Goal: Task Accomplishment & Management: Manage account settings

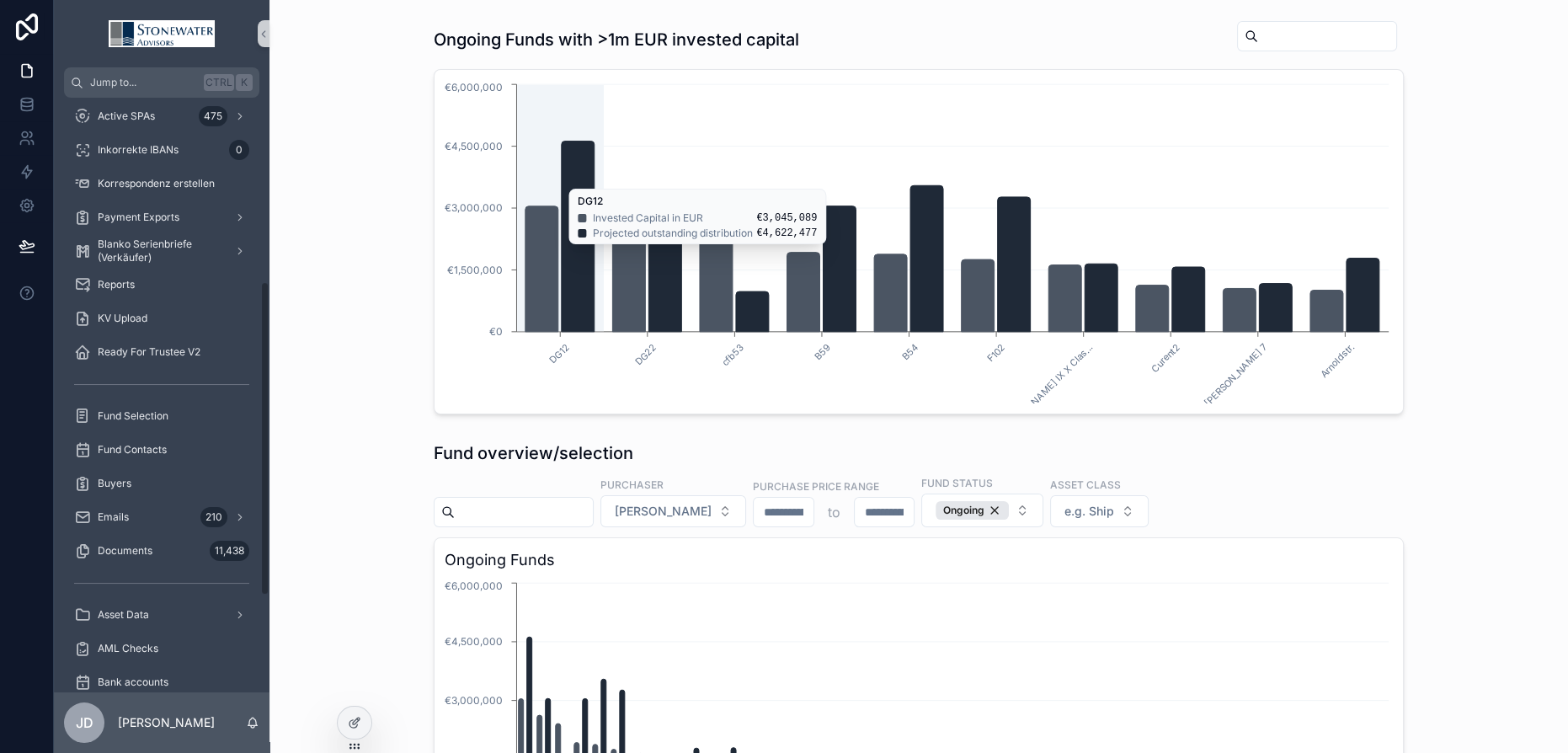
scroll to position [373, 0]
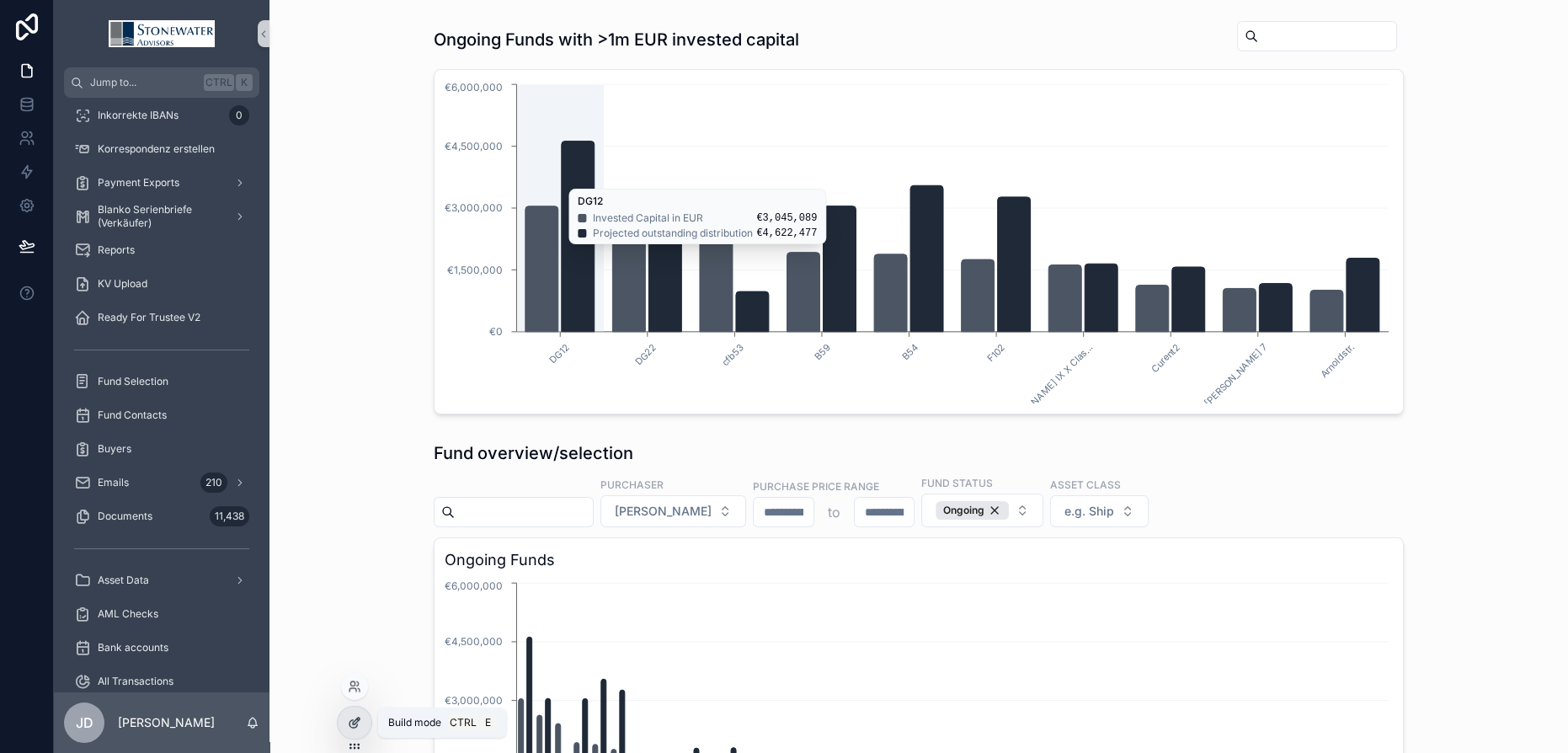
click at [358, 724] on icon at bounding box center [355, 722] width 14 height 14
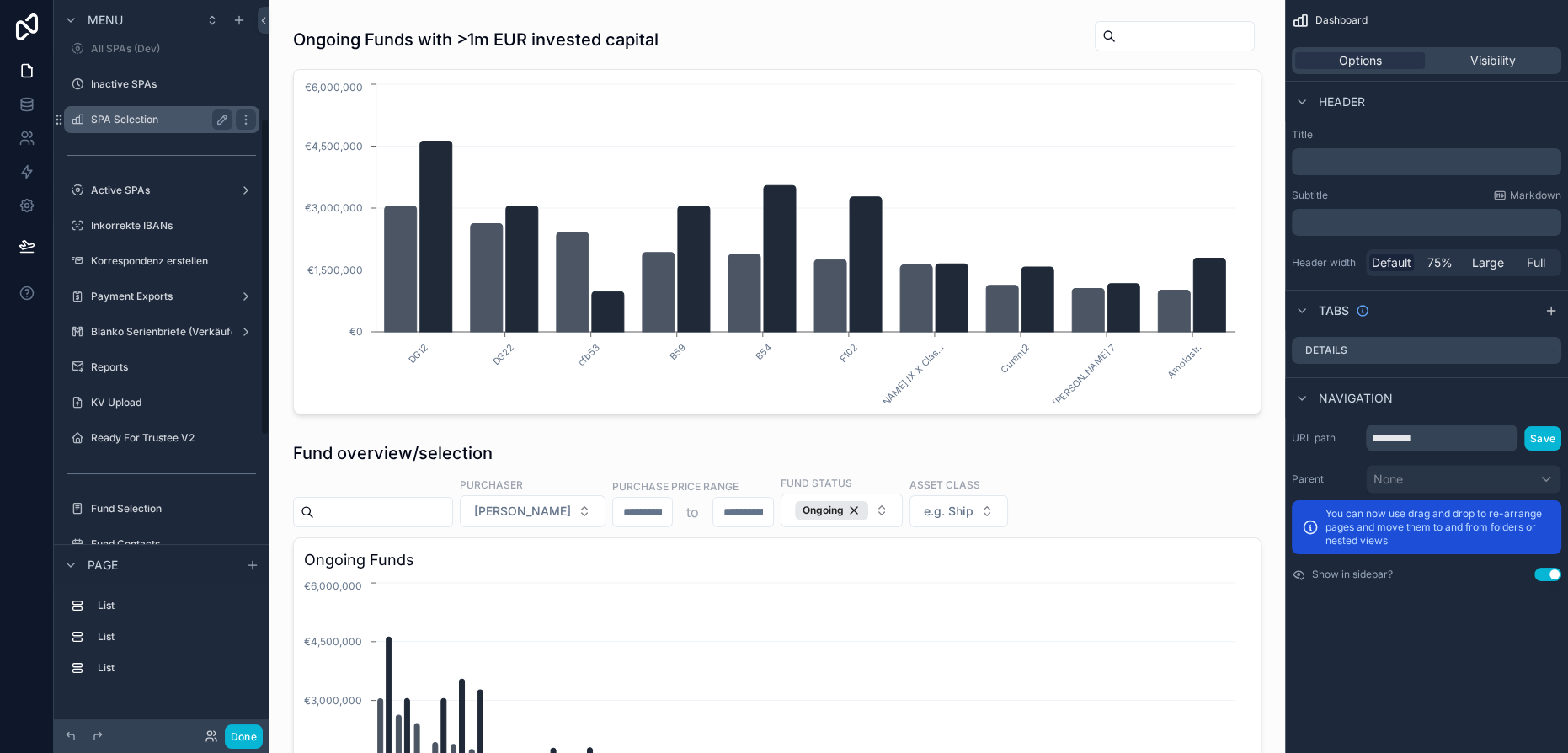
scroll to position [301, 0]
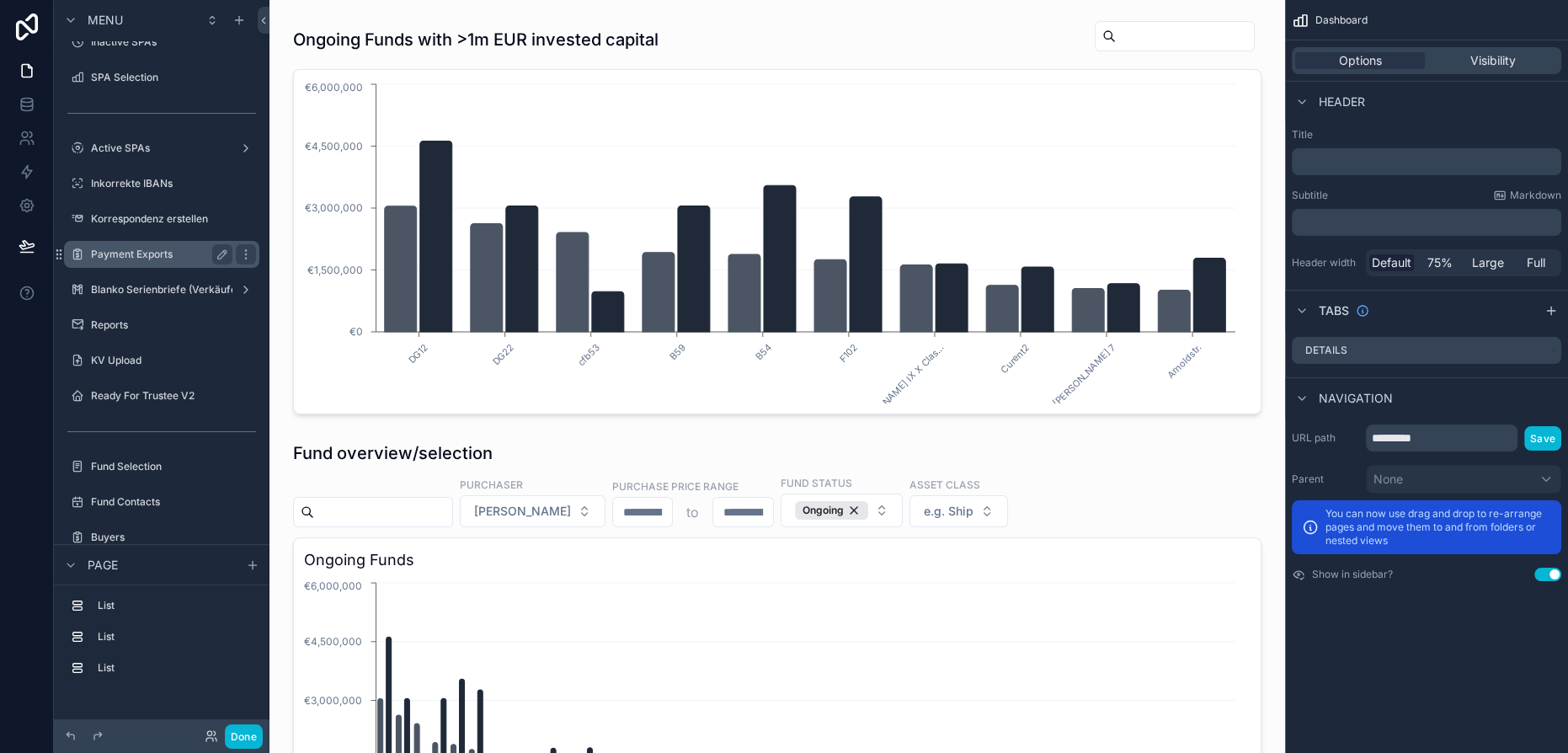
click at [162, 256] on label "Payment Exports" at bounding box center [158, 255] width 135 height 14
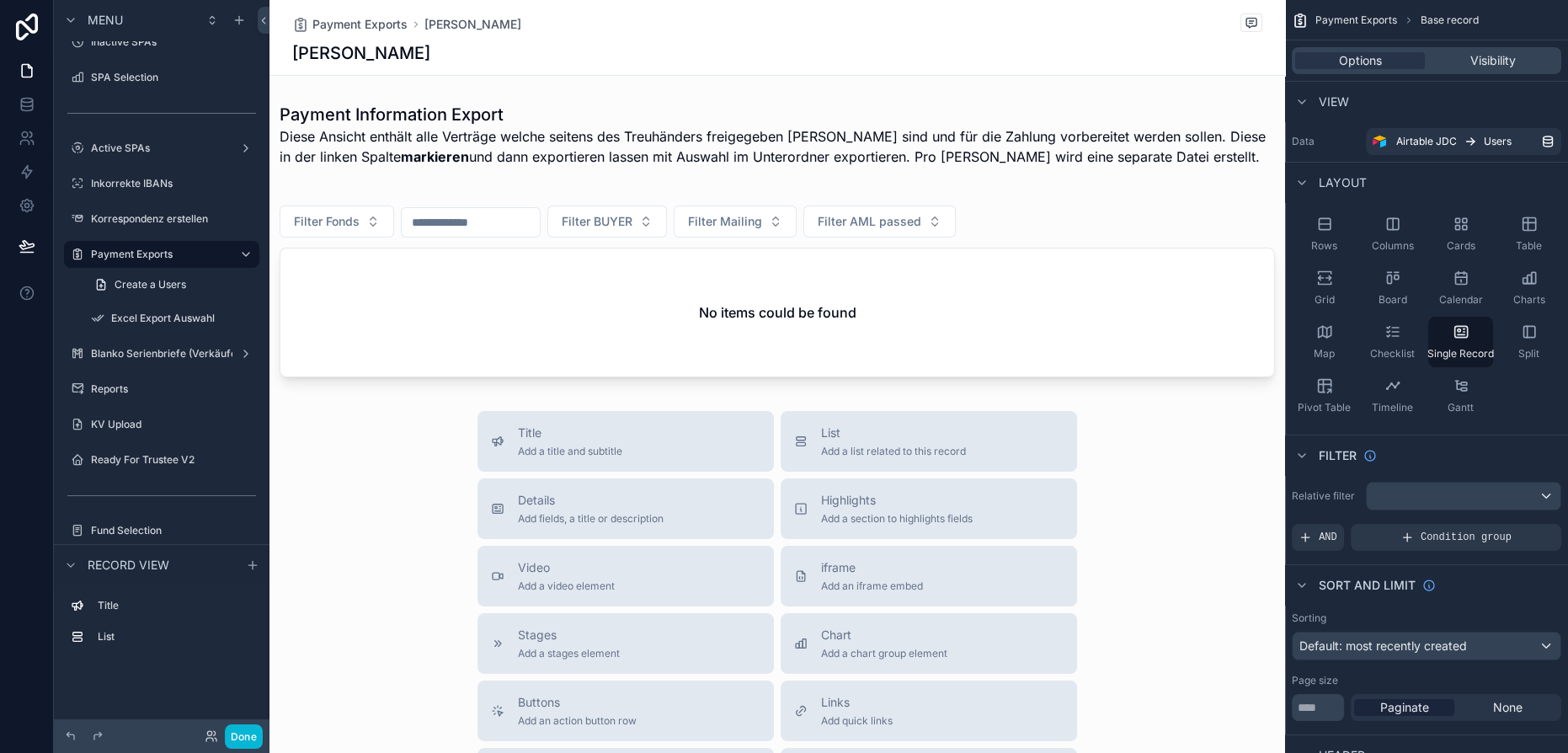
click at [645, 278] on div "scrollable content" at bounding box center [777, 572] width 1015 height 1145
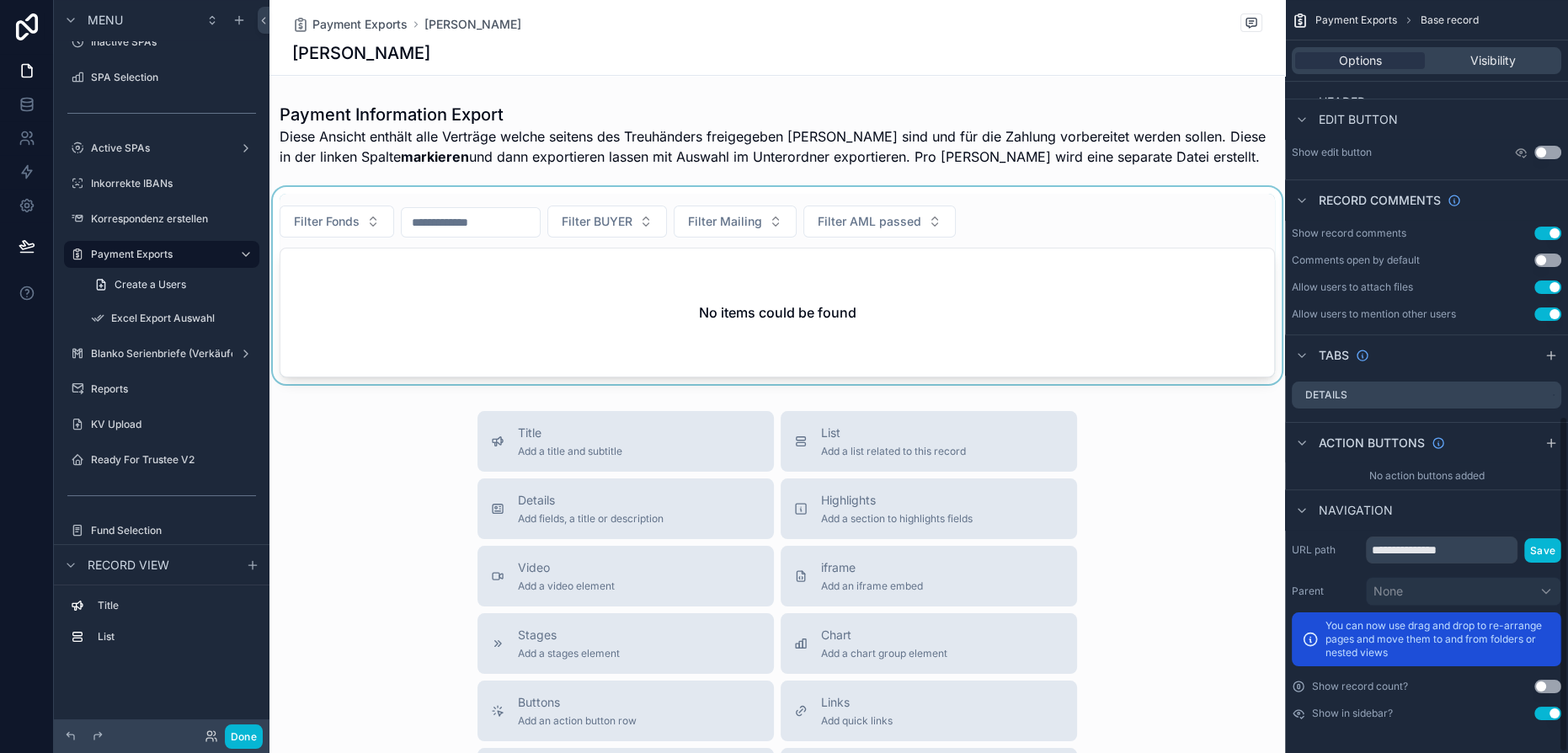
scroll to position [933, 0]
click at [933, 275] on div "scrollable content" at bounding box center [777, 285] width 1015 height 197
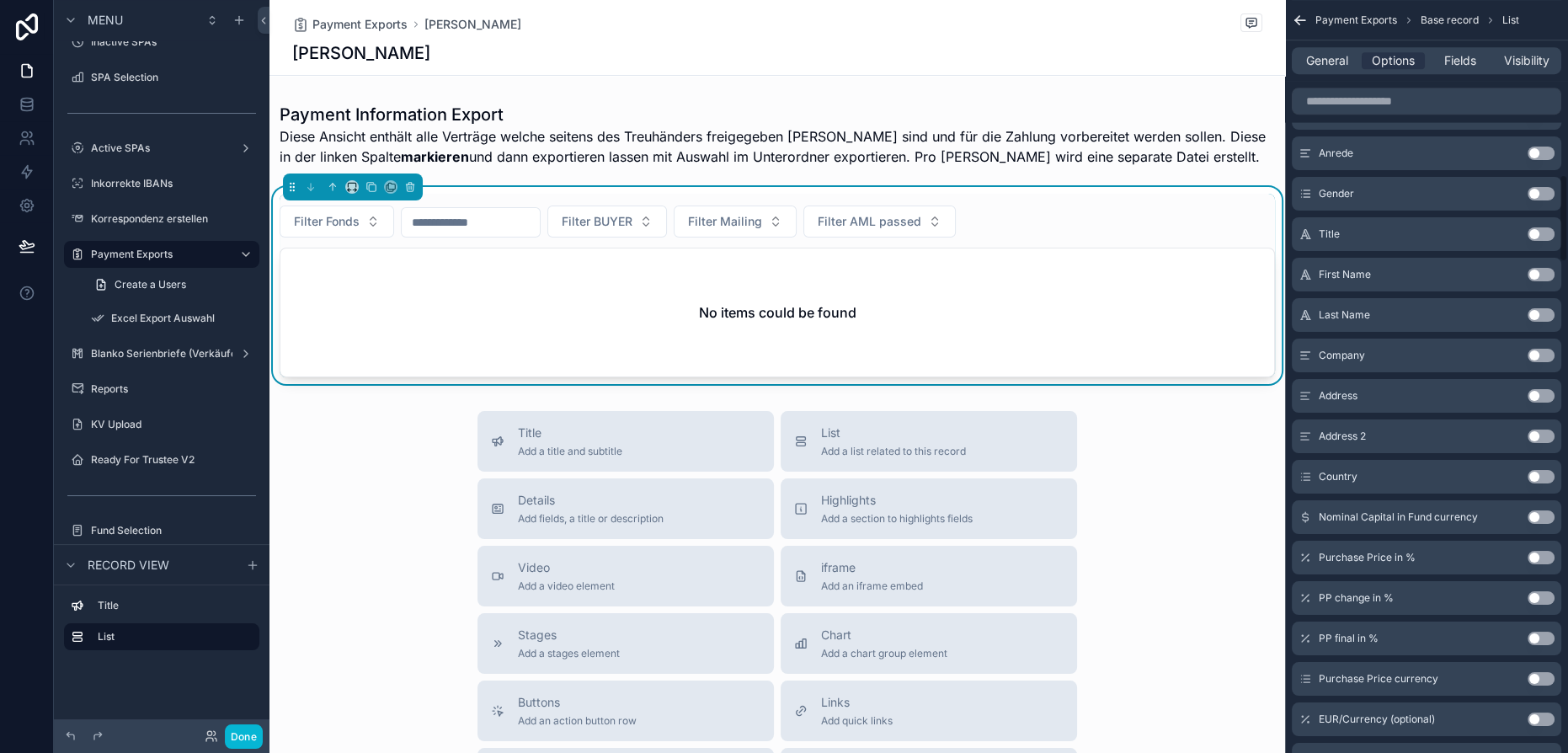
scroll to position [1729, 0]
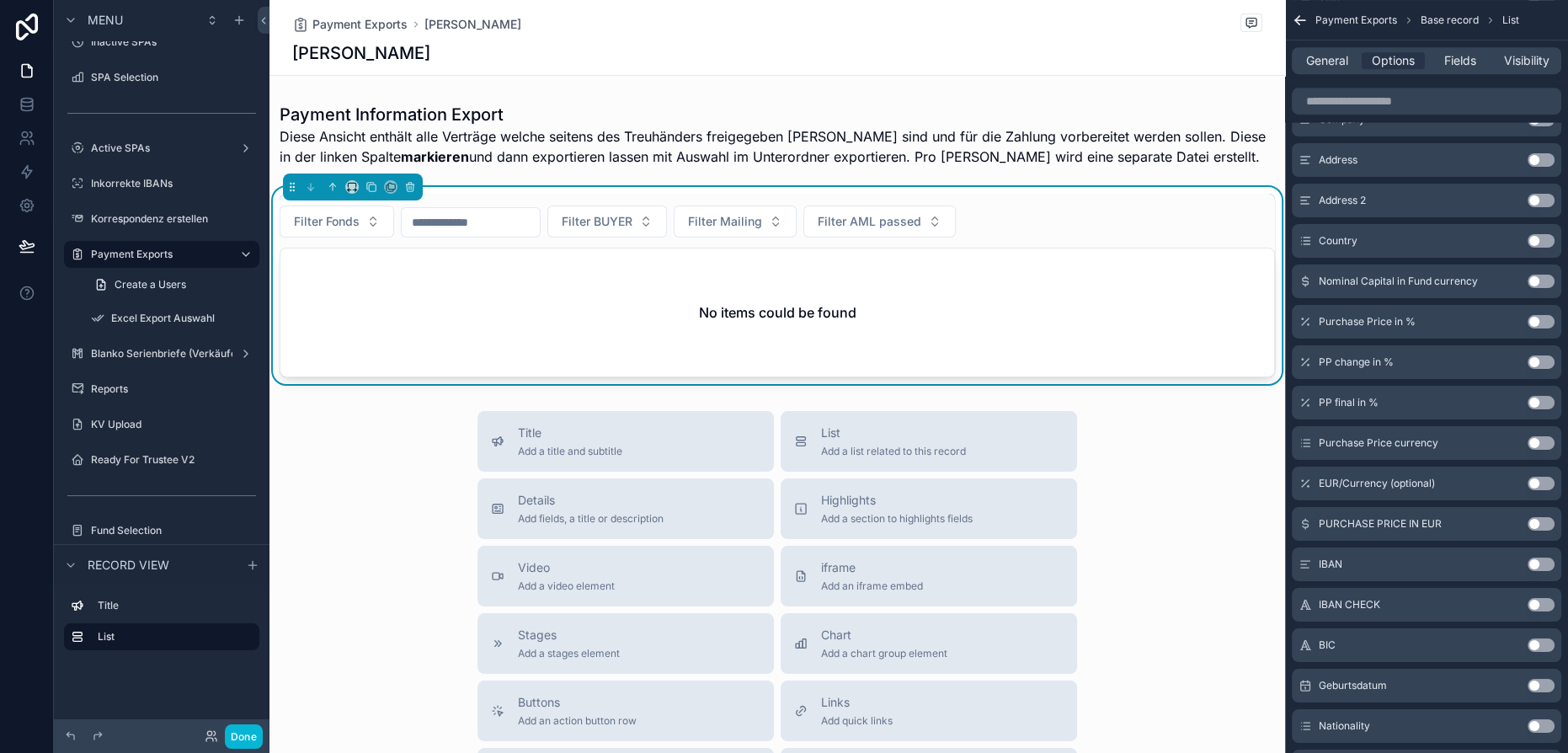
click at [1536, 320] on button "Use setting" at bounding box center [1542, 322] width 27 height 14
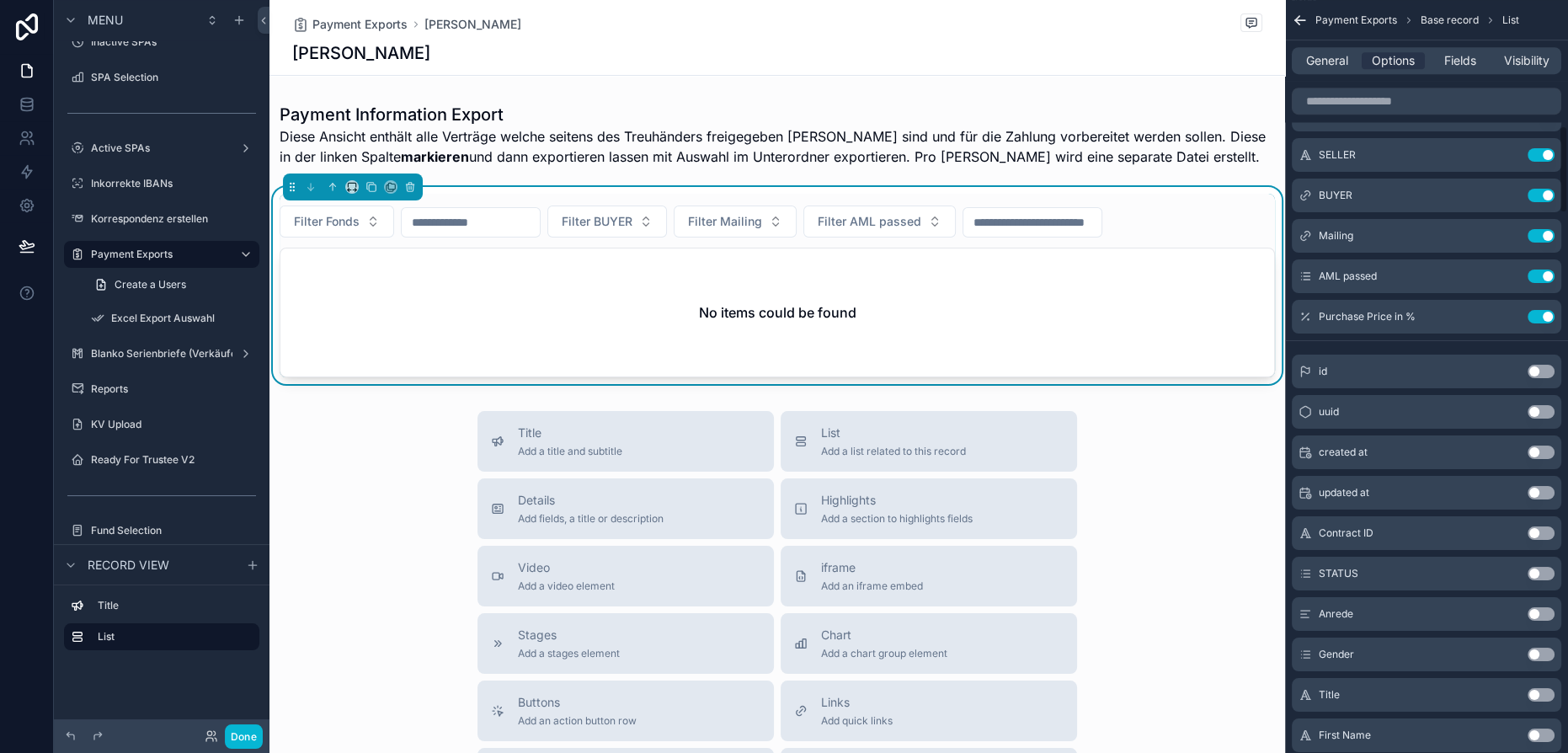
scroll to position [1071, 0]
click at [1536, 320] on button "Use setting" at bounding box center [1542, 318] width 27 height 14
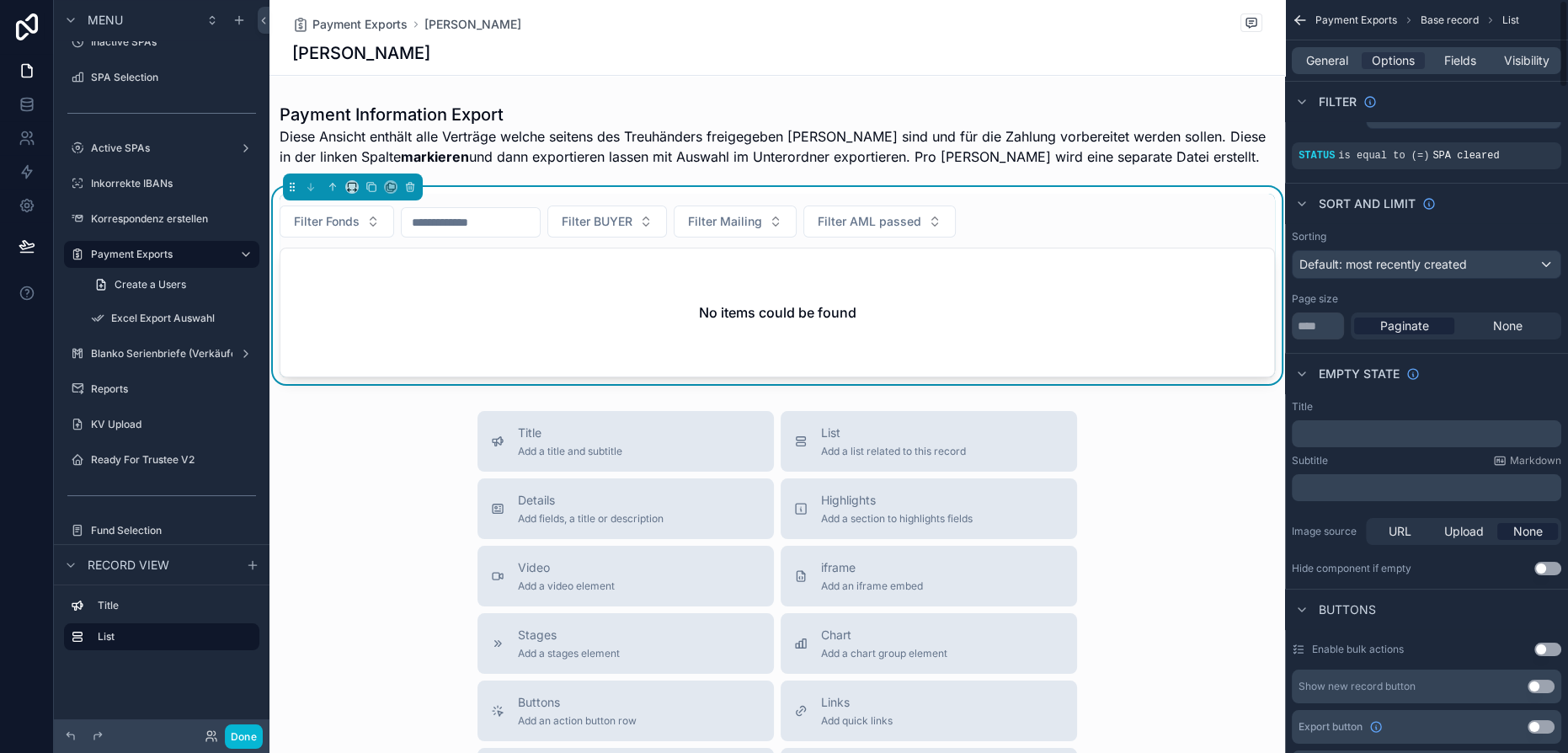
scroll to position [0, 0]
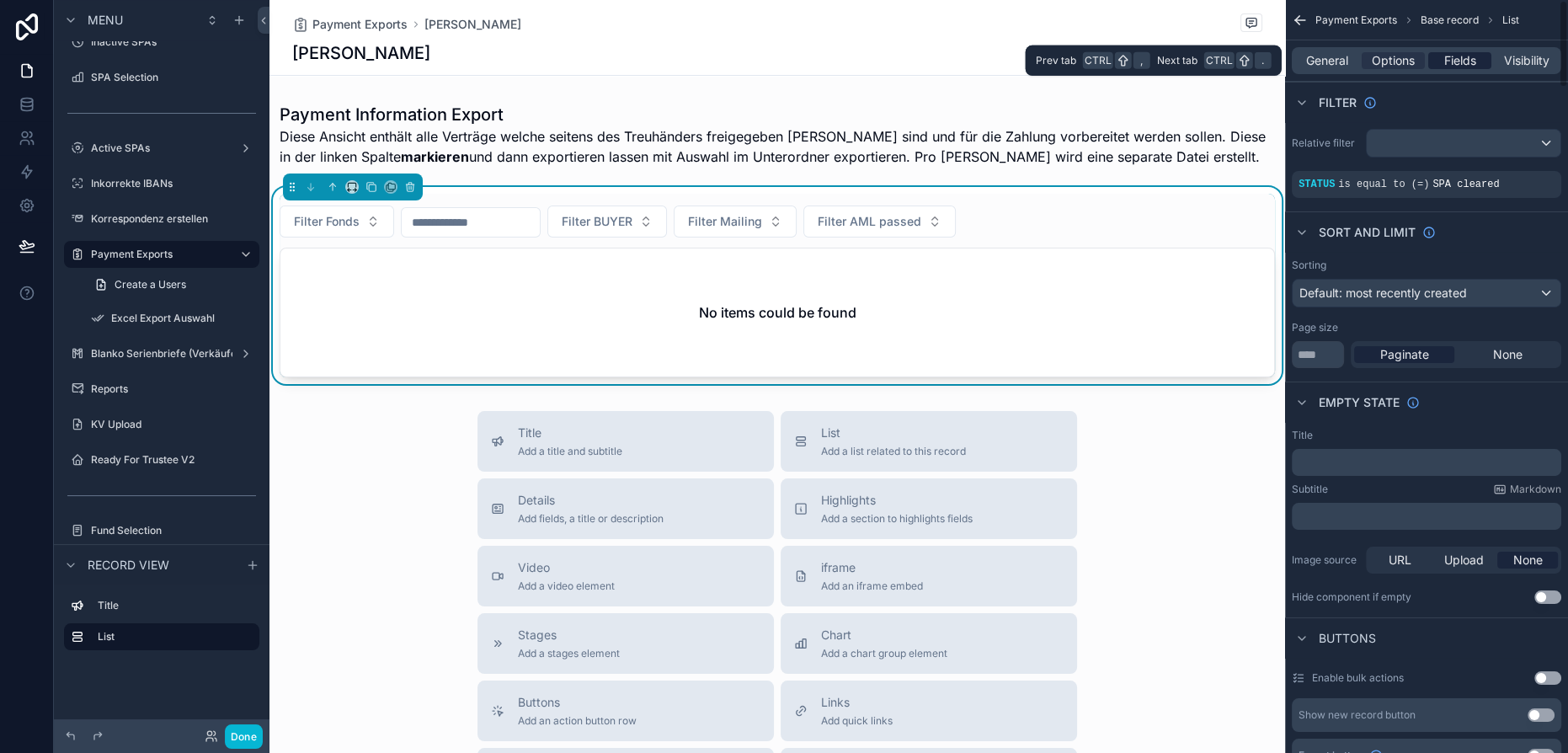
click at [1460, 61] on span "Fields" at bounding box center [1460, 61] width 32 height 17
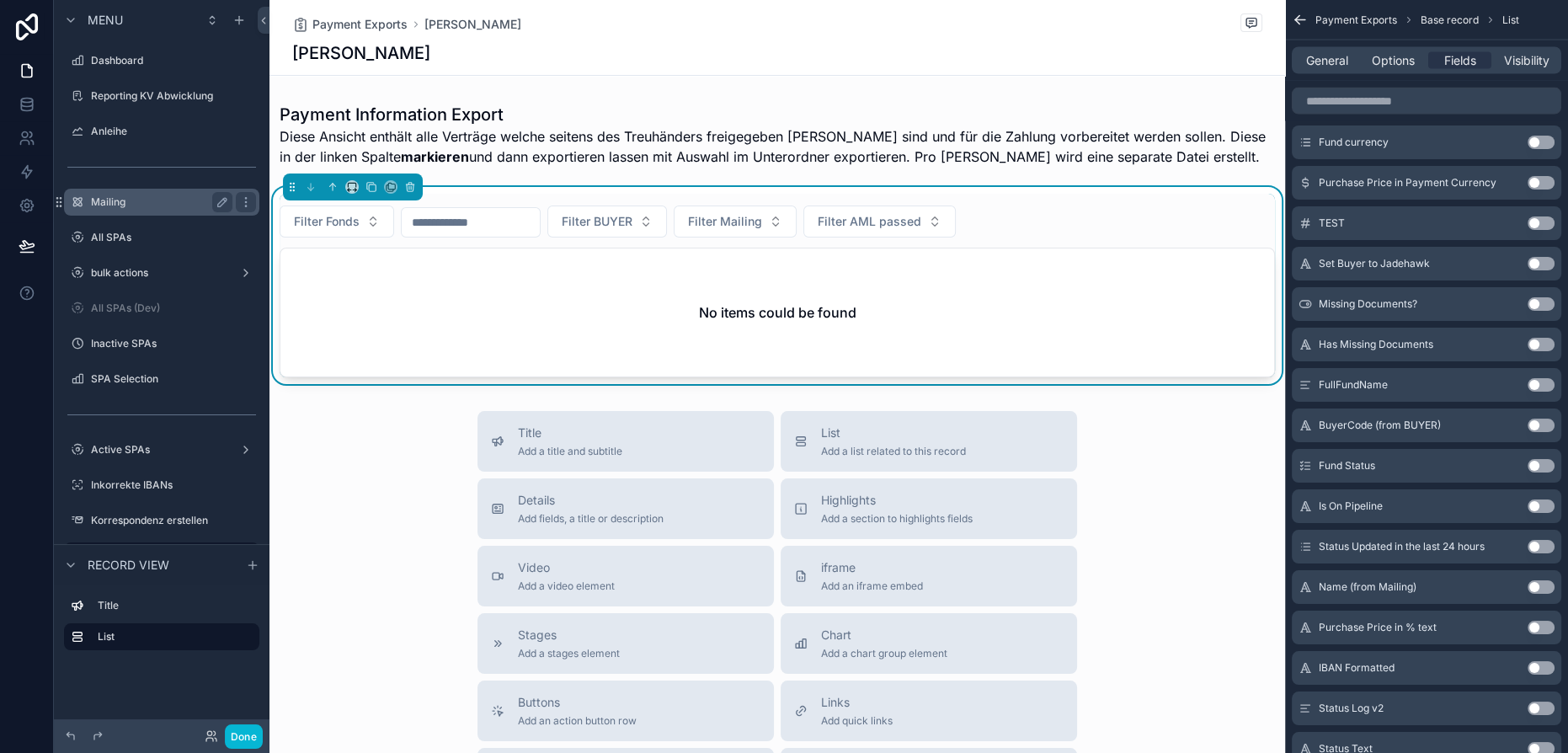
click at [123, 204] on label "Mailing" at bounding box center [158, 202] width 135 height 14
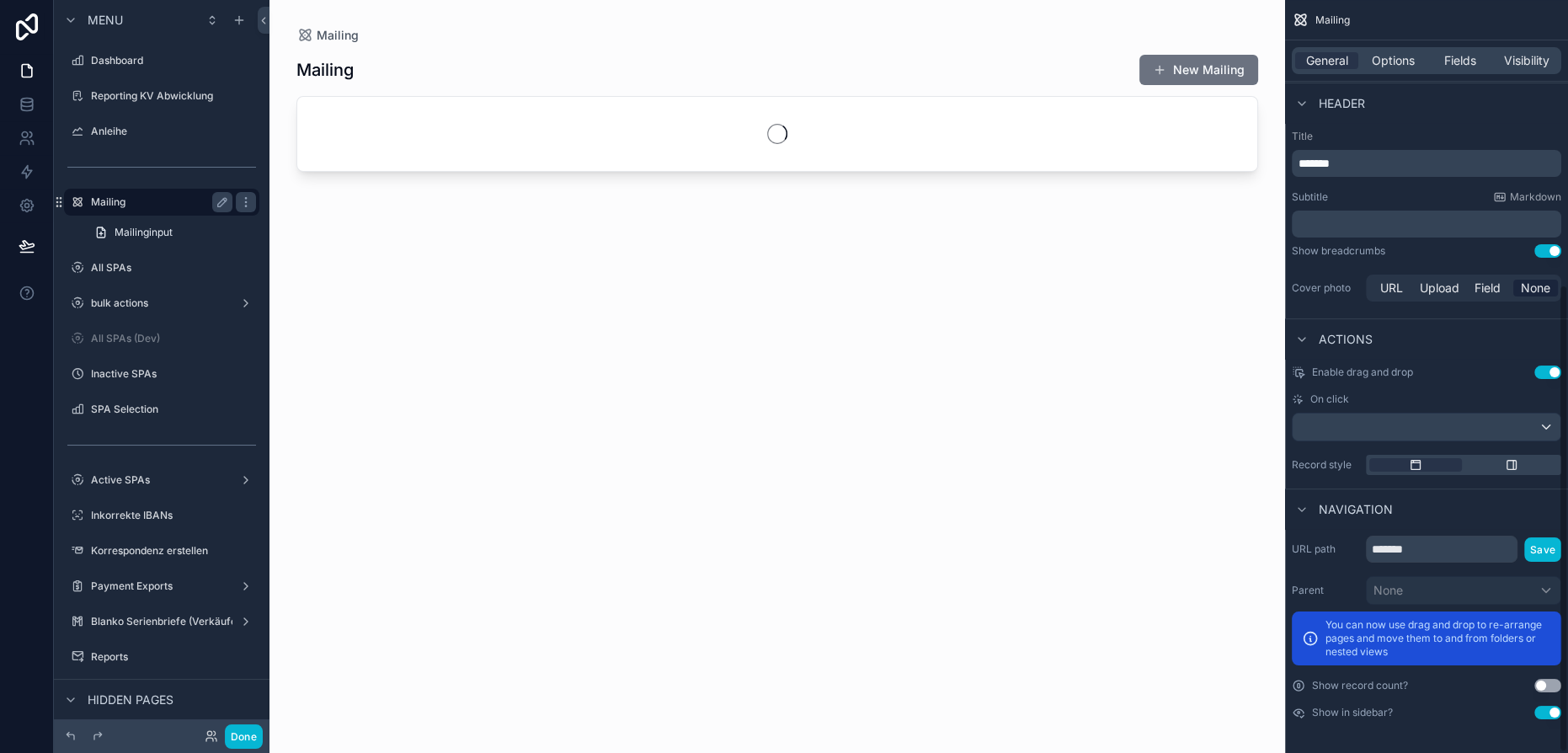
scroll to position [460, 0]
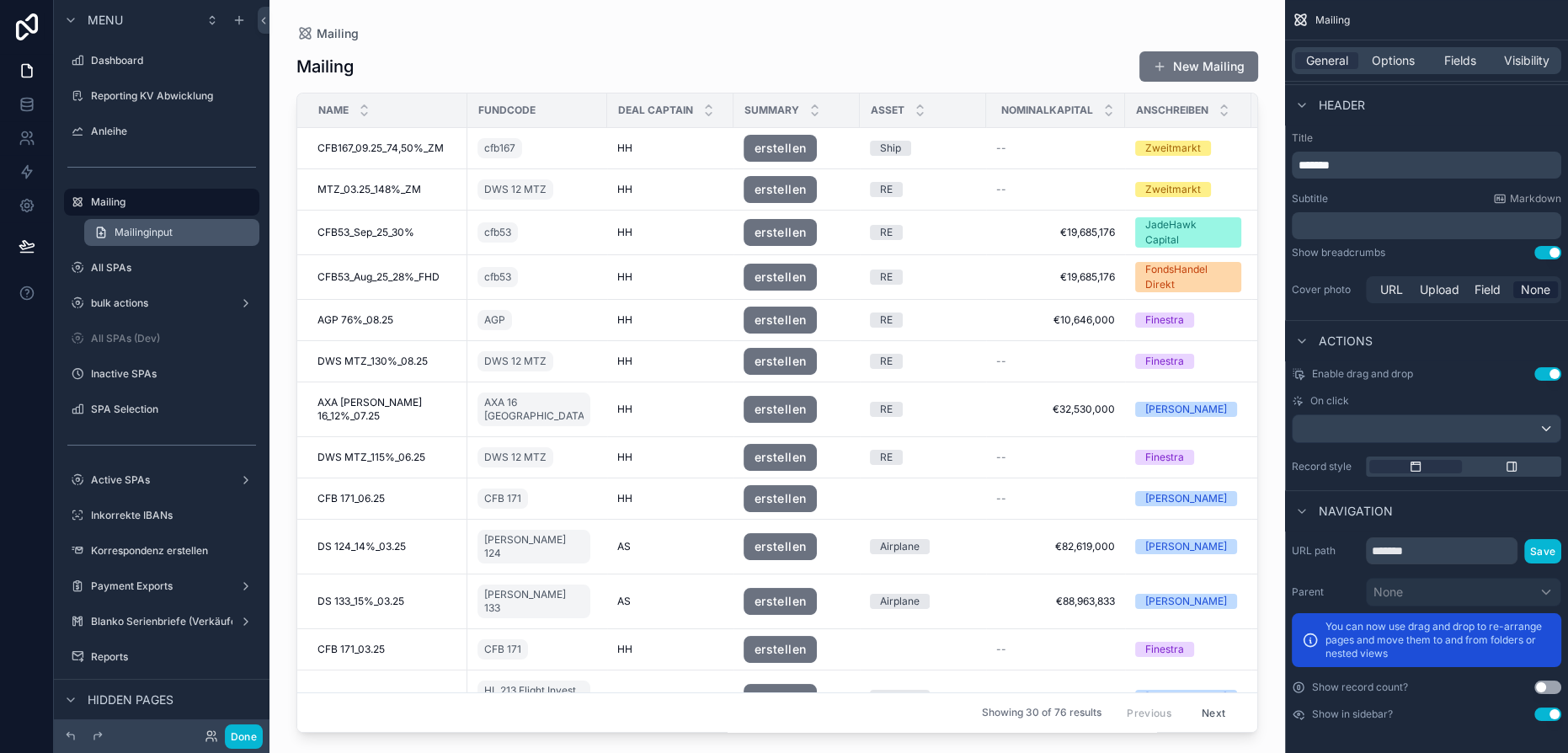
click at [138, 233] on span "Mailinginput" at bounding box center [143, 233] width 58 height 14
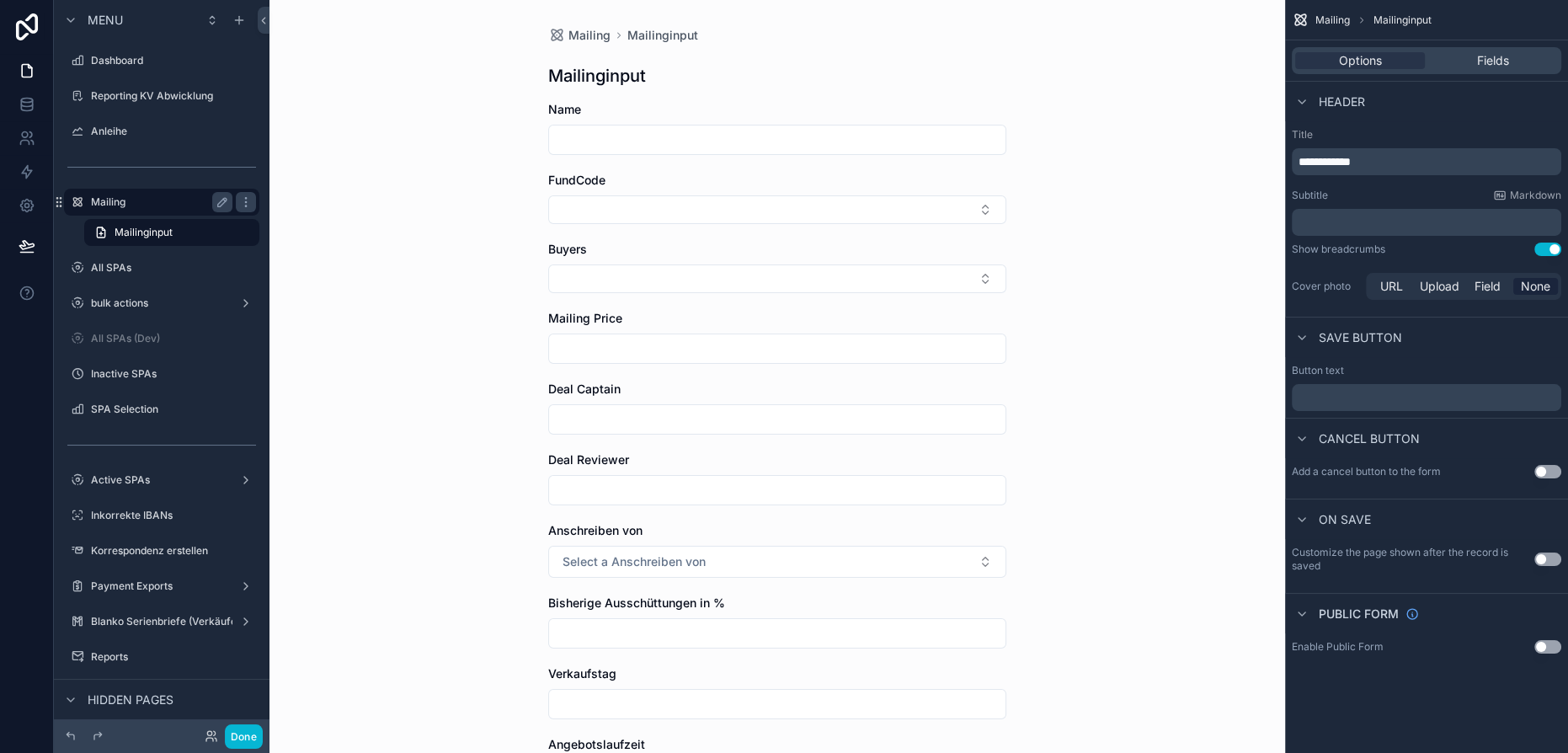
click at [139, 208] on label "Mailing" at bounding box center [158, 202] width 135 height 14
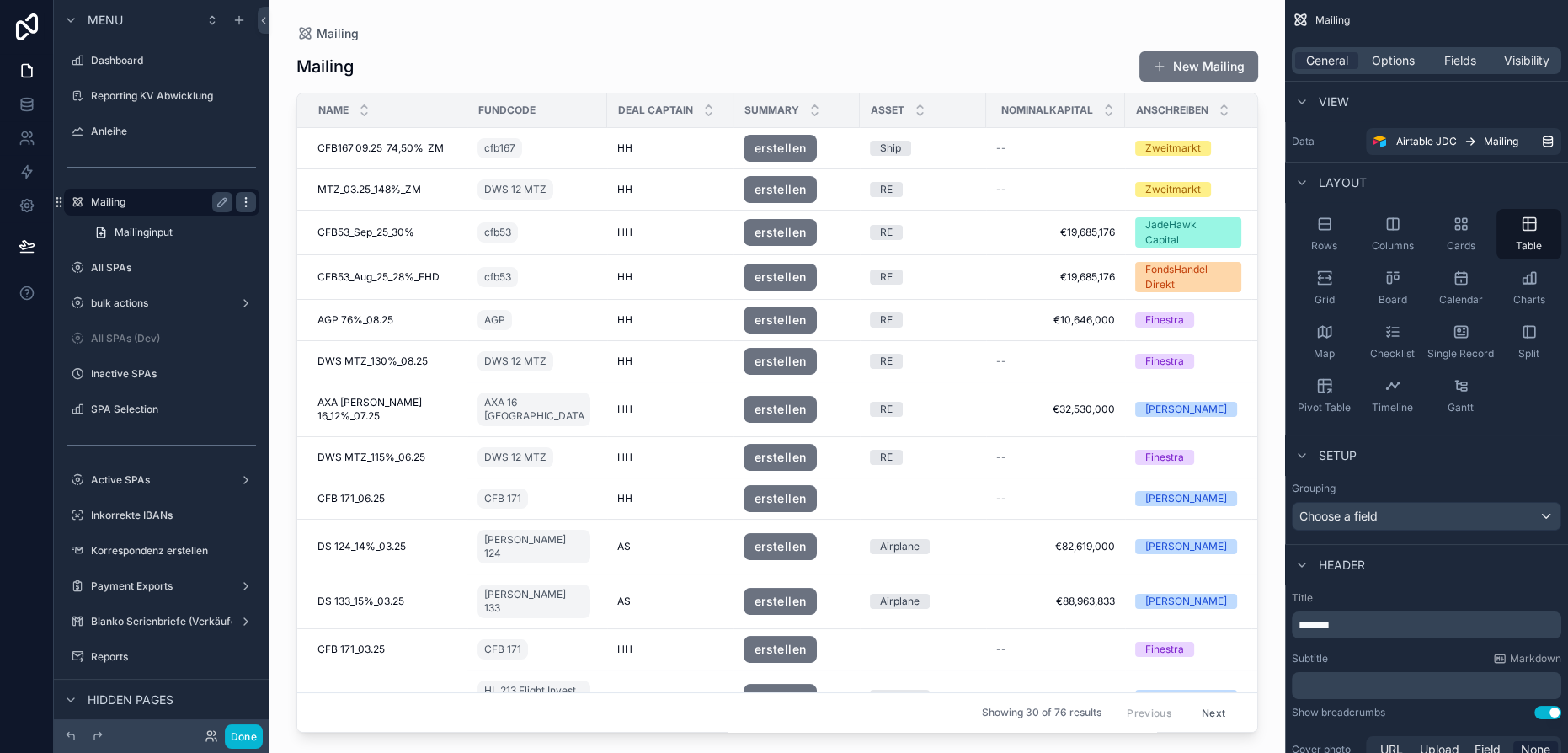
click at [251, 201] on icon "scrollable content" at bounding box center [246, 202] width 14 height 14
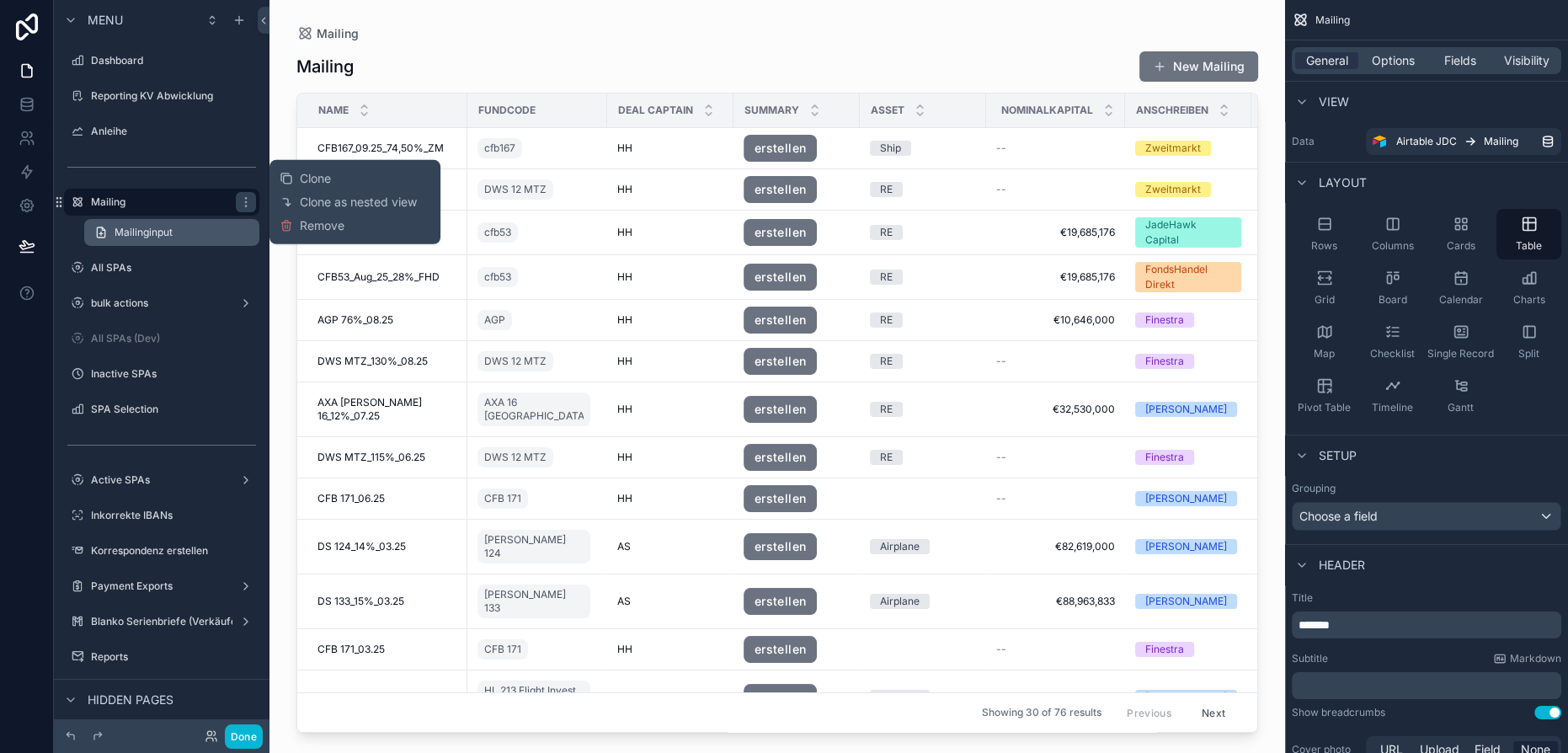
click at [215, 232] on link "Mailinginput" at bounding box center [171, 233] width 175 height 27
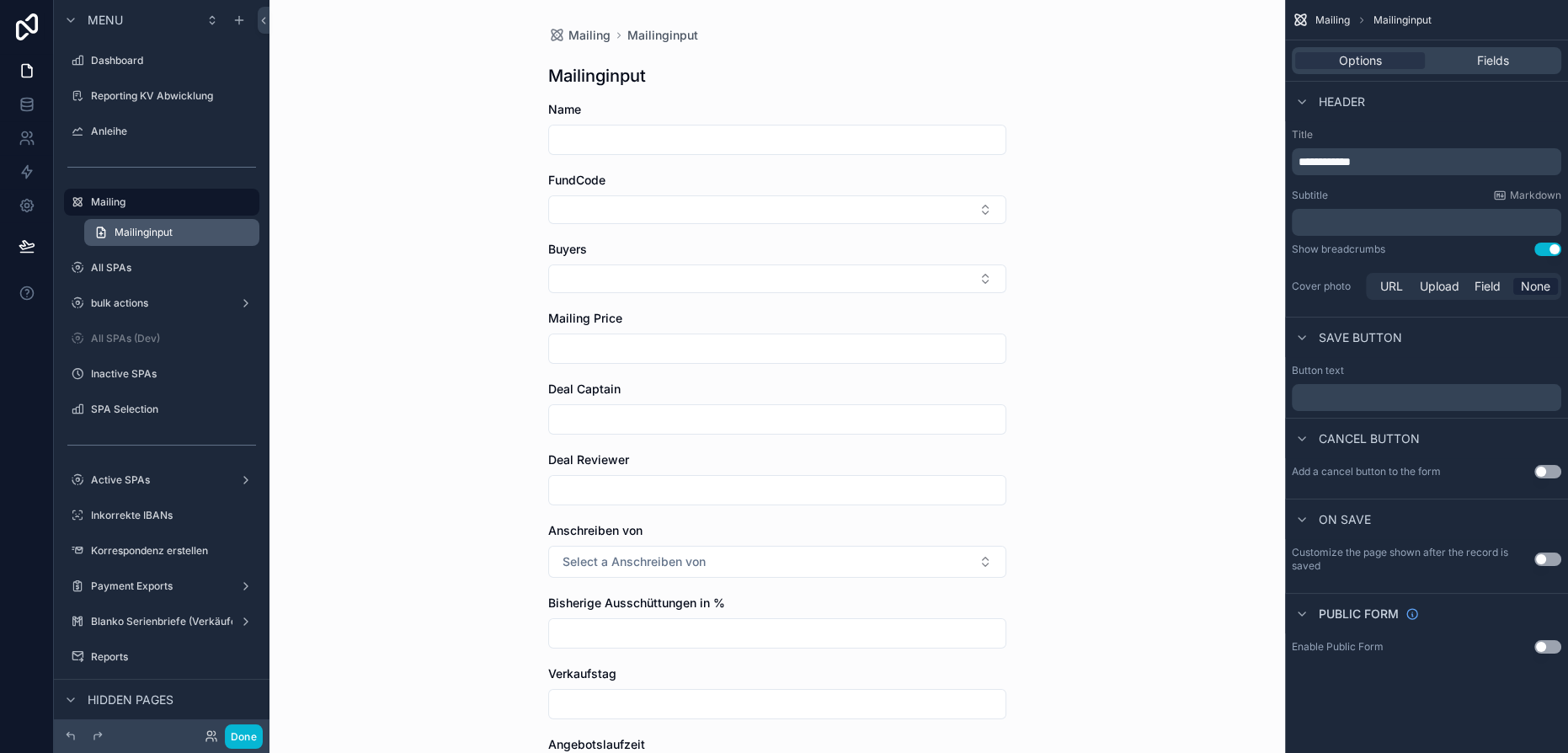
drag, startPoint x: 216, startPoint y: 232, endPoint x: 192, endPoint y: 228, distance: 24.3
click at [192, 228] on link "Mailinginput" at bounding box center [171, 233] width 175 height 27
click at [236, 20] on icon "scrollable content" at bounding box center [239, 20] width 8 height 0
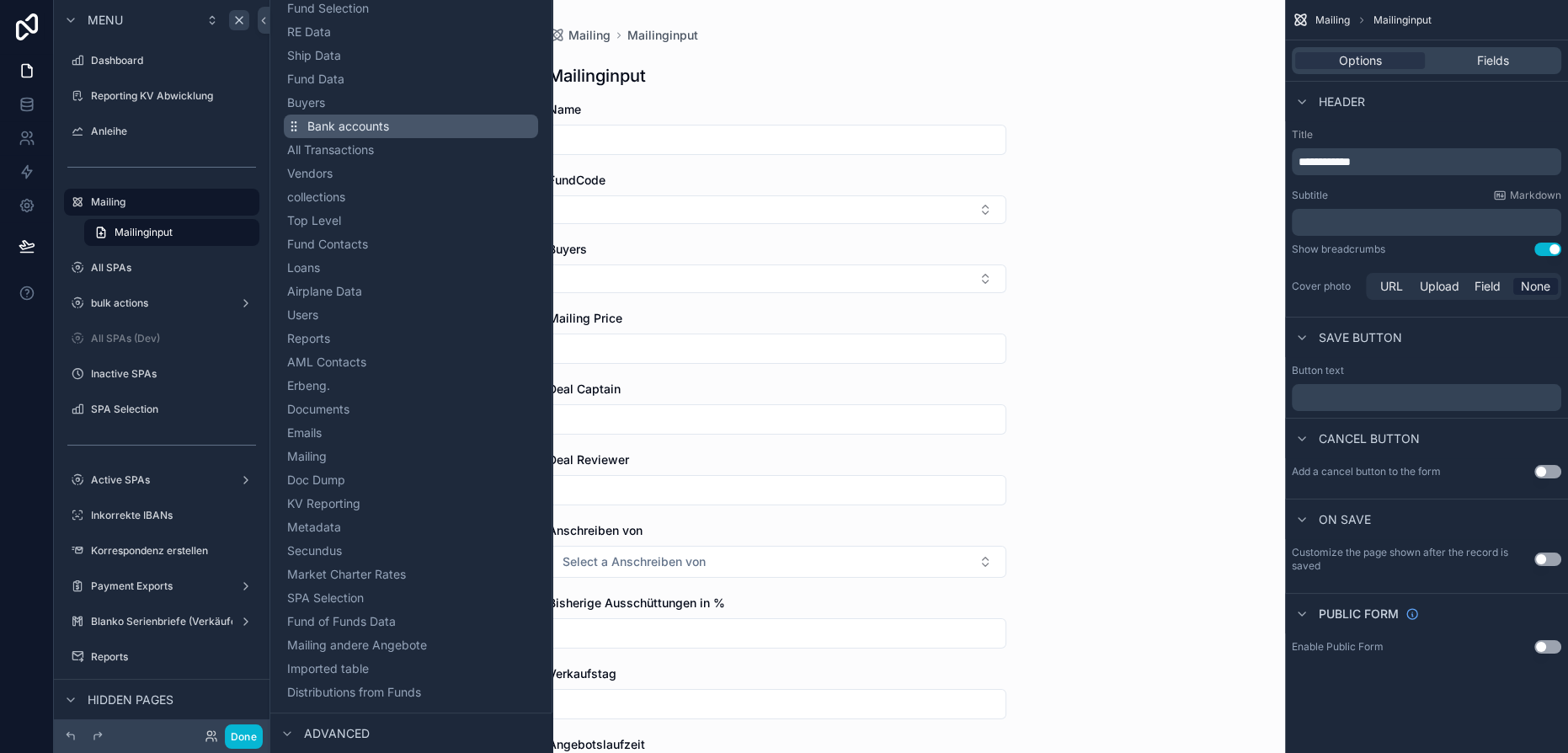
scroll to position [359, 0]
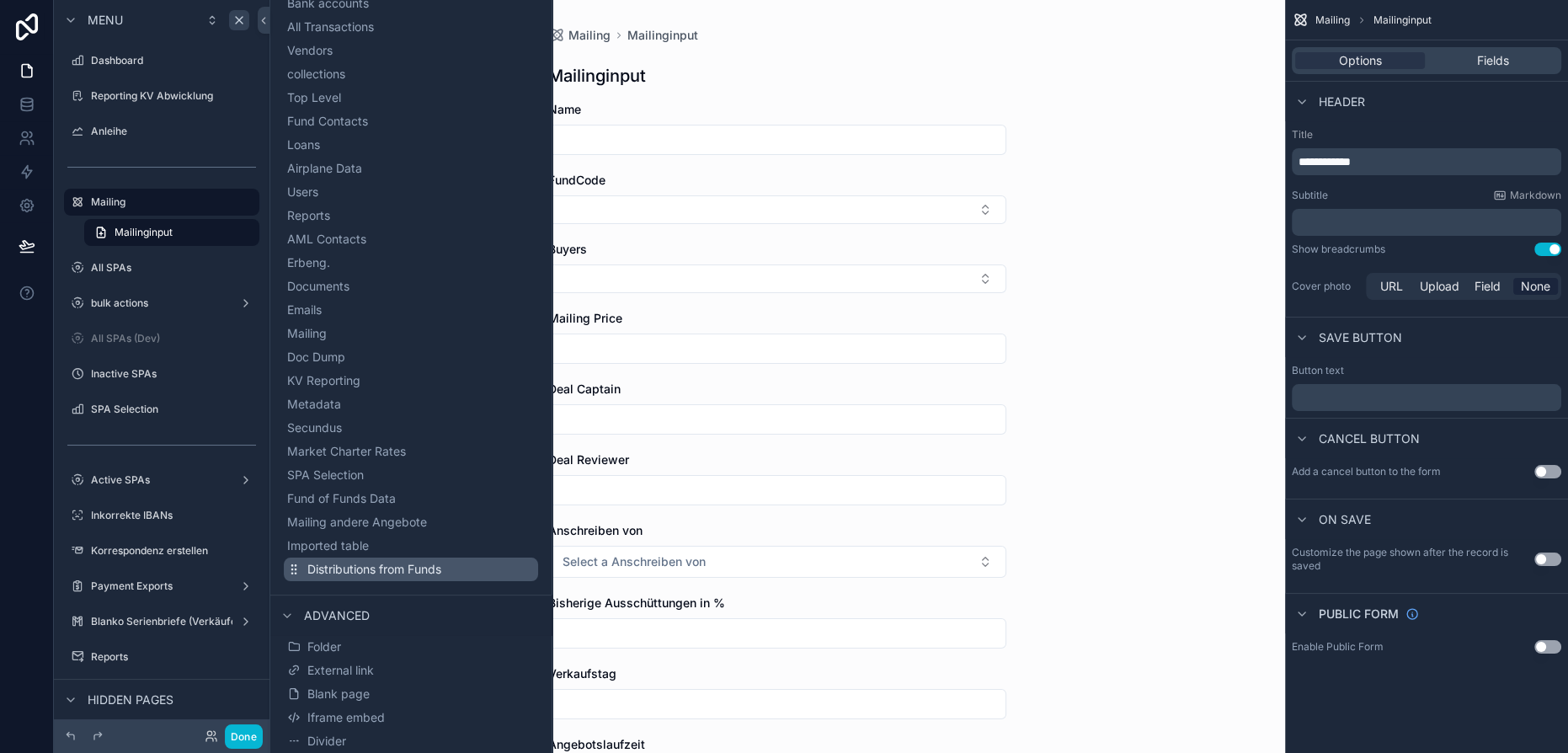
click at [359, 565] on span "Distributions from Funds" at bounding box center [374, 570] width 134 height 17
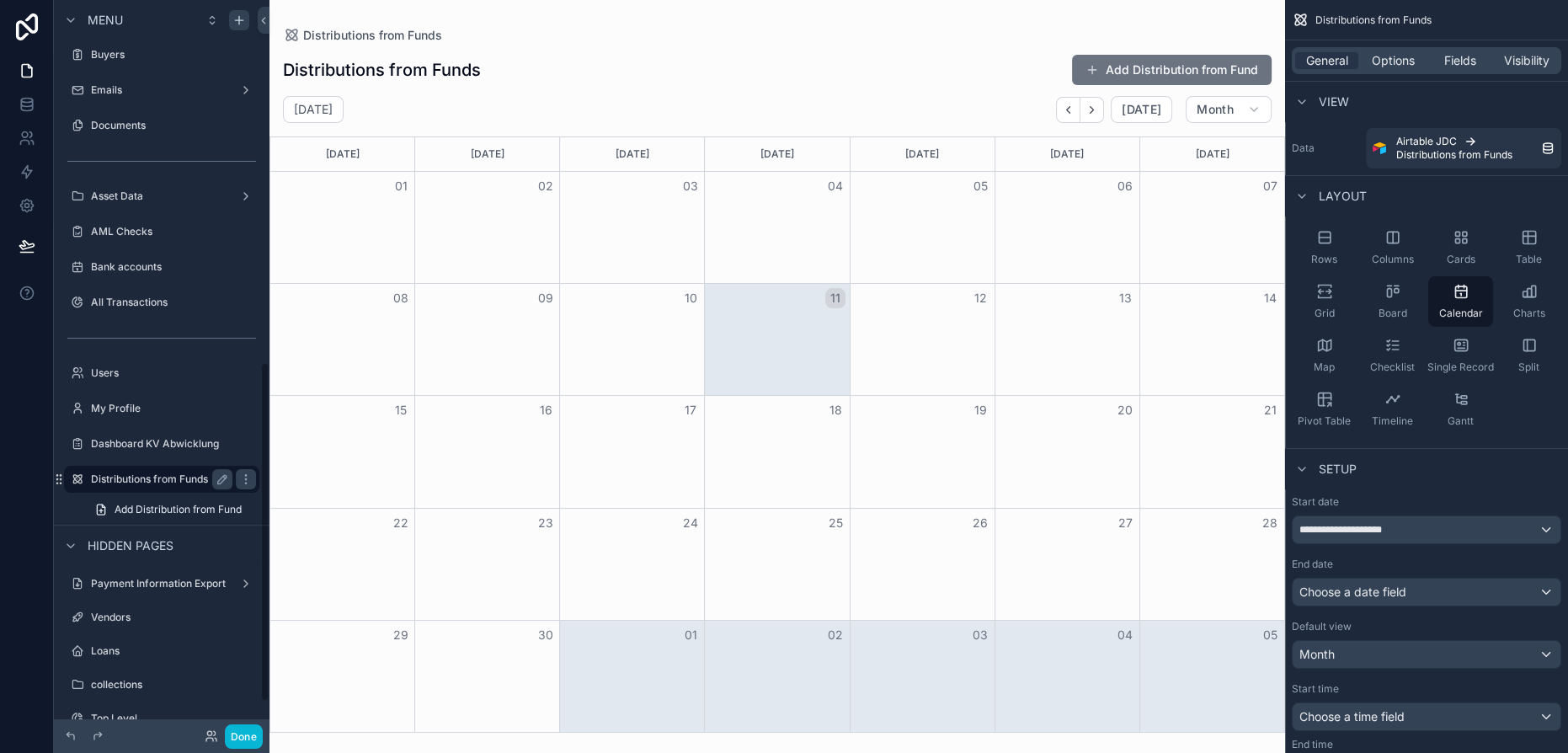
scroll to position [780, 0]
click at [245, 479] on icon "scrollable content" at bounding box center [245, 479] width 1 height 1
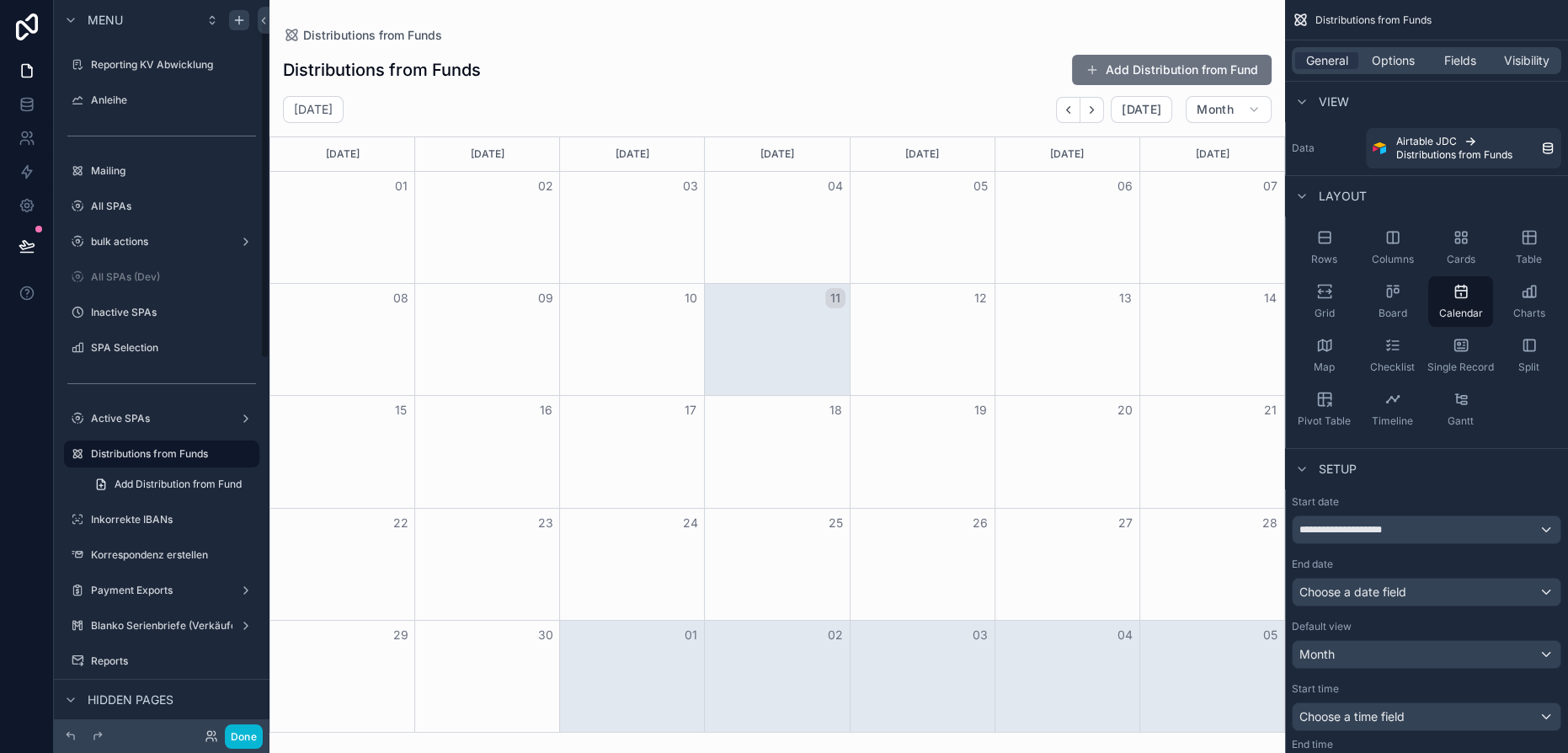
scroll to position [0, 0]
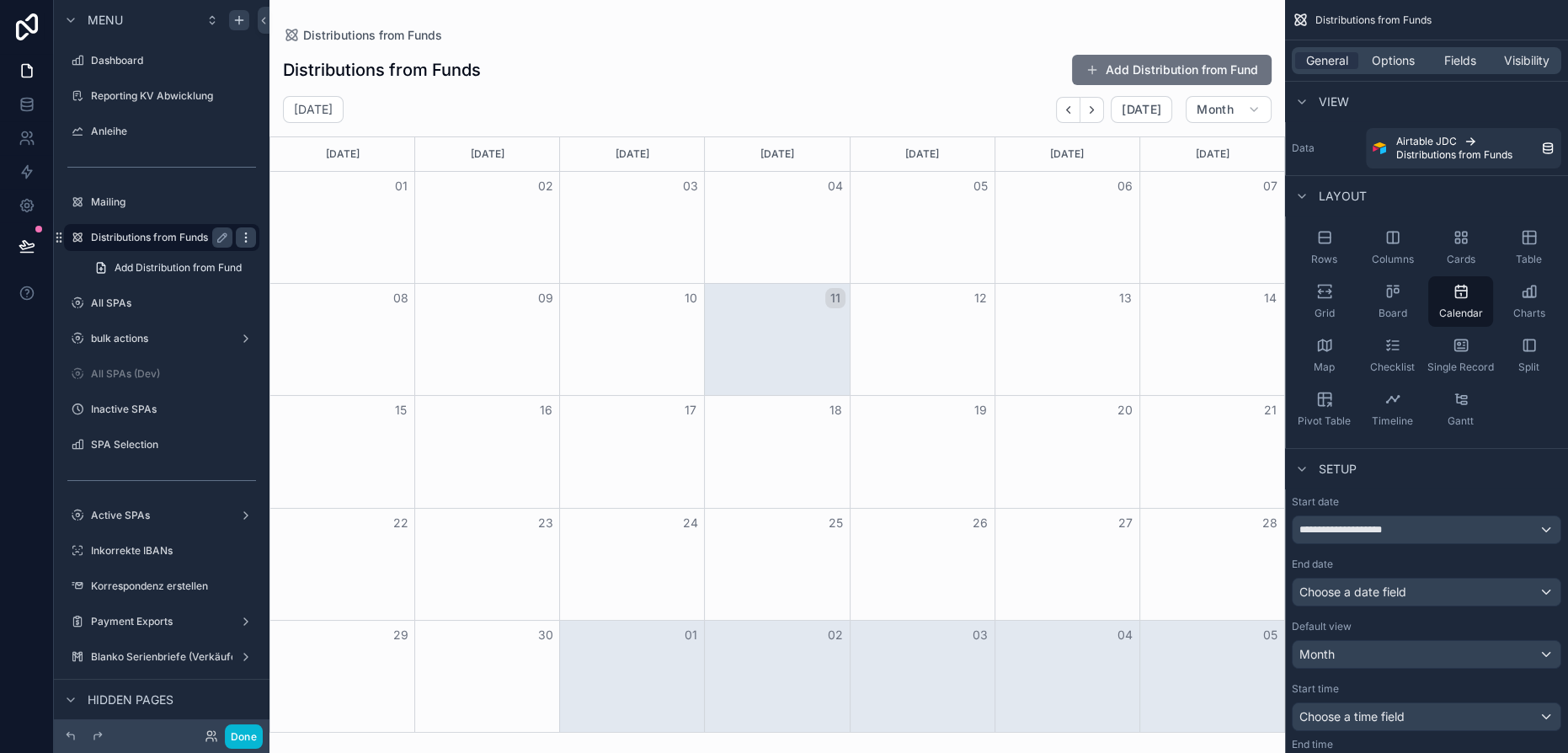
click at [244, 235] on icon "scrollable content" at bounding box center [246, 238] width 14 height 14
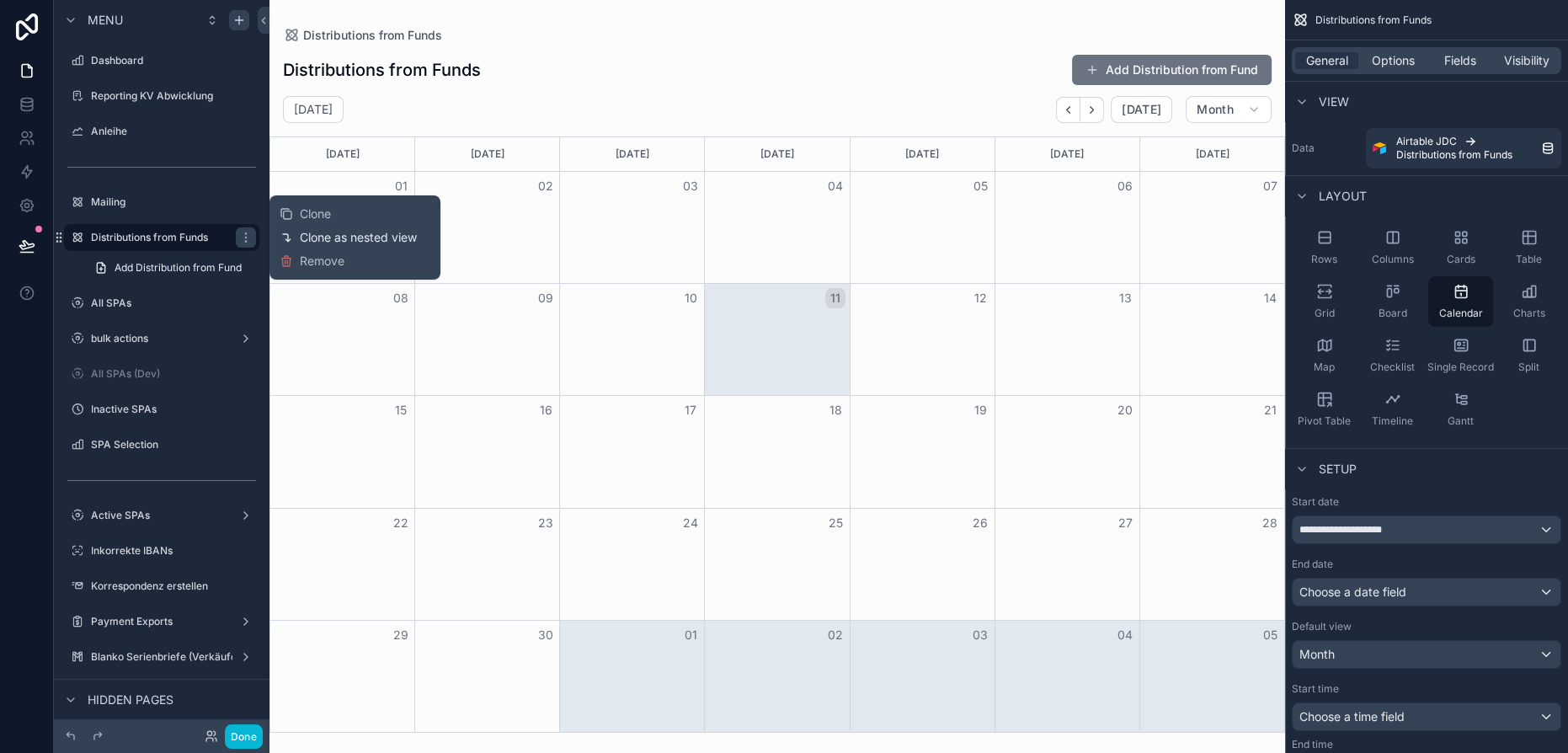
click at [317, 234] on span "Clone as nested view" at bounding box center [358, 238] width 117 height 17
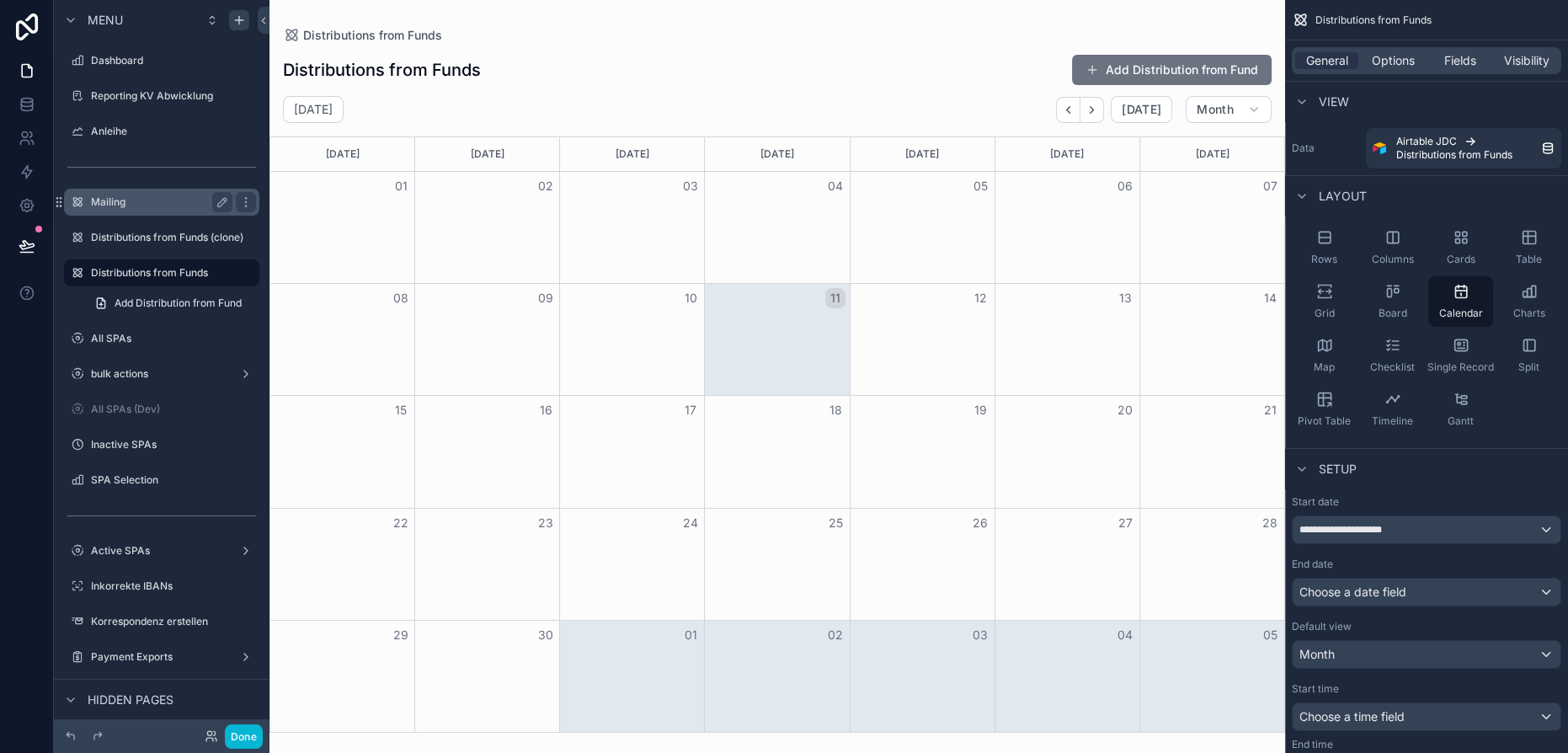
click at [136, 207] on label "Mailing" at bounding box center [158, 202] width 135 height 14
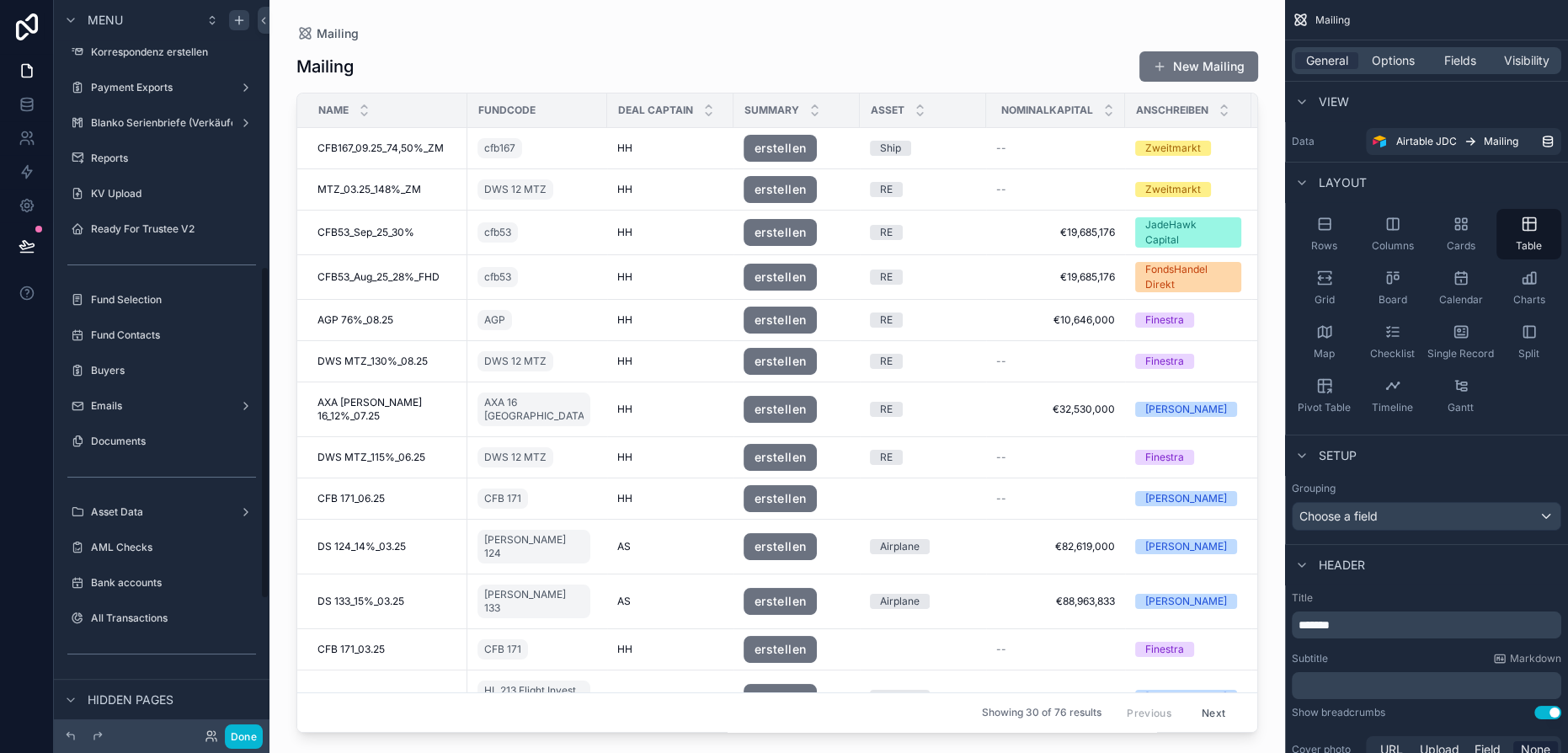
scroll to position [569, 0]
click at [127, 305] on label "Fund Selection" at bounding box center [158, 301] width 135 height 14
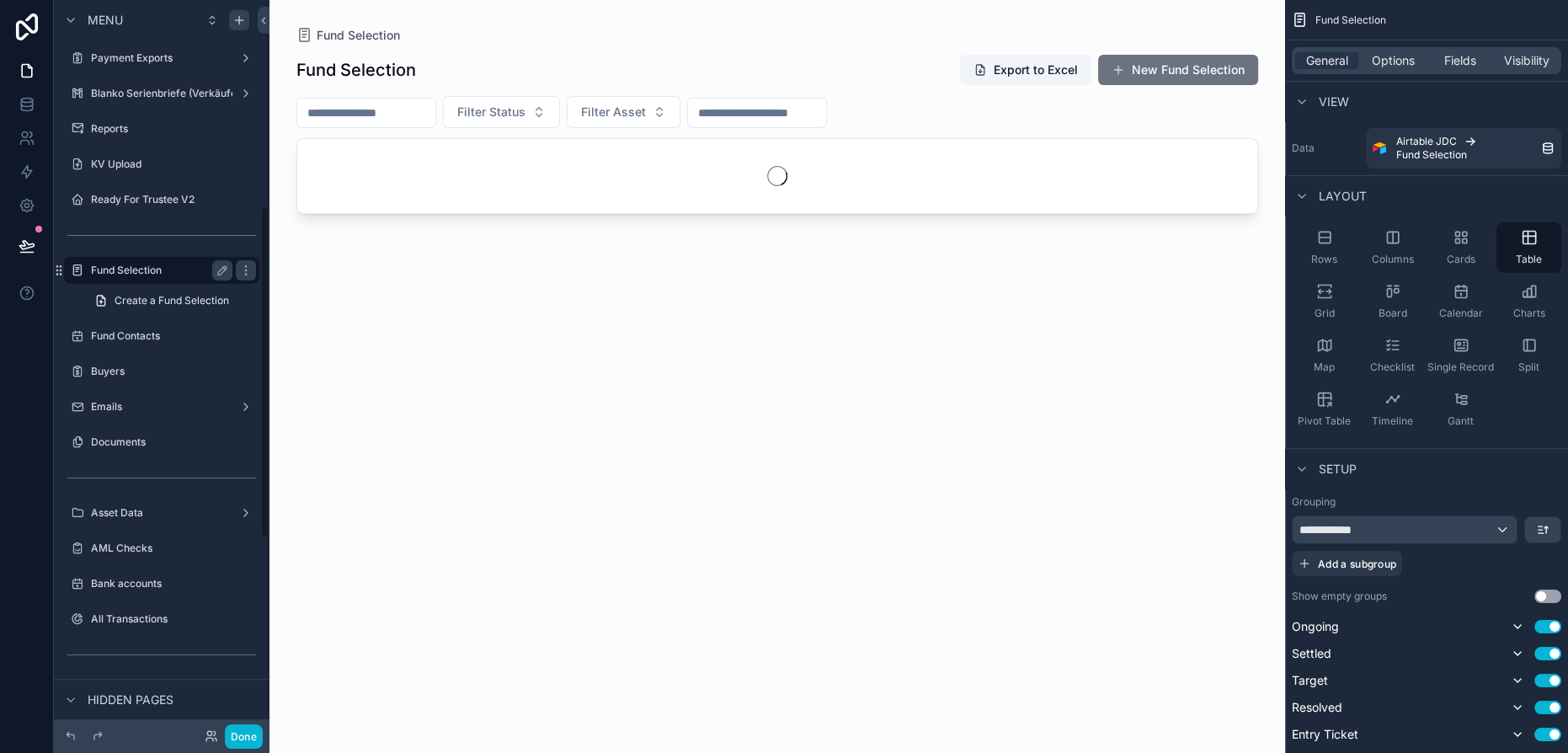
scroll to position [453, 0]
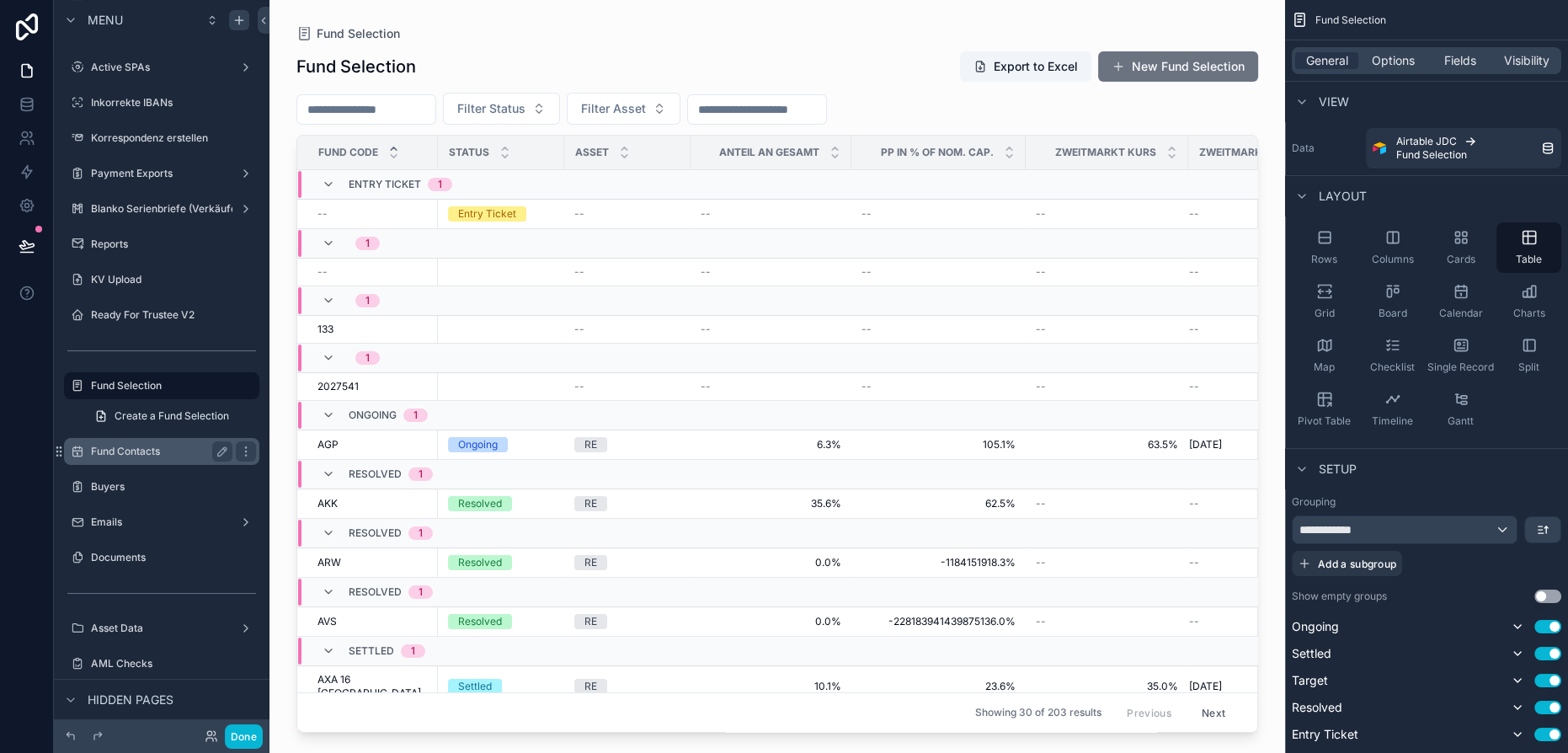
click at [138, 455] on label "Fund Contacts" at bounding box center [158, 452] width 135 height 14
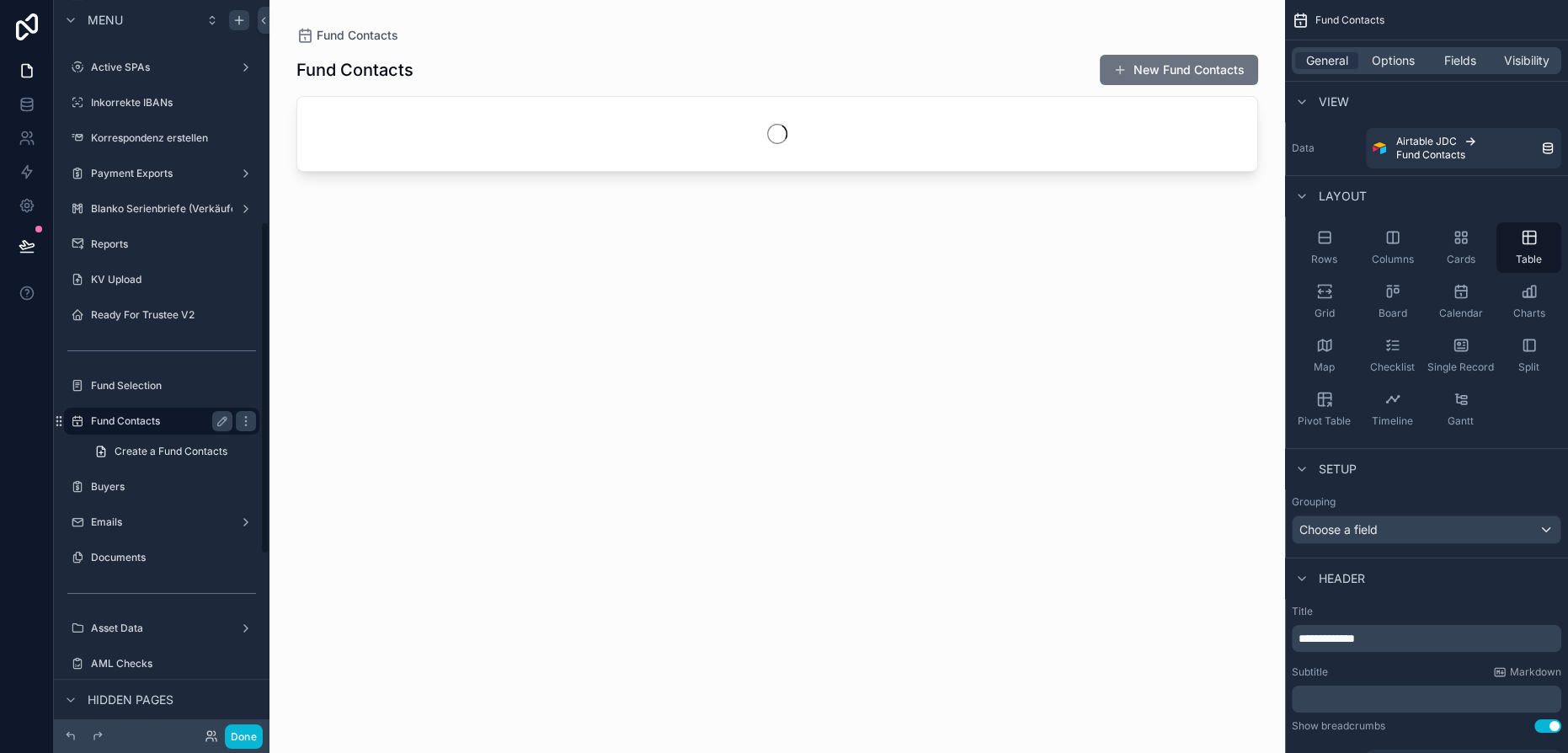
scroll to position [489, 0]
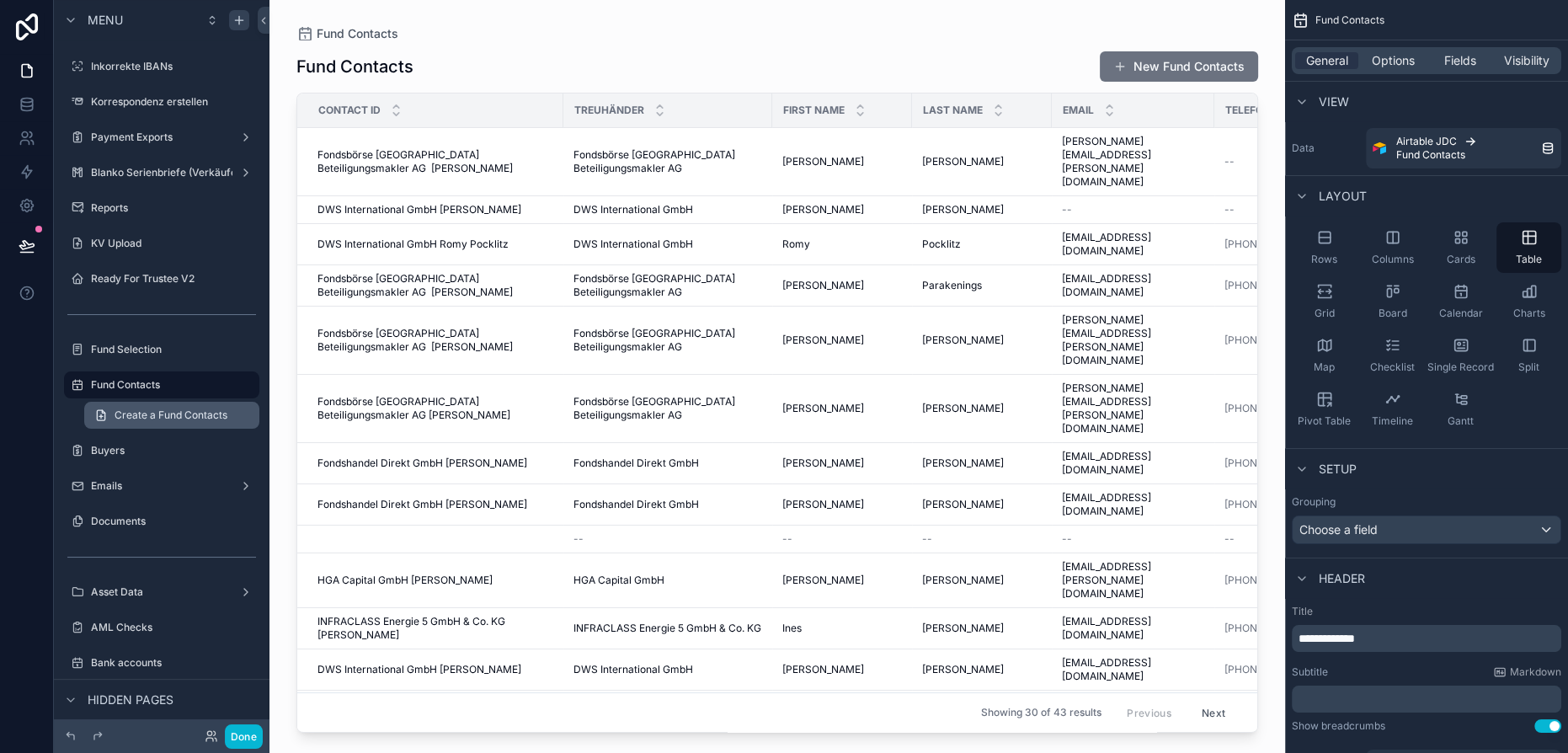
click at [180, 407] on link "Create a Fund Contacts" at bounding box center [171, 415] width 175 height 27
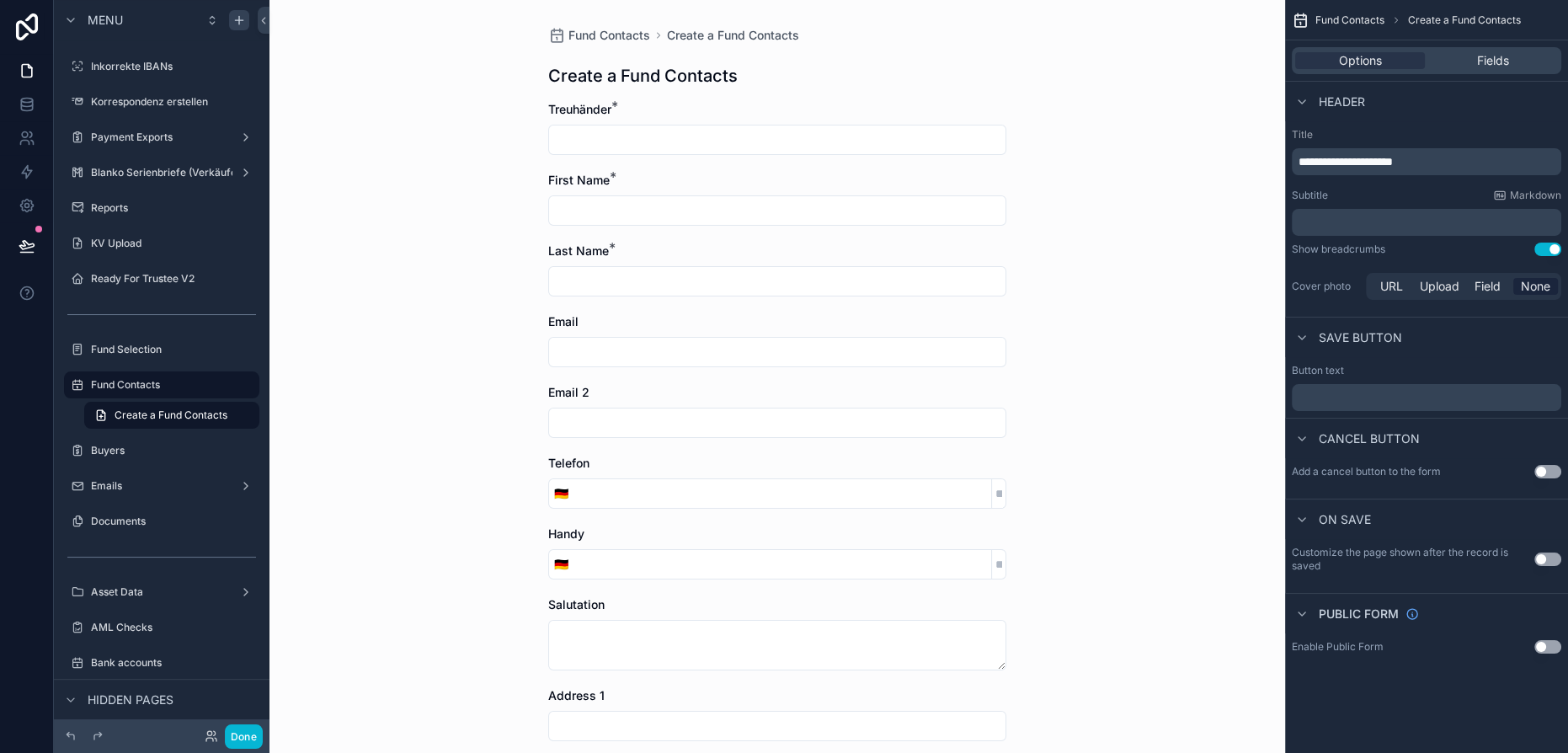
click at [1464, 160] on p "**********" at bounding box center [1429, 162] width 260 height 17
click at [177, 343] on label "Fund Selection" at bounding box center [158, 350] width 135 height 14
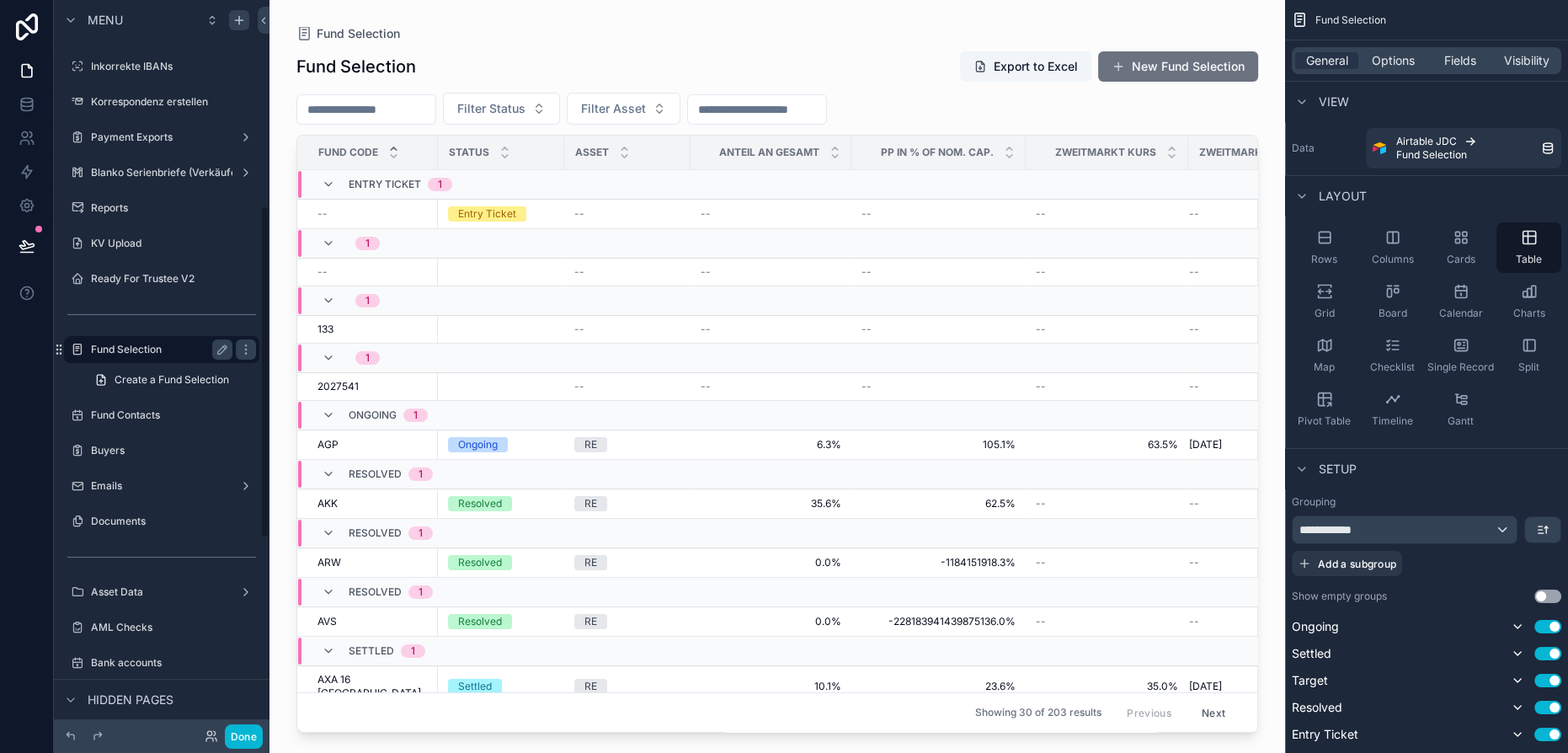
scroll to position [453, 0]
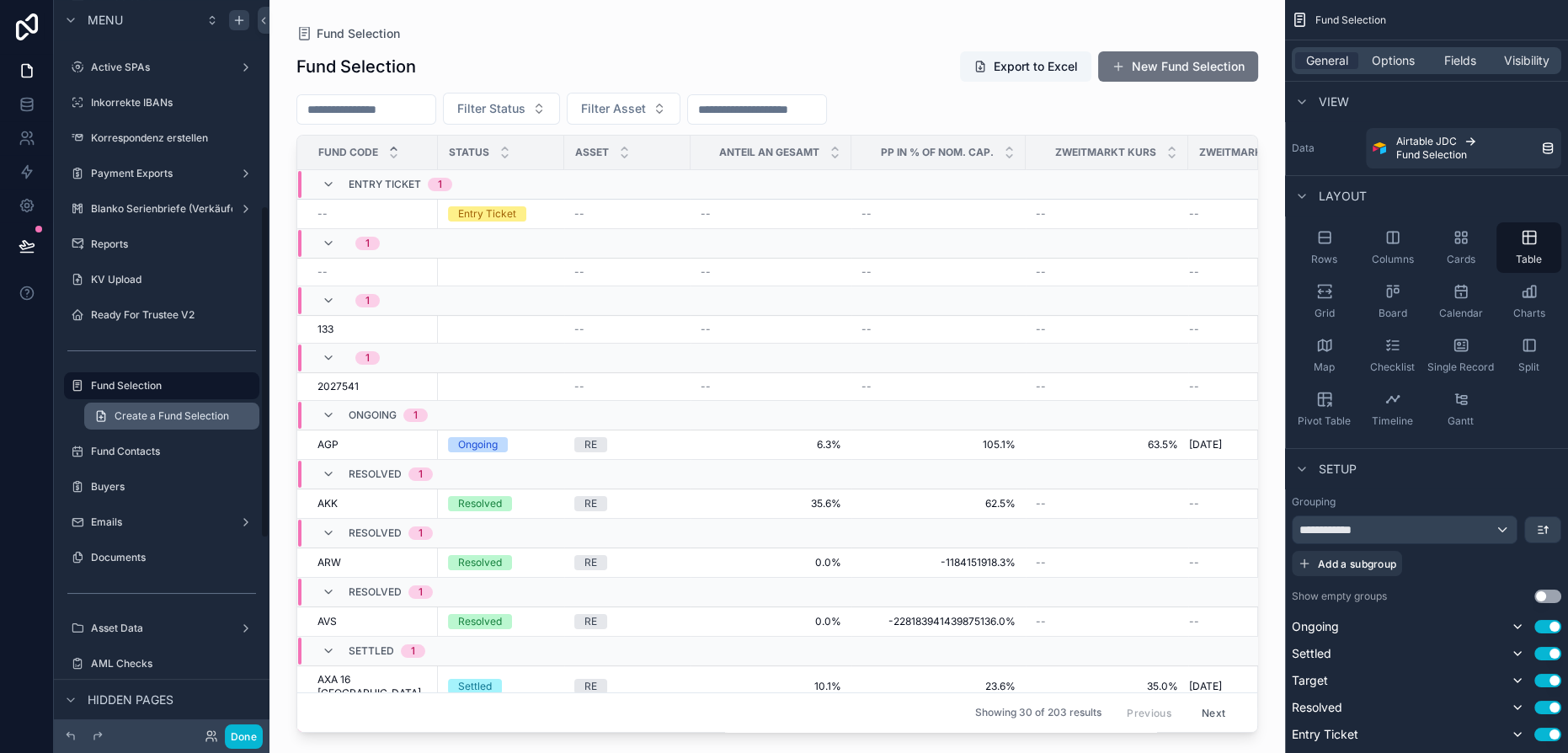
click at [142, 420] on span "Create a Fund Selection" at bounding box center [171, 416] width 115 height 14
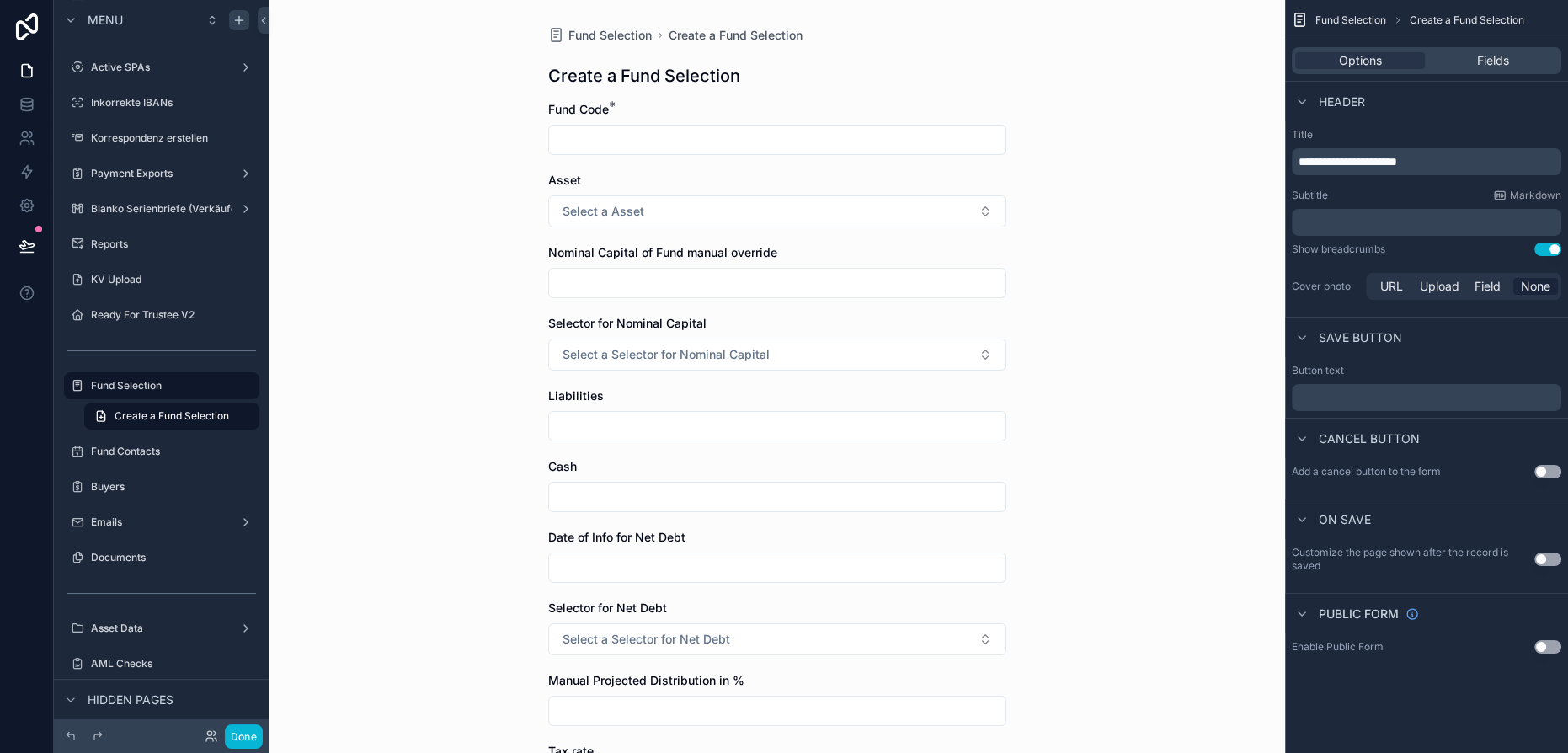
click at [1455, 155] on p "**********" at bounding box center [1429, 162] width 260 height 17
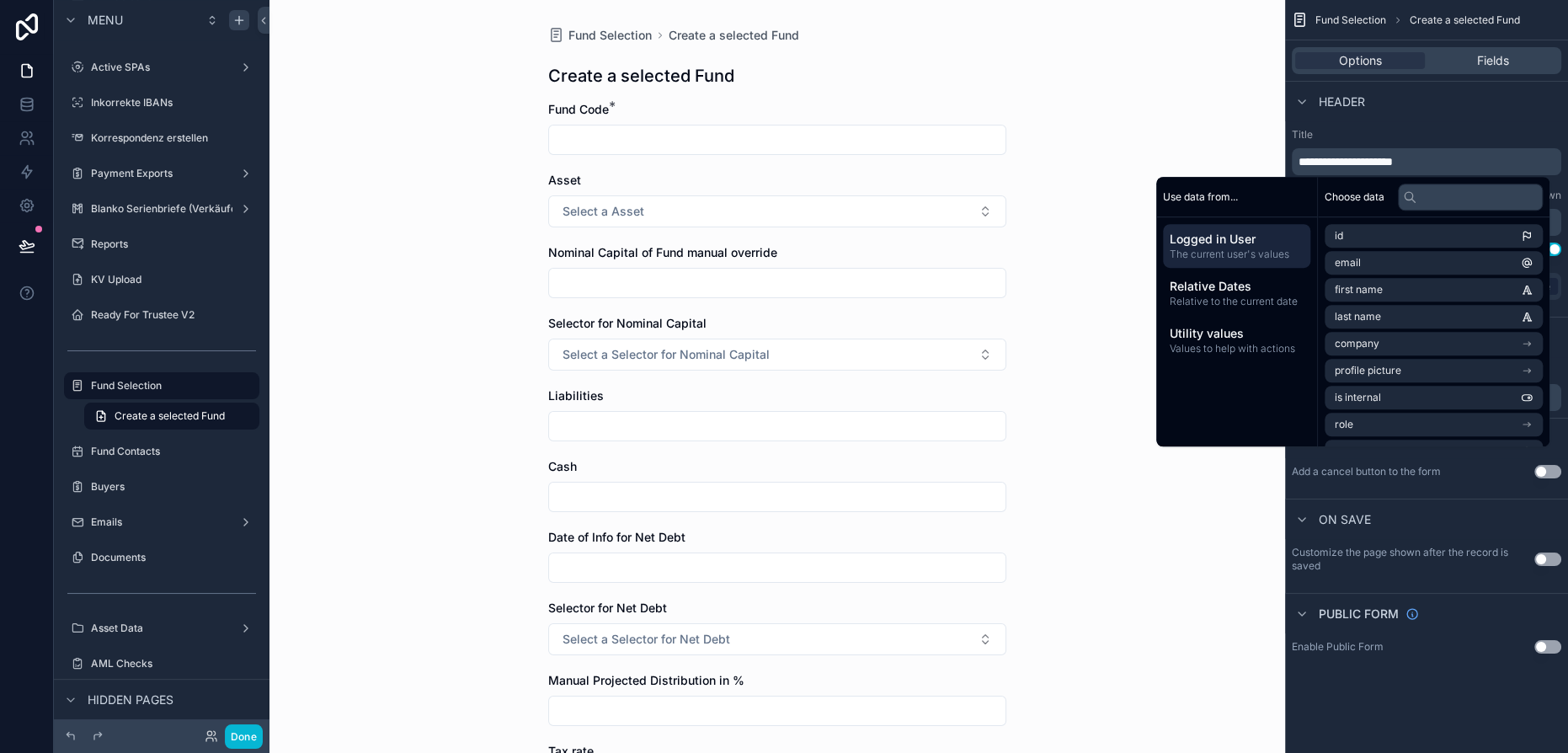
click at [1241, 142] on div "Fund Selection Create a selected Fund Create a selected Fund Fund Code * Asset …" at bounding box center [777, 376] width 1015 height 753
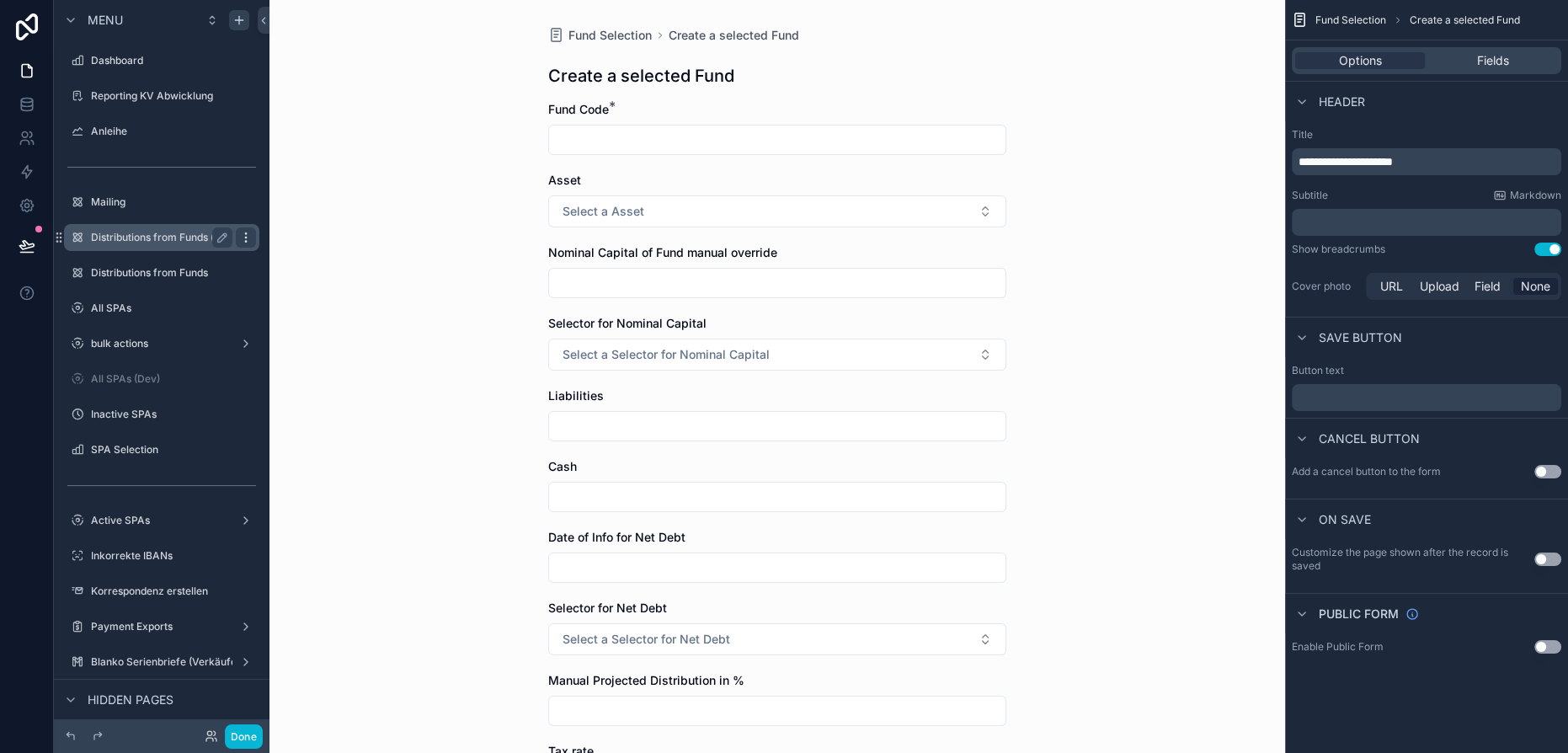
click at [248, 237] on icon "scrollable content" at bounding box center [246, 238] width 14 height 14
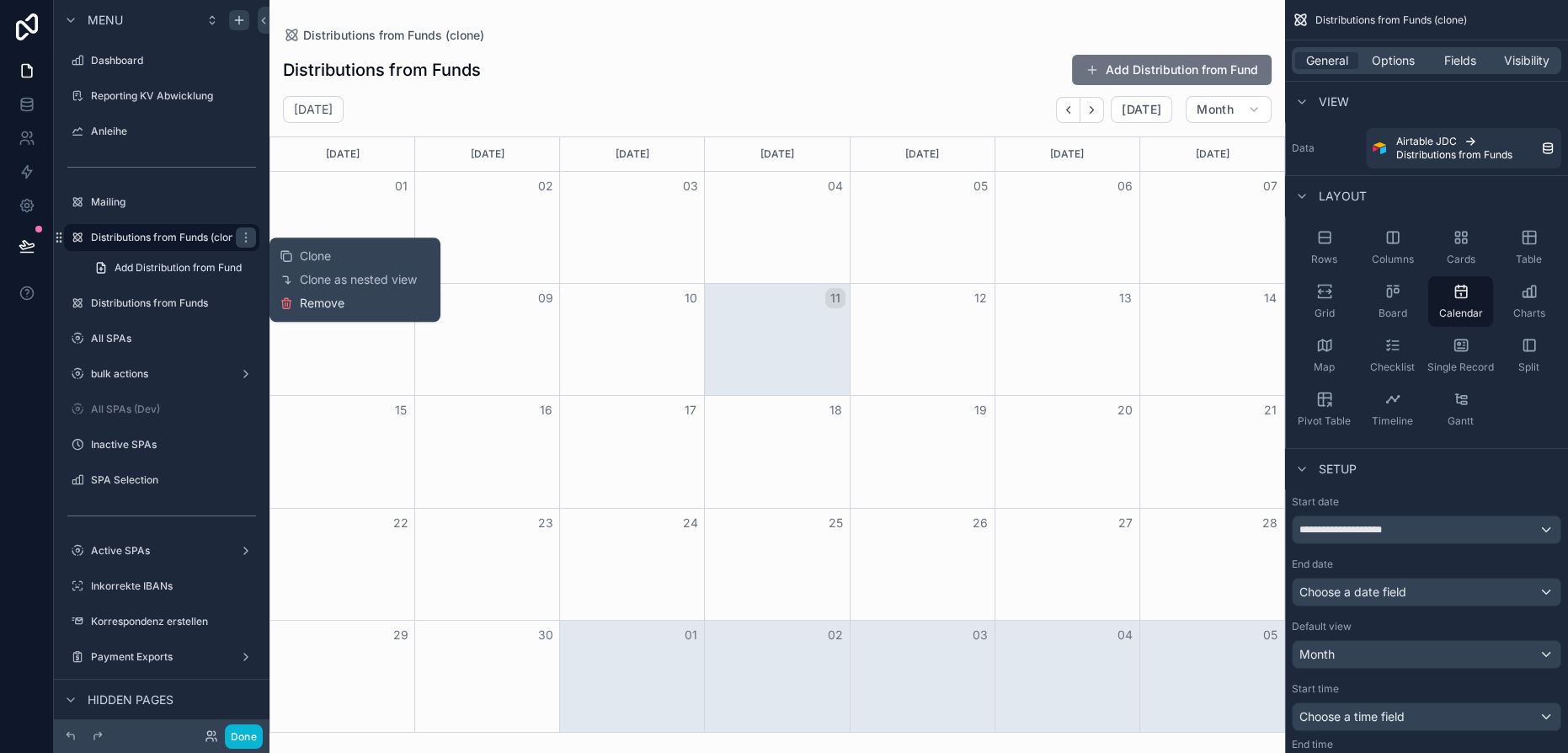
click at [313, 306] on span "Remove" at bounding box center [322, 303] width 45 height 17
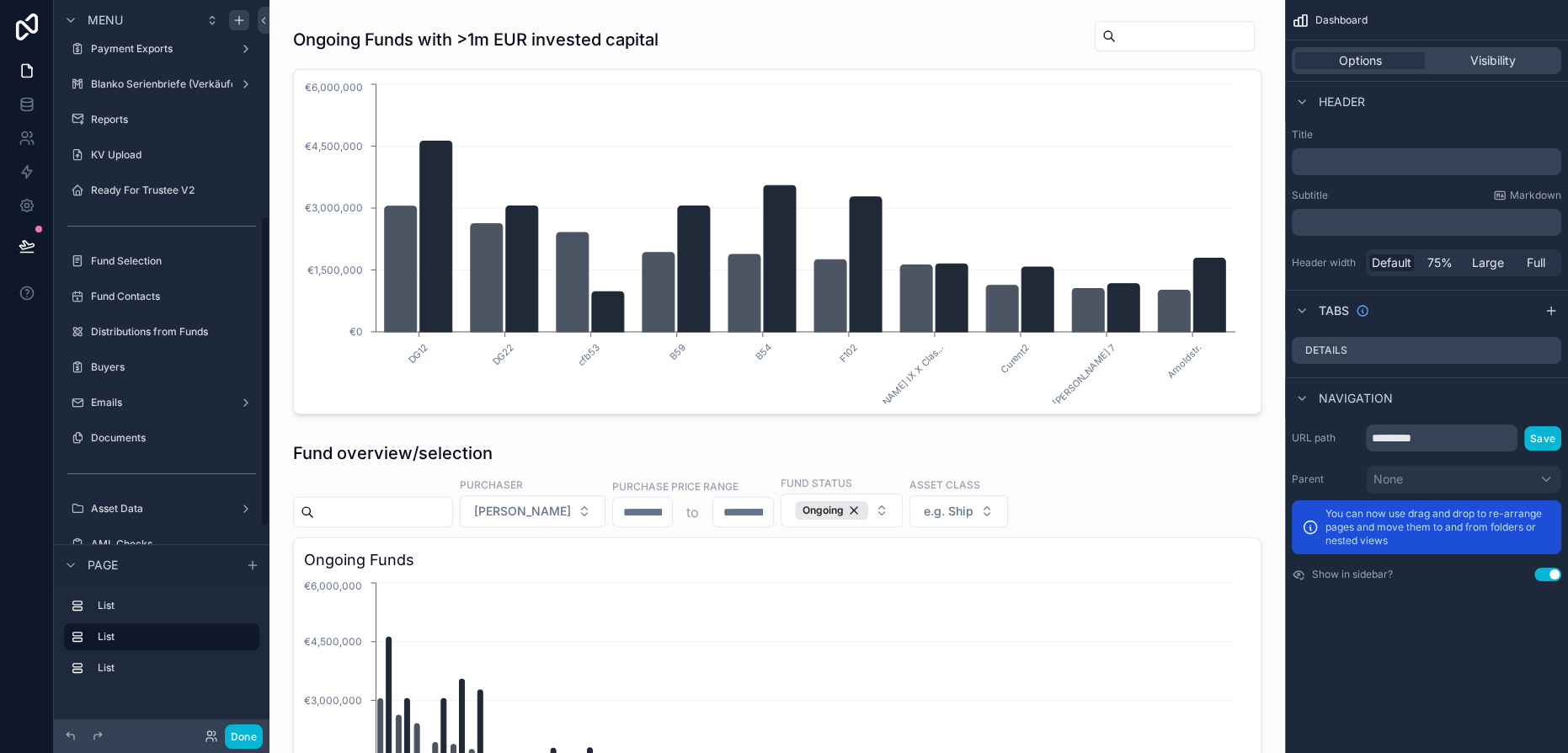
scroll to position [509, 0]
click at [139, 250] on div "Fund Selection" at bounding box center [161, 260] width 142 height 20
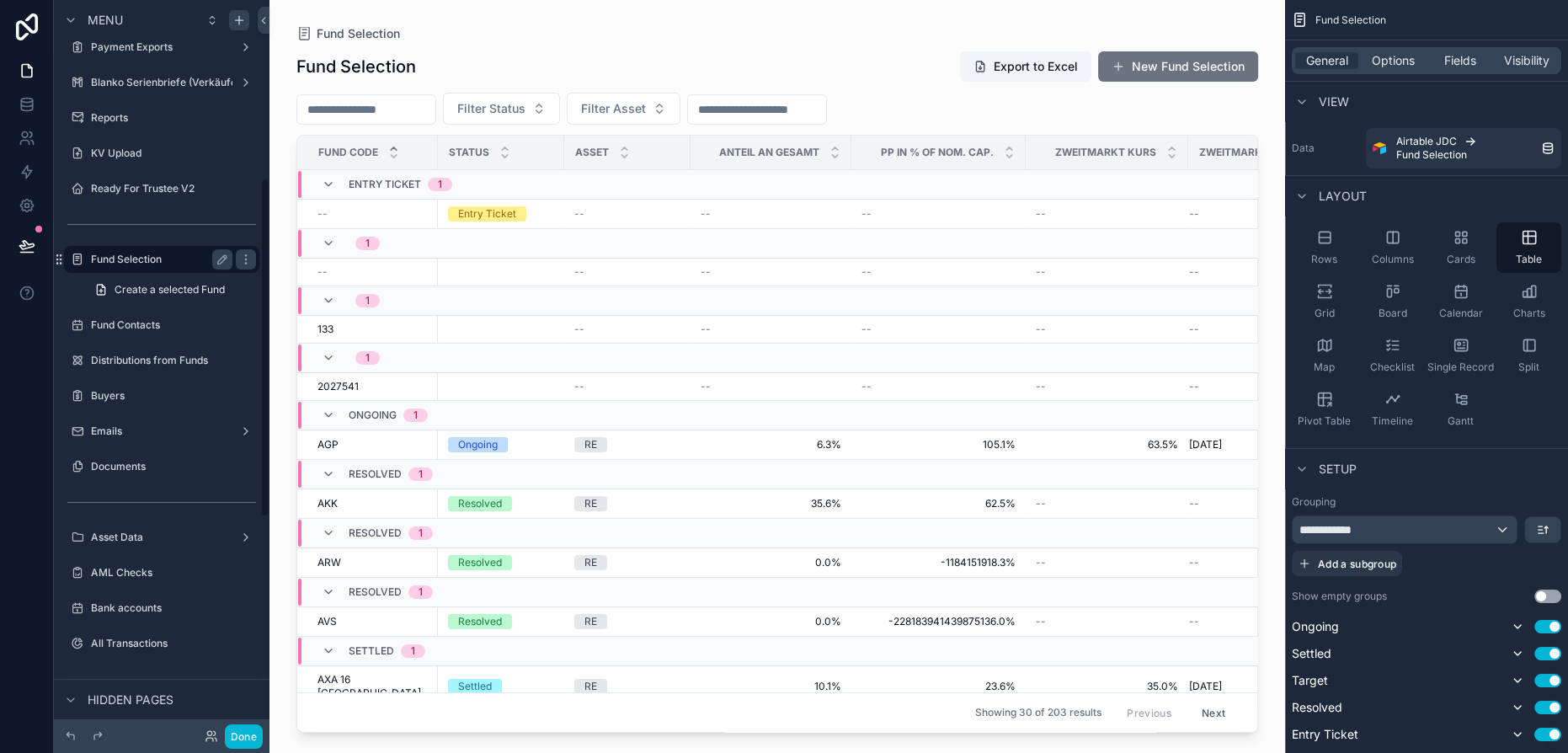
scroll to position [383, 0]
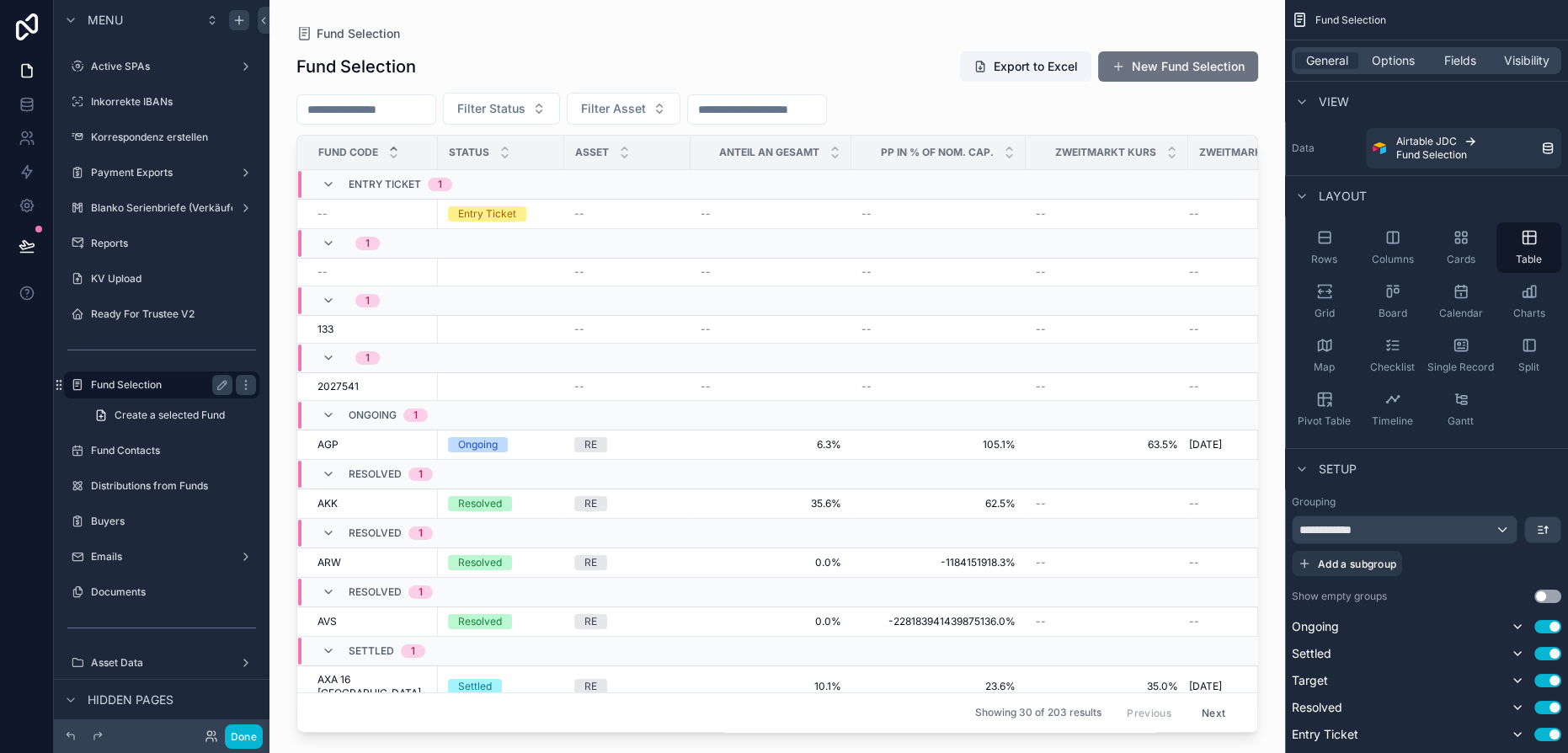
click at [170, 381] on label "Fund Selection" at bounding box center [158, 385] width 135 height 14
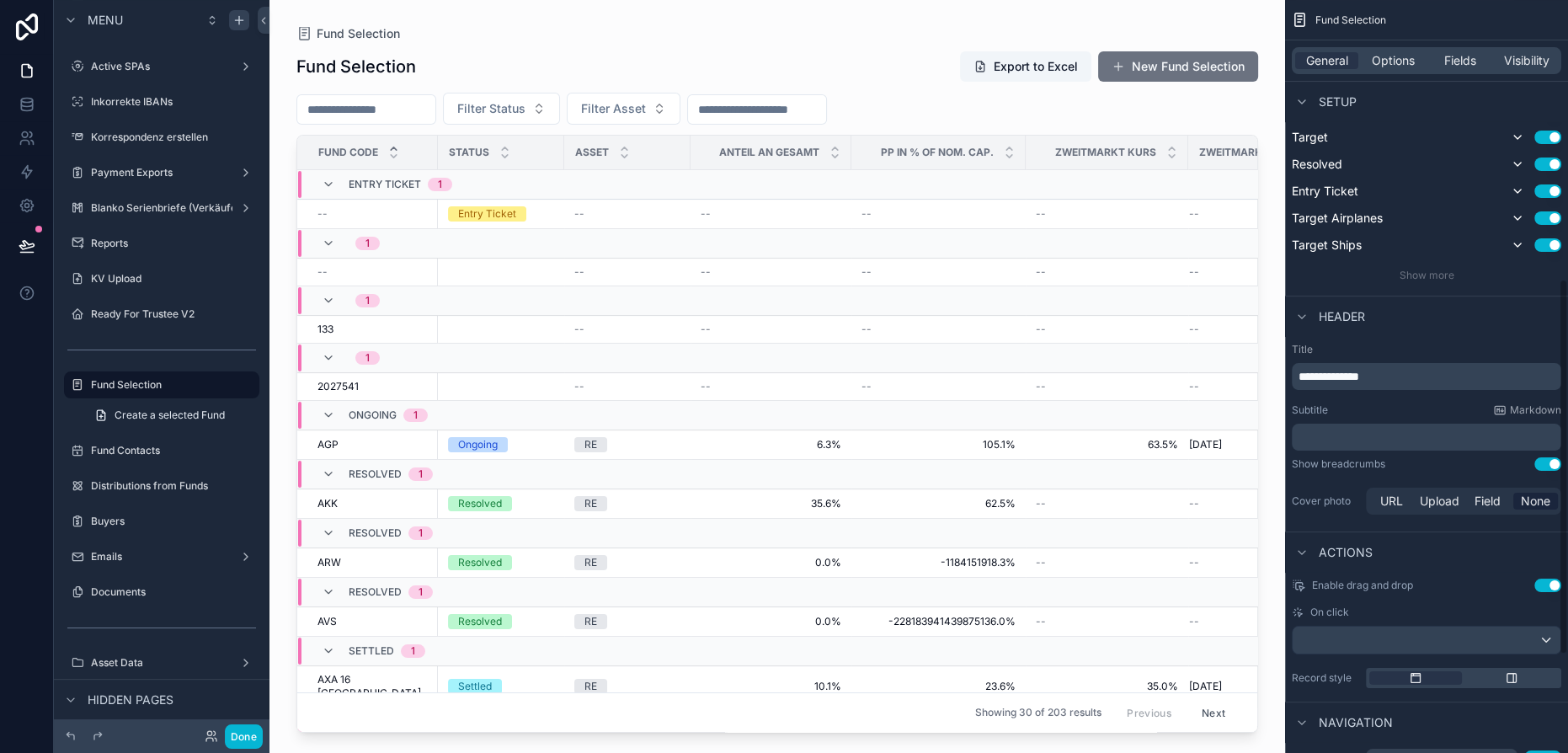
scroll to position [560, 0]
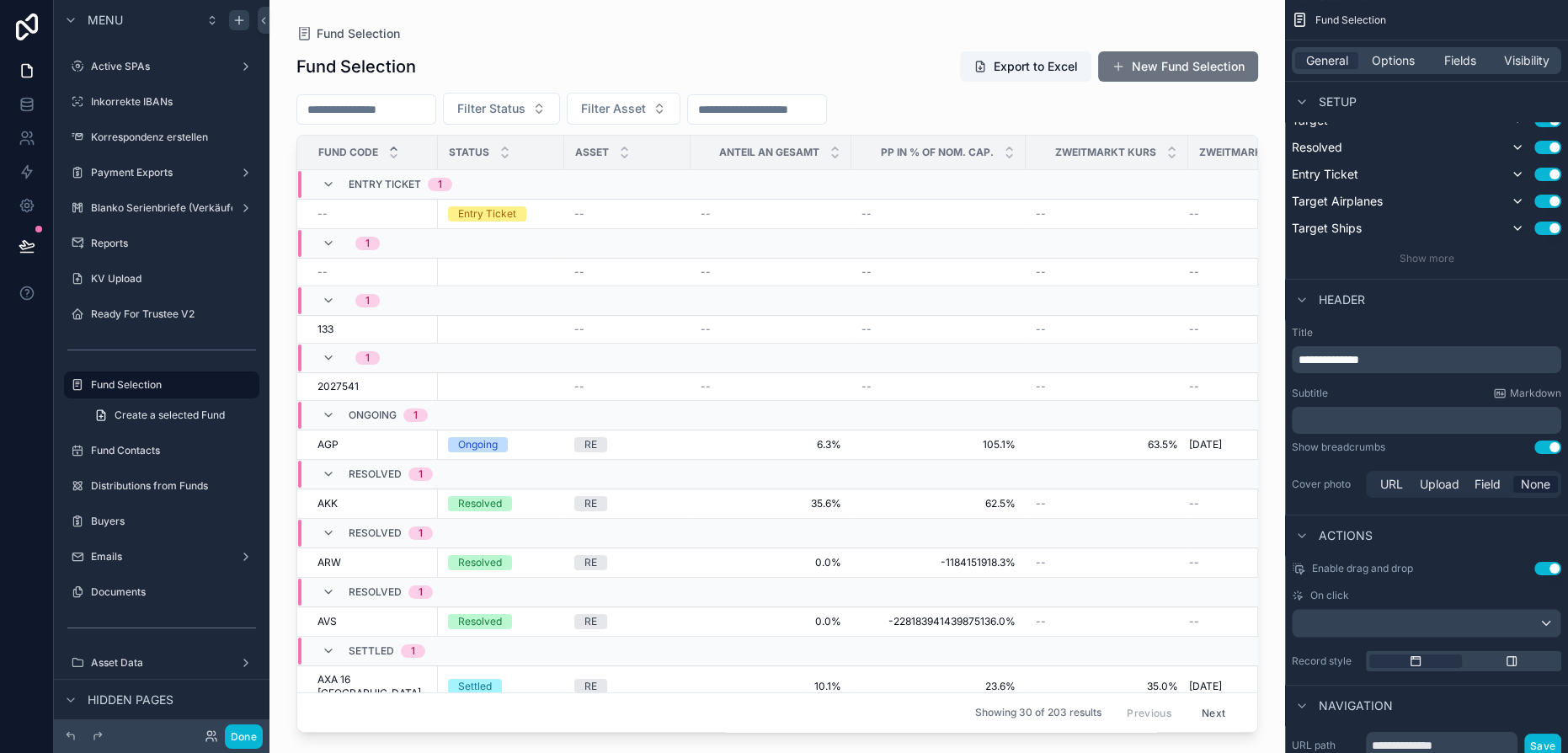
click at [1419, 359] on p "**********" at bounding box center [1429, 360] width 260 height 17
click at [1365, 374] on div "**********" at bounding box center [1426, 413] width 283 height 188
click at [172, 458] on div "Fund Contacts" at bounding box center [161, 451] width 142 height 20
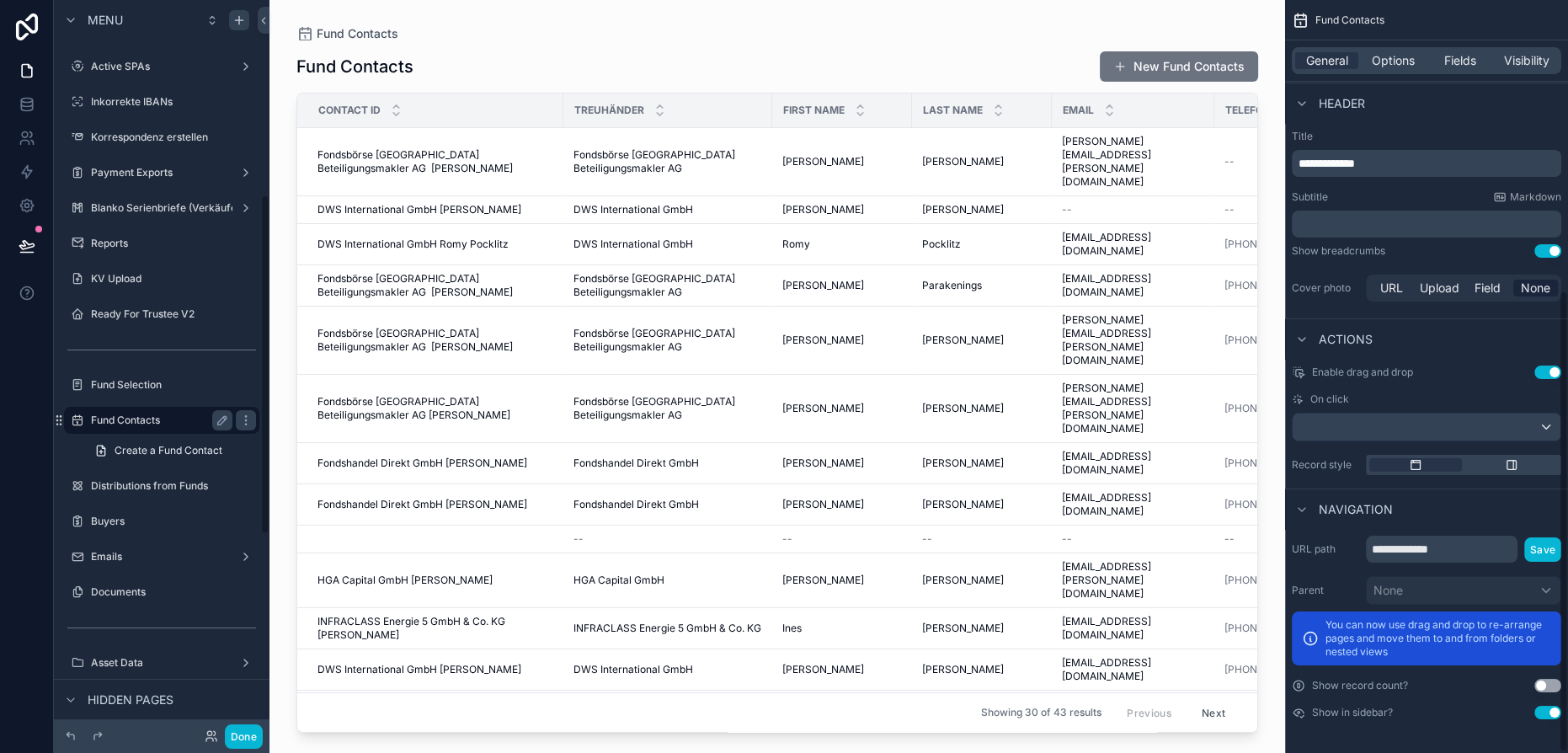
scroll to position [474, 0]
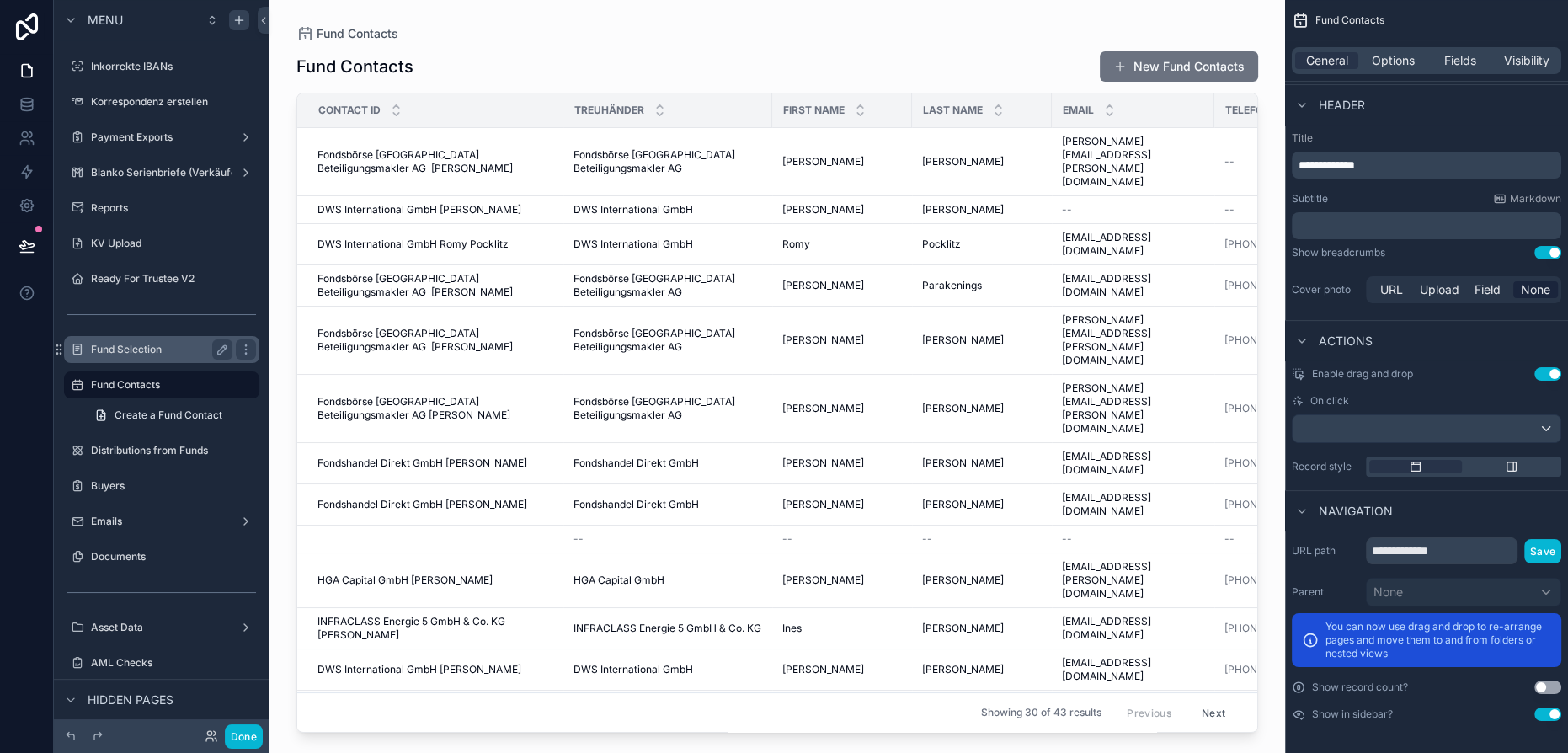
click at [146, 344] on label "Fund Selection" at bounding box center [158, 350] width 135 height 14
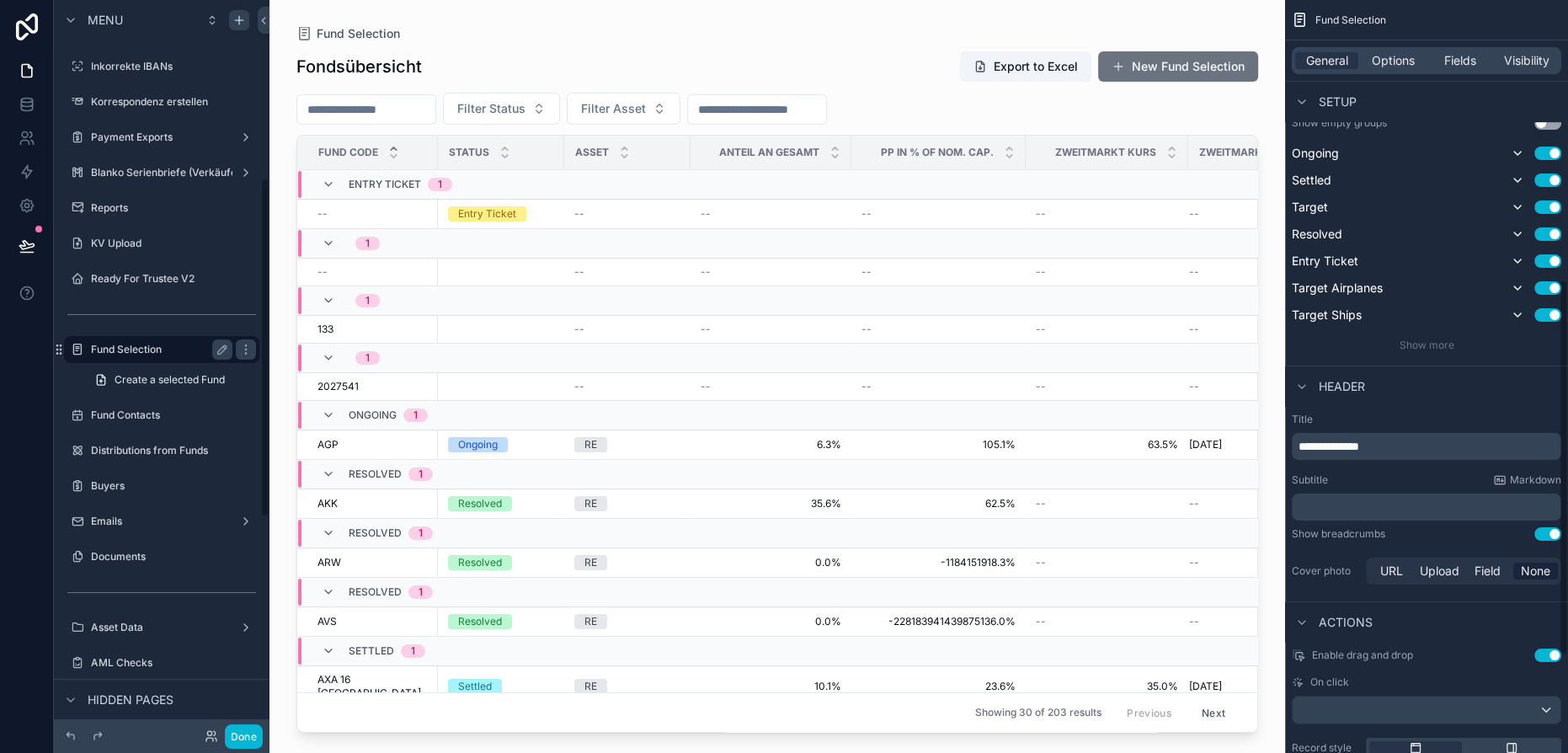
scroll to position [560, 0]
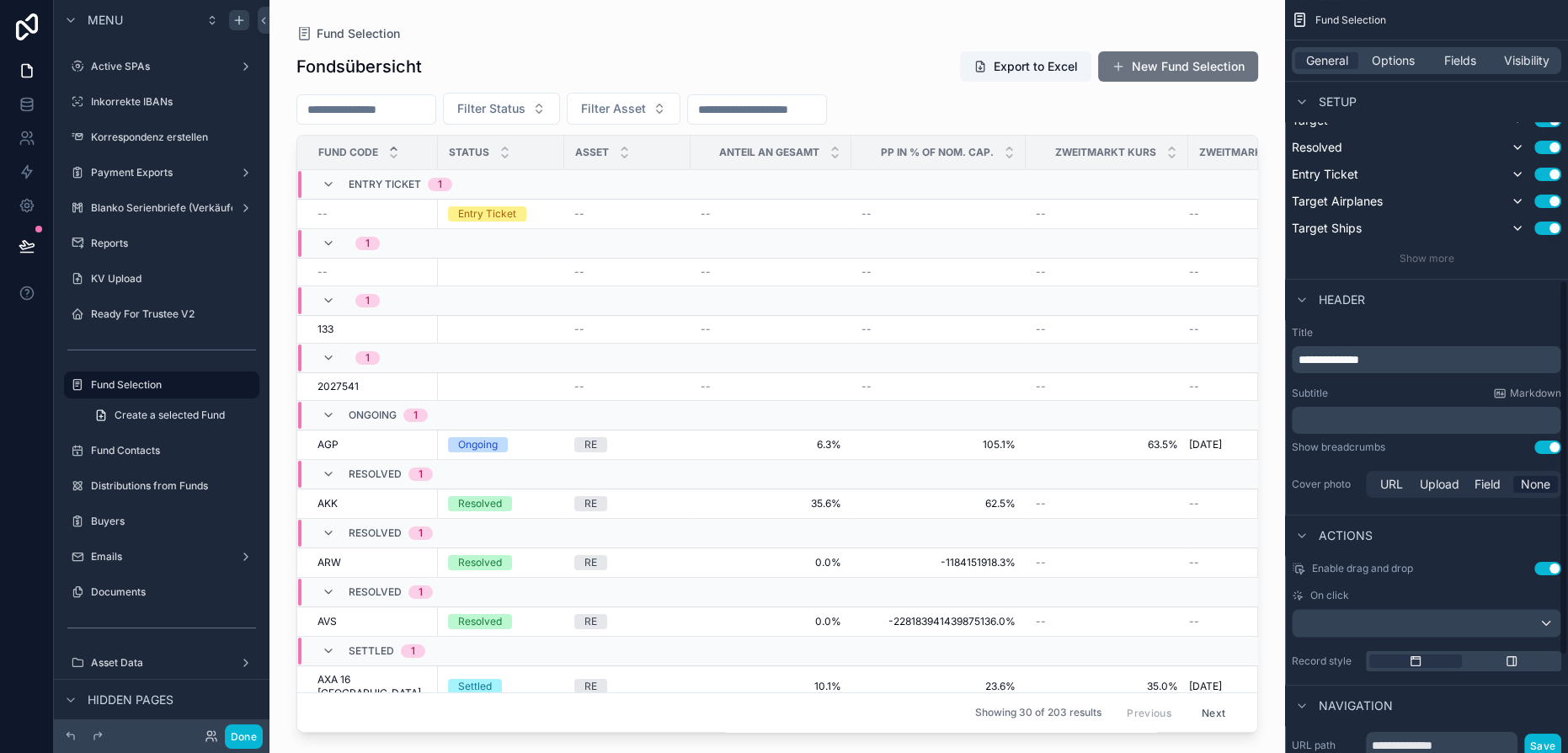
click at [1428, 357] on p "**********" at bounding box center [1429, 360] width 260 height 17
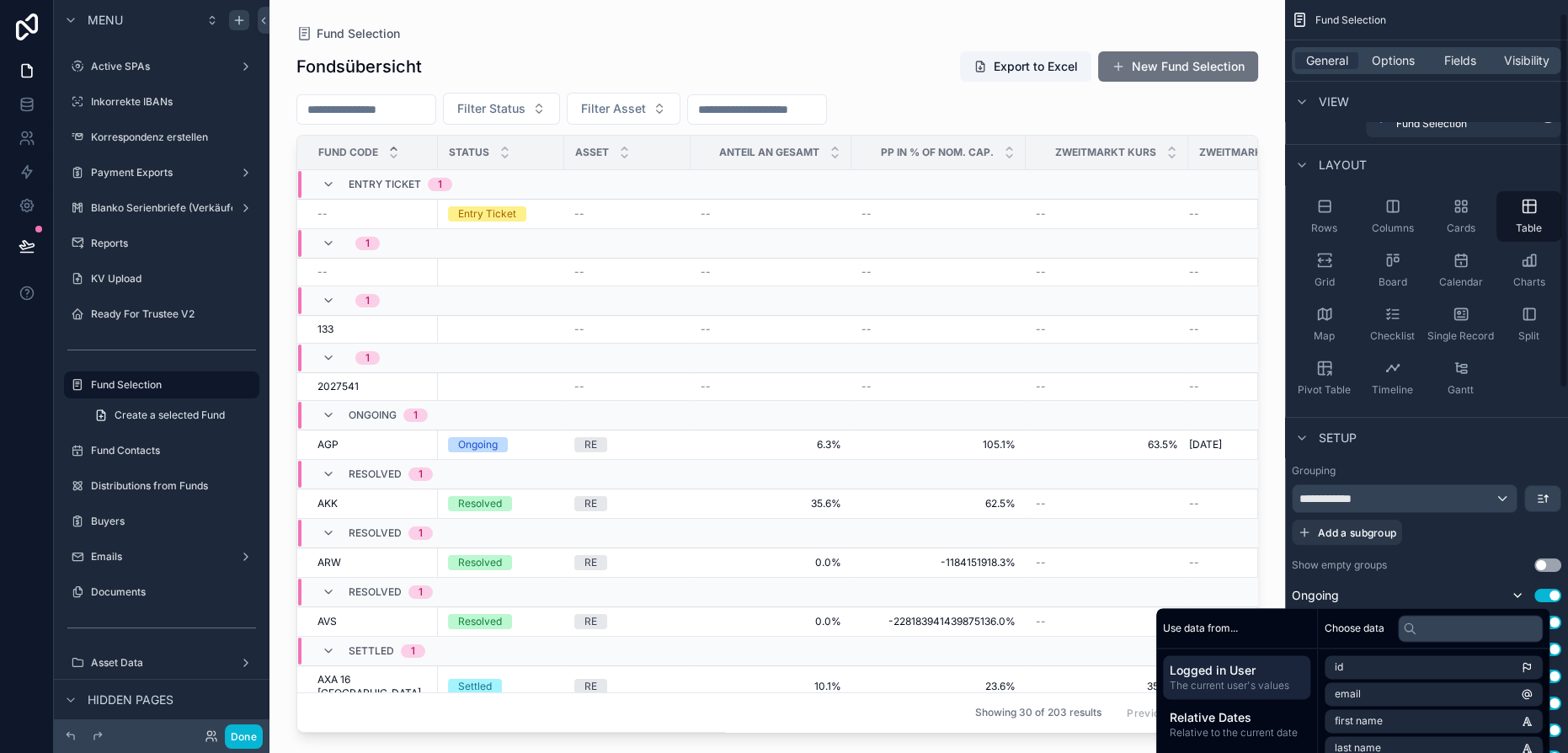
scroll to position [0, 0]
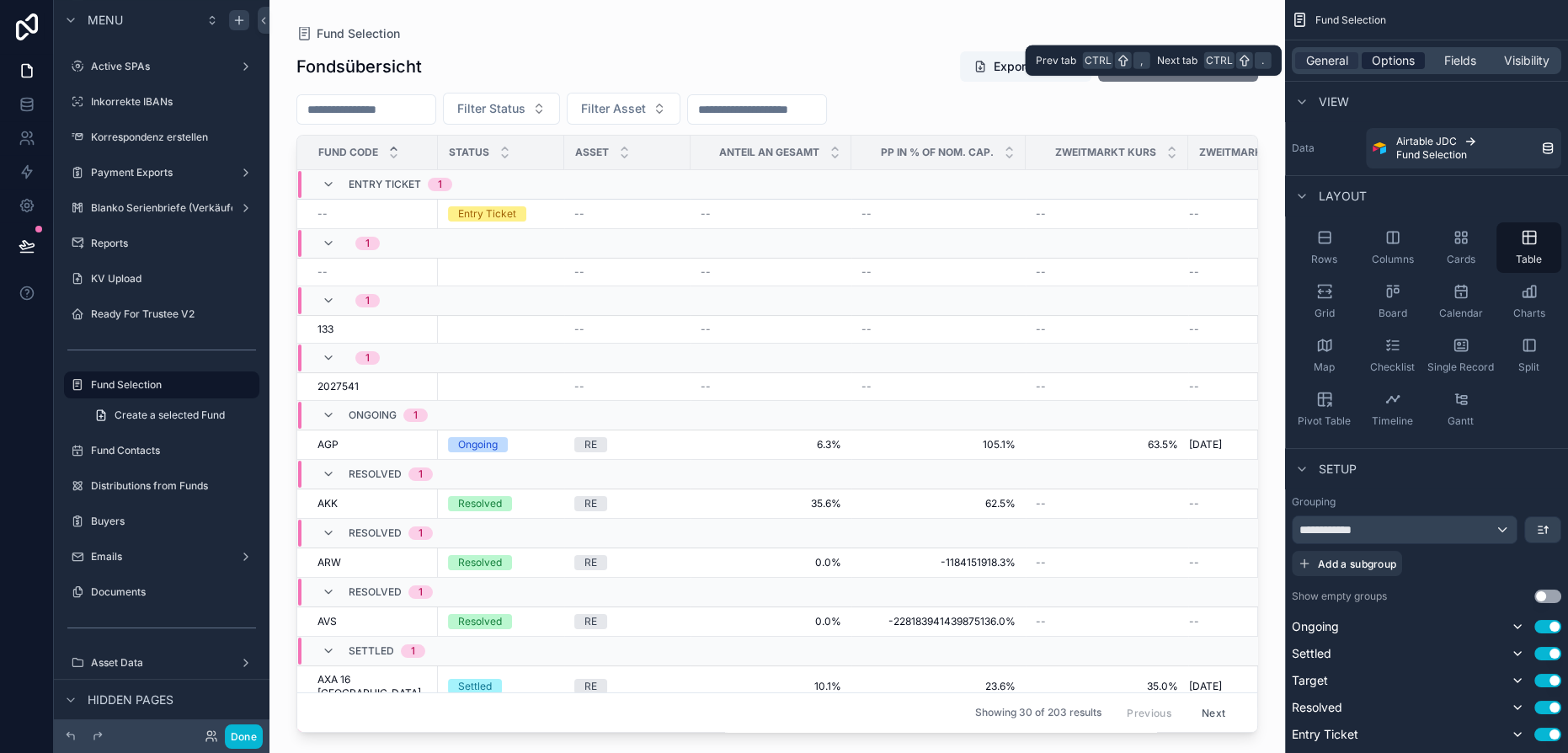
click at [1388, 53] on span "Options" at bounding box center [1393, 61] width 43 height 17
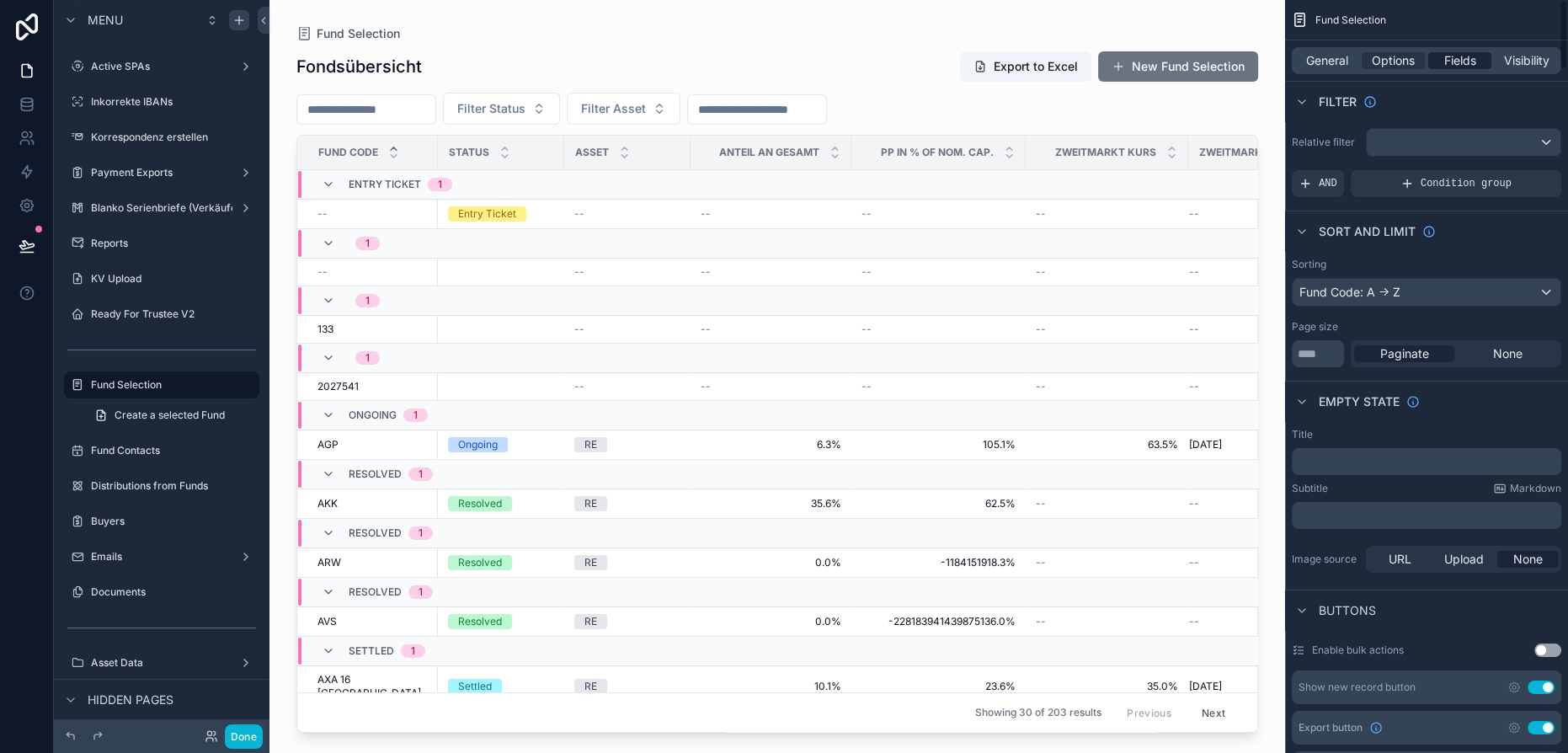
click at [1458, 64] on span "Fields" at bounding box center [1460, 61] width 32 height 17
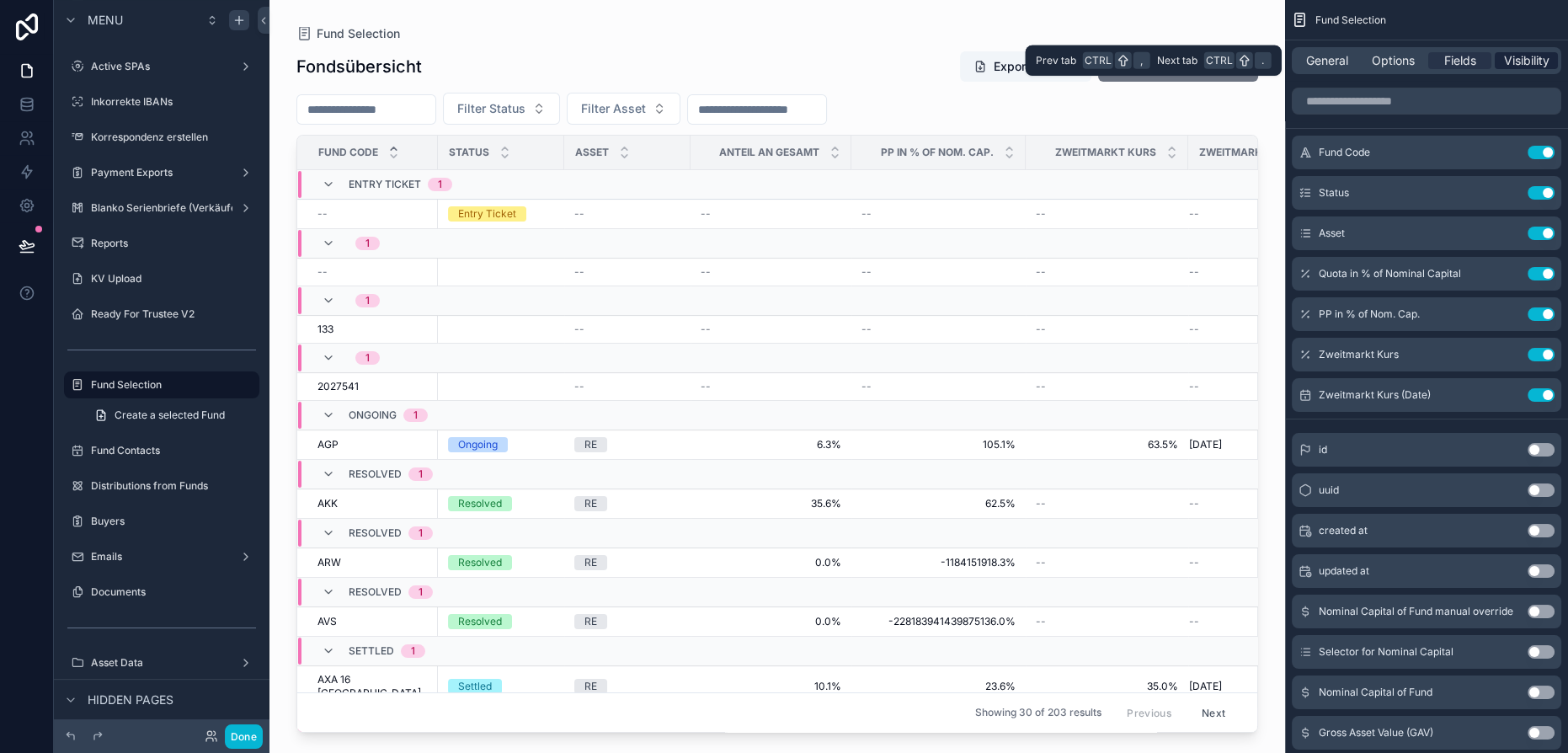
click at [1530, 56] on span "Visibility" at bounding box center [1527, 61] width 46 height 17
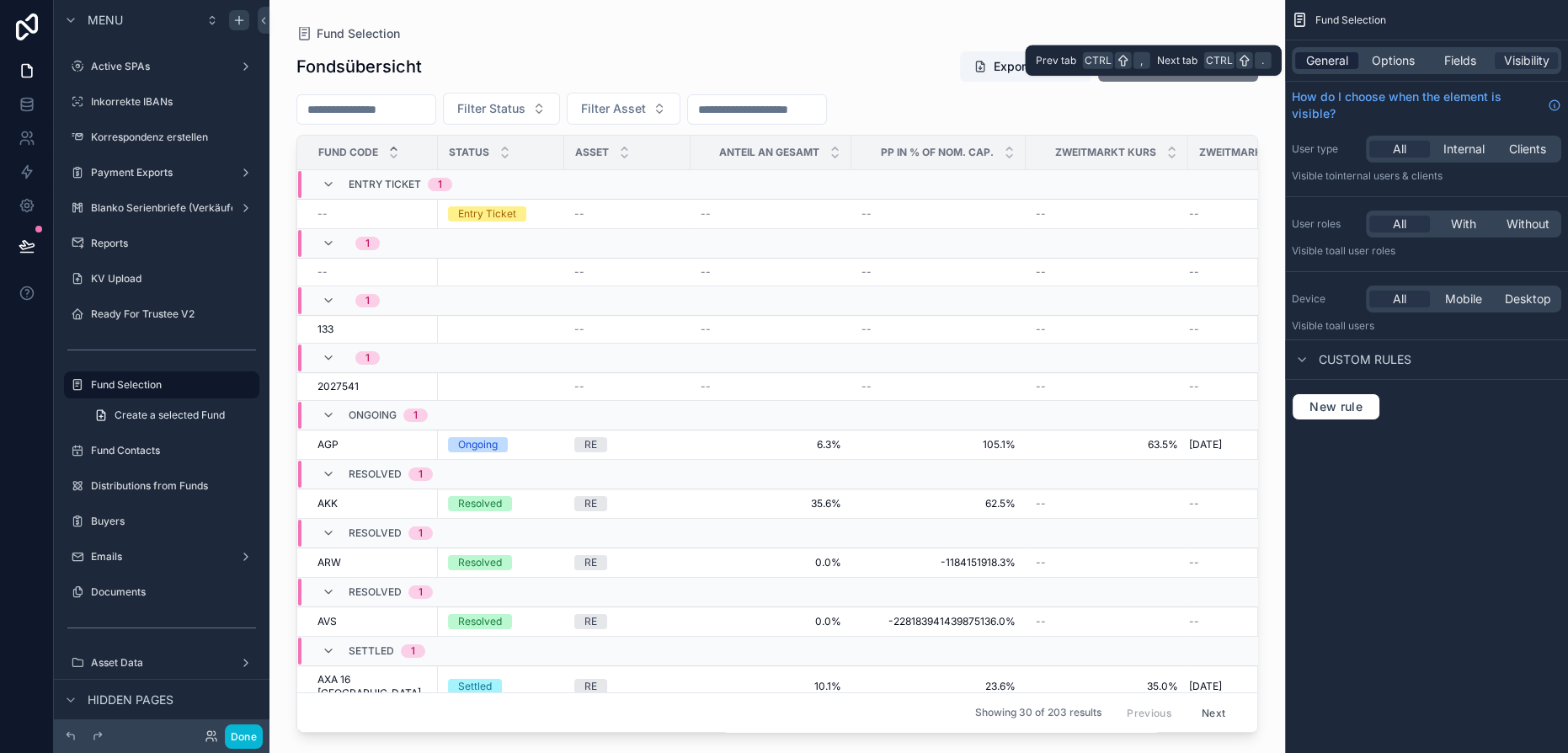
click at [1328, 64] on span "General" at bounding box center [1328, 61] width 42 height 17
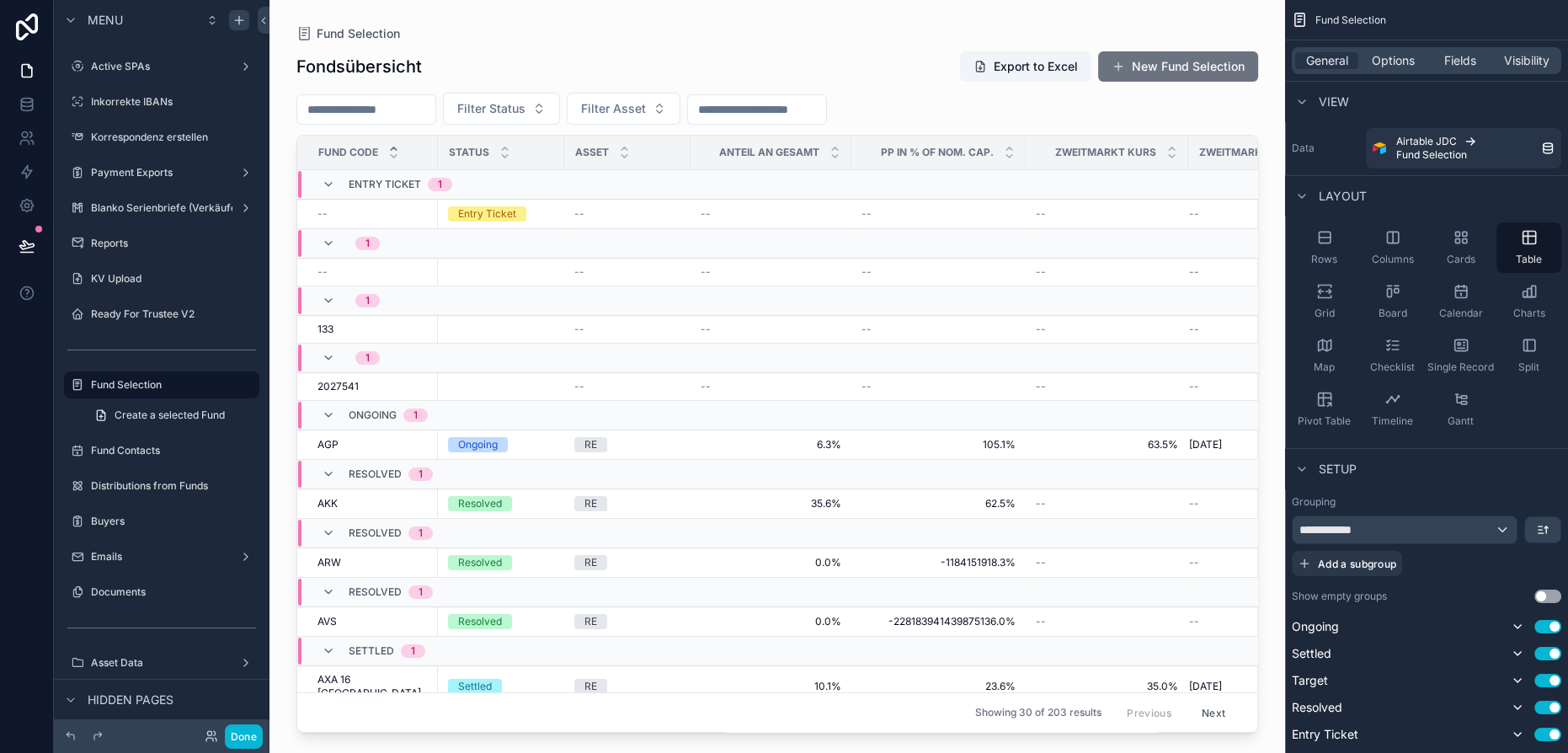
click at [1348, 17] on span "Fund Selection" at bounding box center [1351, 20] width 70 height 14
click at [220, 380] on icon "scrollable content" at bounding box center [222, 385] width 14 height 14
click at [187, 384] on input "**********" at bounding box center [148, 385] width 115 height 20
type input "**********"
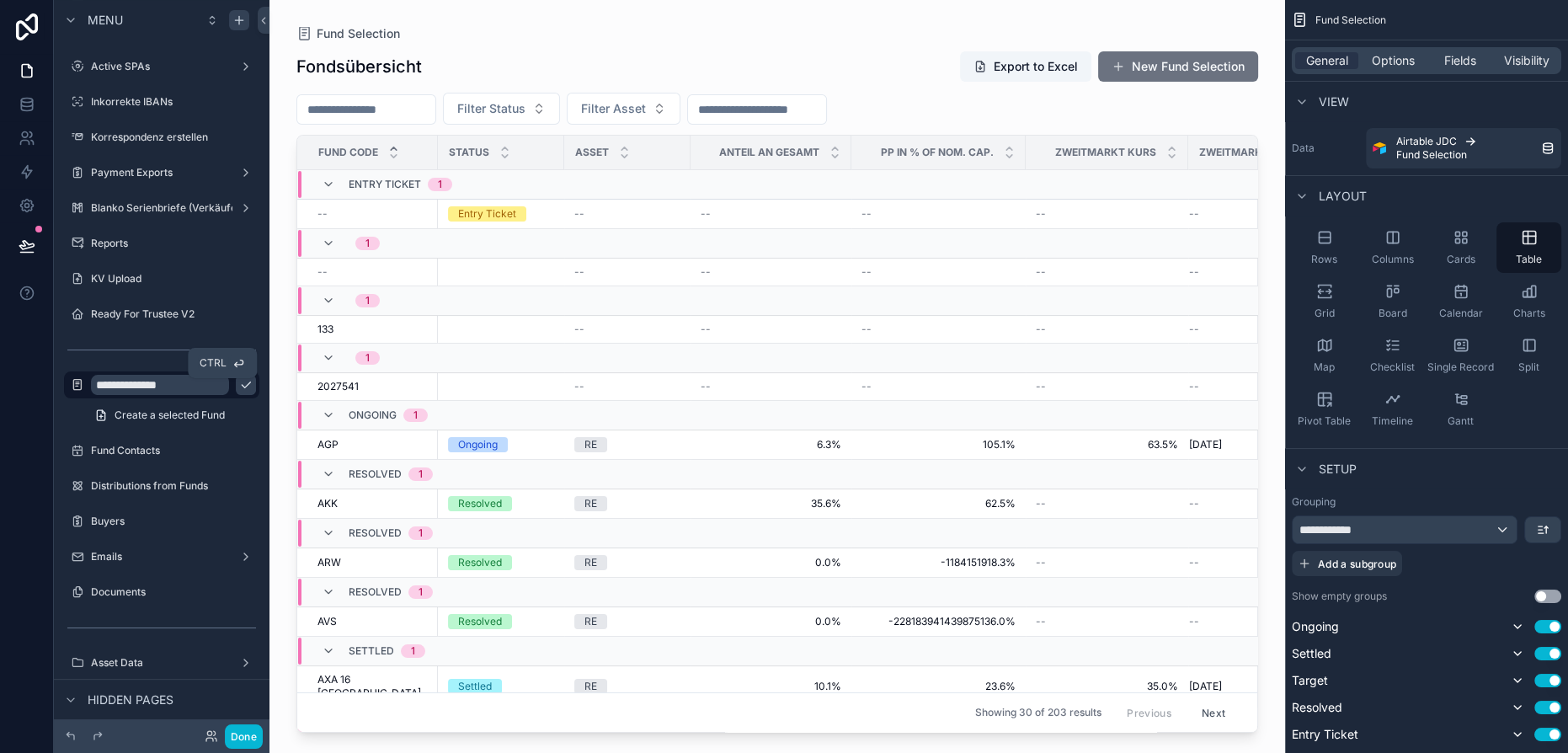
click at [239, 387] on icon "scrollable content" at bounding box center [246, 385] width 14 height 14
click at [150, 409] on span "Create a selected Fund" at bounding box center [170, 415] width 110 height 14
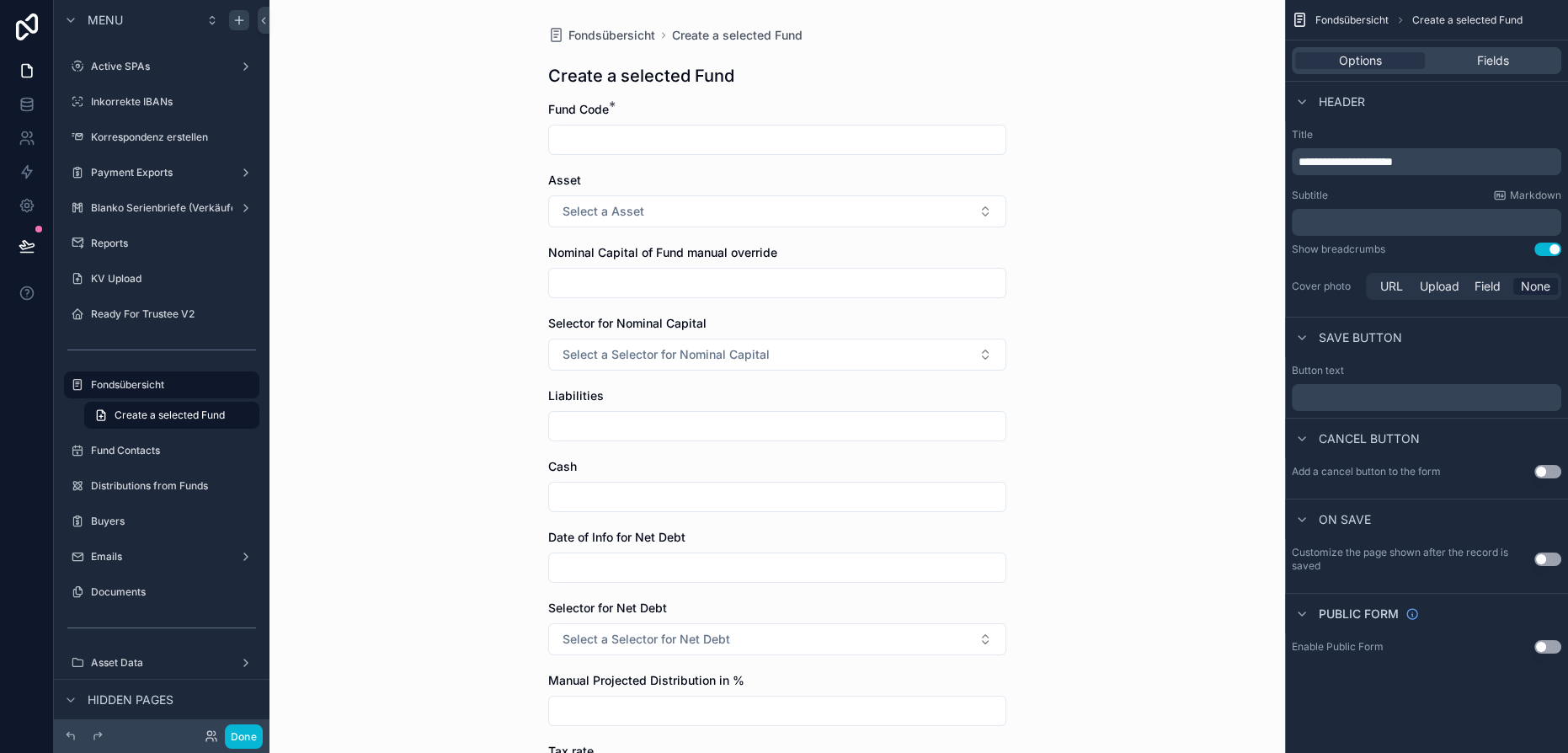
click at [1451, 160] on p "**********" at bounding box center [1429, 162] width 260 height 17
click at [1410, 162] on span "**********" at bounding box center [1354, 162] width 111 height 12
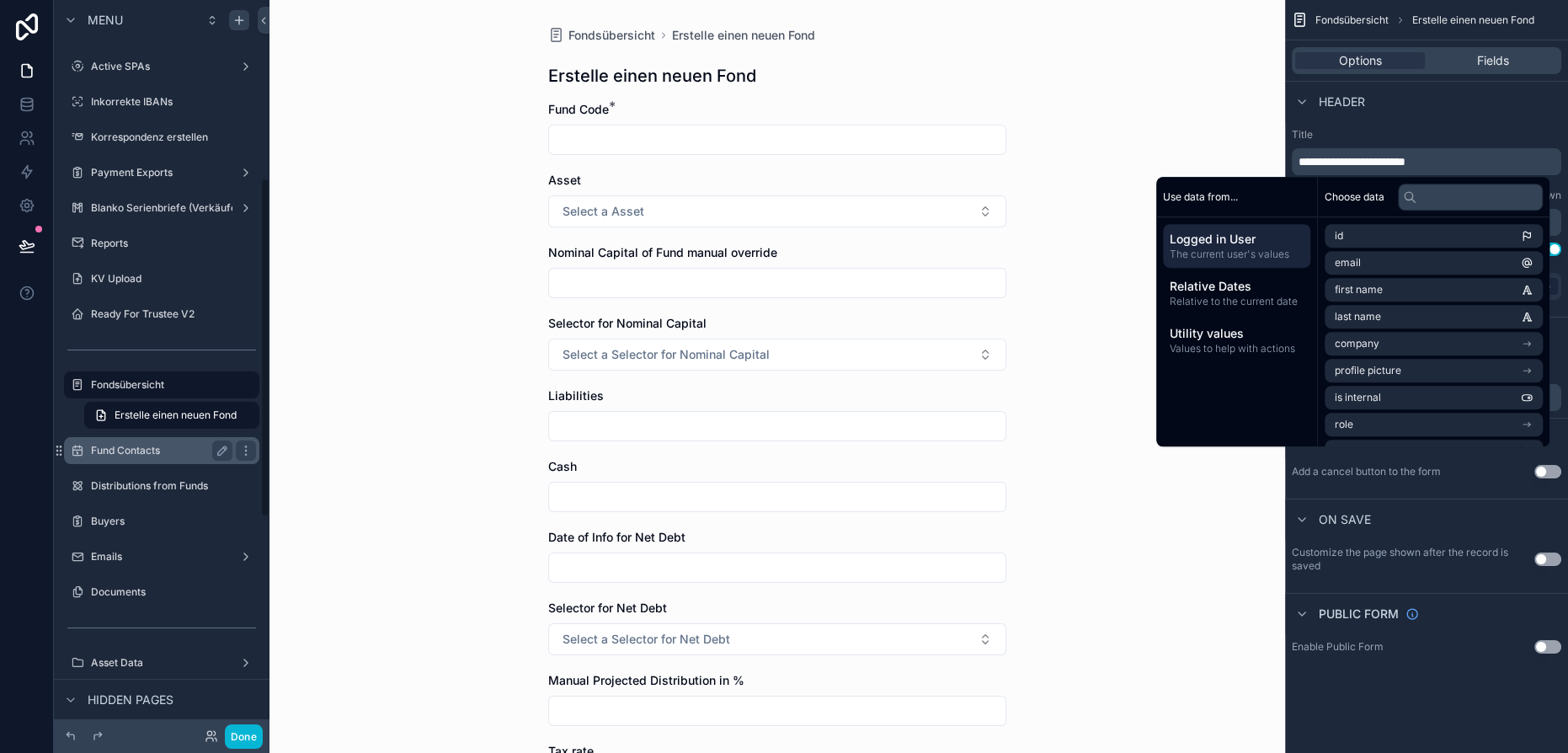
click at [196, 444] on label "Fund Contacts" at bounding box center [158, 451] width 135 height 14
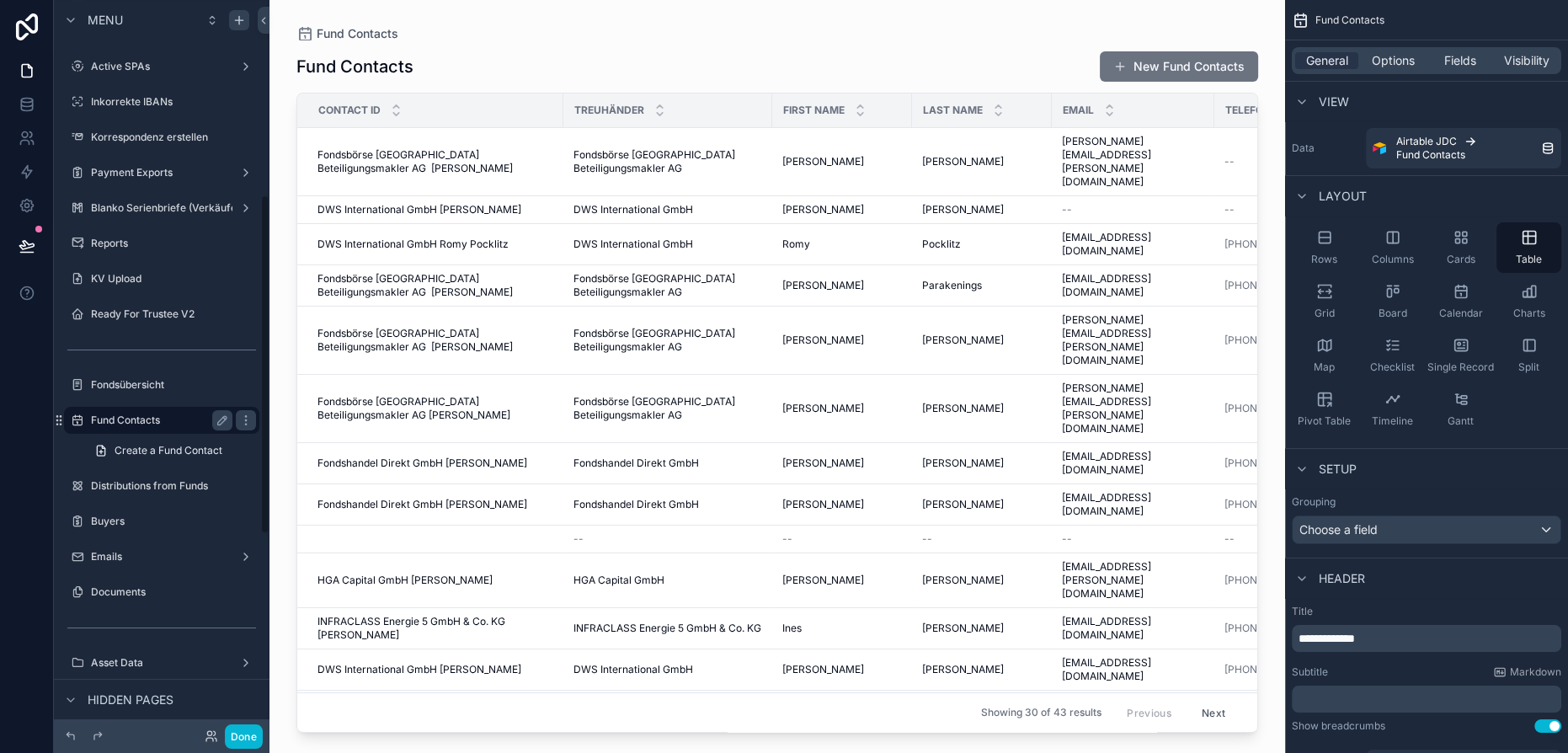
scroll to position [419, 0]
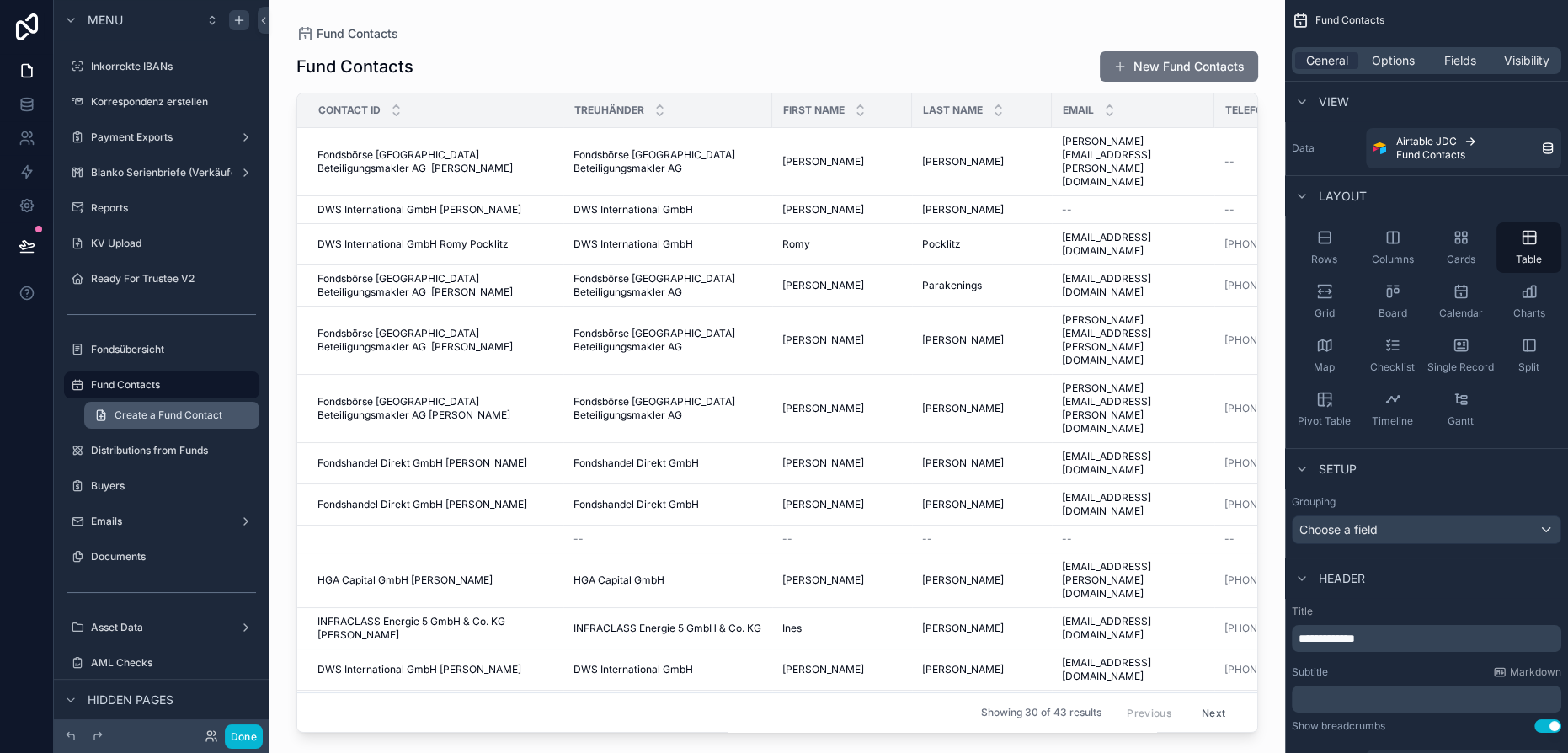
click at [213, 412] on span "Create a Fund Contact" at bounding box center [168, 415] width 108 height 14
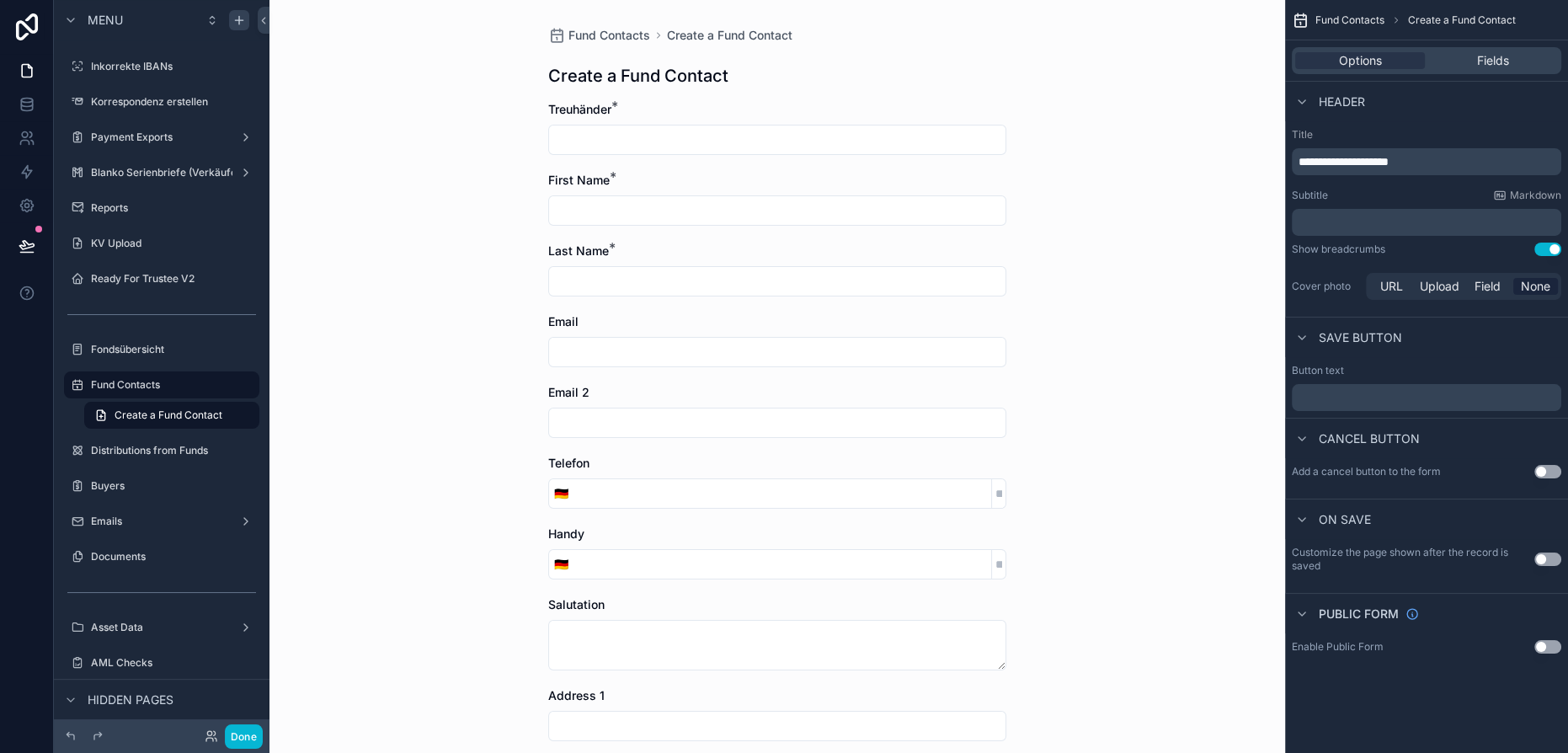
click at [1450, 154] on p "**********" at bounding box center [1429, 162] width 260 height 17
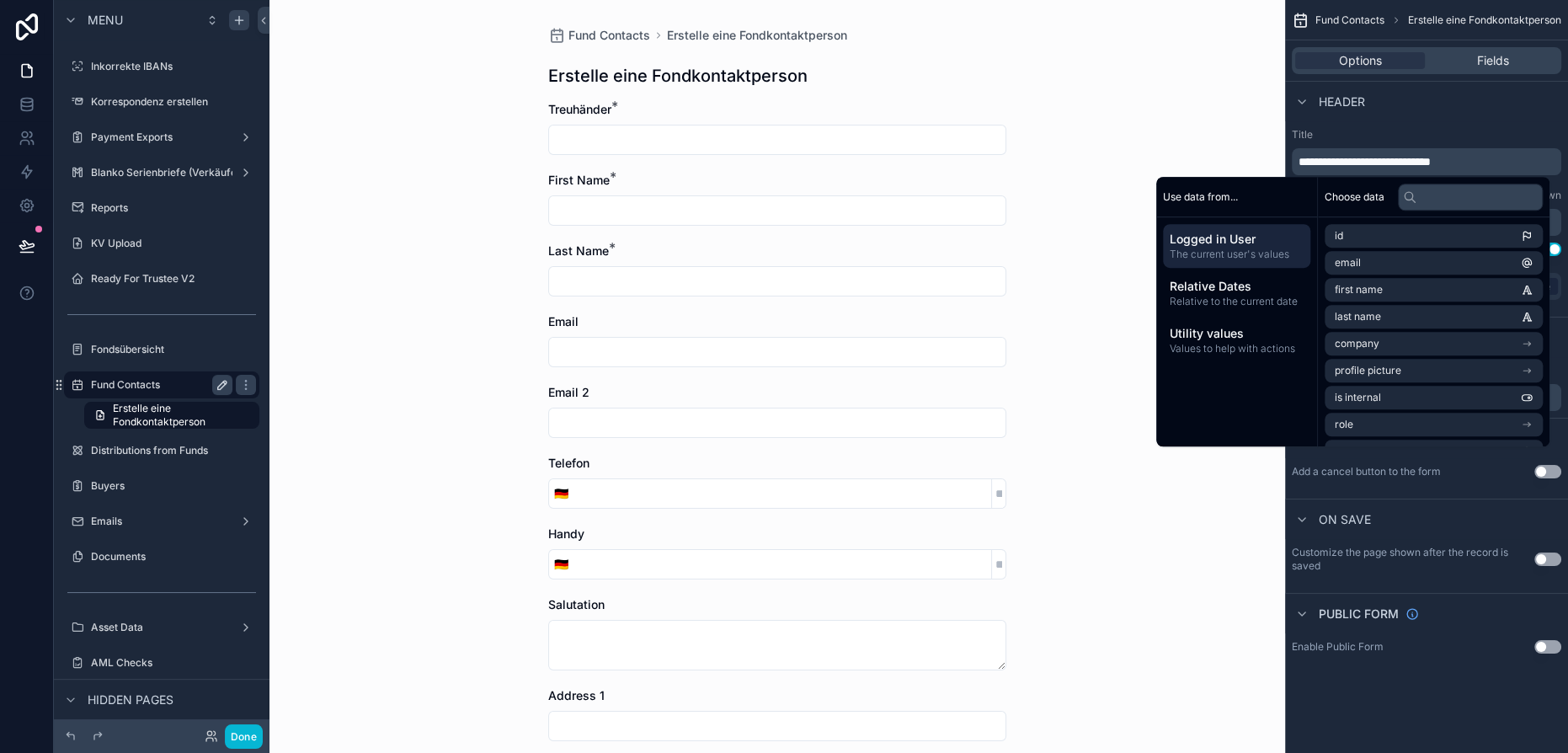
click at [214, 383] on button "scrollable content" at bounding box center [222, 385] width 20 height 20
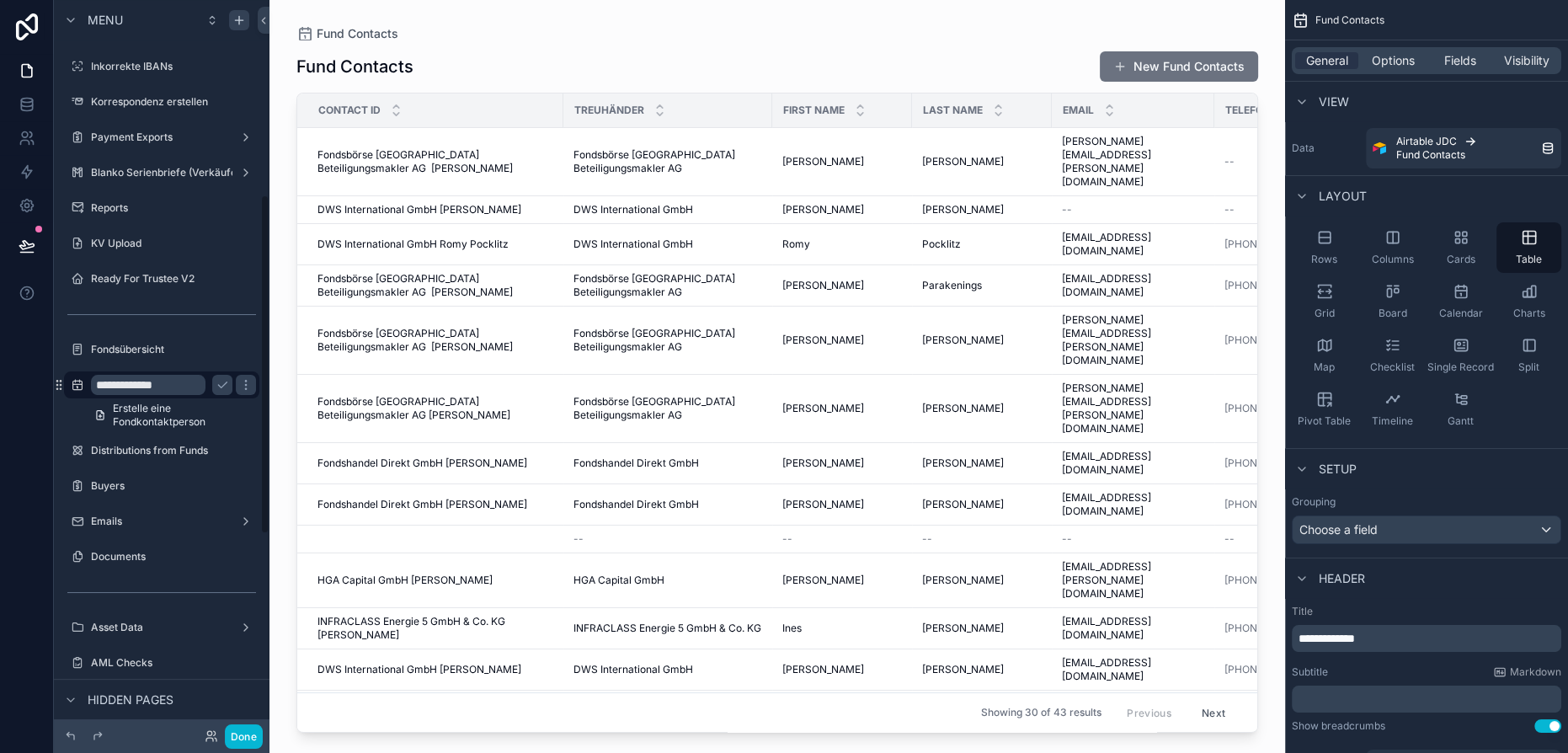
click at [201, 384] on input "**********" at bounding box center [148, 385] width 115 height 20
type input "**********"
click at [219, 383] on icon "scrollable content" at bounding box center [222, 385] width 14 height 14
click at [217, 448] on icon "scrollable content" at bounding box center [222, 451] width 14 height 14
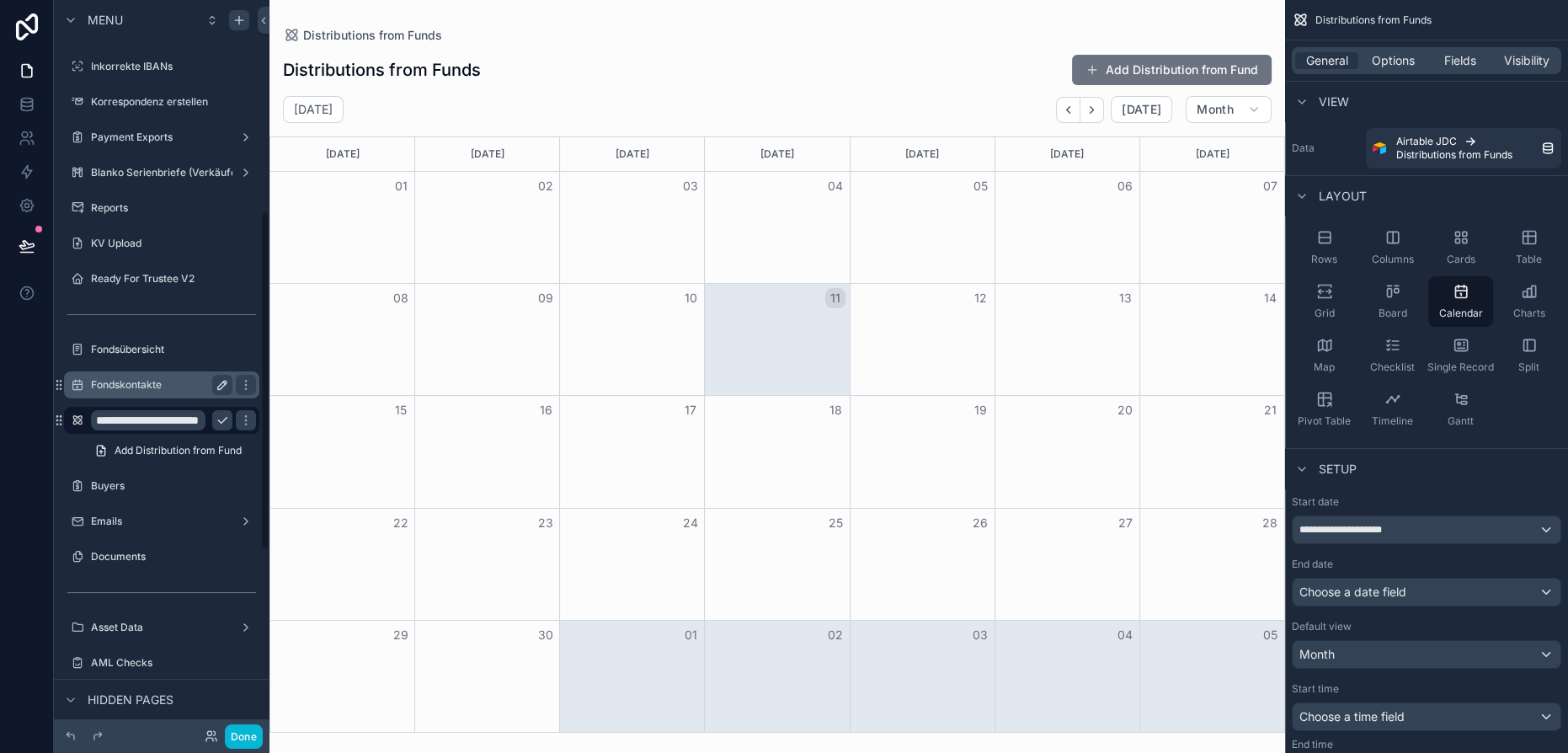
scroll to position [453, 0]
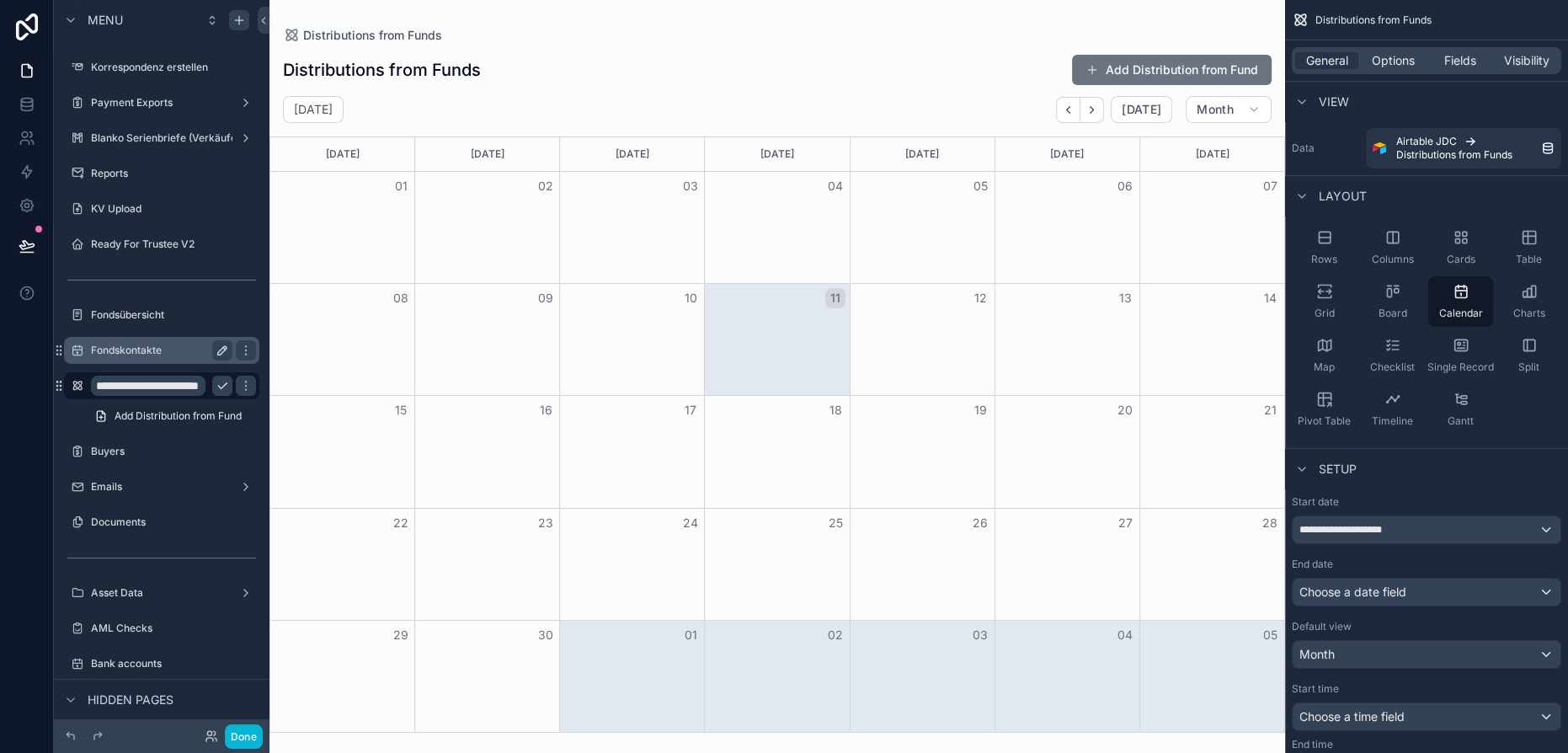
click at [125, 388] on input "**********" at bounding box center [148, 385] width 115 height 20
type input "**********"
click at [239, 382] on icon "scrollable content" at bounding box center [246, 385] width 14 height 14
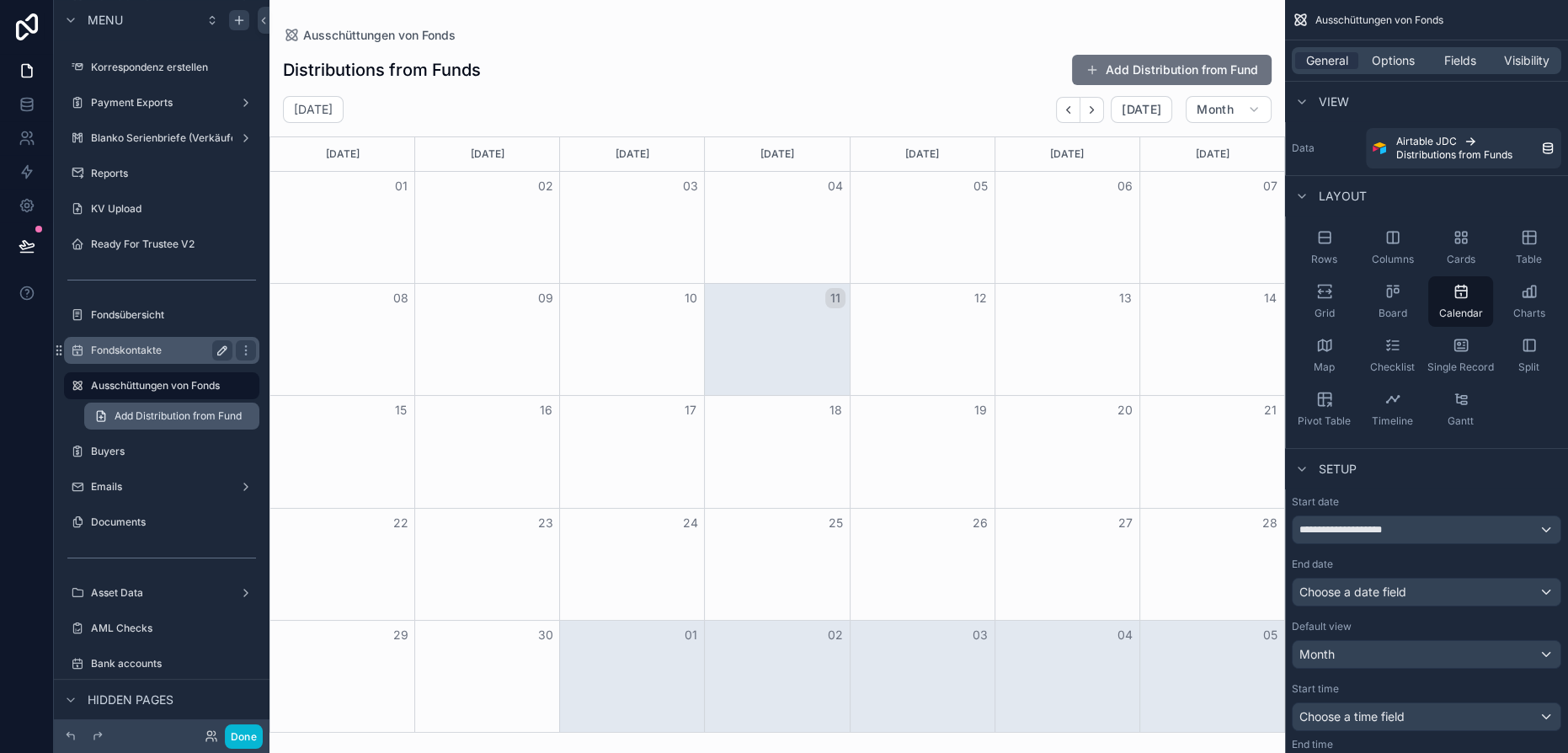
click at [196, 421] on span "Add Distribution from Fund" at bounding box center [178, 416] width 127 height 14
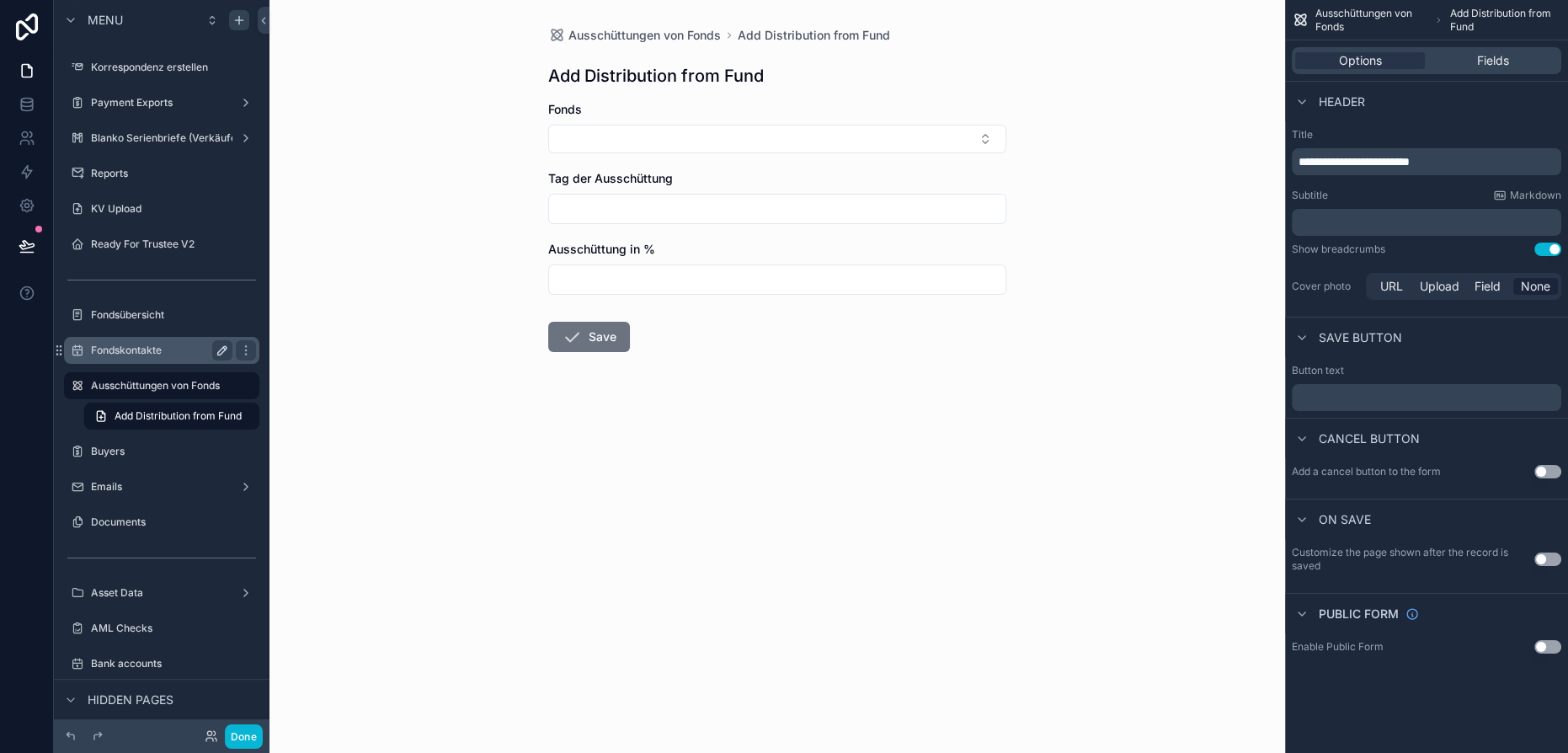
click at [1467, 164] on p "**********" at bounding box center [1429, 162] width 260 height 17
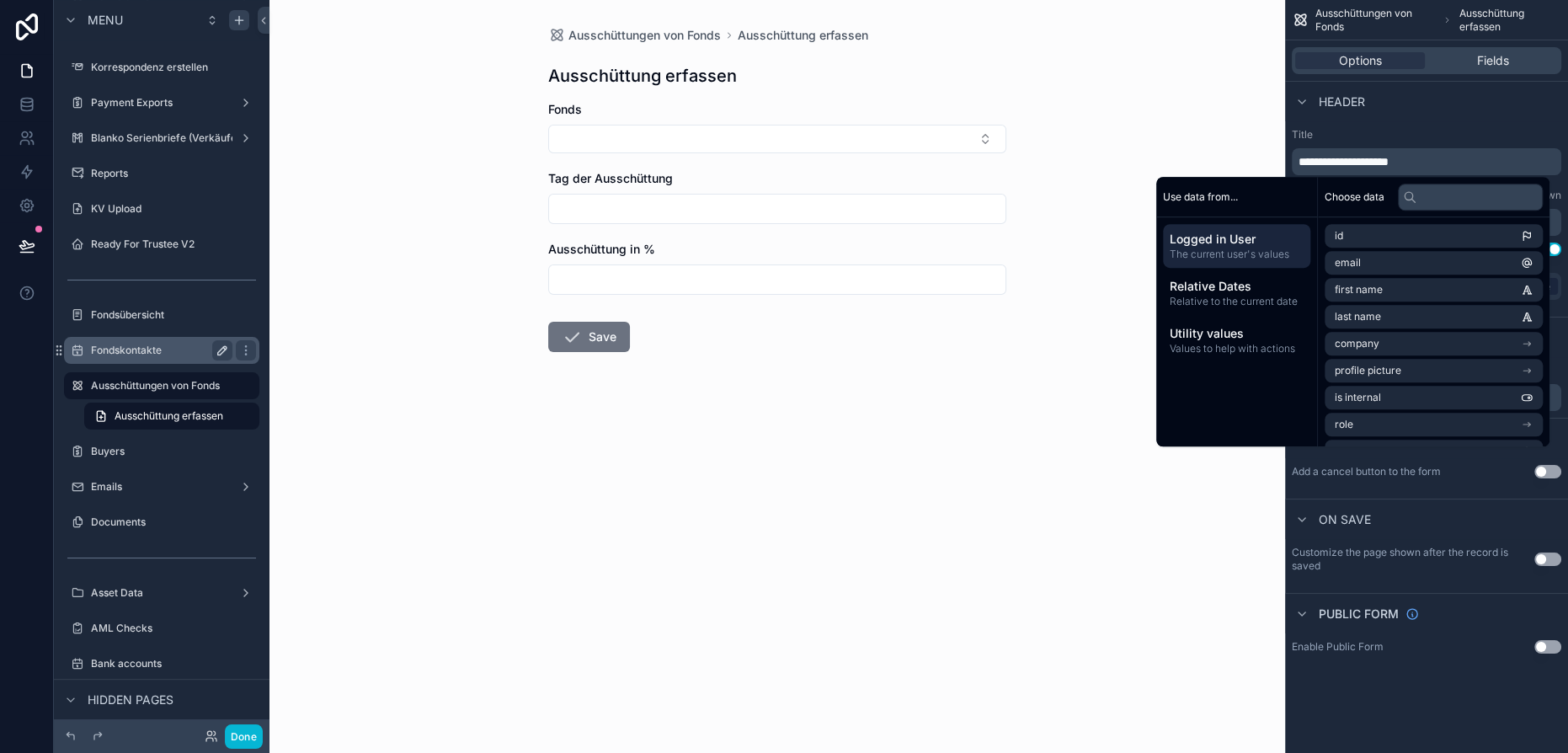
click at [1459, 128] on label "Title" at bounding box center [1426, 135] width 269 height 14
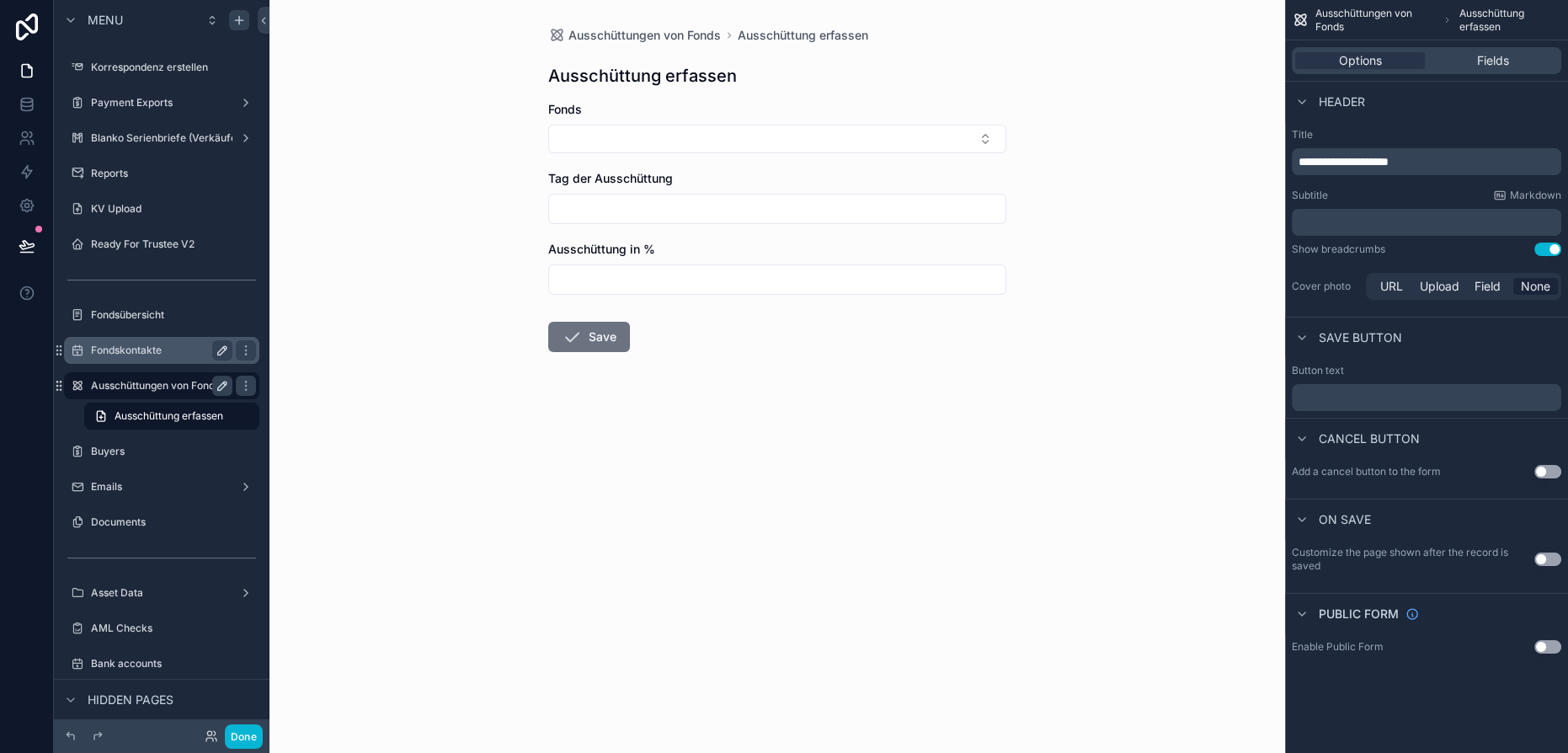
click at [164, 387] on label "Ausschüttungen von Fonds" at bounding box center [158, 385] width 135 height 14
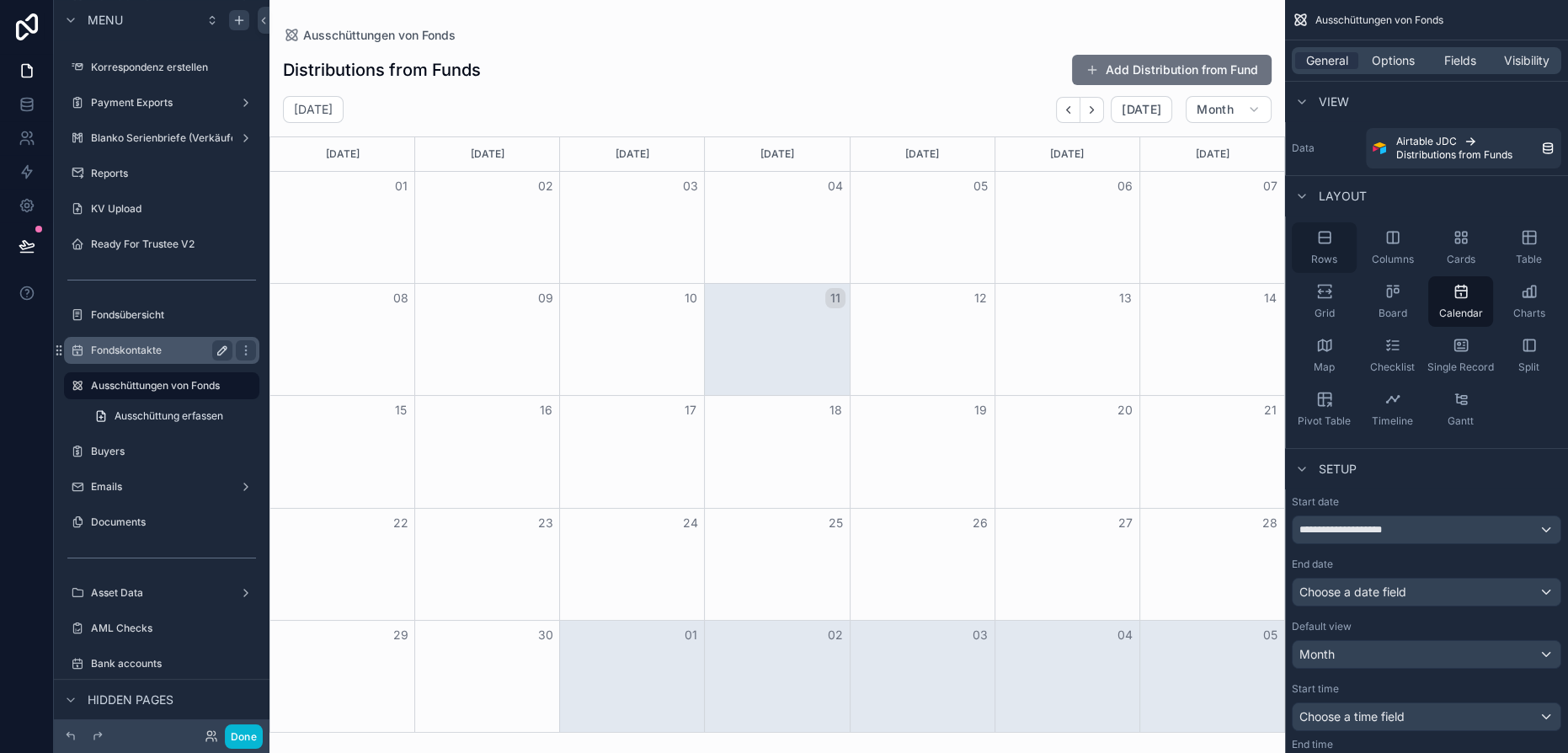
click at [1321, 238] on icon "scrollable content" at bounding box center [1324, 238] width 11 height 0
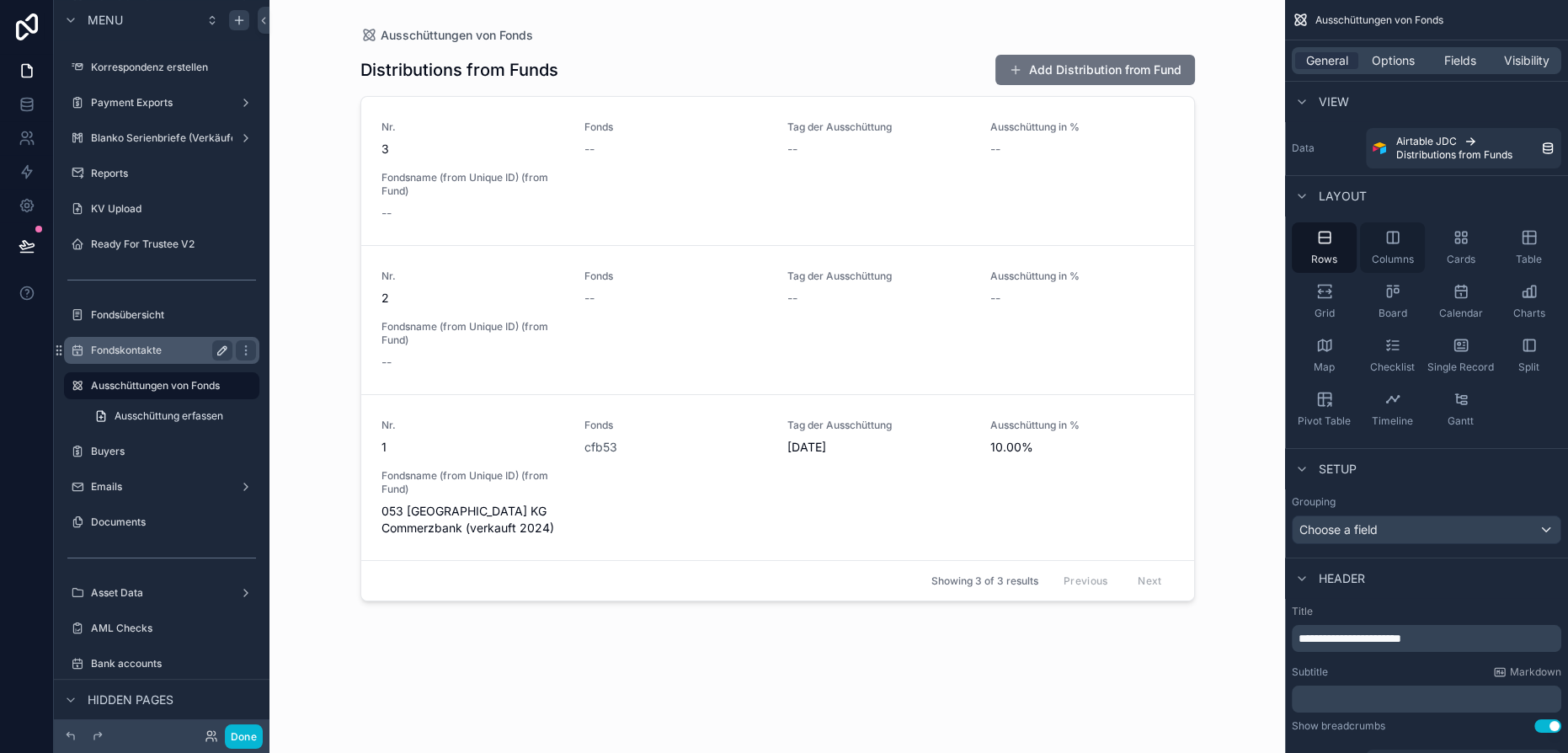
click at [1390, 242] on icon "scrollable content" at bounding box center [1393, 238] width 17 height 17
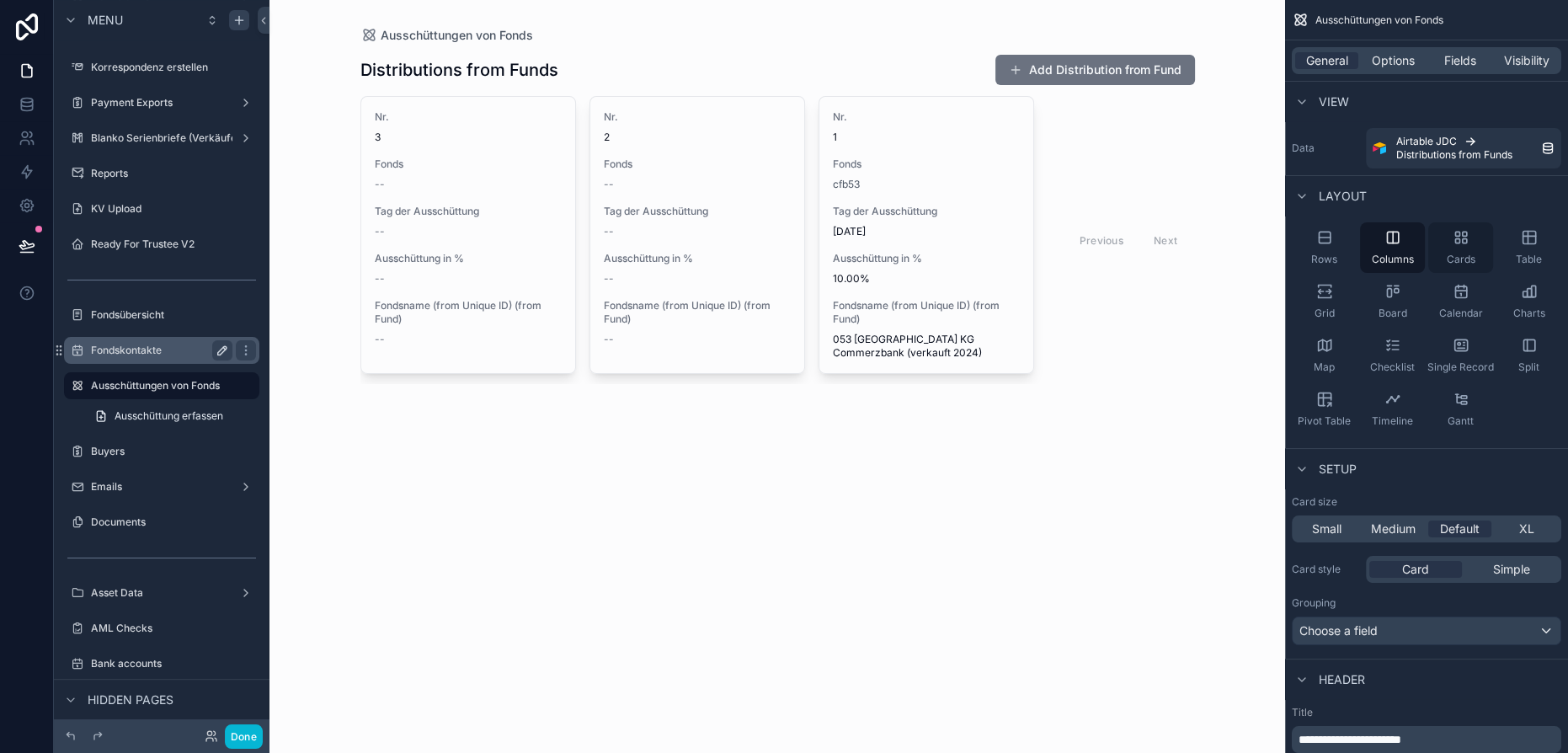
click at [1457, 242] on icon "scrollable content" at bounding box center [1461, 238] width 17 height 17
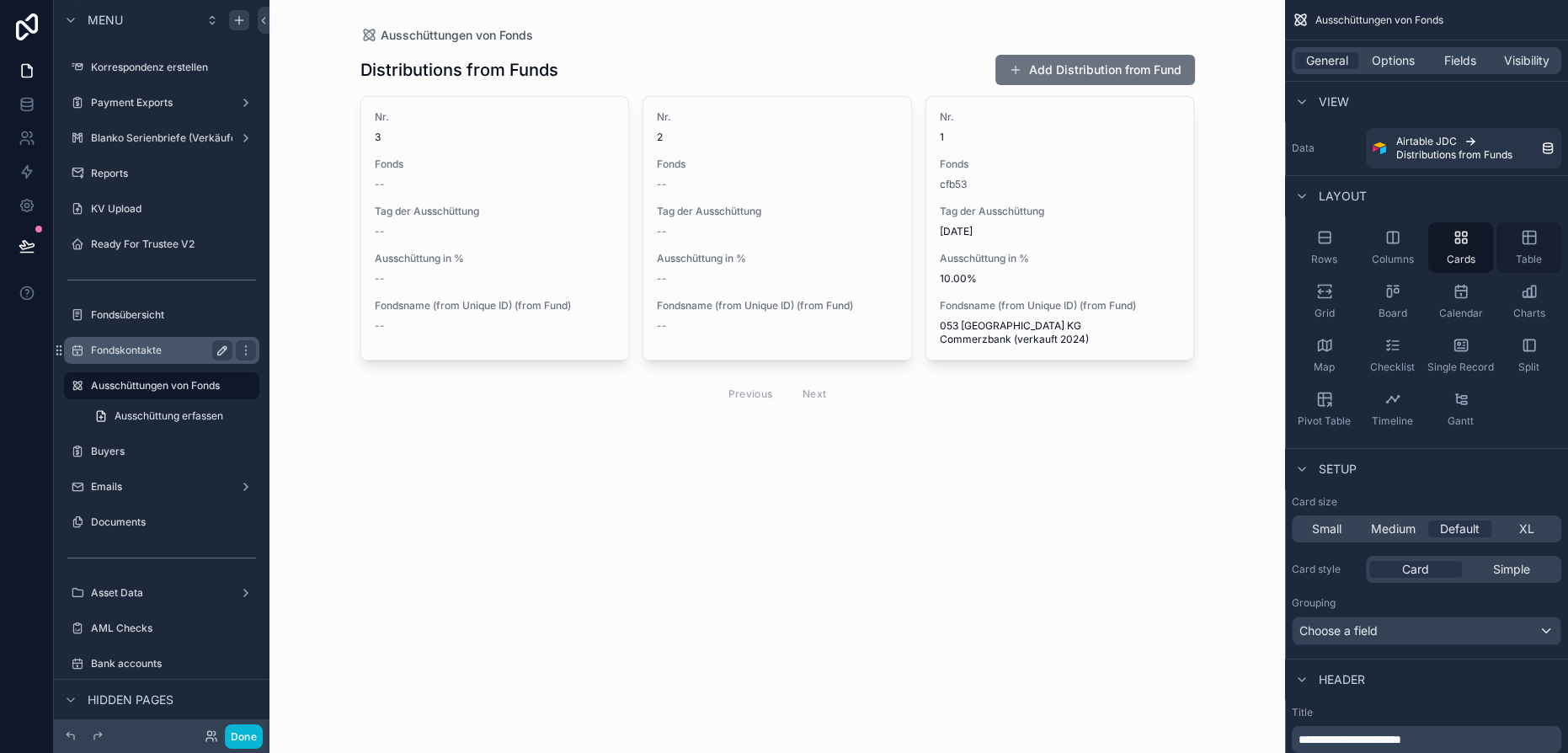
click at [1534, 239] on icon "scrollable content" at bounding box center [1529, 238] width 13 height 13
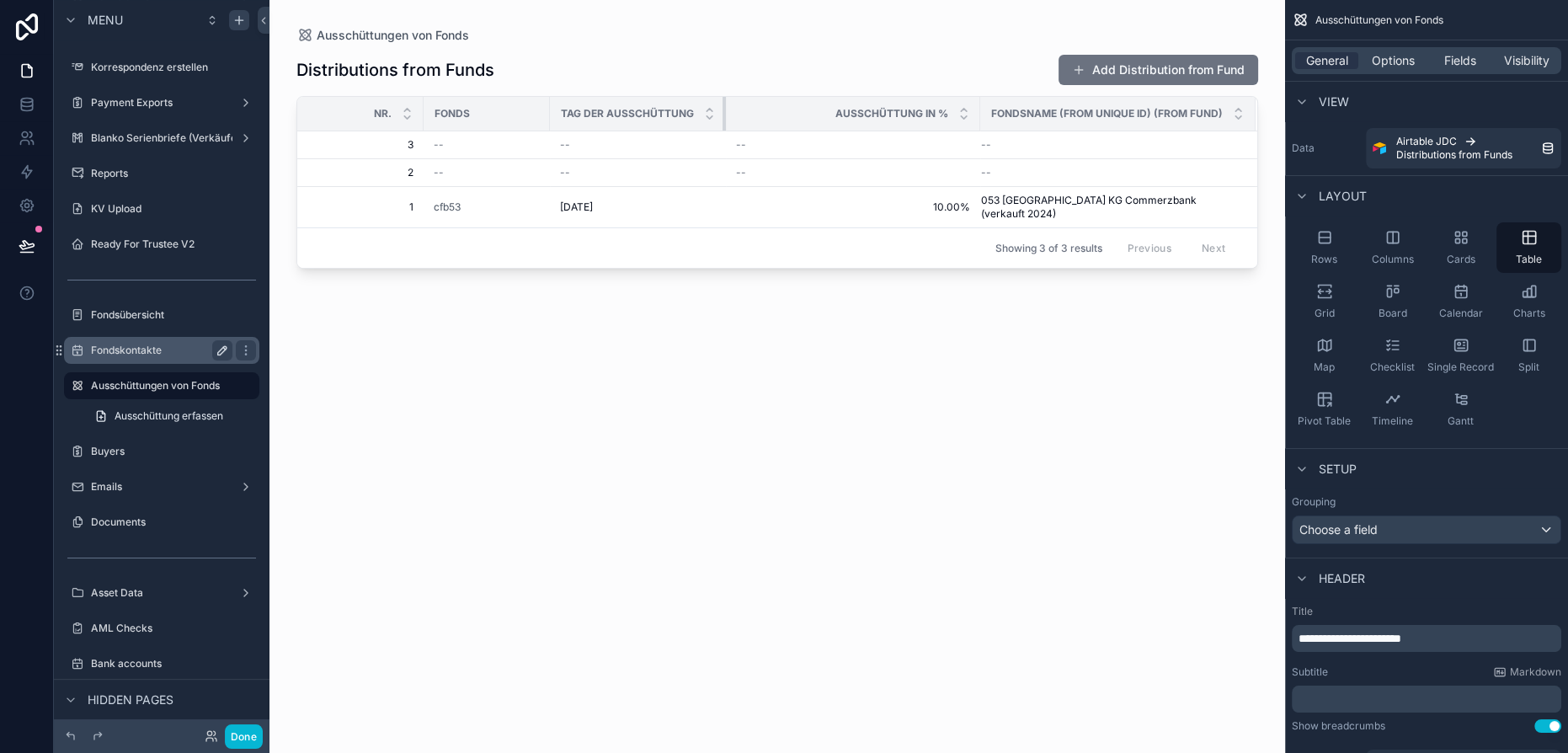
drag, startPoint x: 835, startPoint y: 116, endPoint x: 718, endPoint y: 113, distance: 117.0
click at [718, 113] on th "Tag der Ausschüttung" at bounding box center [638, 114] width 176 height 35
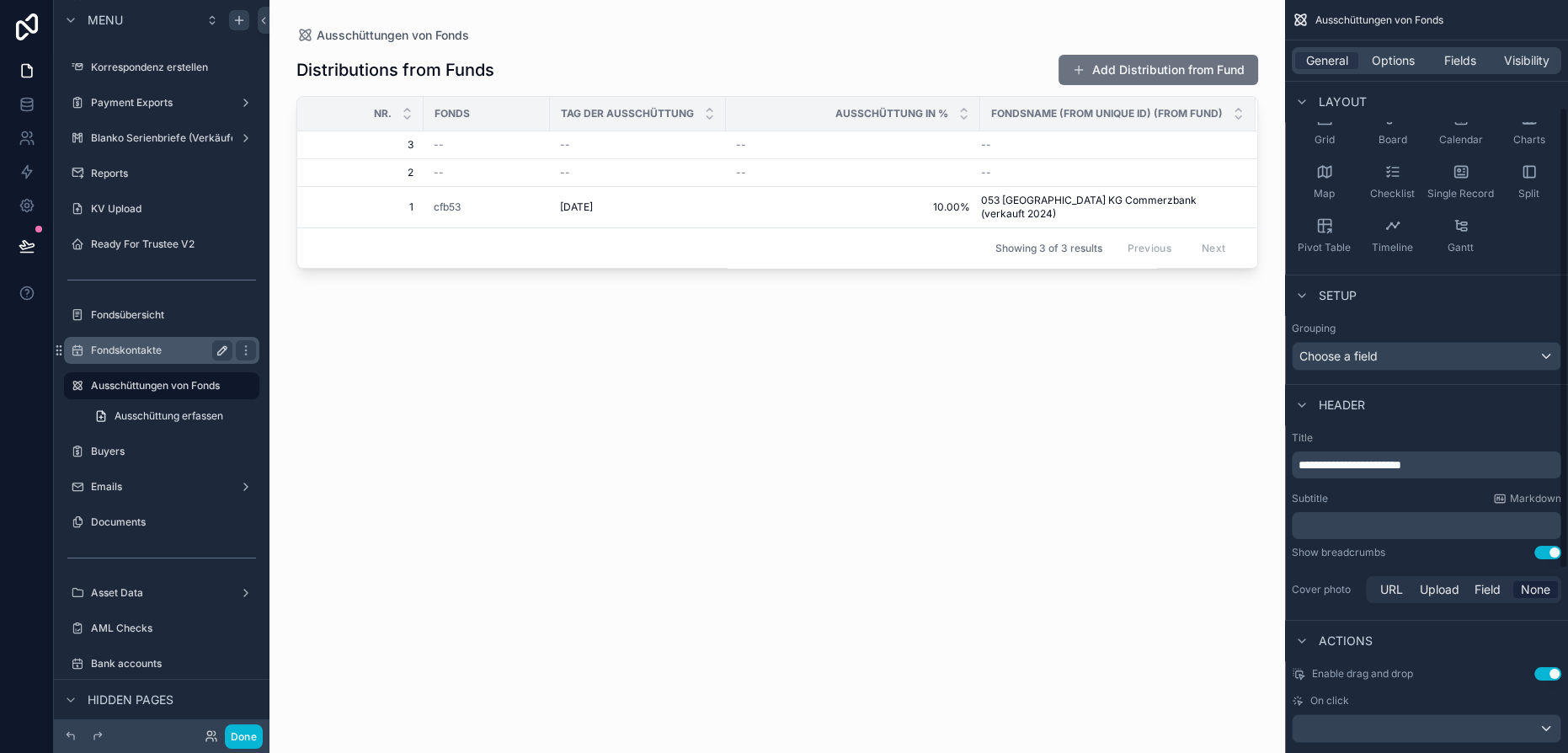
scroll to position [174, 0]
click at [1452, 467] on p "**********" at bounding box center [1429, 464] width 260 height 17
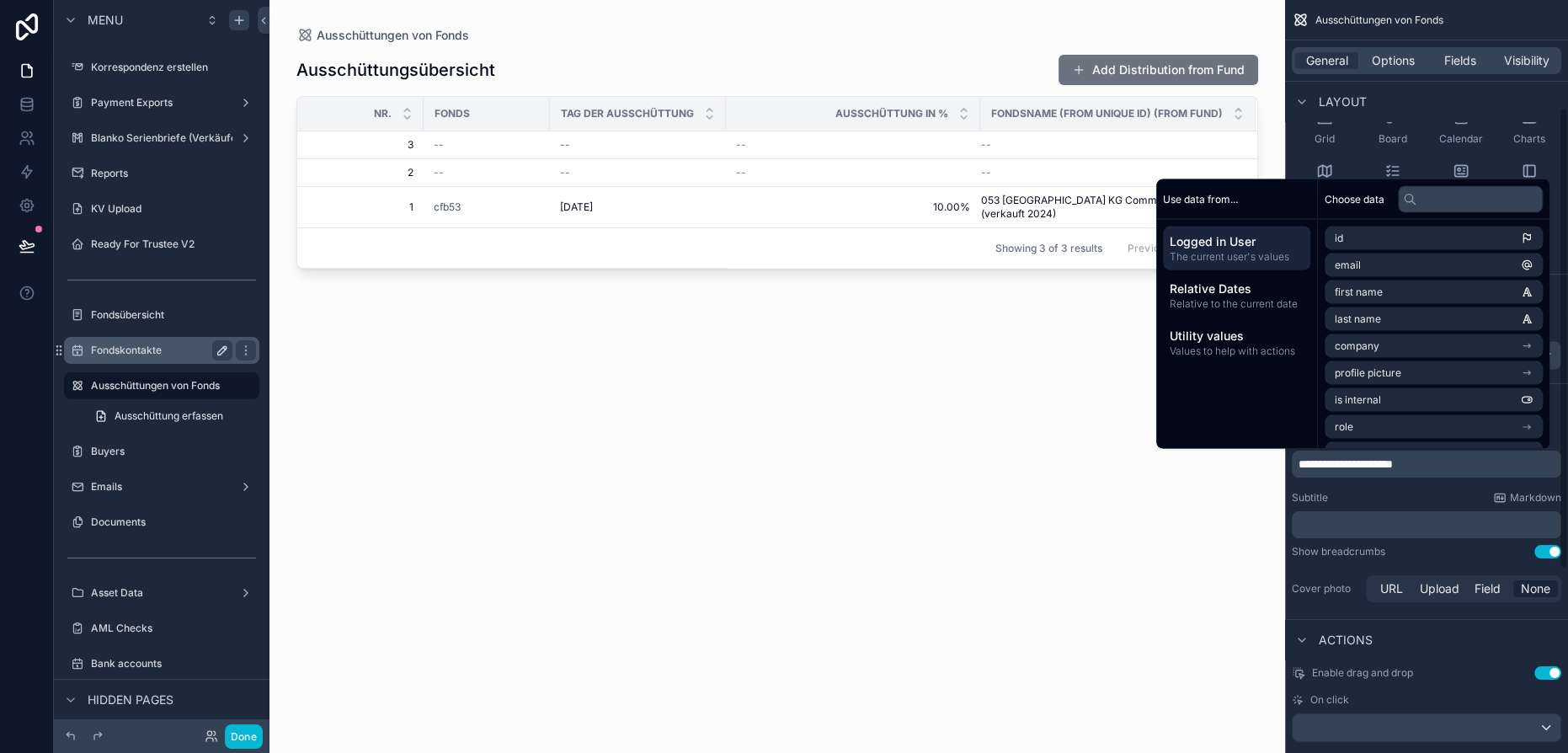
click at [911, 399] on div "Ausschüttungsübersicht Add Distribution from Fund Nr. Fonds Tag der Ausschüttun…" at bounding box center [777, 388] width 962 height 688
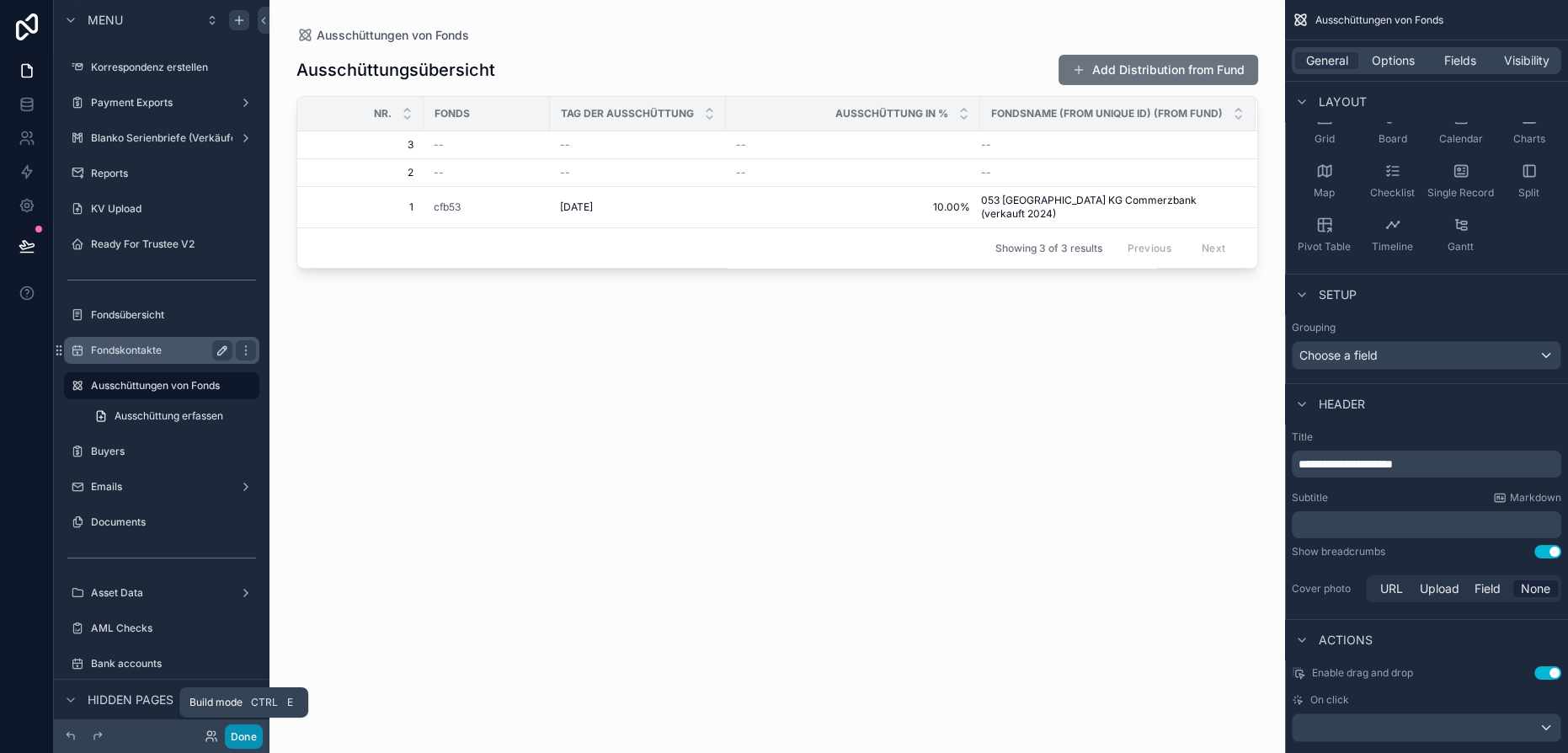
click at [239, 731] on button "Done" at bounding box center [244, 736] width 38 height 25
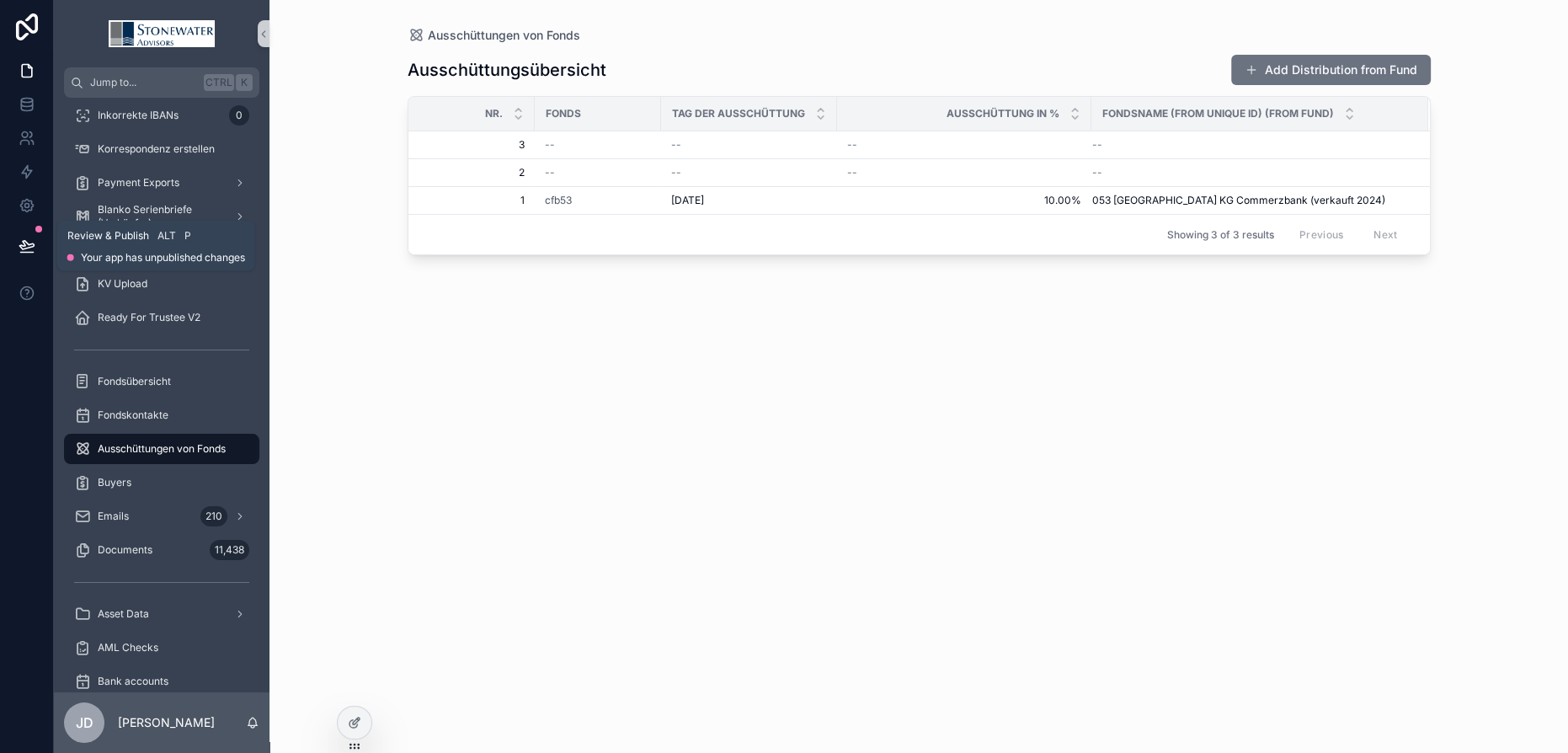
click at [29, 242] on icon at bounding box center [27, 246] width 17 height 17
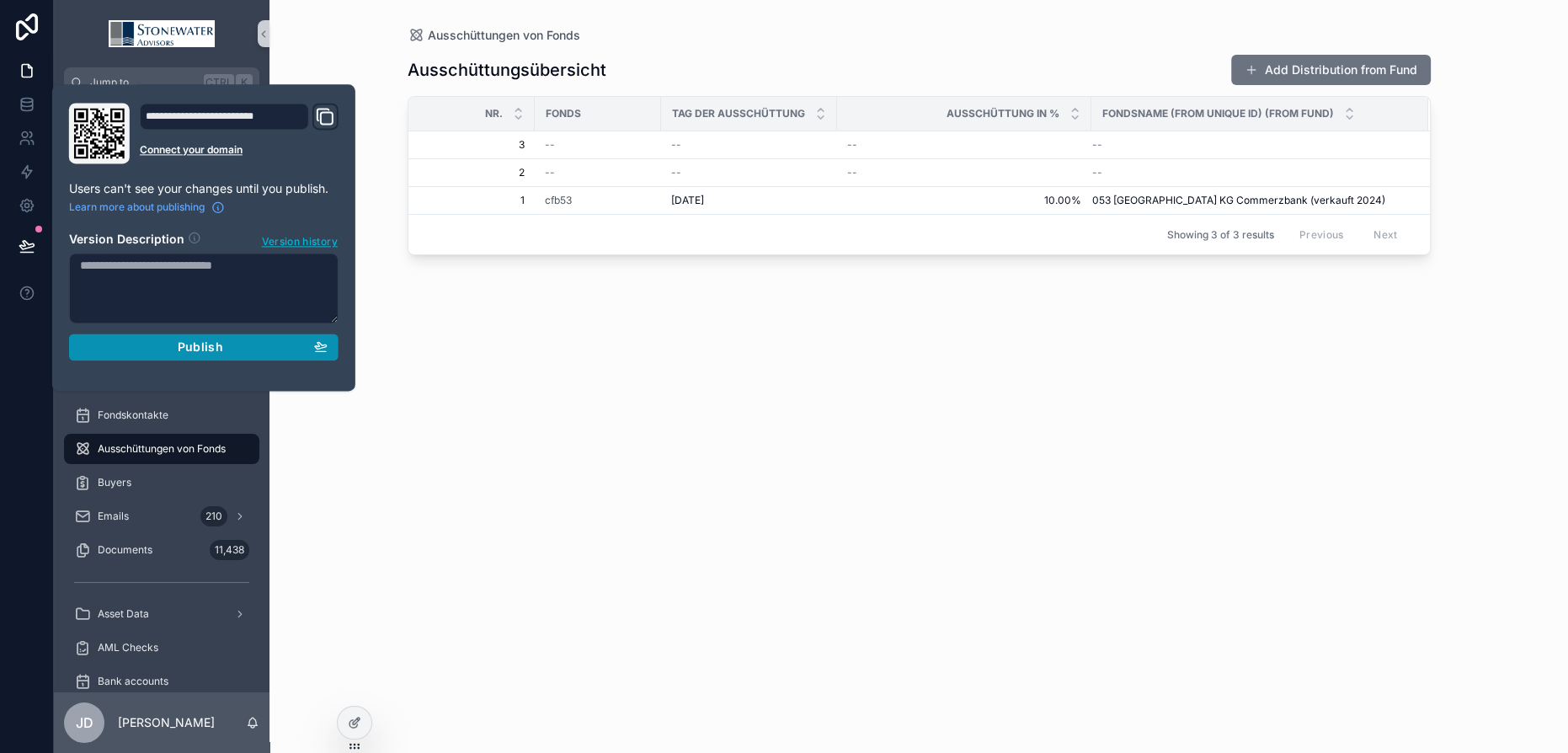
click at [205, 344] on span "Publish" at bounding box center [200, 347] width 46 height 15
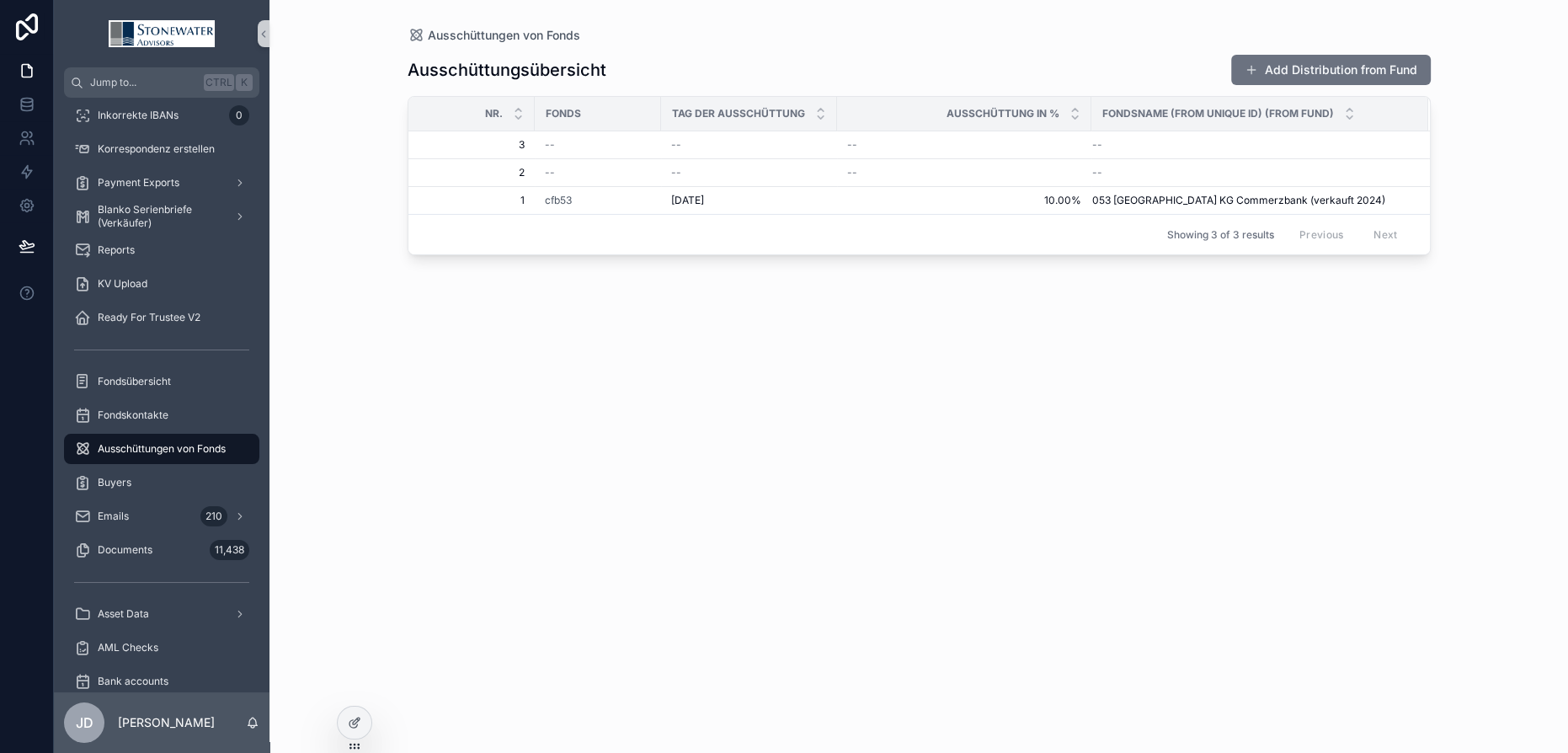
click at [391, 425] on div "Ausschüttungen von Fonds Ausschüttungsübersicht Add Distribution from Fund Nr. …" at bounding box center [919, 366] width 1077 height 733
click at [159, 454] on span "Ausschüttungen von Fonds" at bounding box center [161, 449] width 128 height 14
click at [346, 717] on div at bounding box center [355, 722] width 34 height 32
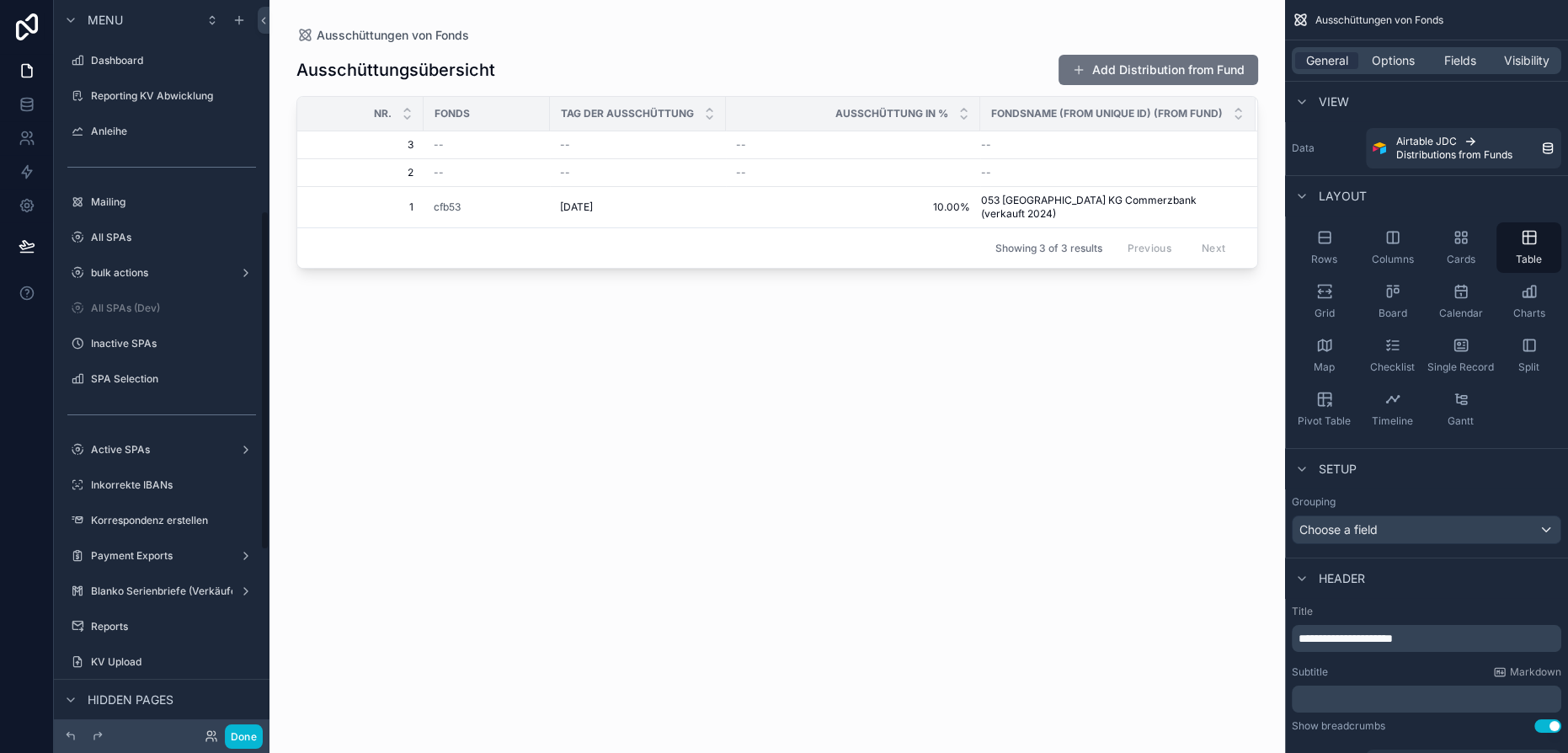
scroll to position [453, 0]
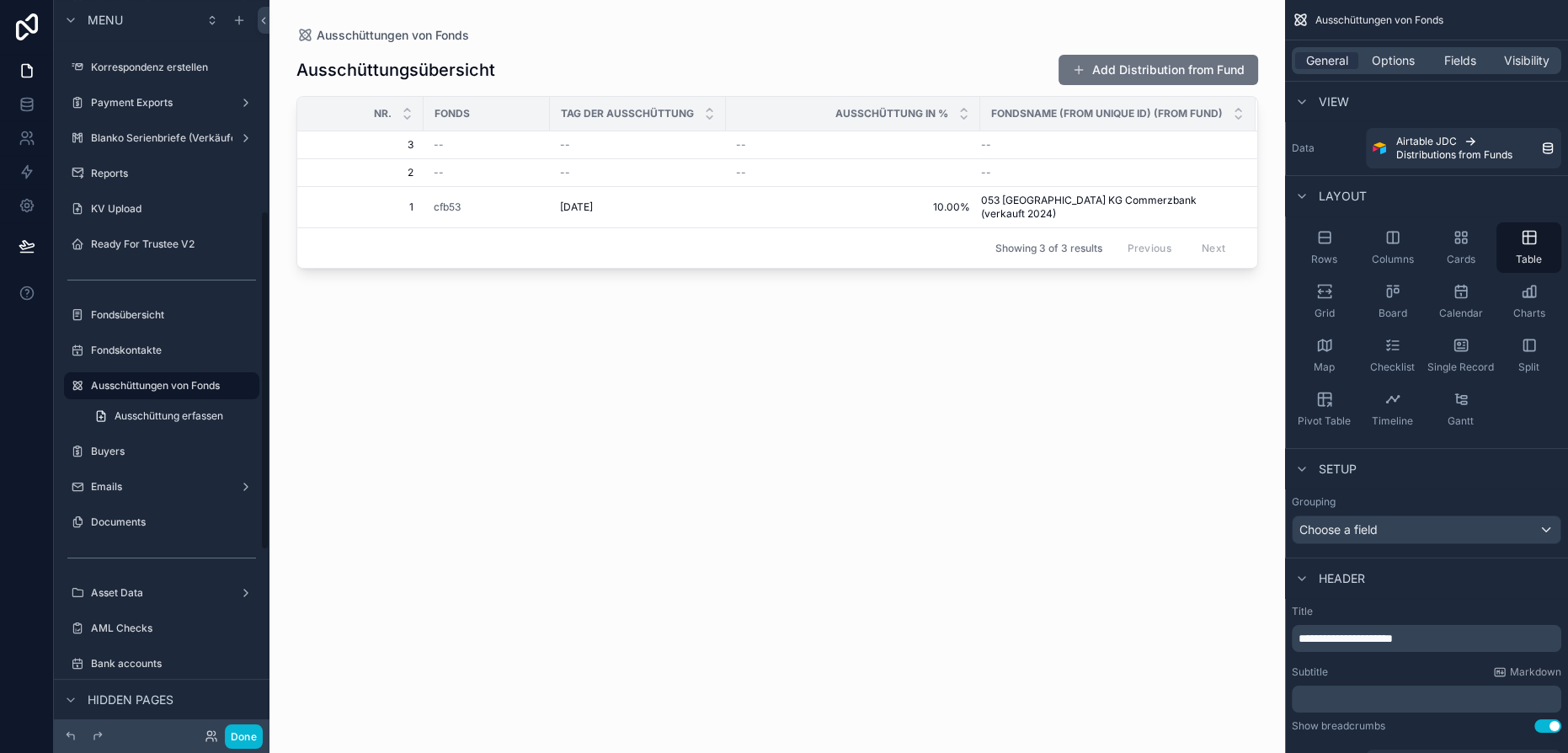
click at [346, 717] on div "scrollable content" at bounding box center [777, 366] width 1015 height 733
click at [241, 736] on button "Done" at bounding box center [244, 736] width 38 height 25
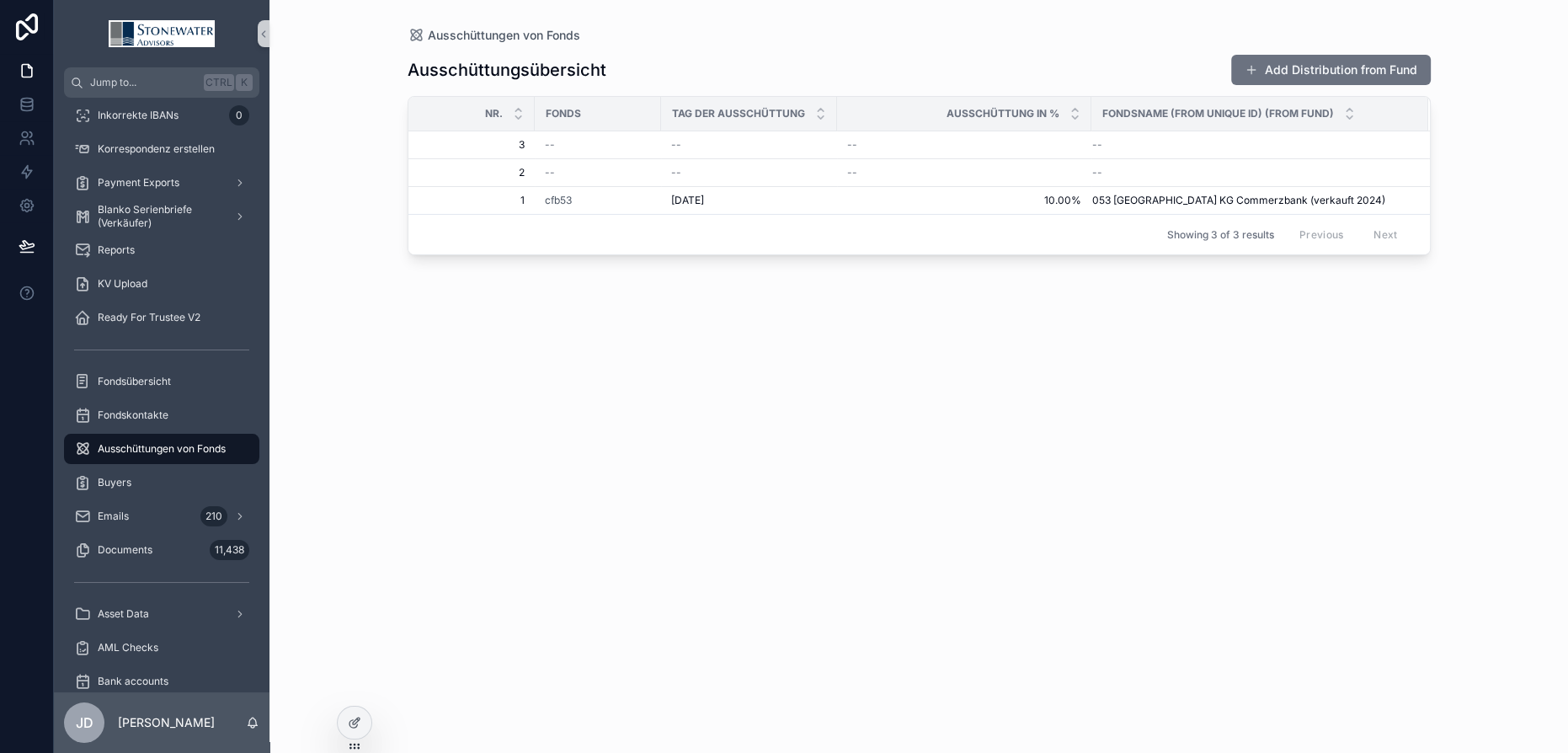
click at [106, 451] on span "Ausschüttungen von Fonds" at bounding box center [161, 449] width 128 height 14
click at [1321, 59] on button "Add Distribution from Fund" at bounding box center [1330, 70] width 200 height 31
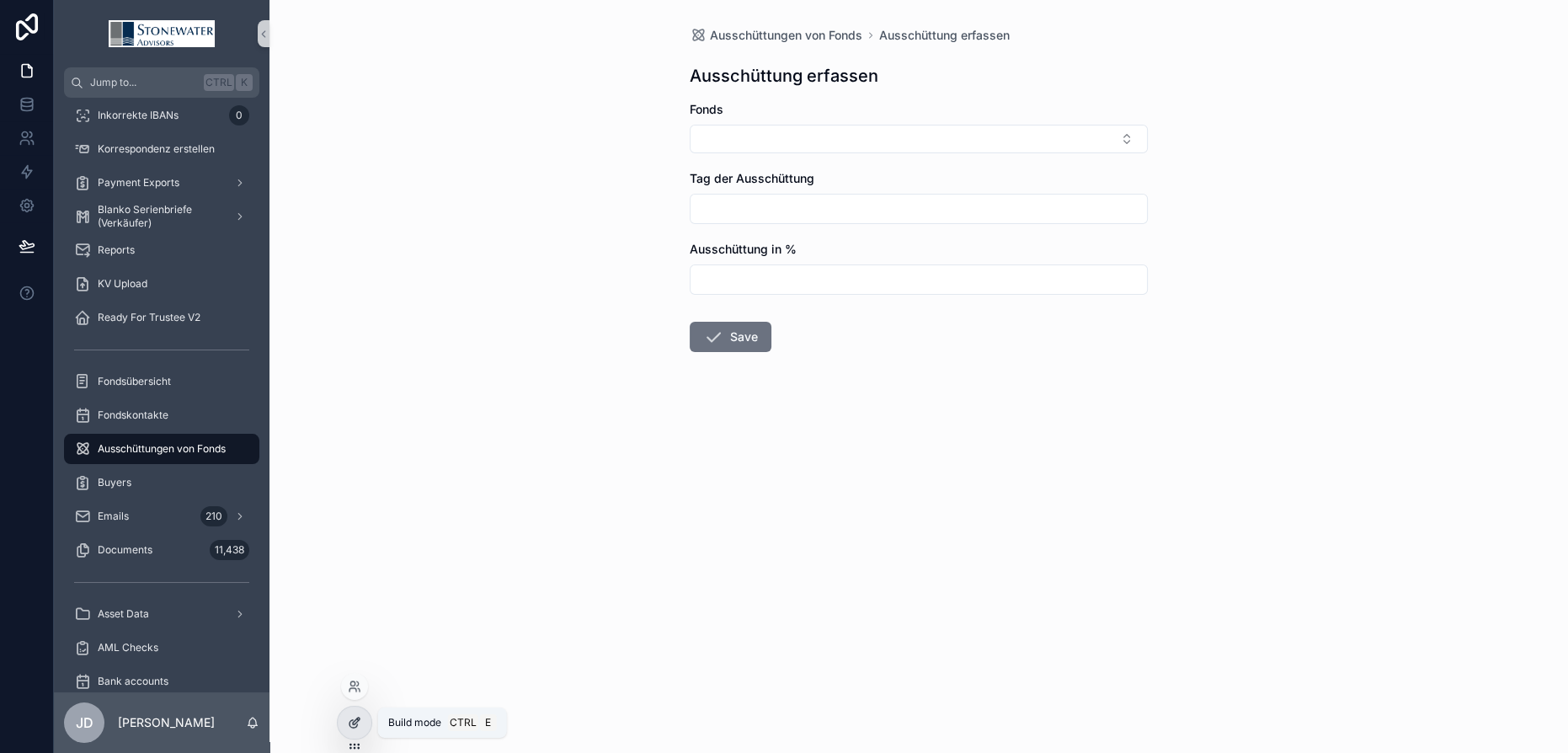
click at [364, 712] on div at bounding box center [355, 722] width 34 height 32
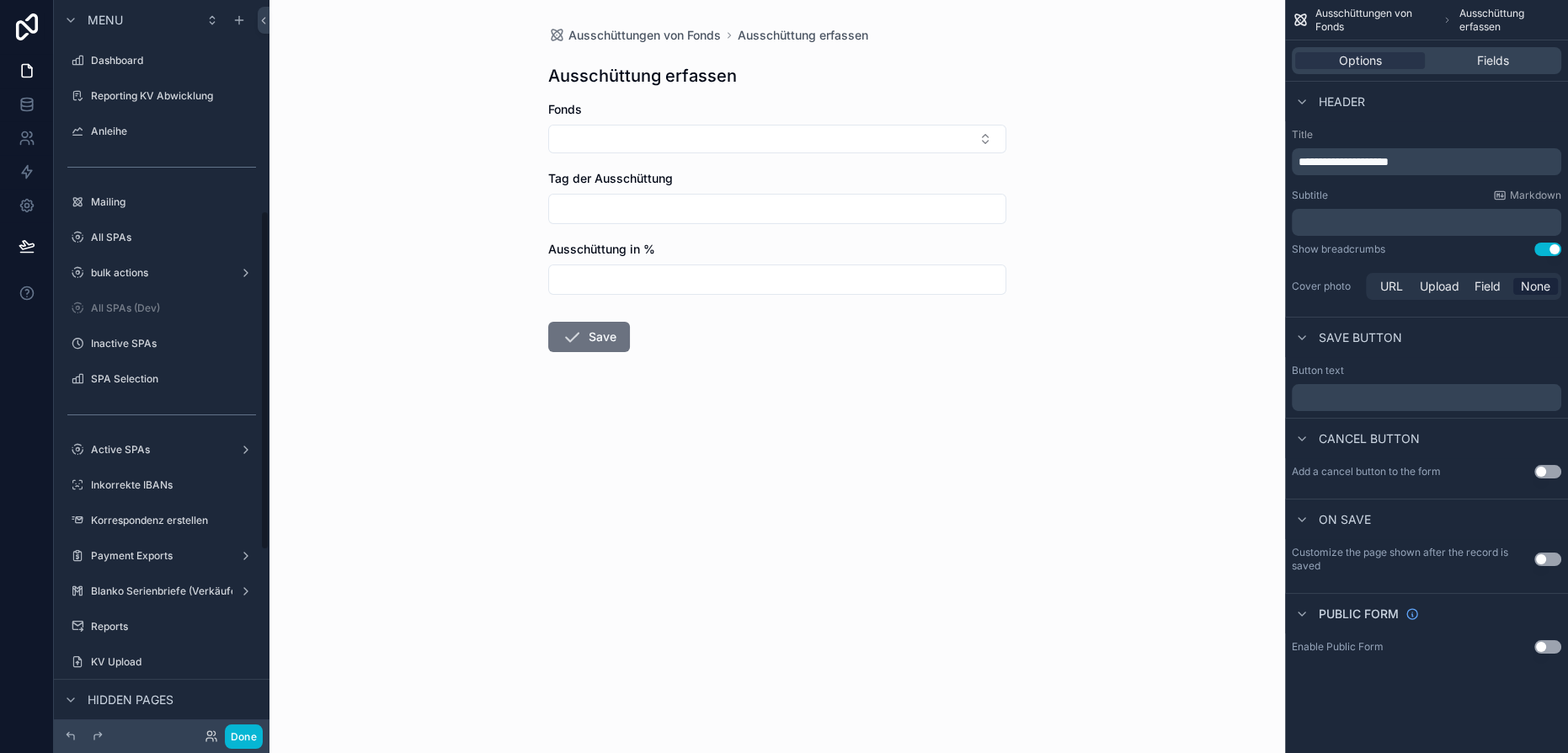
scroll to position [453, 0]
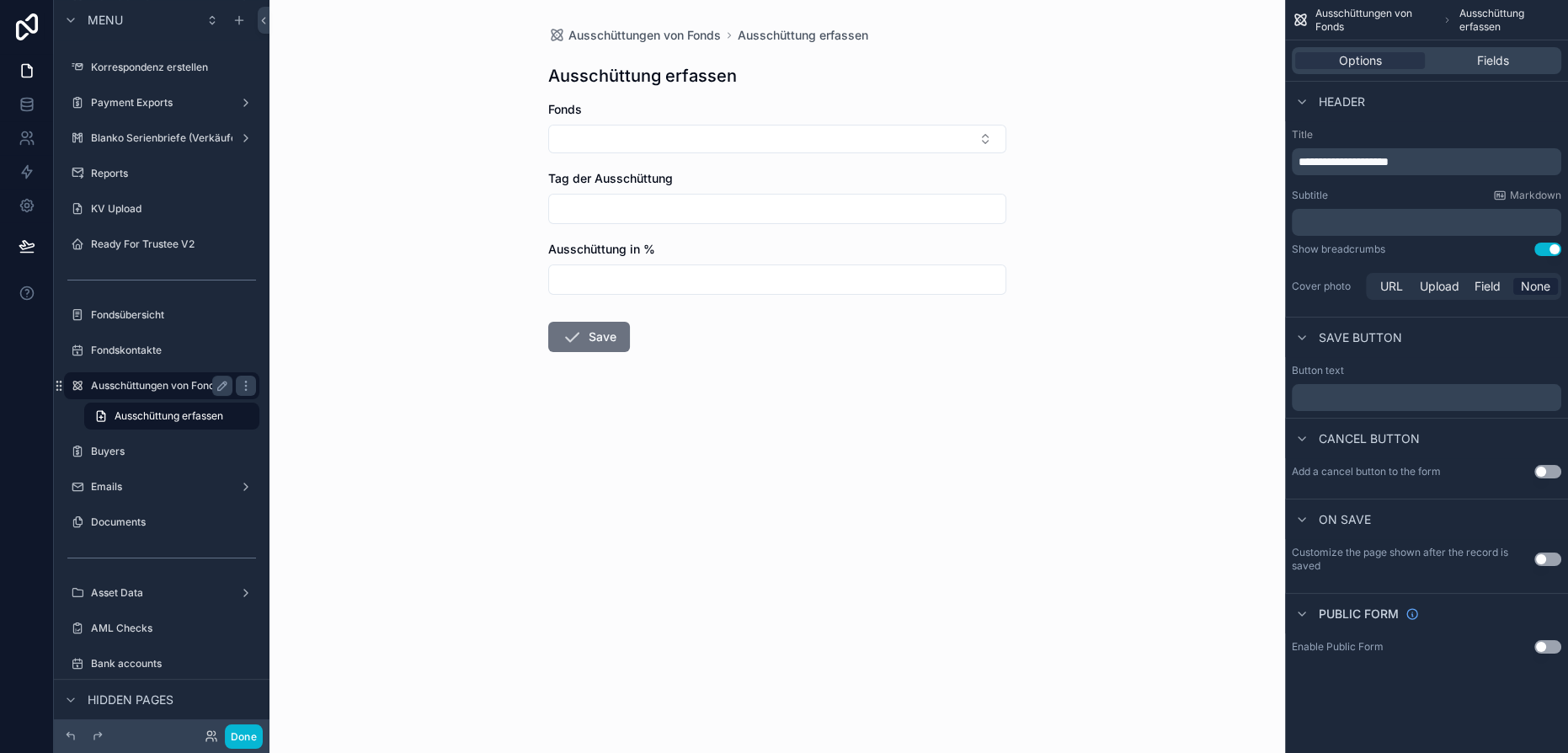
click at [165, 386] on label "Ausschüttungen von Fonds" at bounding box center [158, 385] width 135 height 14
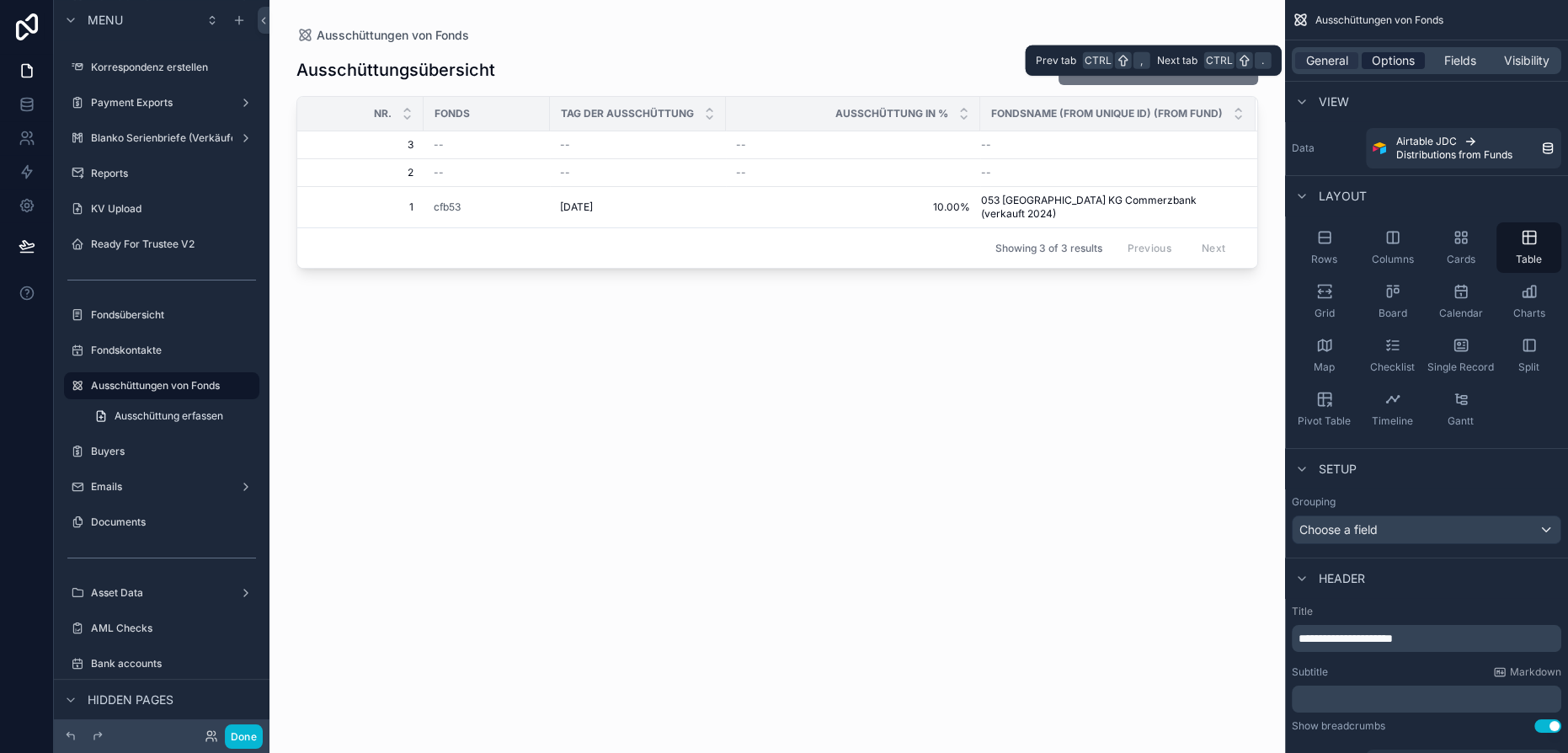
click at [1415, 59] on div "Options" at bounding box center [1393, 61] width 63 height 17
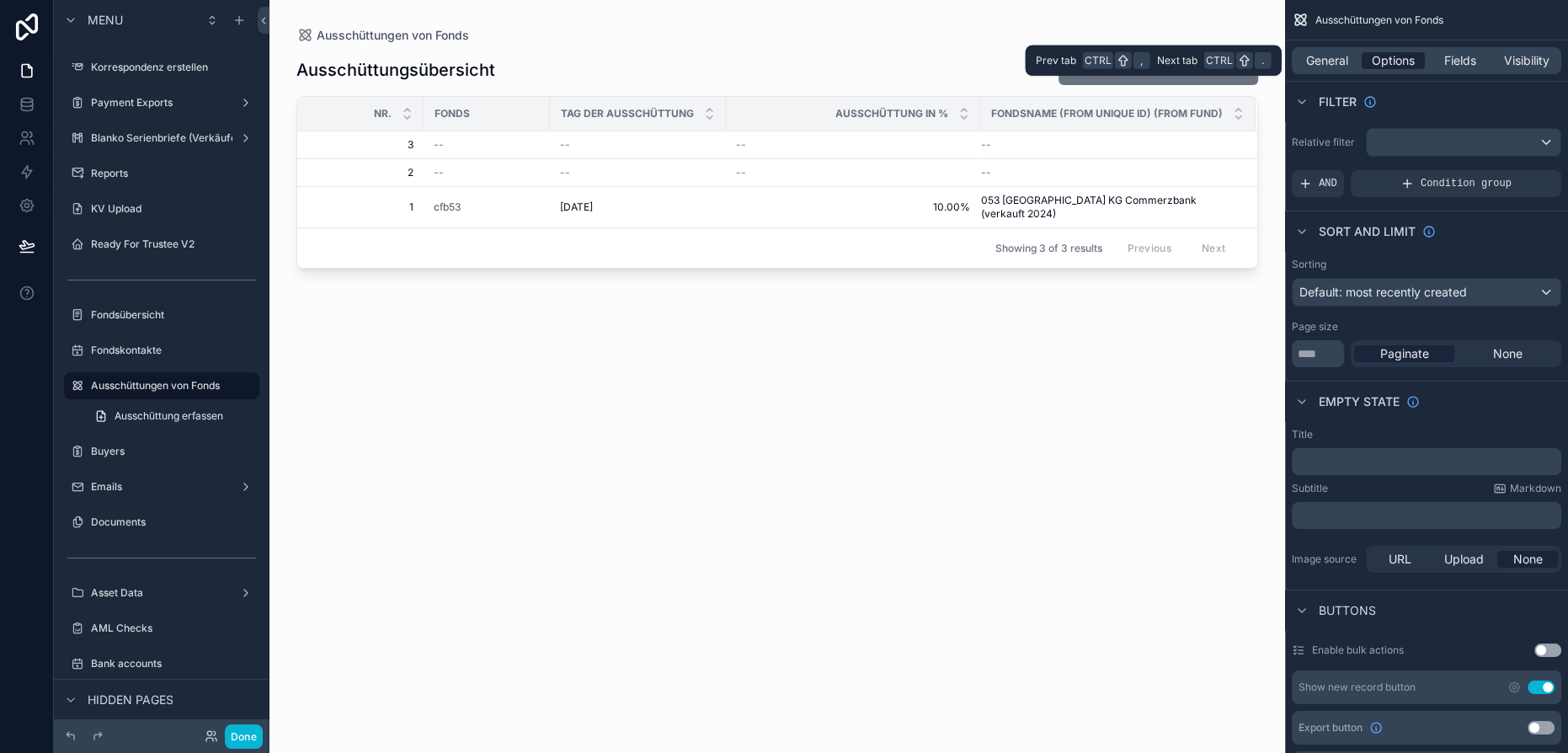
click at [1393, 59] on span "Options" at bounding box center [1393, 61] width 43 height 17
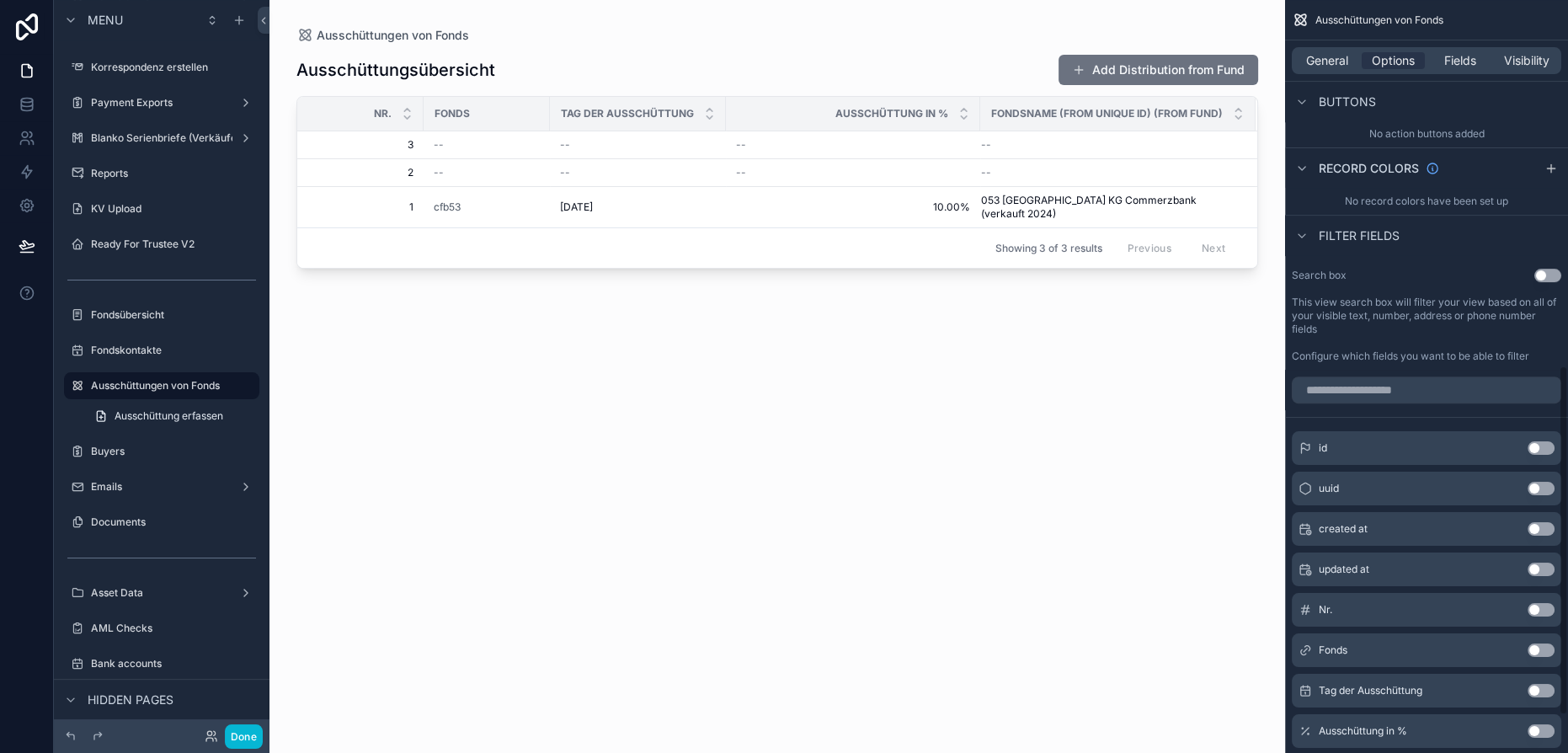
scroll to position [867, 0]
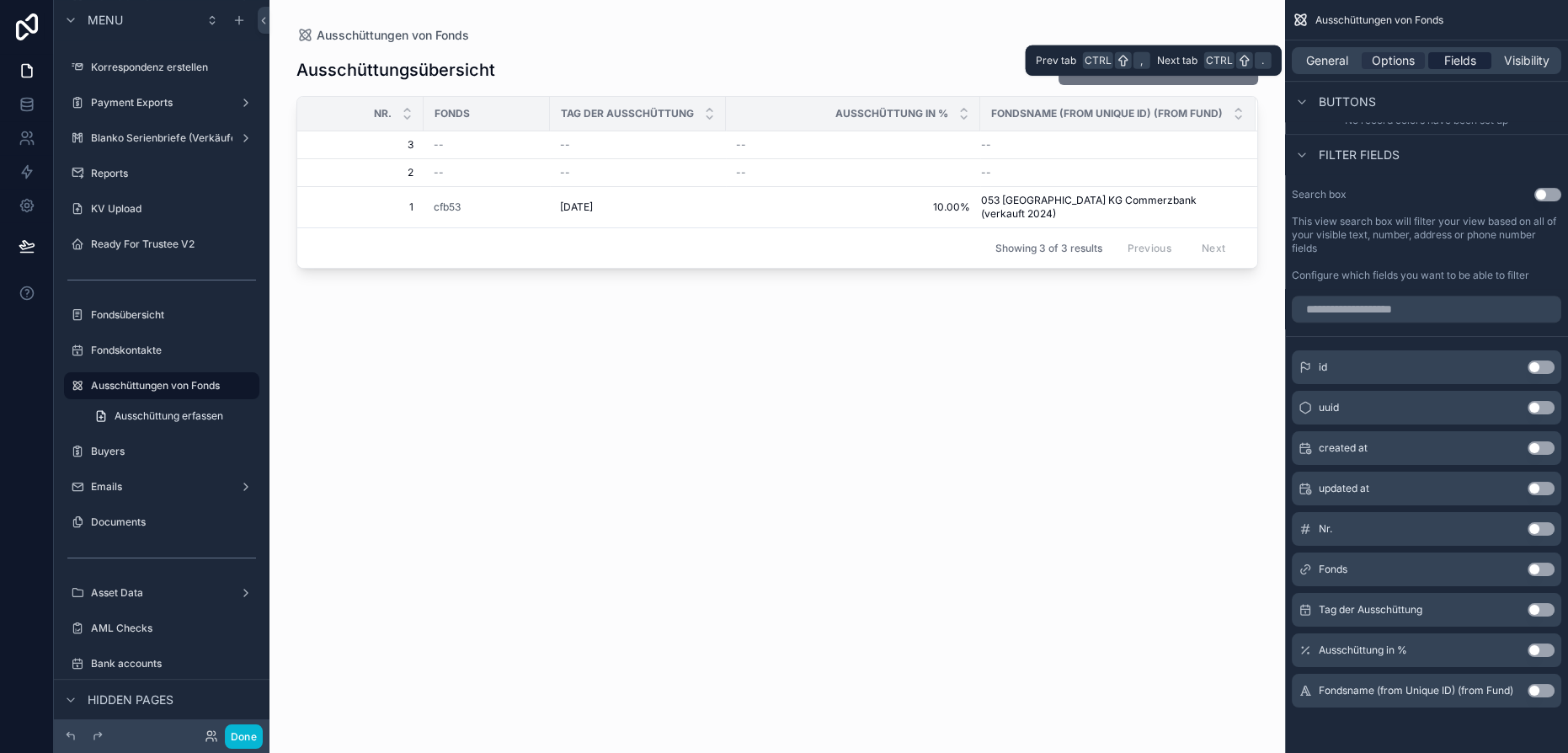
click at [1463, 59] on span "Fields" at bounding box center [1460, 61] width 32 height 17
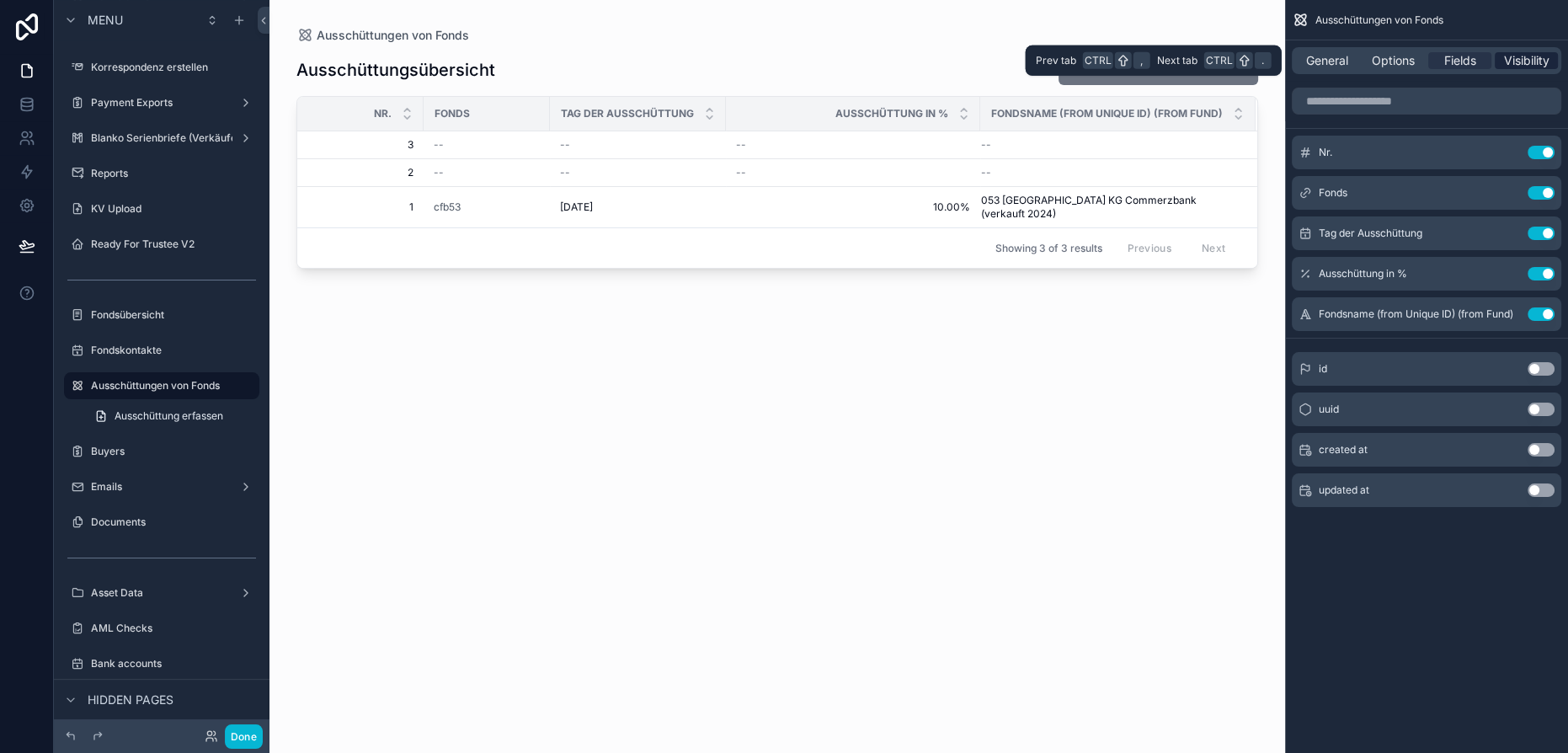
click at [1515, 59] on span "Visibility" at bounding box center [1527, 61] width 46 height 17
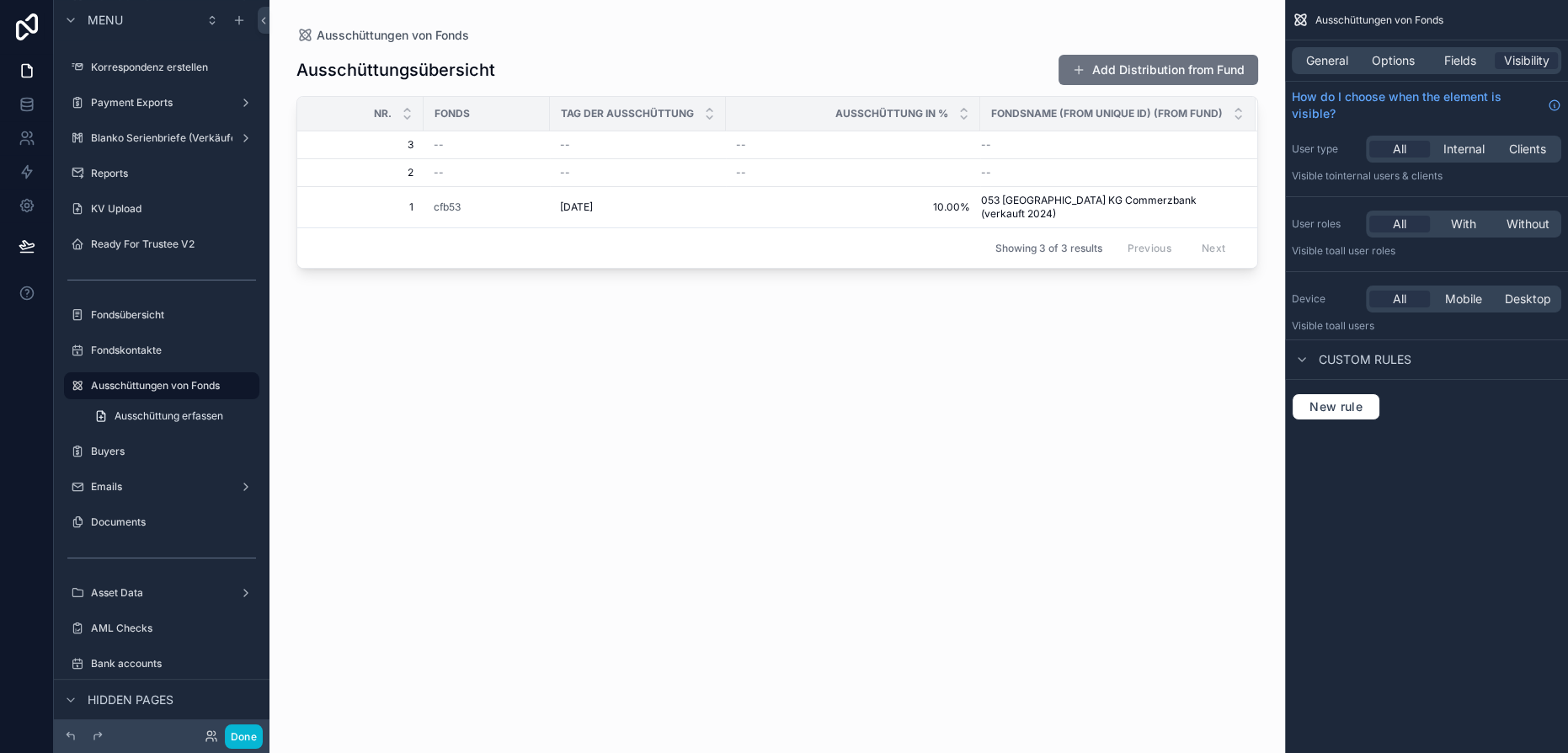
drag, startPoint x: 1189, startPoint y: 77, endPoint x: 1147, endPoint y: 72, distance: 42.3
click at [1147, 72] on div "scrollable content" at bounding box center [777, 366] width 1015 height 733
click at [1147, 72] on button "Add Distribution from Fund" at bounding box center [1158, 70] width 200 height 31
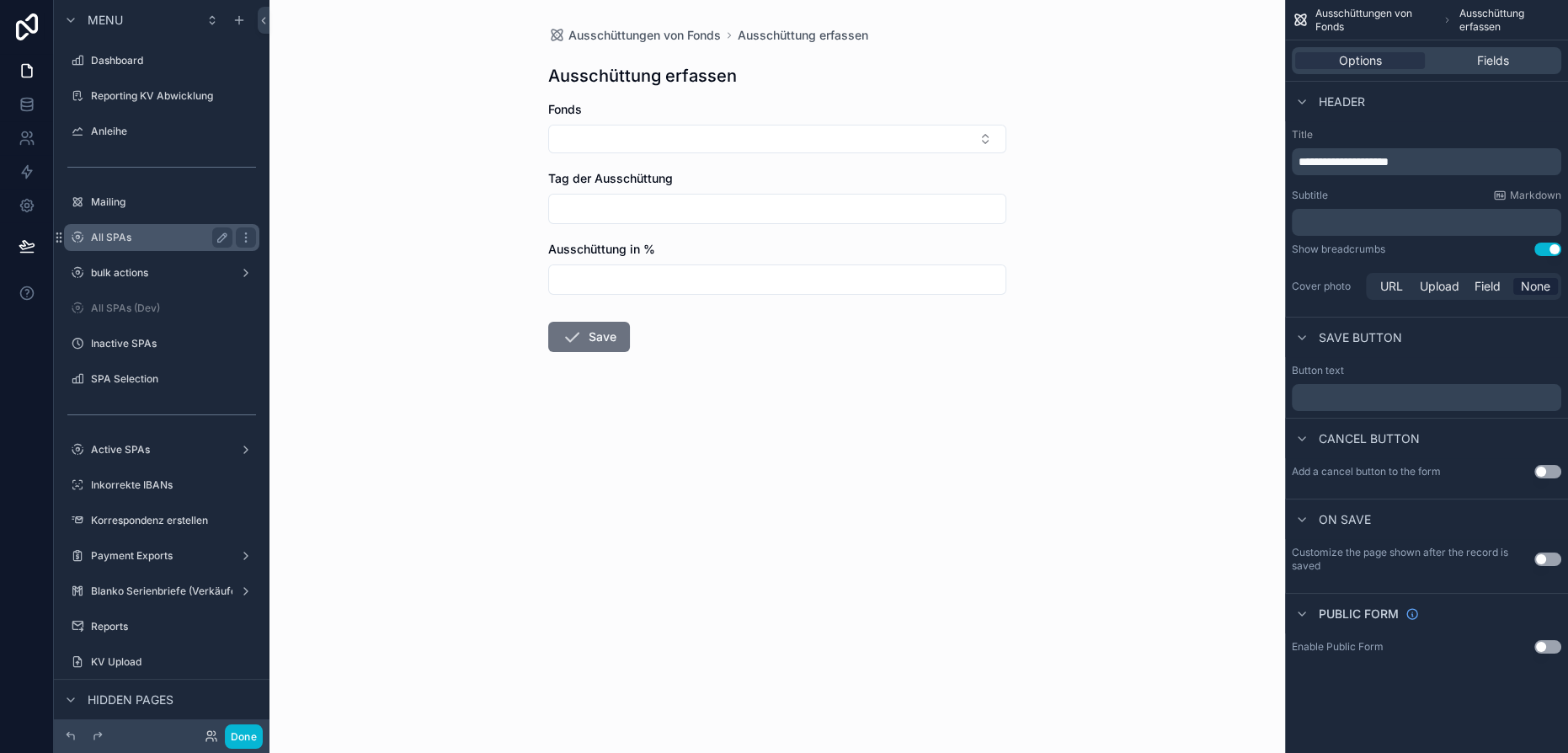
click at [136, 243] on label "All SPAs" at bounding box center [158, 238] width 135 height 14
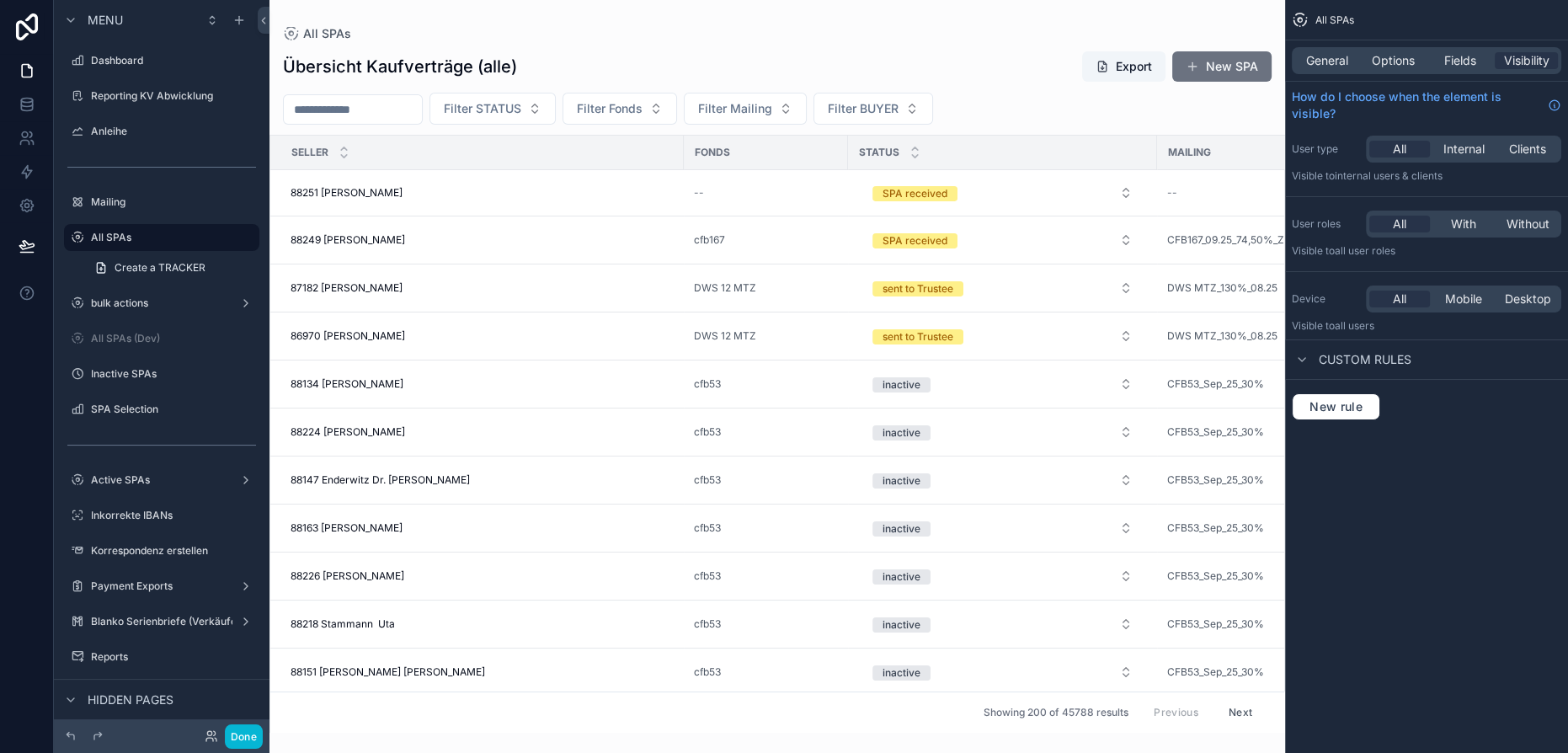
click at [554, 108] on div "scrollable content" at bounding box center [777, 376] width 1015 height 753
click at [556, 108] on button "Filter STATUS" at bounding box center [492, 109] width 126 height 32
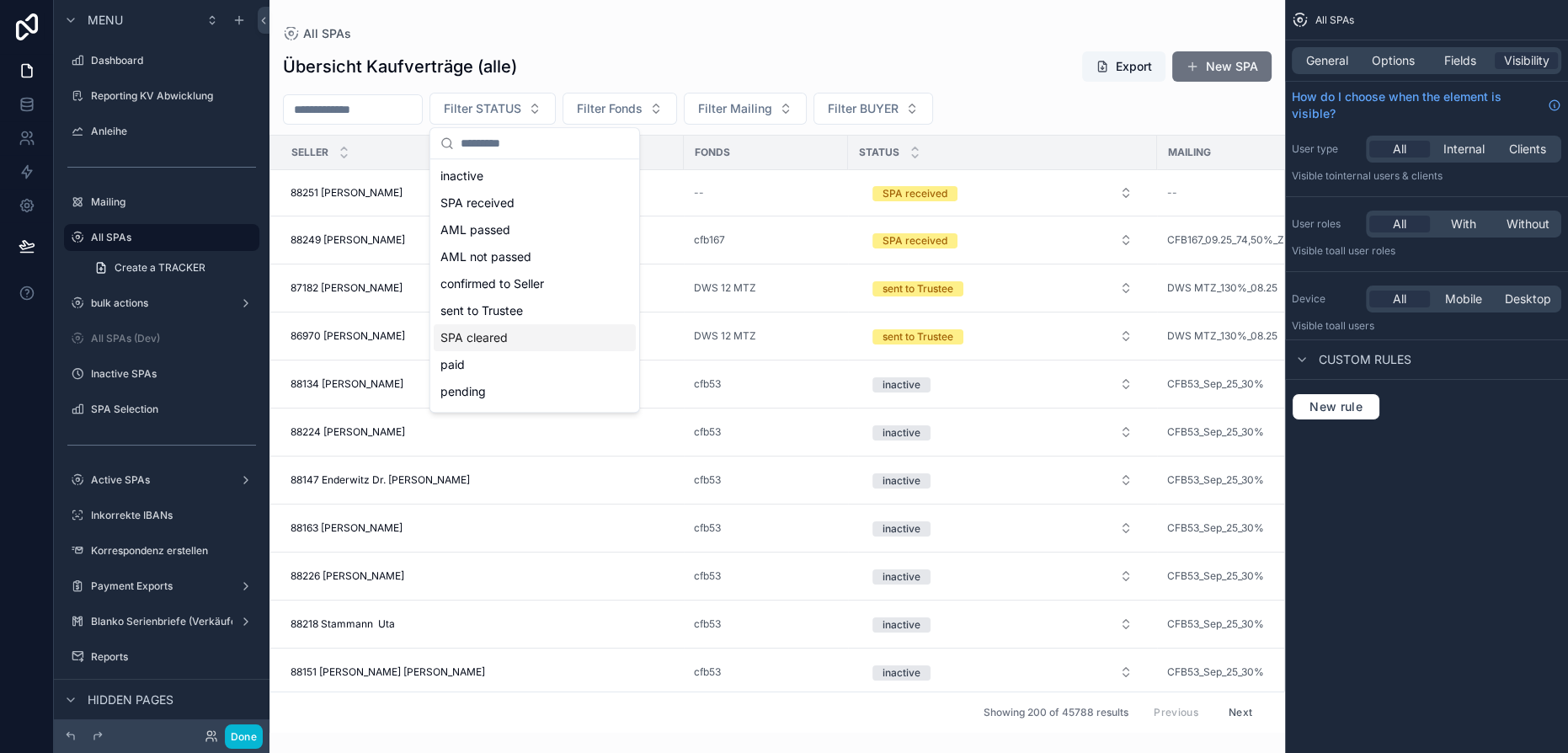
click at [533, 334] on div "SPA cleared" at bounding box center [535, 338] width 202 height 27
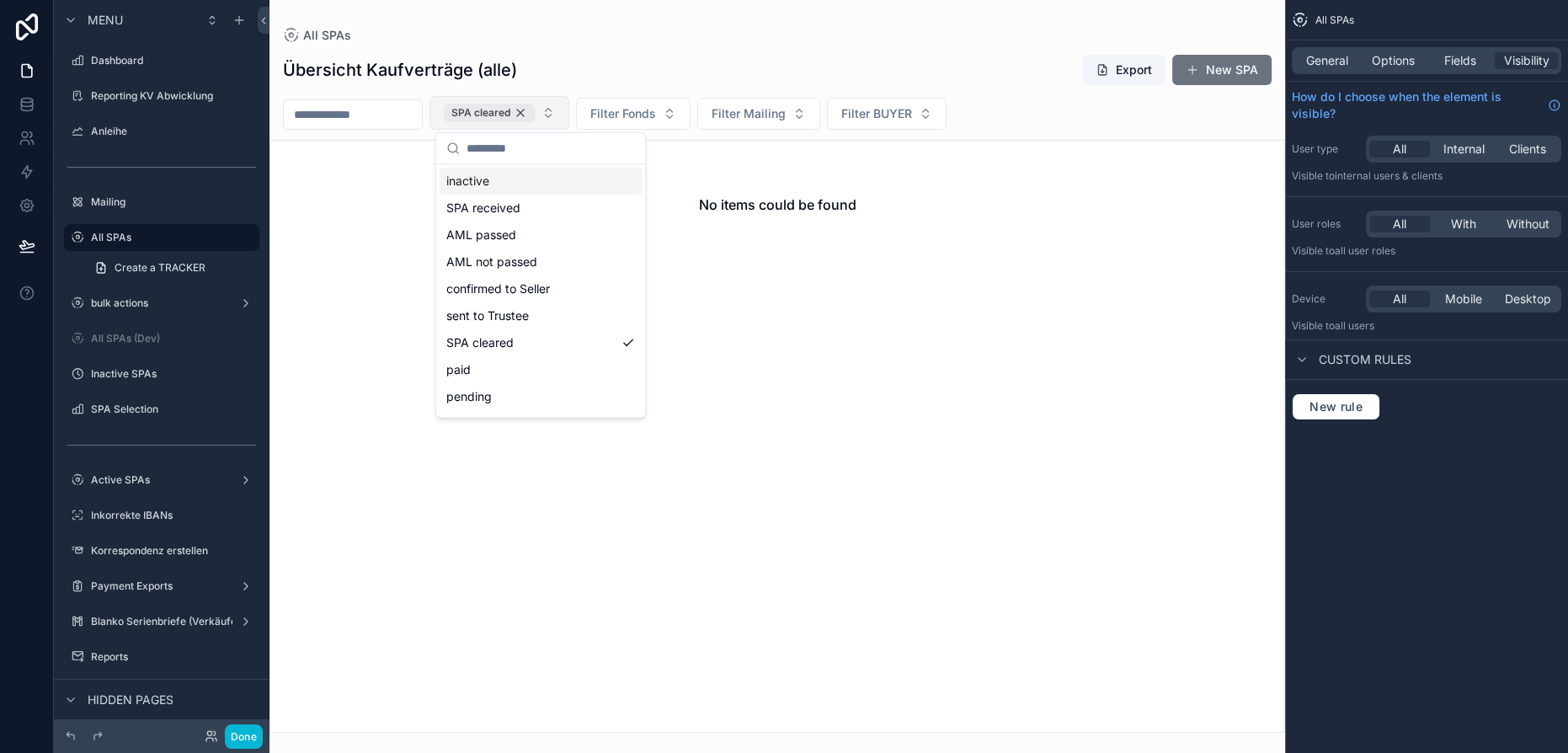
click at [535, 114] on div "SPA cleared" at bounding box center [489, 113] width 91 height 19
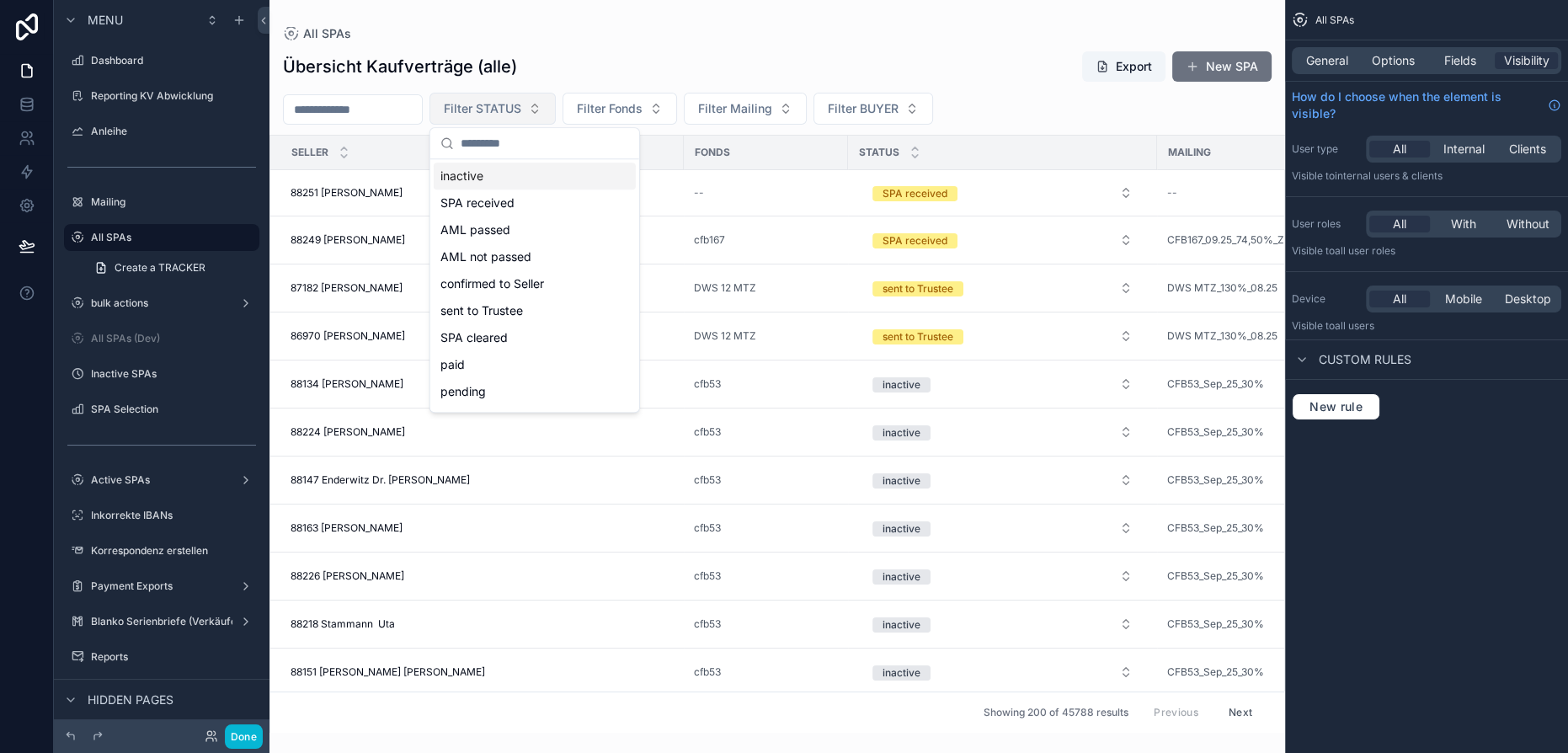
click at [521, 114] on span "Filter STATUS" at bounding box center [482, 109] width 77 height 17
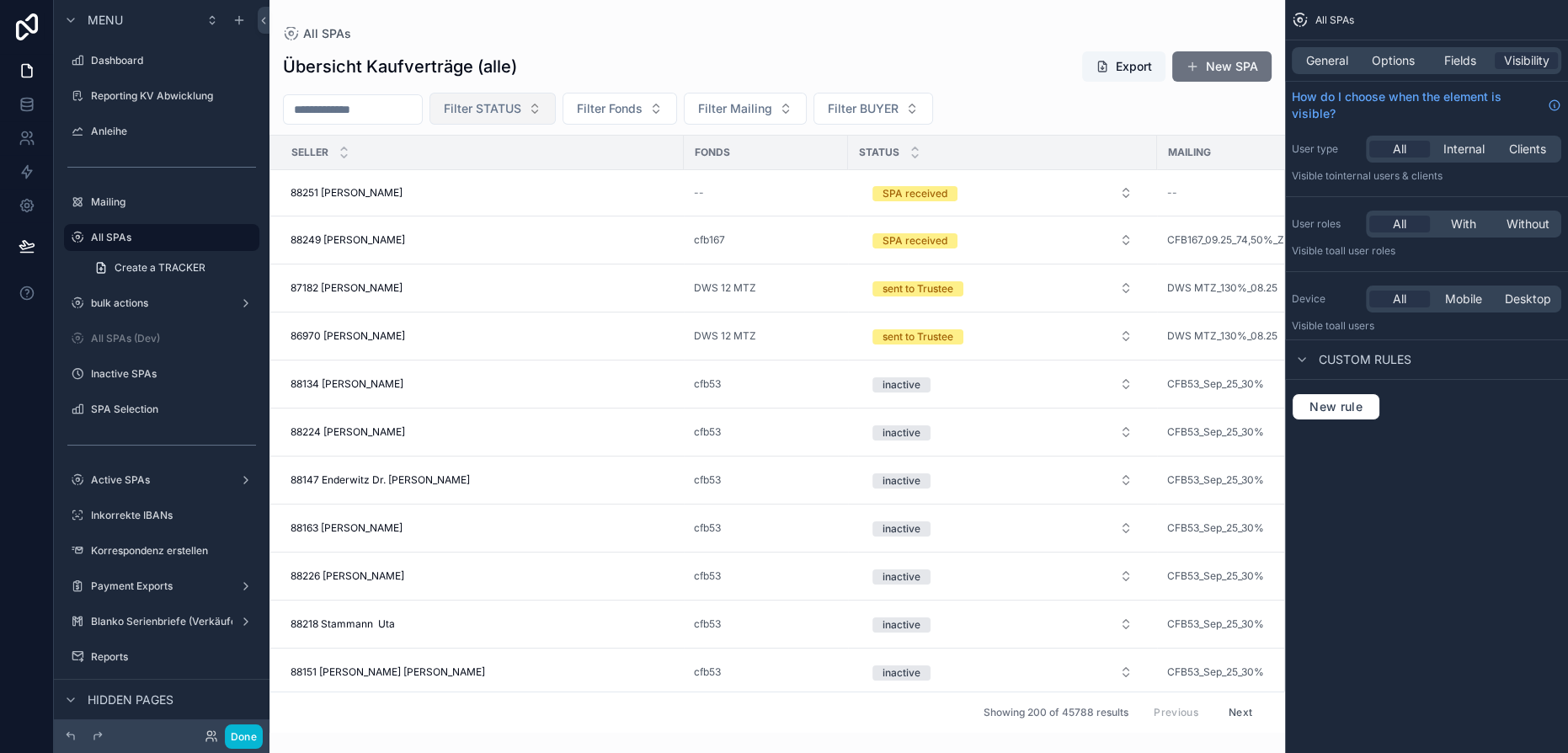
click at [521, 114] on span "Filter STATUS" at bounding box center [482, 109] width 77 height 17
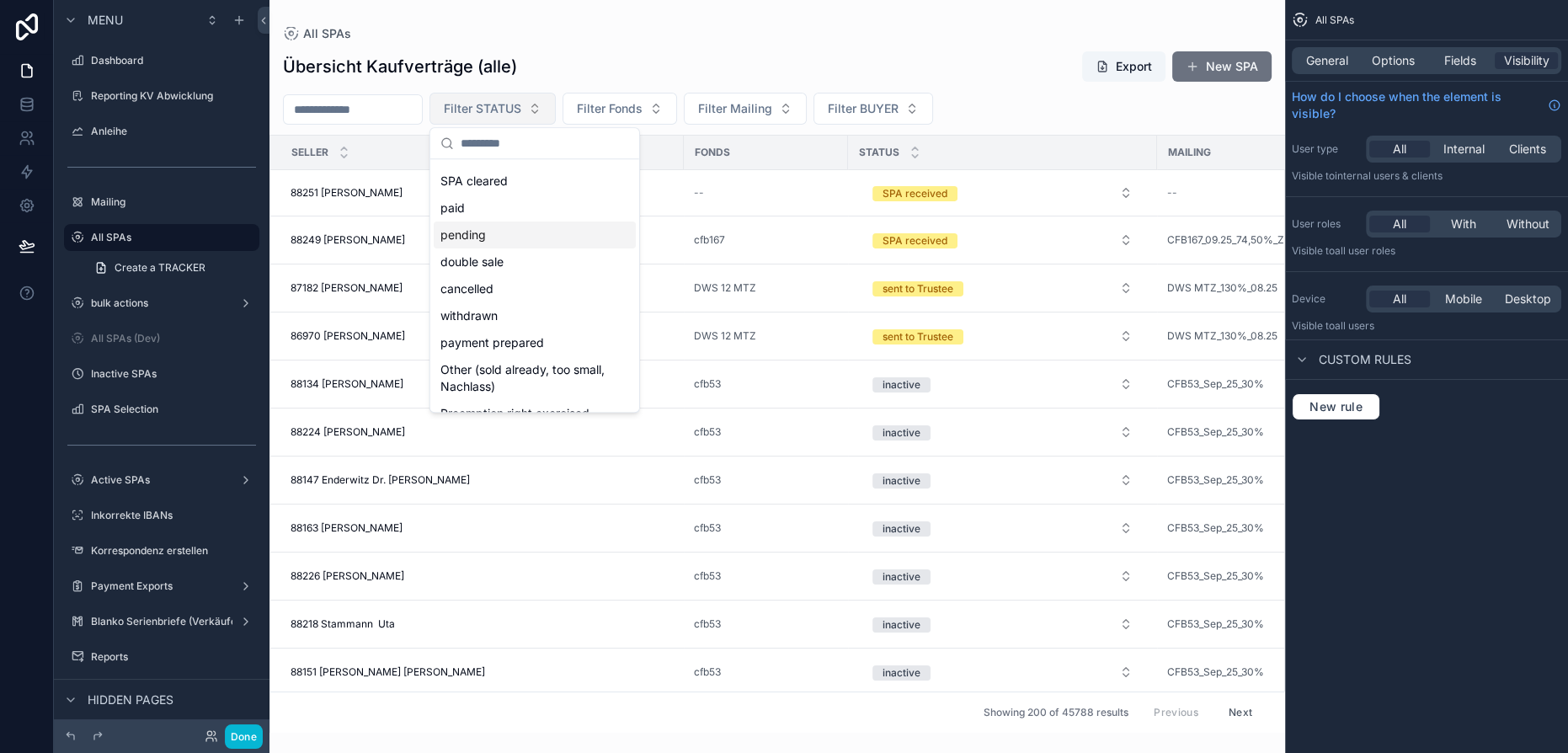
scroll to position [158, 0]
click at [523, 342] on div "payment prepared" at bounding box center [535, 342] width 202 height 27
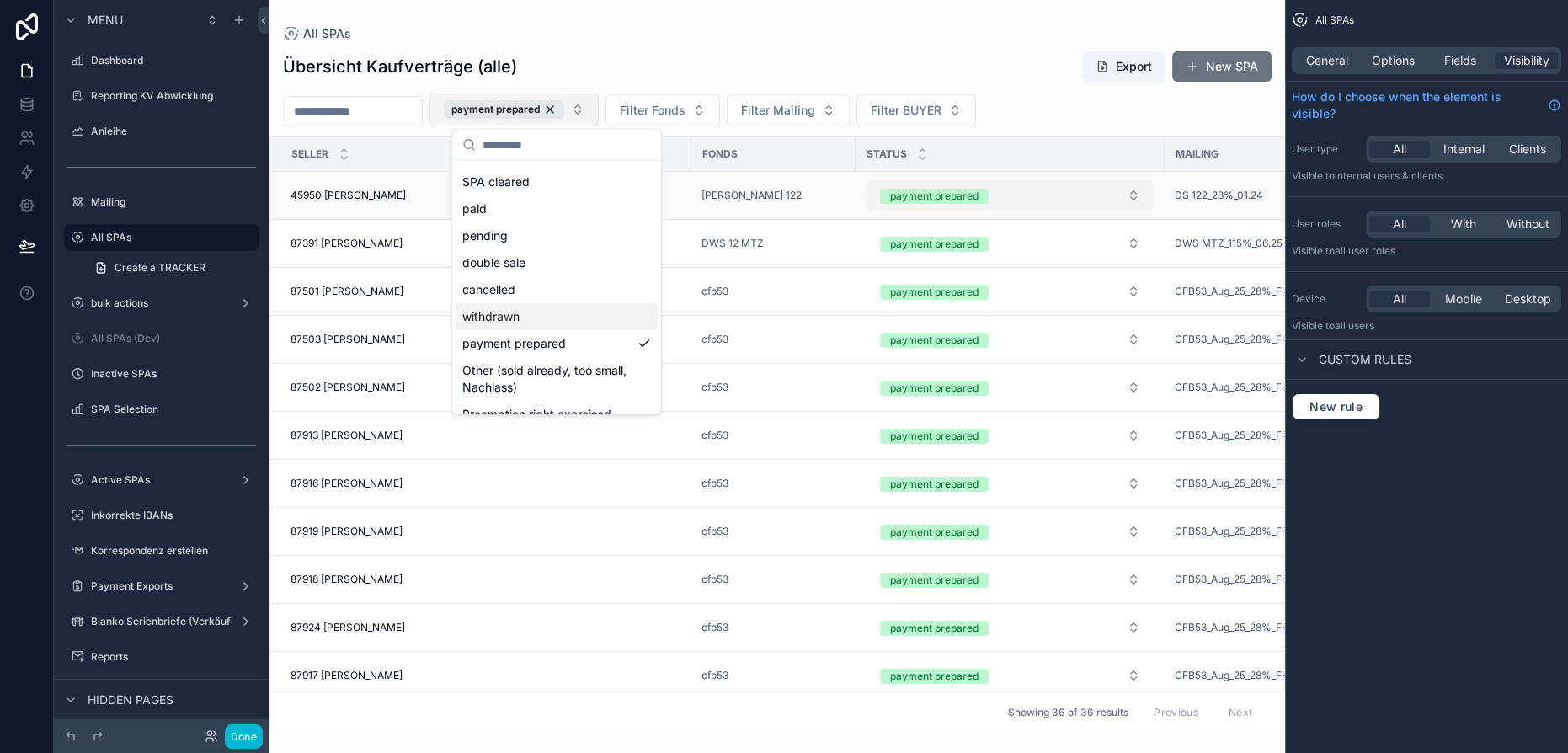
click at [917, 191] on div "payment prepared" at bounding box center [935, 196] width 88 height 15
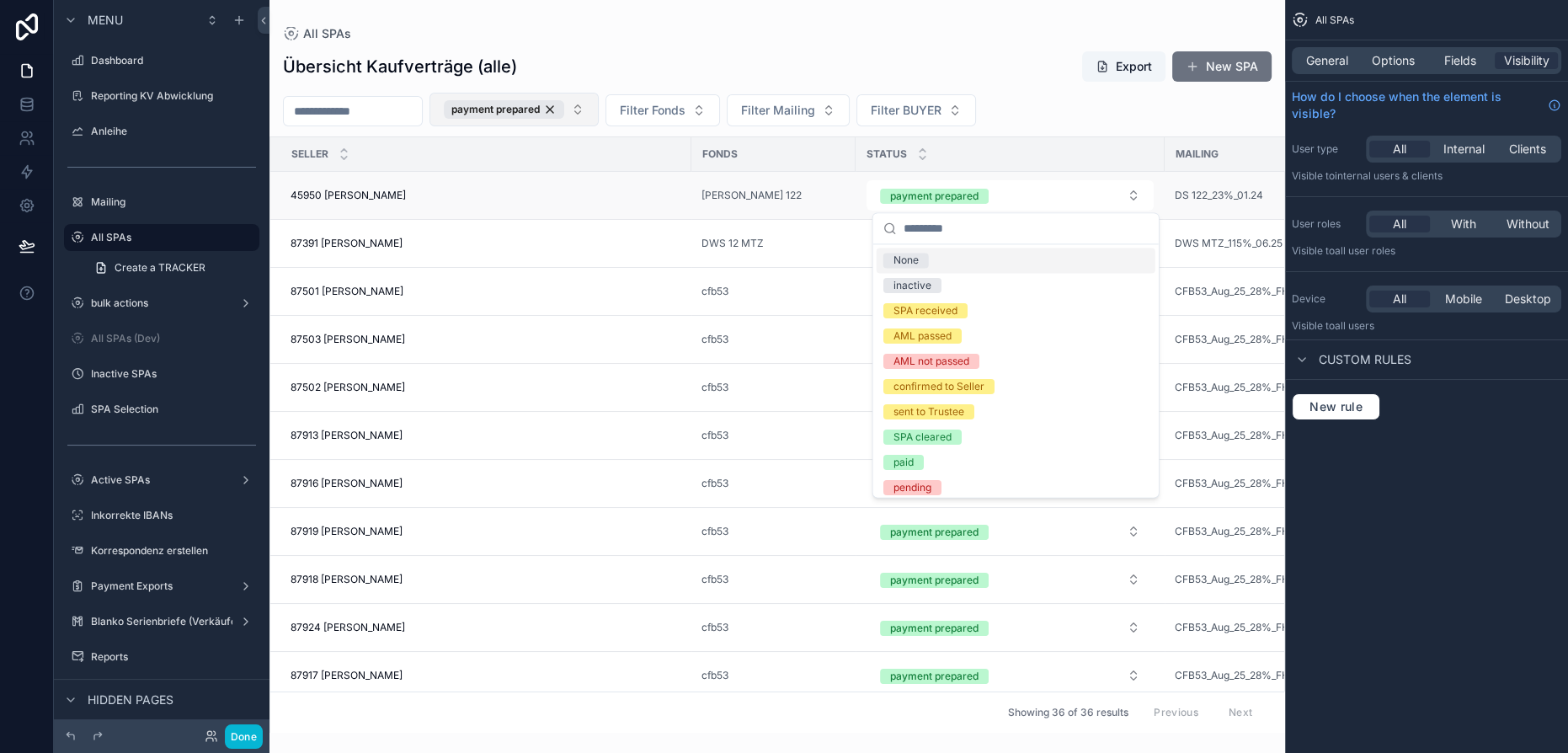
click at [553, 202] on td "45950 [PERSON_NAME] 45950 [PERSON_NAME]" at bounding box center [481, 195] width 421 height 48
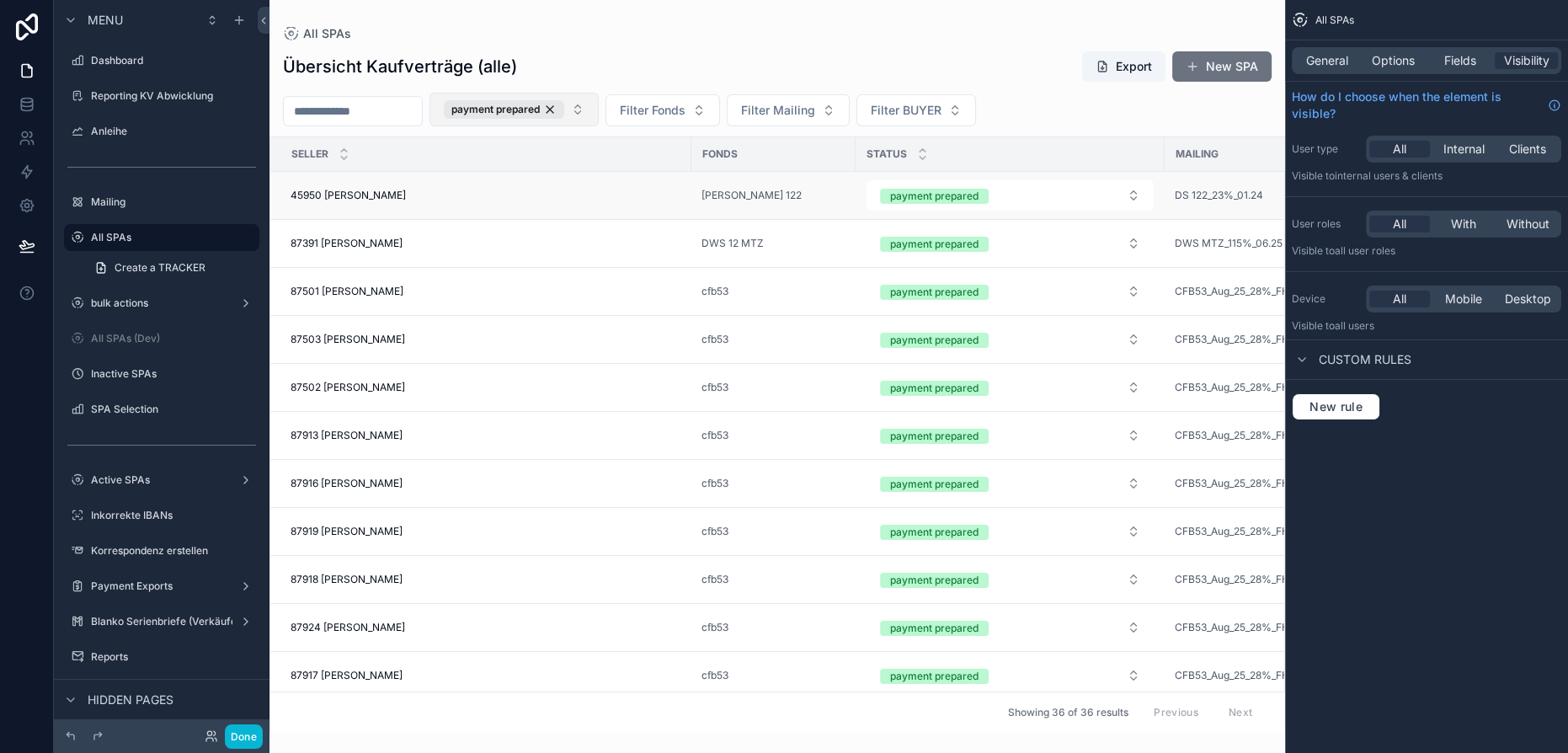
click at [385, 192] on span "45950 [PERSON_NAME]" at bounding box center [348, 195] width 115 height 14
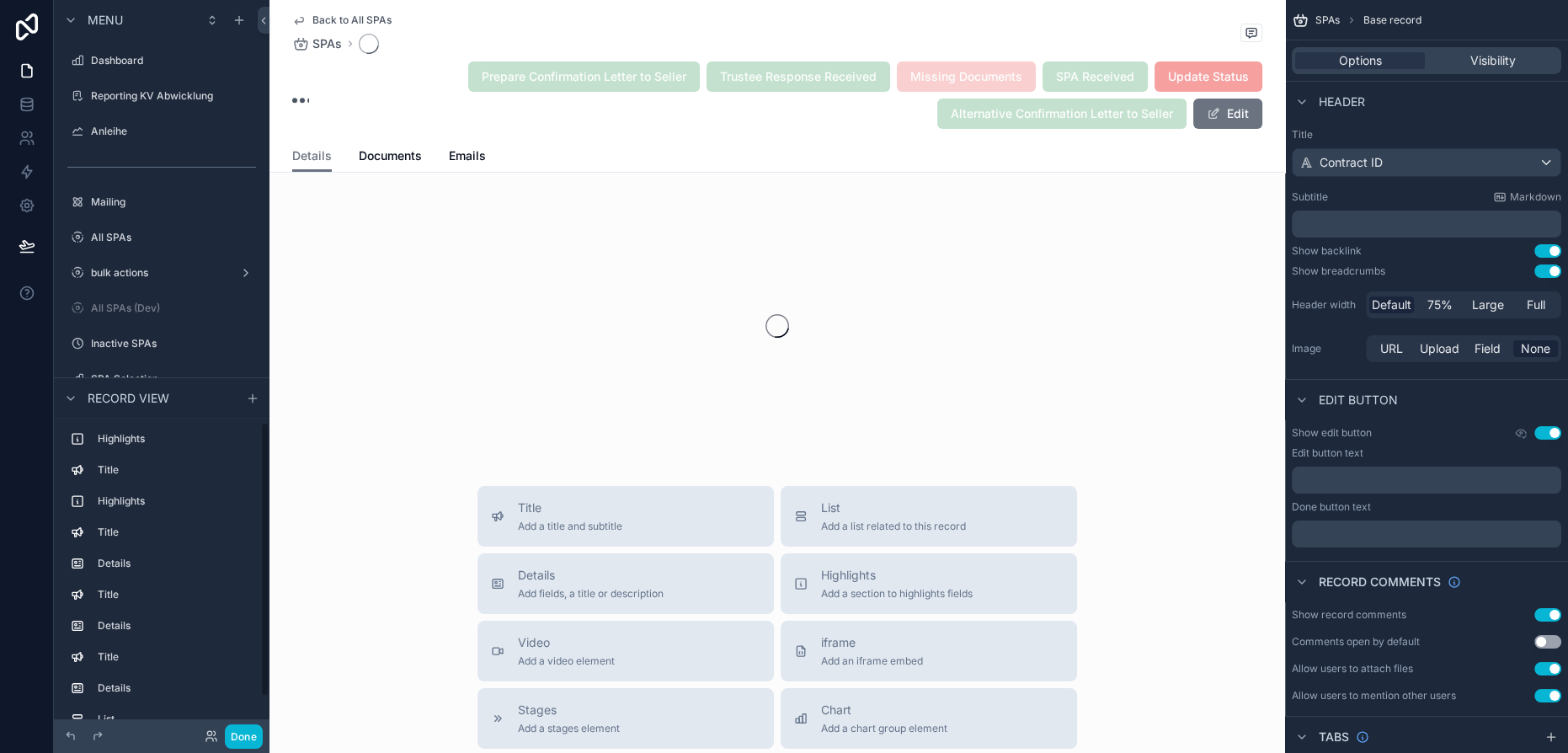
scroll to position [1122, 0]
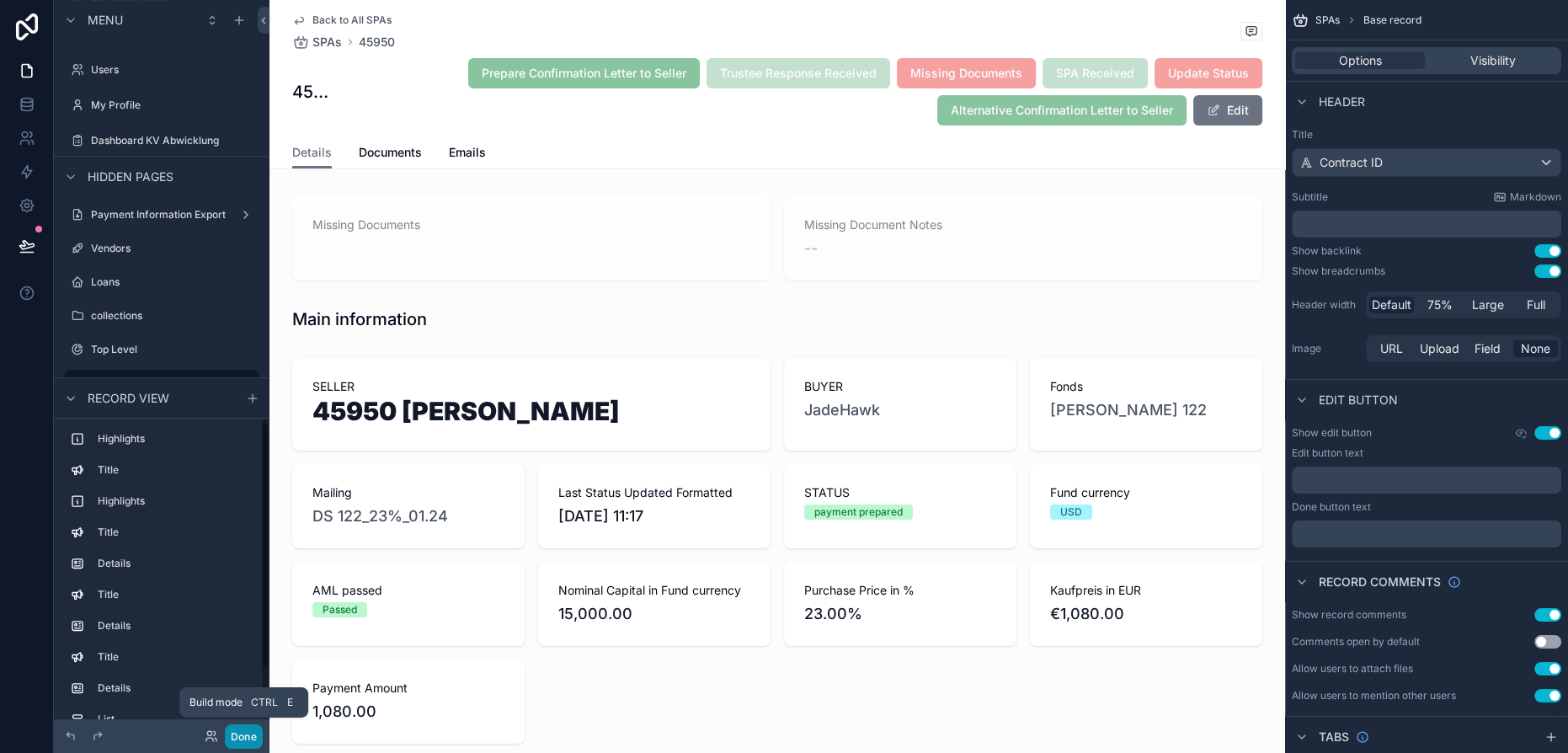
click at [243, 733] on button "Done" at bounding box center [244, 736] width 38 height 25
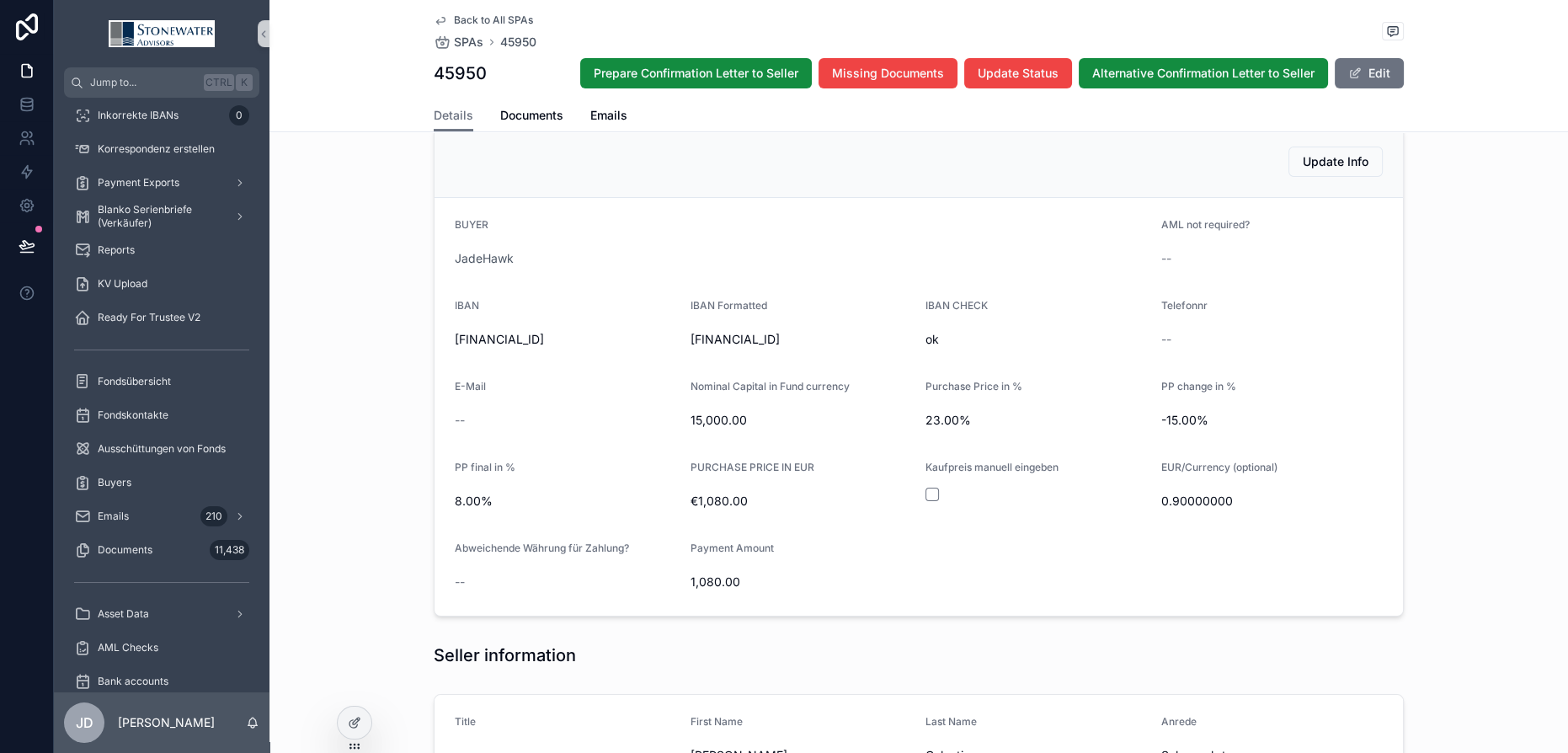
scroll to position [587, 0]
click at [348, 721] on icon at bounding box center [355, 722] width 14 height 14
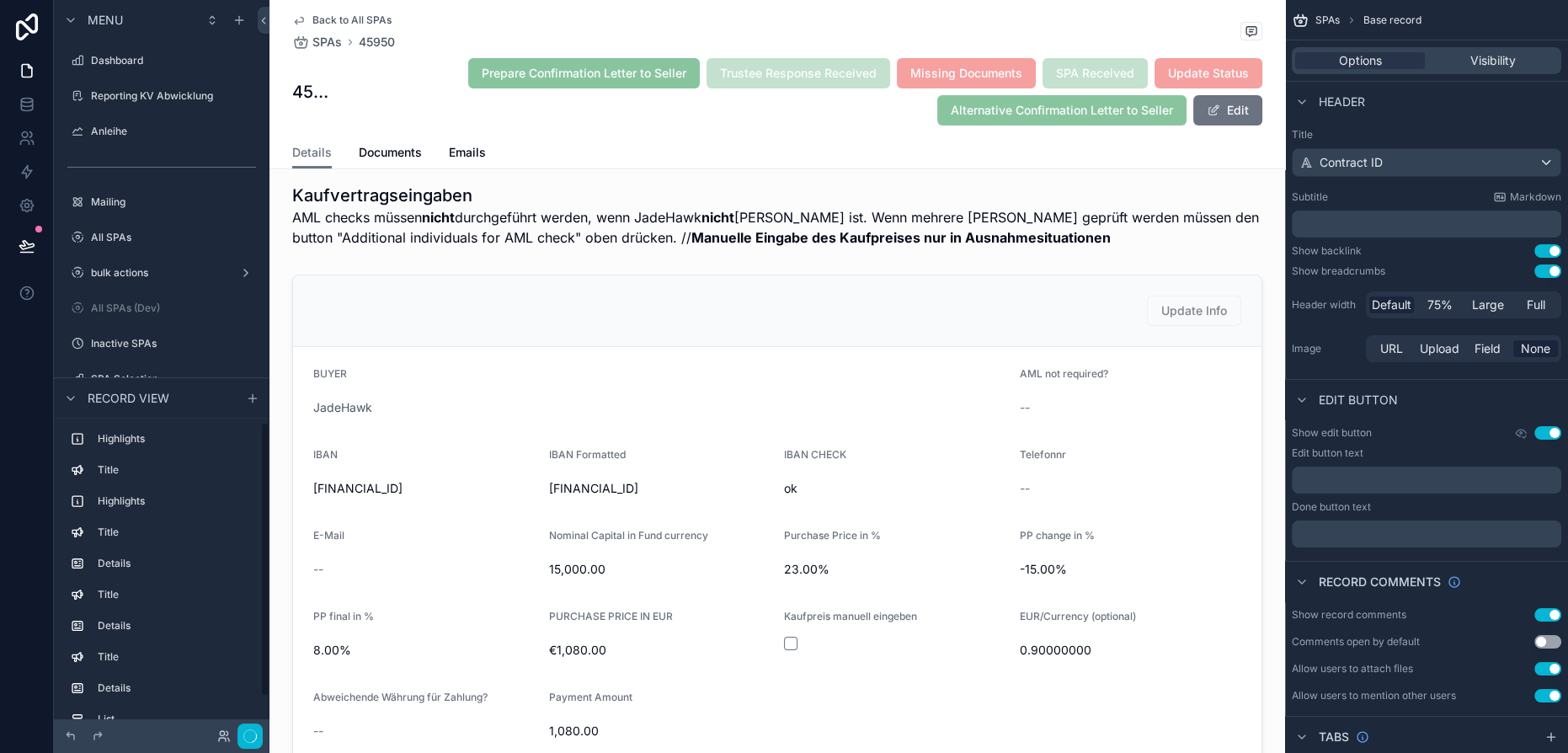
scroll to position [1122, 0]
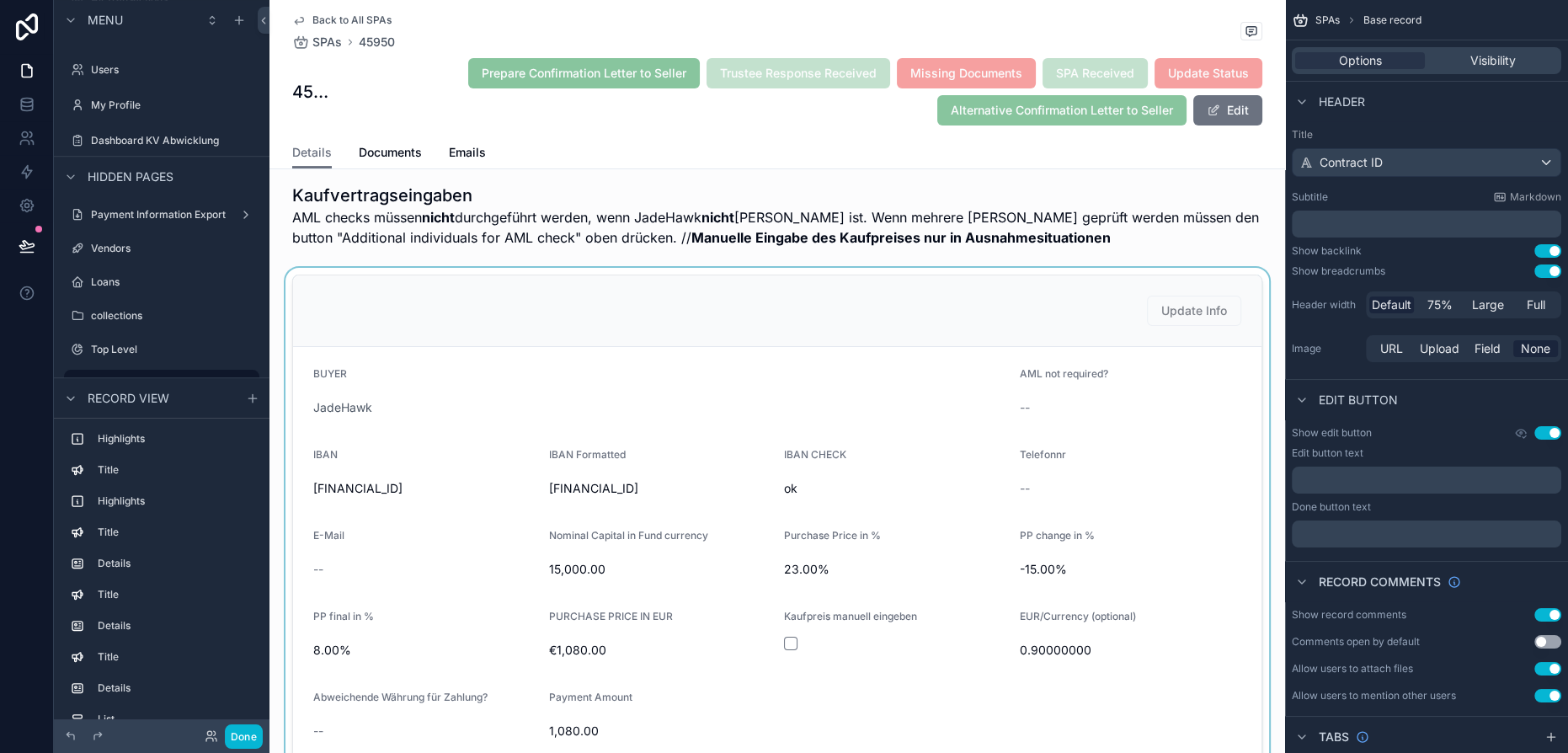
click at [1147, 579] on div "scrollable content" at bounding box center [777, 520] width 1015 height 504
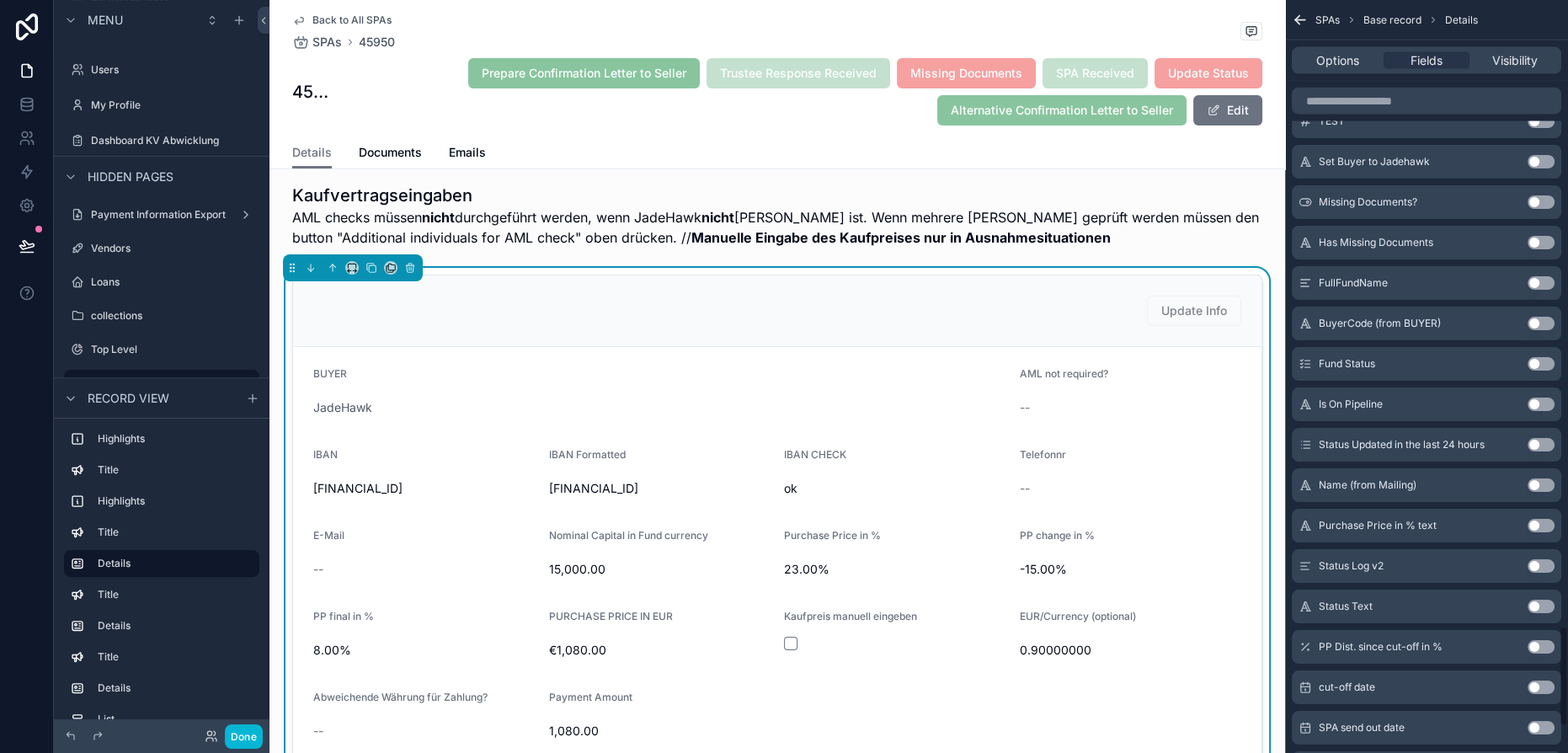
scroll to position [4903, 0]
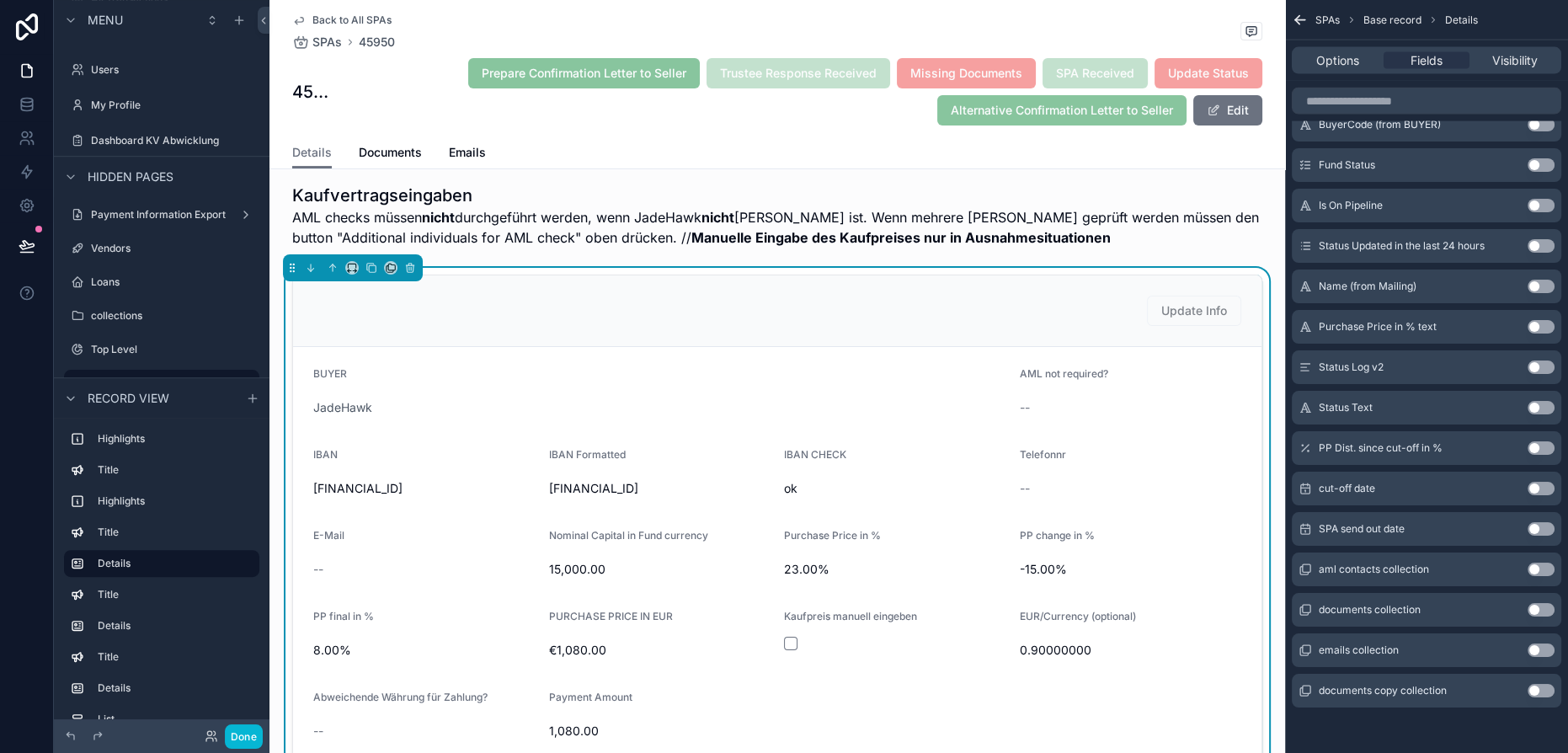
click at [1540, 442] on button "Use setting" at bounding box center [1542, 448] width 27 height 14
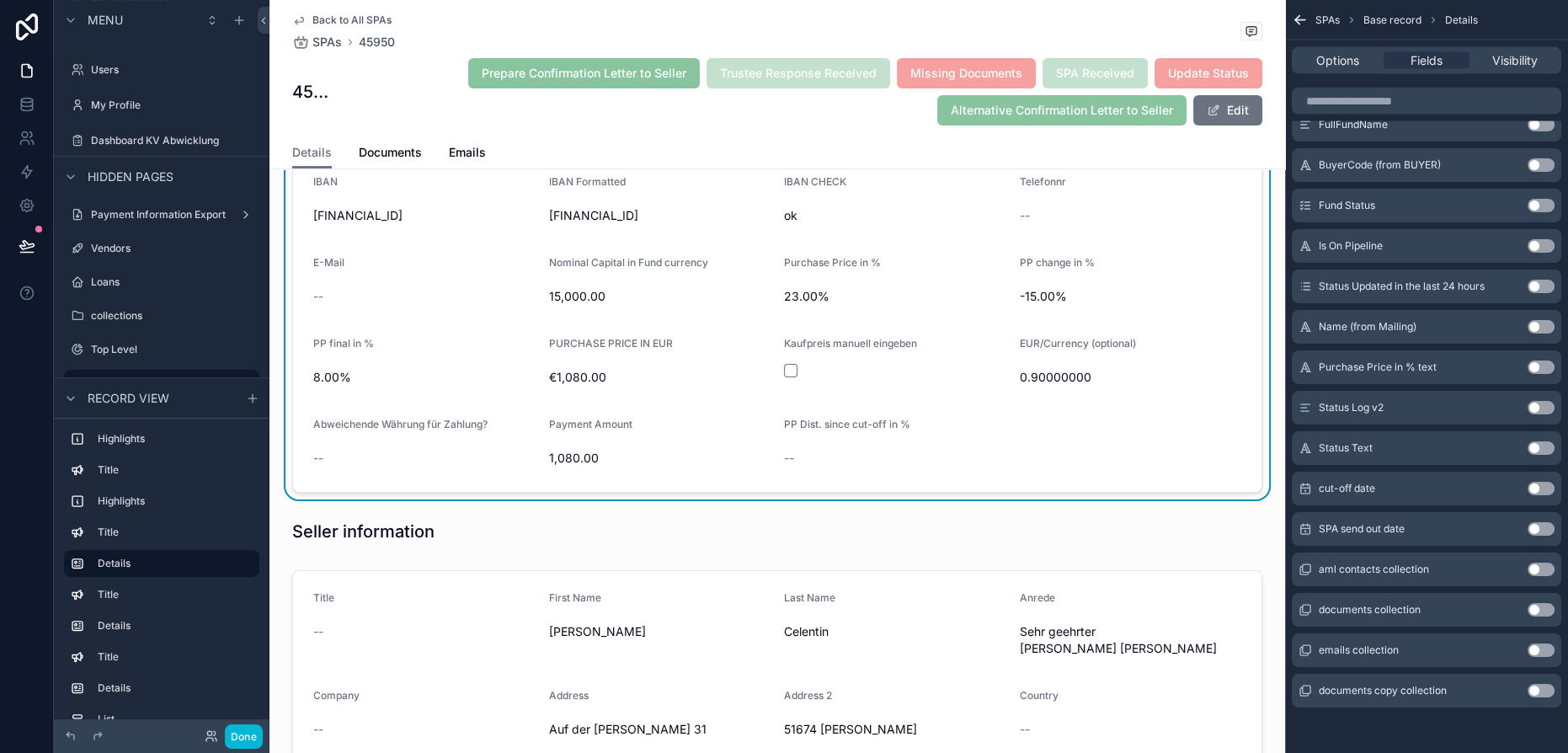
scroll to position [871, 0]
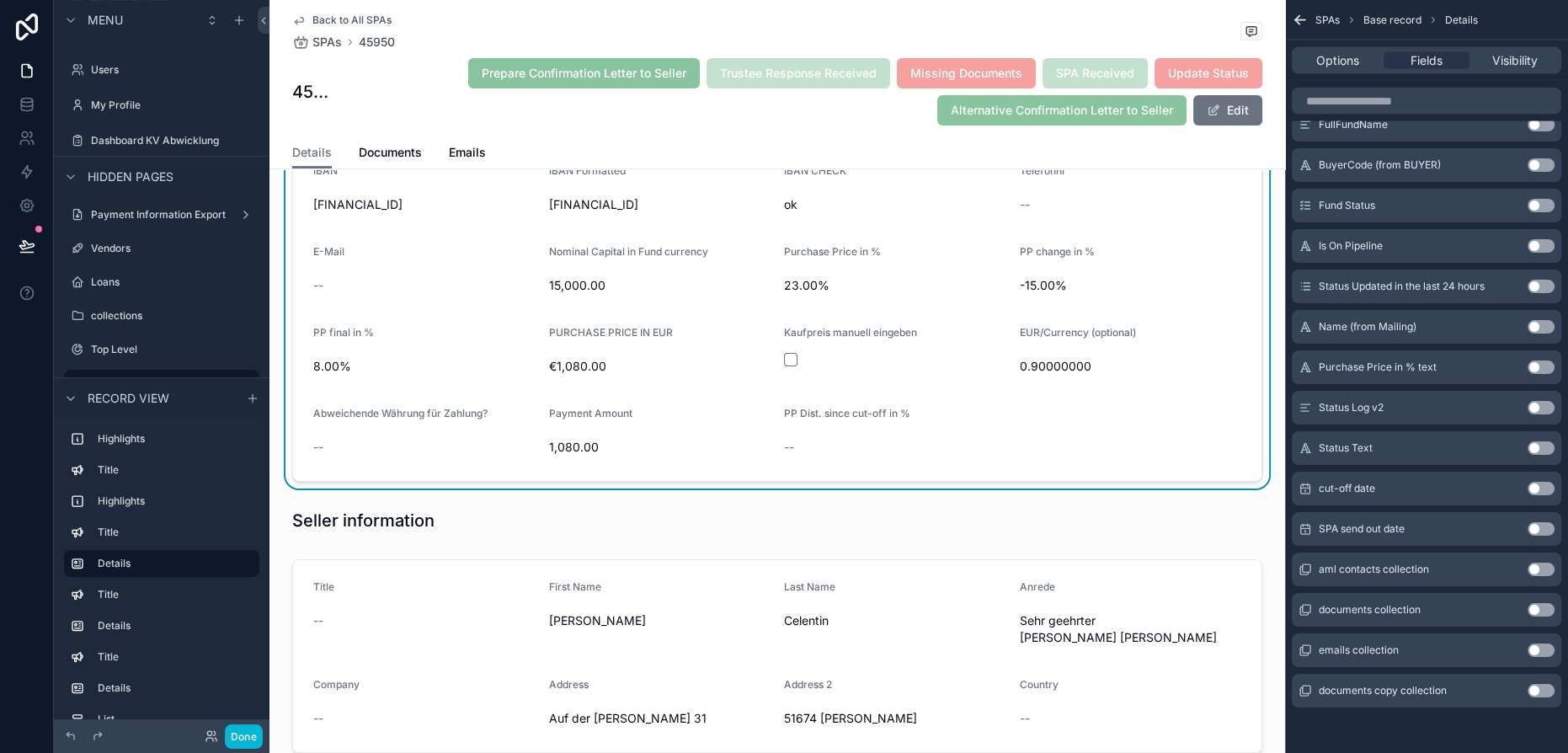
click at [849, 434] on div "--" at bounding box center [896, 447] width 222 height 27
click at [837, 407] on span "PP Dist. since cut-off in %" at bounding box center [847, 413] width 126 height 13
click at [834, 424] on div "PP Dist. since cut-off in %" at bounding box center [896, 417] width 222 height 20
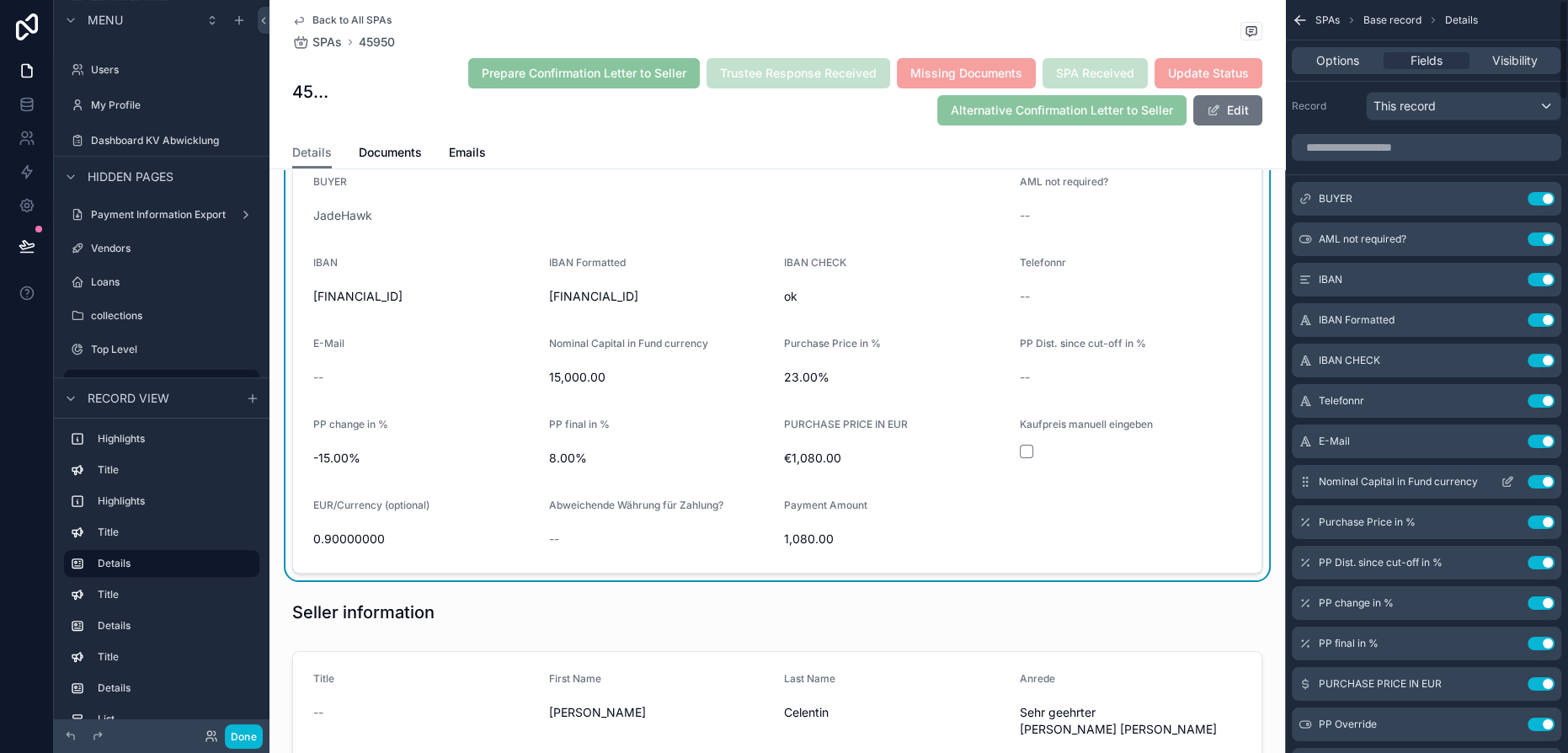
scroll to position [0, 0]
click at [1509, 485] on icon "scrollable content" at bounding box center [1508, 485] width 14 height 14
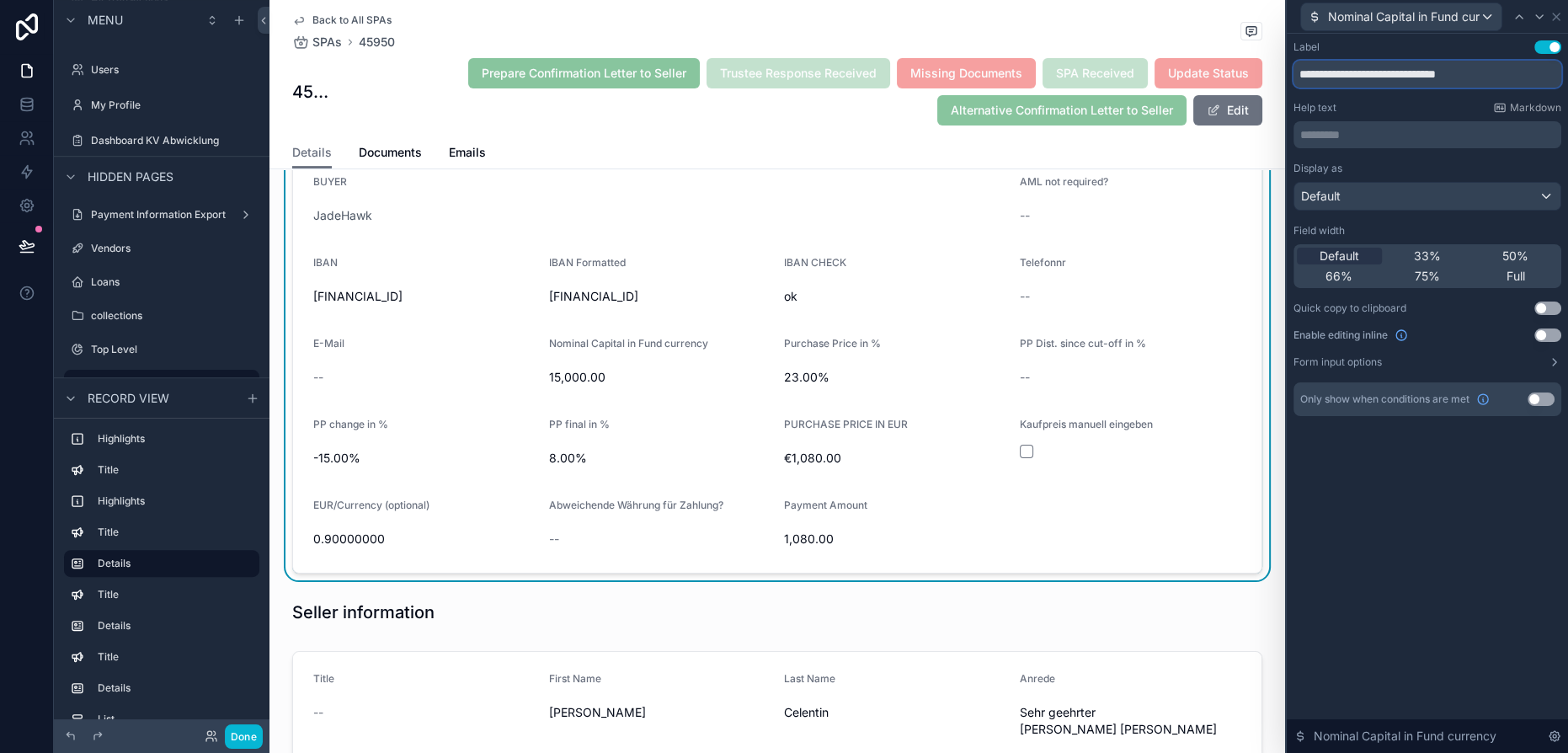
click at [1363, 76] on input "**********" at bounding box center [1427, 74] width 267 height 27
type input "**********"
click at [1406, 504] on div "**********" at bounding box center [1427, 393] width 281 height 719
click at [1054, 268] on div "Telefonnr" at bounding box center [1131, 267] width 222 height 20
click at [1522, 15] on icon at bounding box center [1520, 17] width 14 height 14
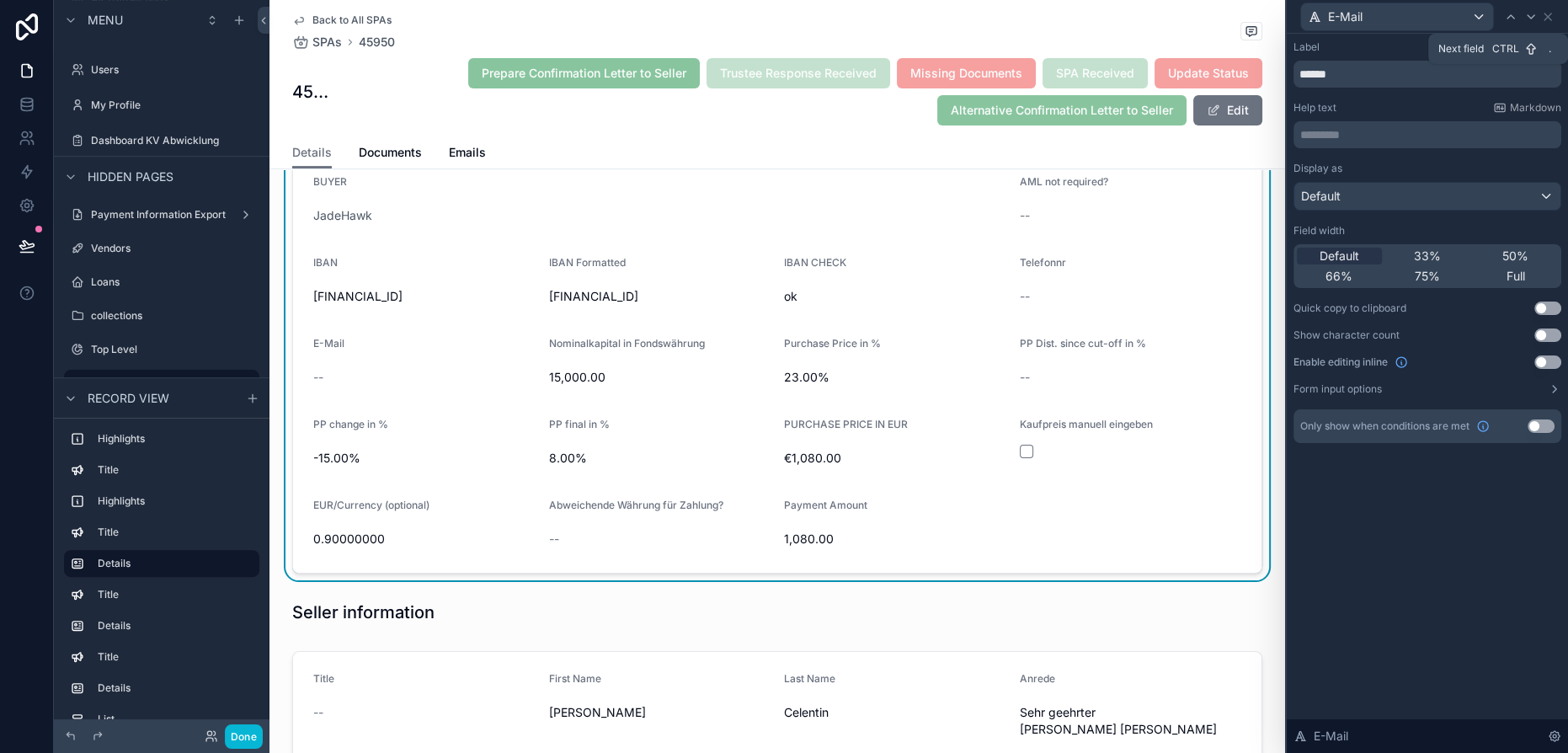
click at [1522, 15] on div at bounding box center [1531, 17] width 20 height 20
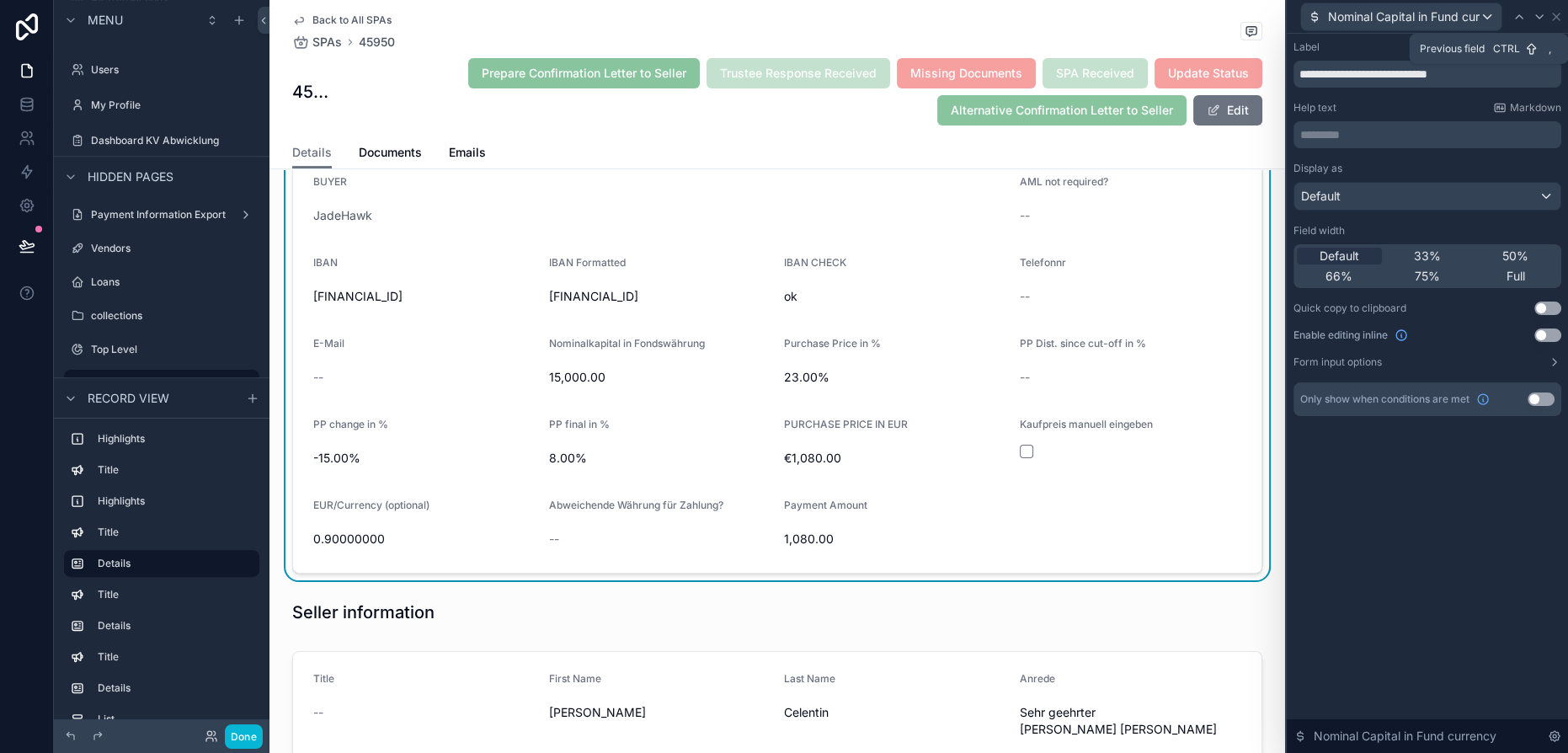
click at [1522, 15] on icon at bounding box center [1520, 17] width 14 height 14
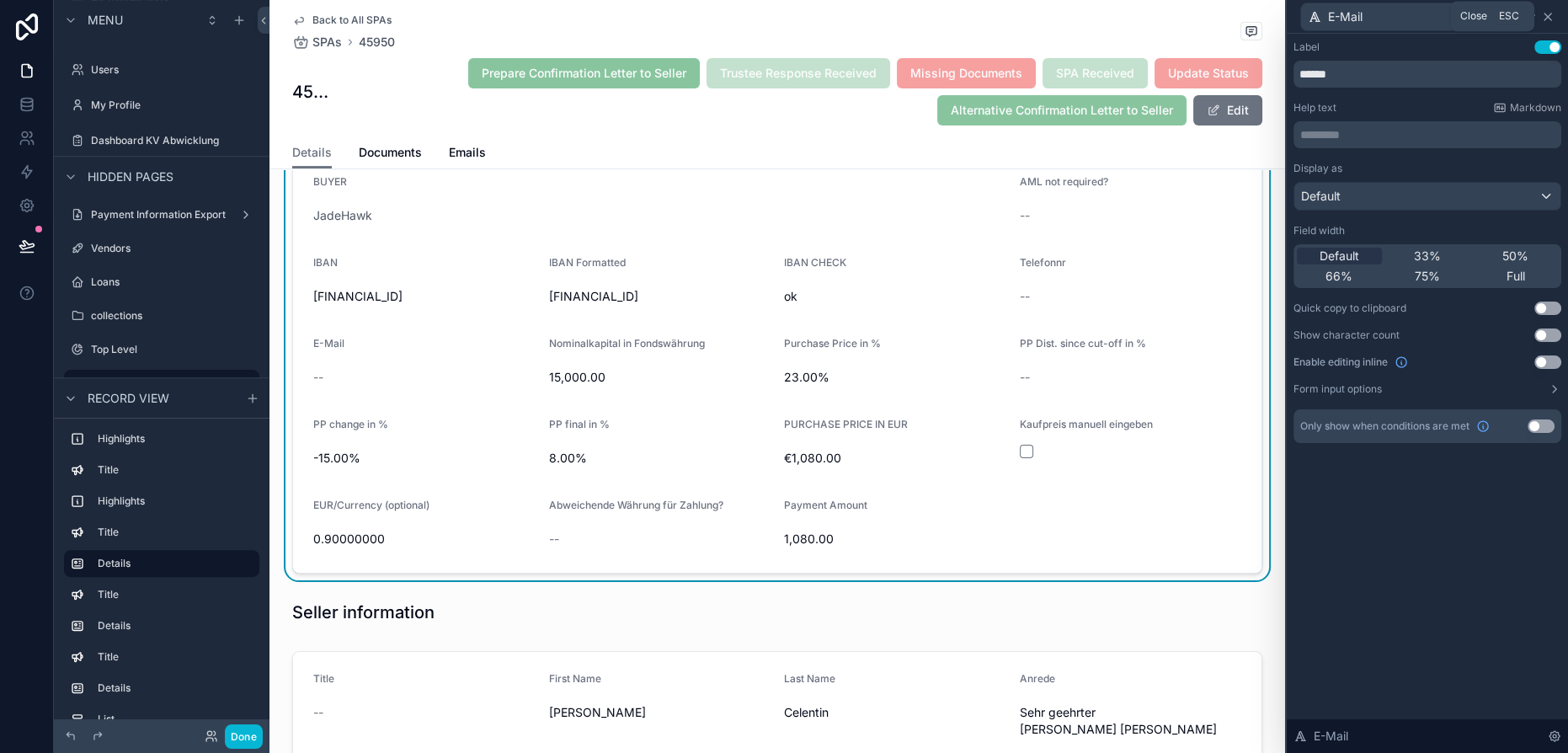
click at [1543, 13] on icon at bounding box center [1548, 17] width 14 height 14
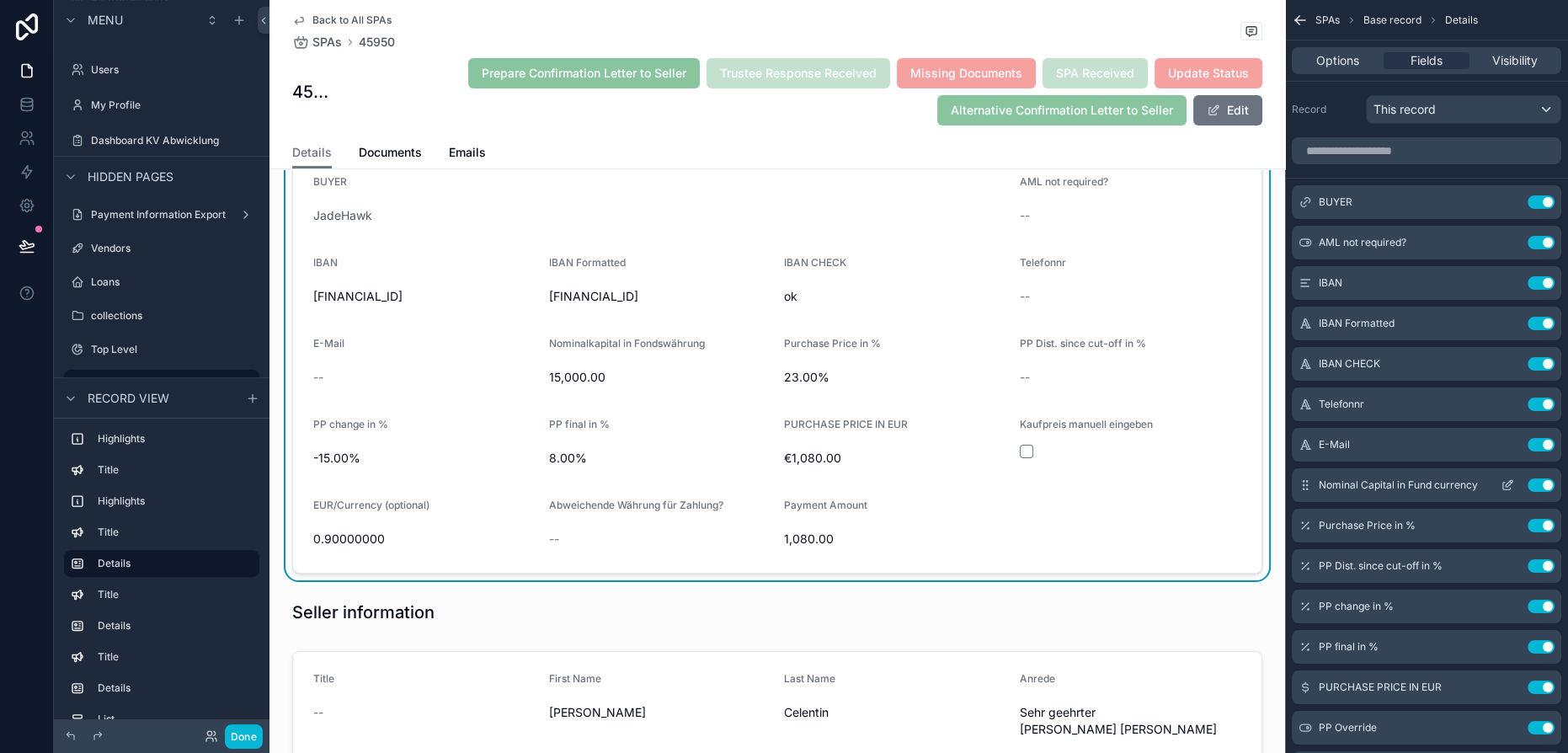
click at [1505, 481] on icon "scrollable content" at bounding box center [1508, 485] width 14 height 14
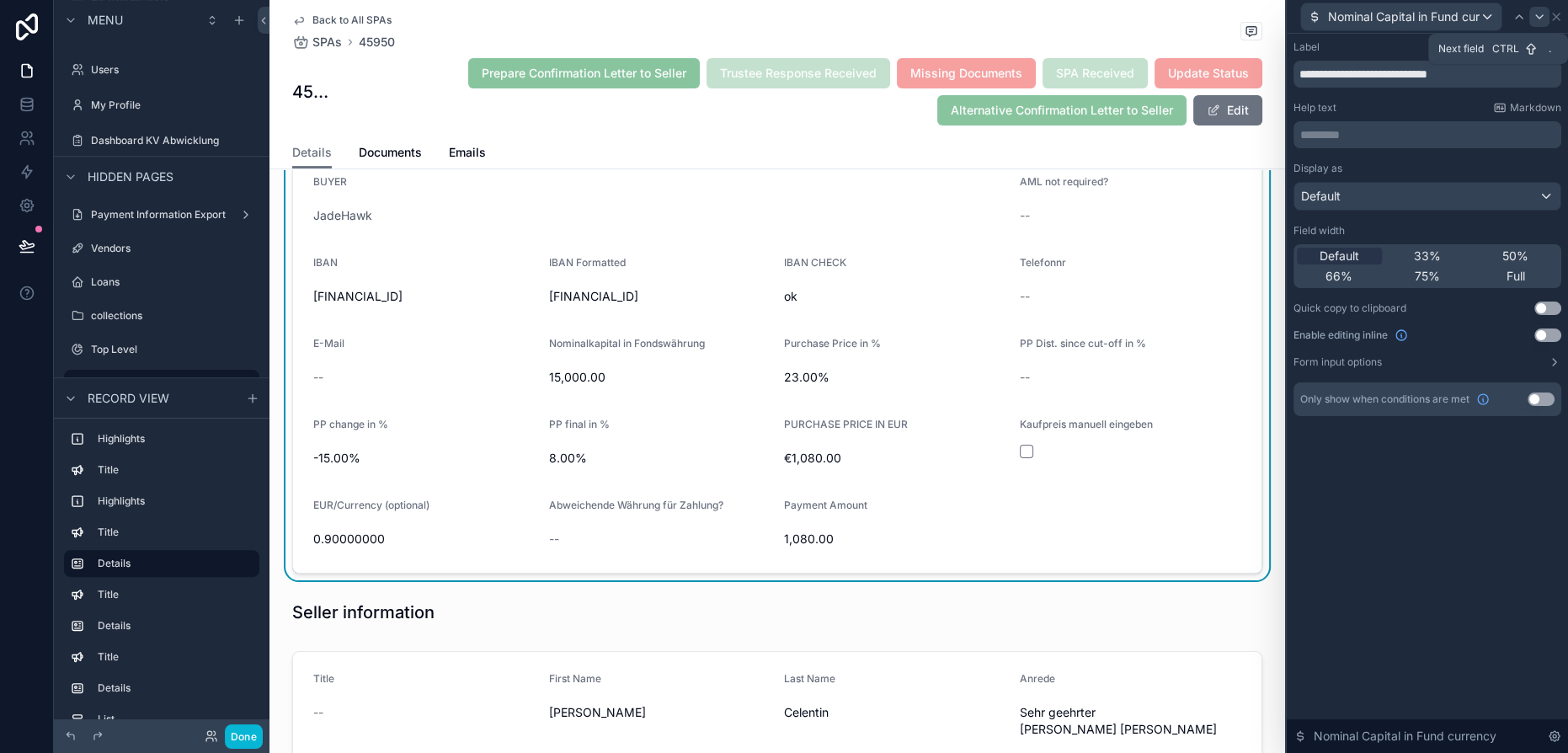
click at [1543, 12] on icon at bounding box center [1540, 17] width 14 height 14
click at [1425, 79] on input "**********" at bounding box center [1427, 74] width 267 height 27
type input "**********"
click at [1531, 17] on icon at bounding box center [1531, 17] width 7 height 3
click at [1457, 77] on input "**********" at bounding box center [1427, 74] width 267 height 27
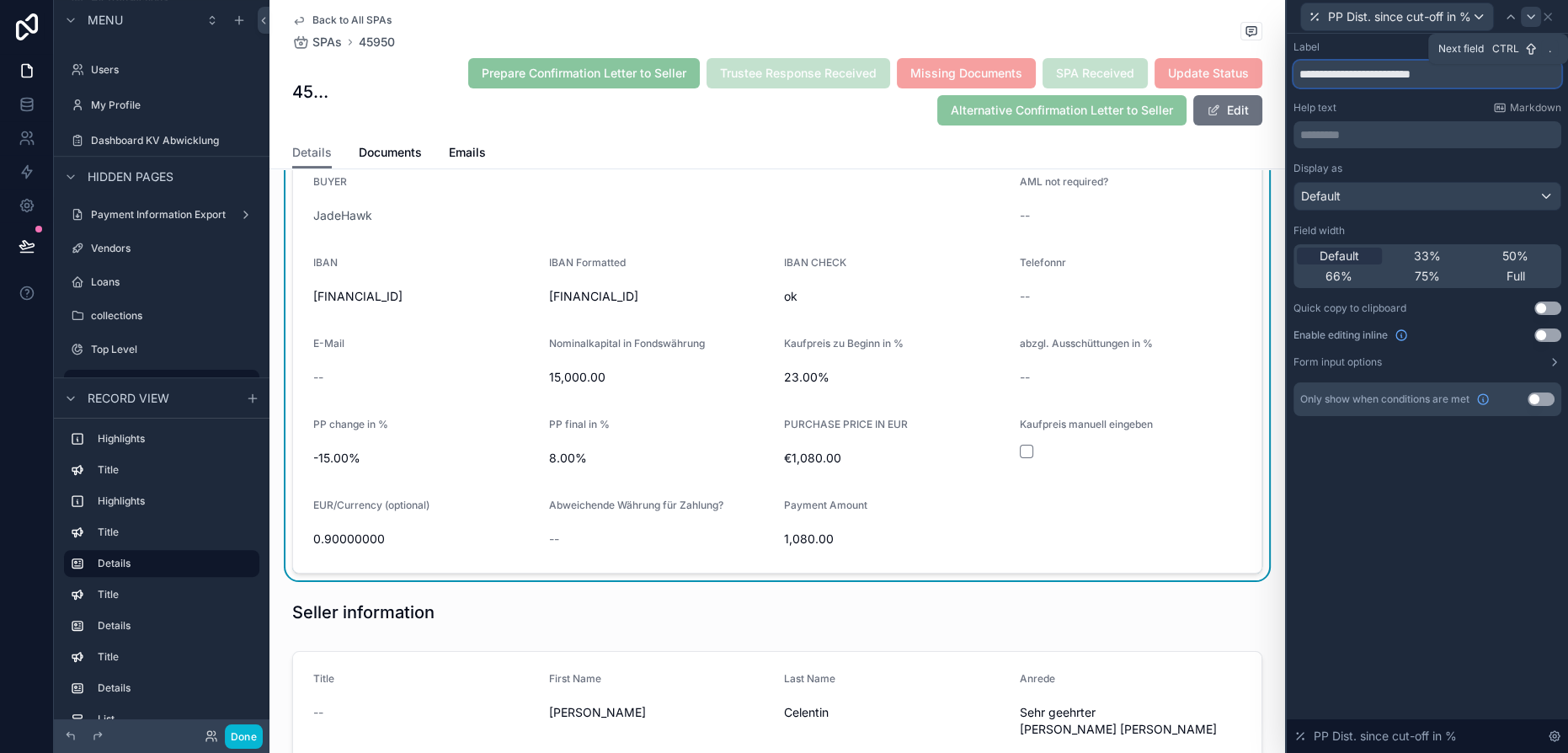
type input "**********"
click at [1534, 14] on icon at bounding box center [1531, 17] width 14 height 14
click at [1415, 76] on input "**********" at bounding box center [1427, 74] width 267 height 27
click at [1360, 76] on input "**********" at bounding box center [1427, 74] width 267 height 27
type input "**********"
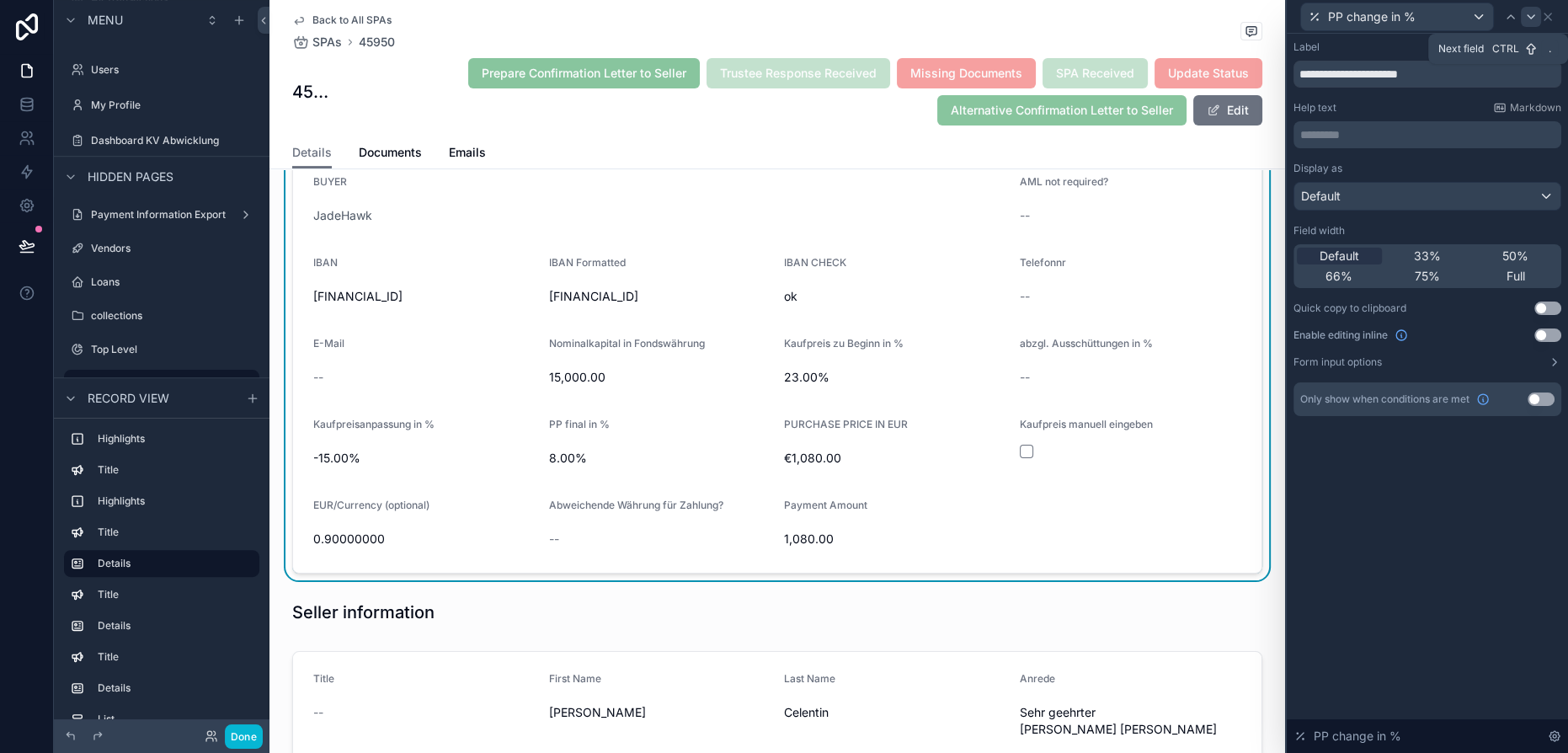
click at [1530, 15] on icon at bounding box center [1531, 17] width 14 height 14
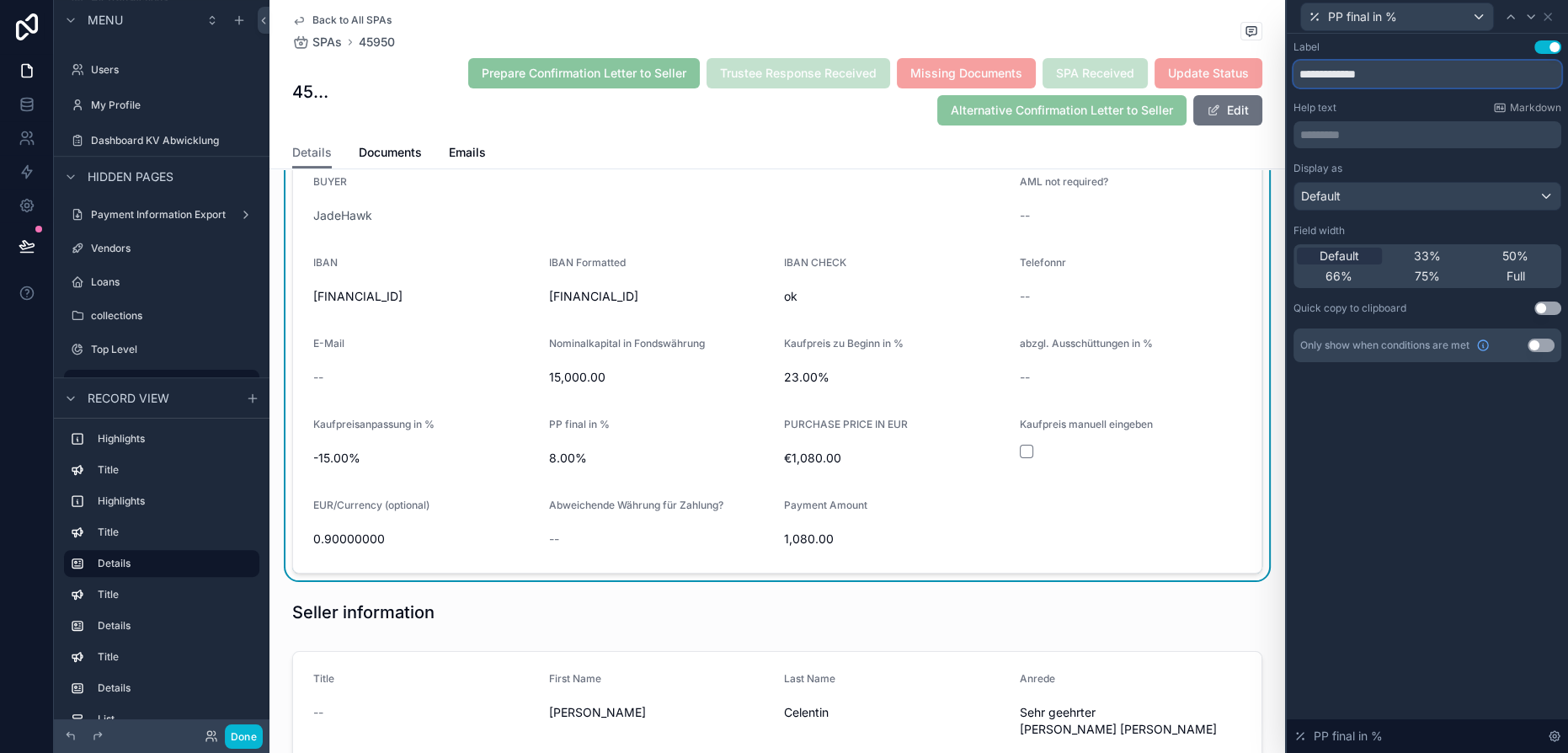
click at [1425, 69] on input "**********" at bounding box center [1427, 74] width 267 height 27
type input "**********"
click at [1528, 14] on icon at bounding box center [1531, 17] width 14 height 14
click at [1491, 70] on input "**********" at bounding box center [1427, 74] width 267 height 27
type input "**********"
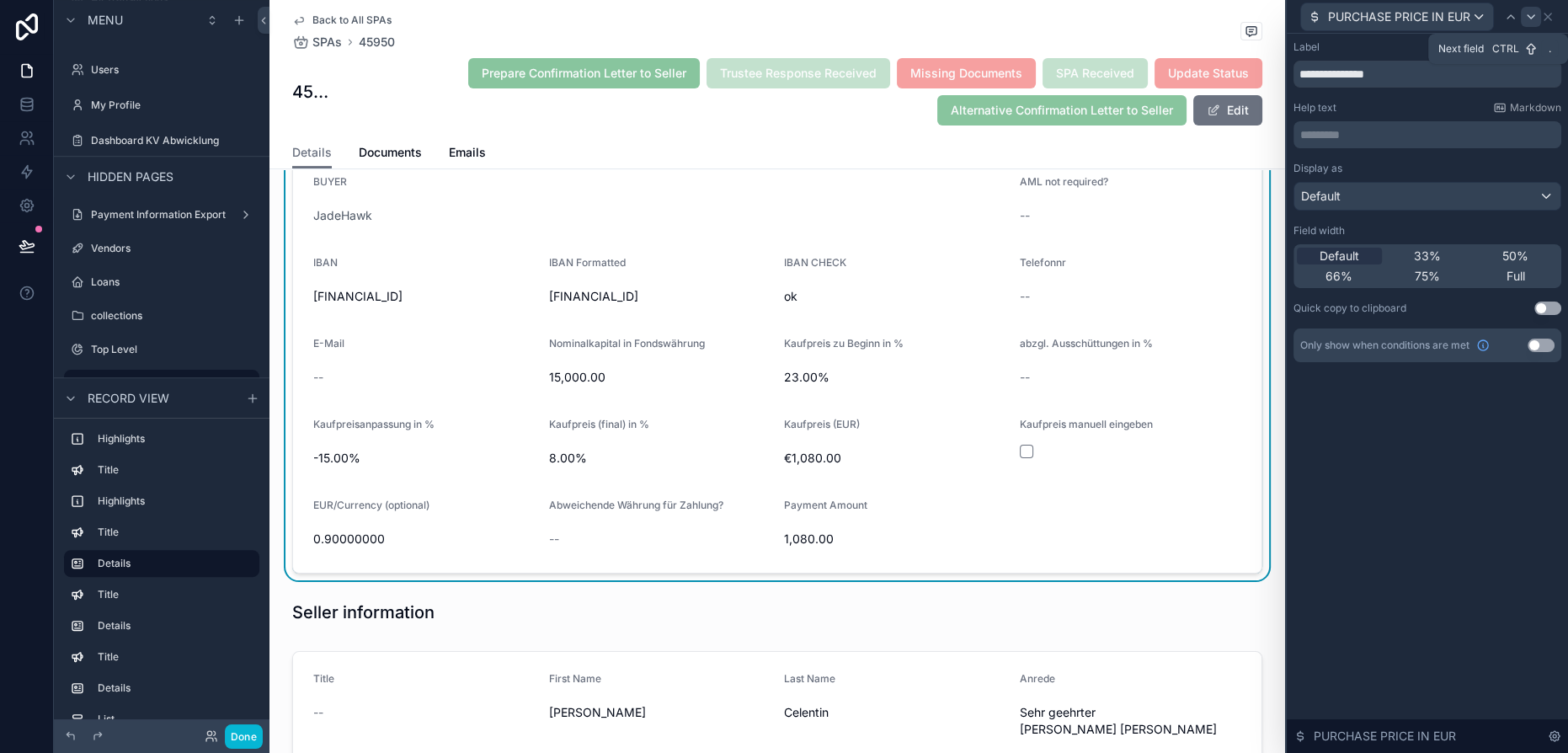
click at [1534, 10] on icon at bounding box center [1531, 17] width 14 height 14
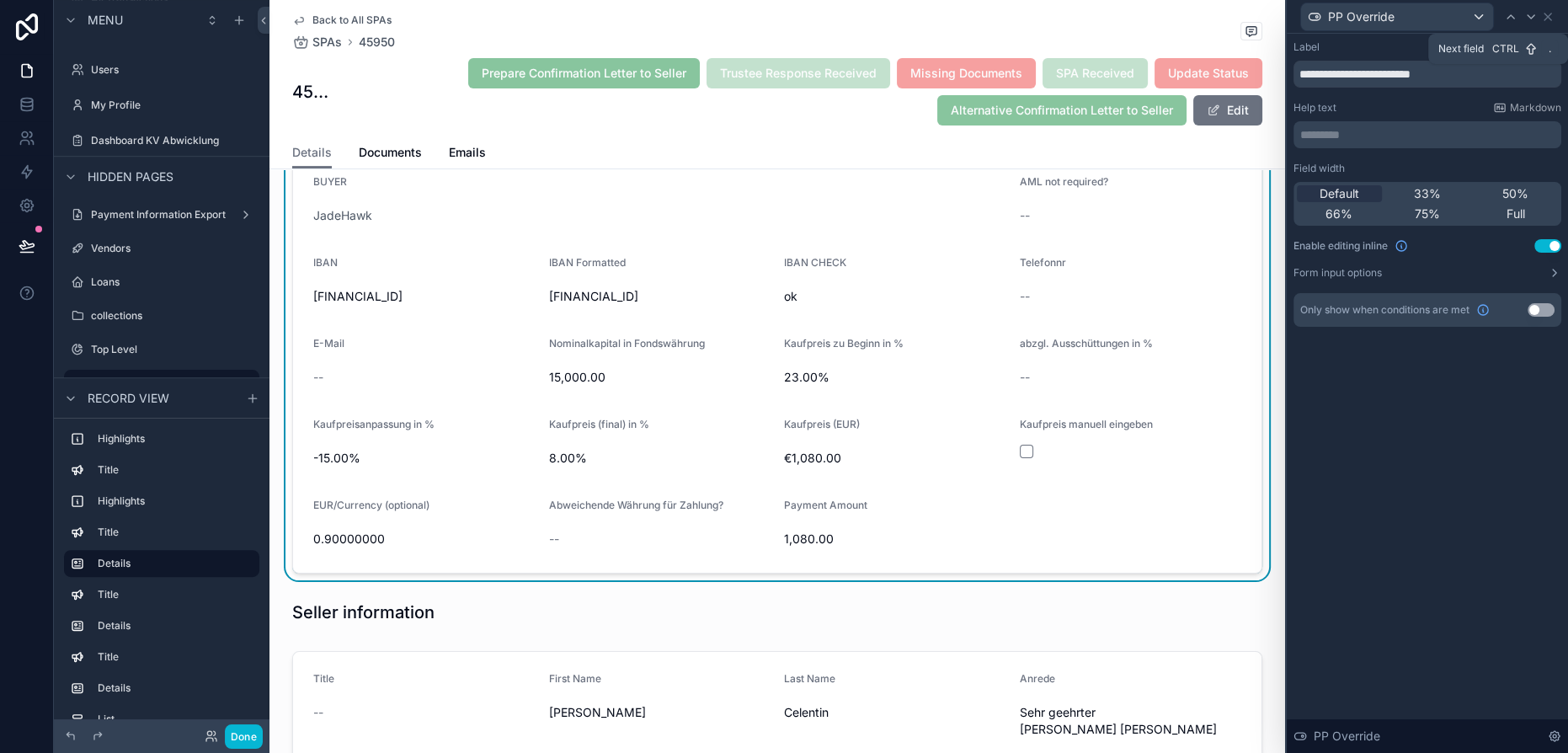
click at [1534, 10] on icon at bounding box center [1531, 17] width 14 height 14
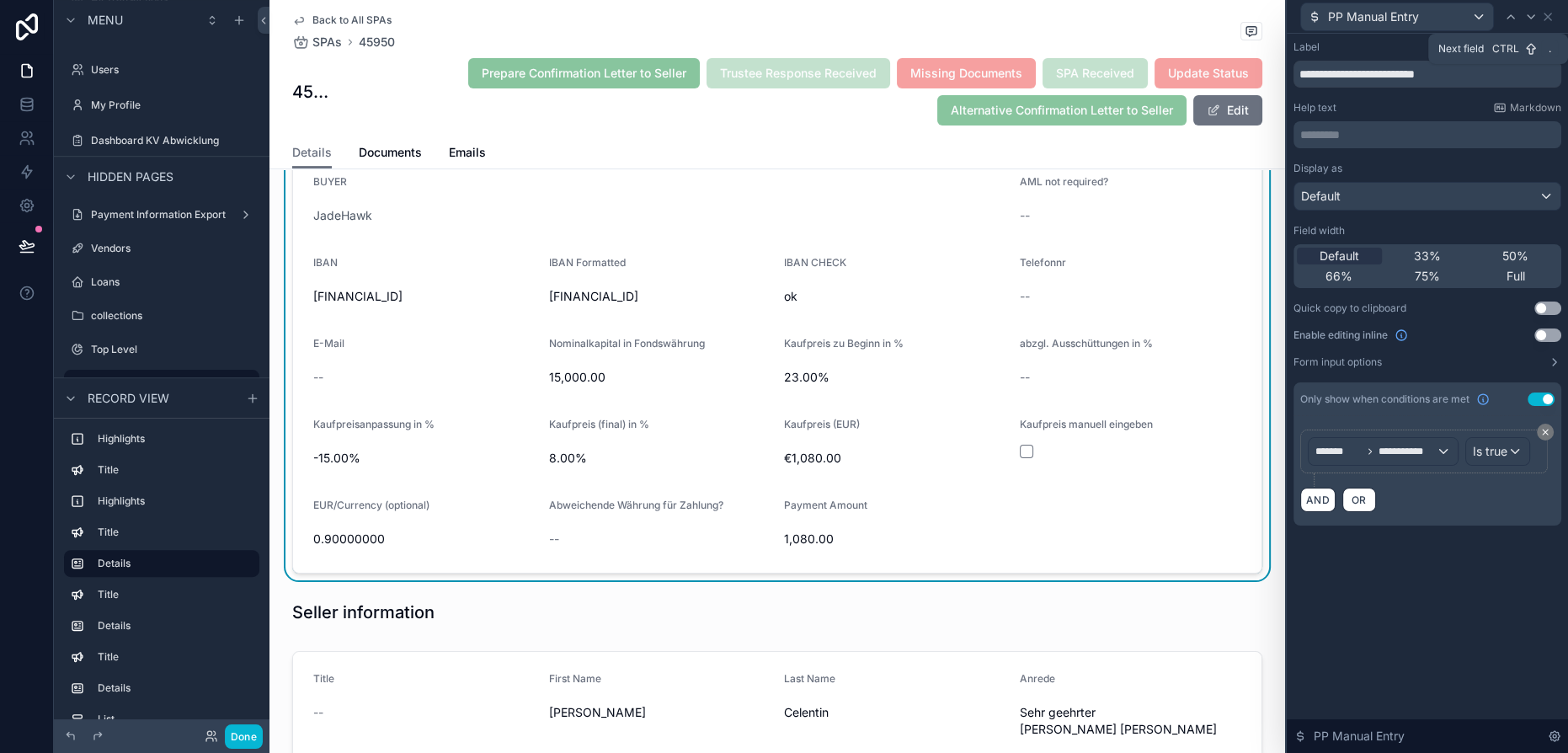
click at [1534, 10] on icon at bounding box center [1531, 17] width 14 height 14
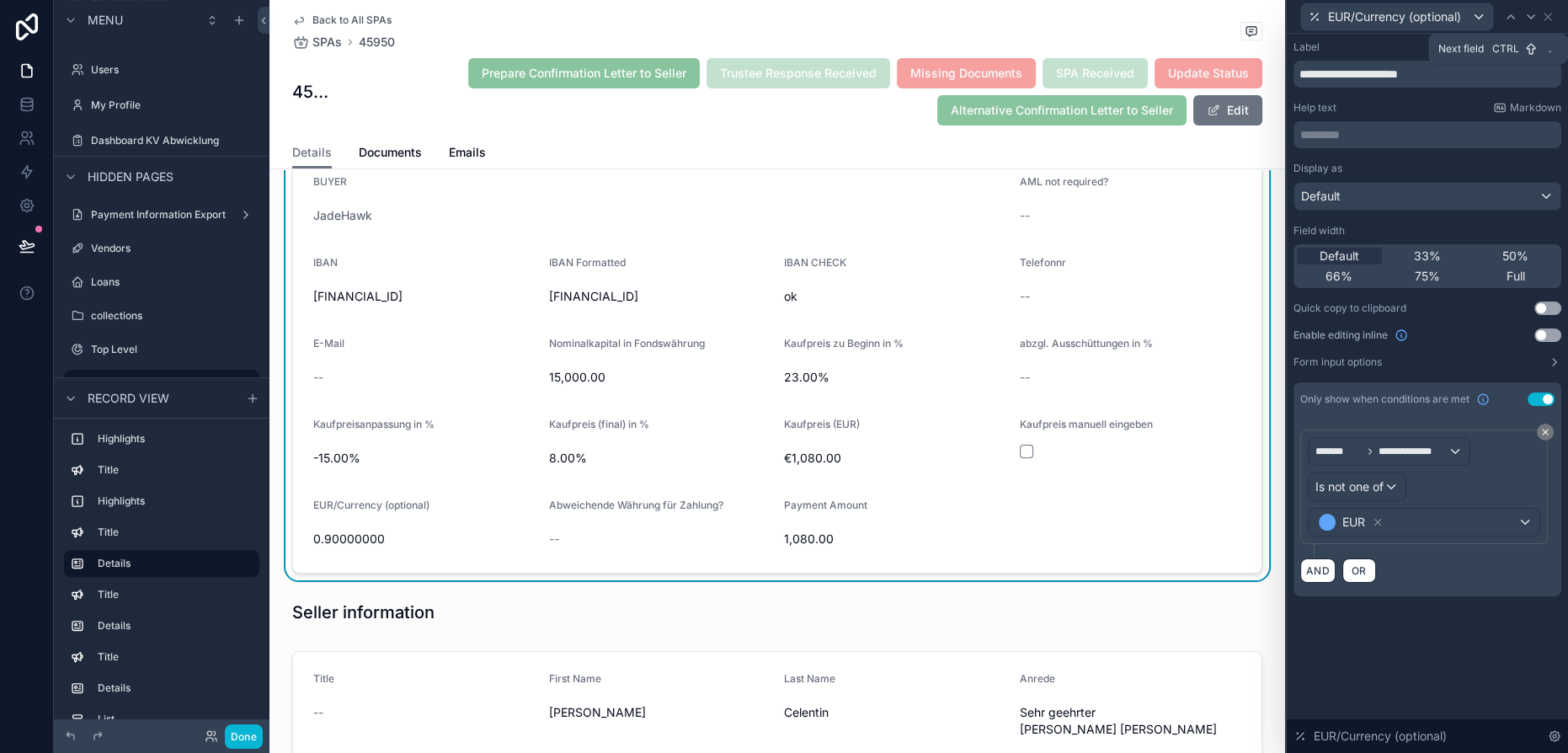
click at [1534, 10] on icon at bounding box center [1531, 17] width 14 height 14
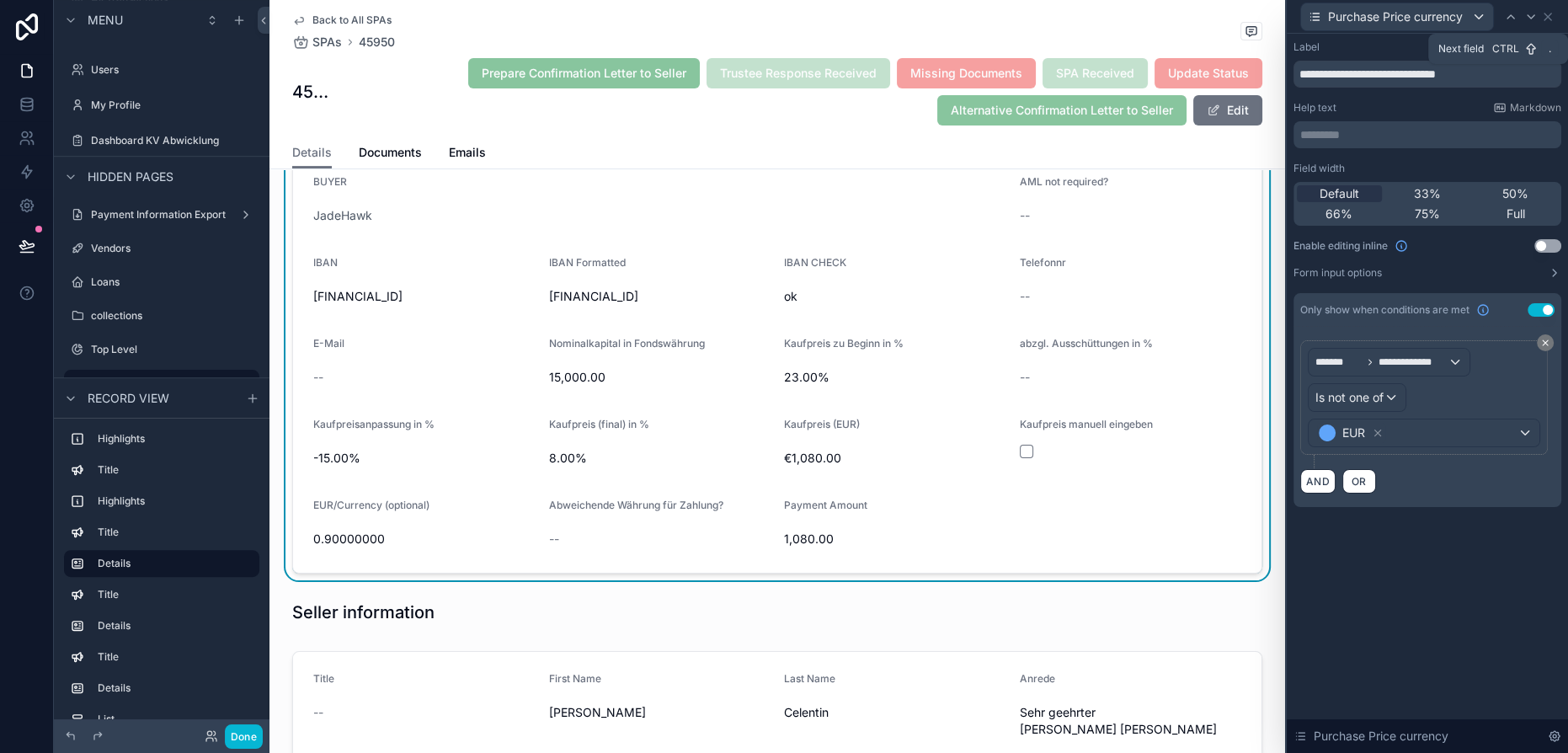
click at [1534, 10] on icon at bounding box center [1531, 17] width 14 height 14
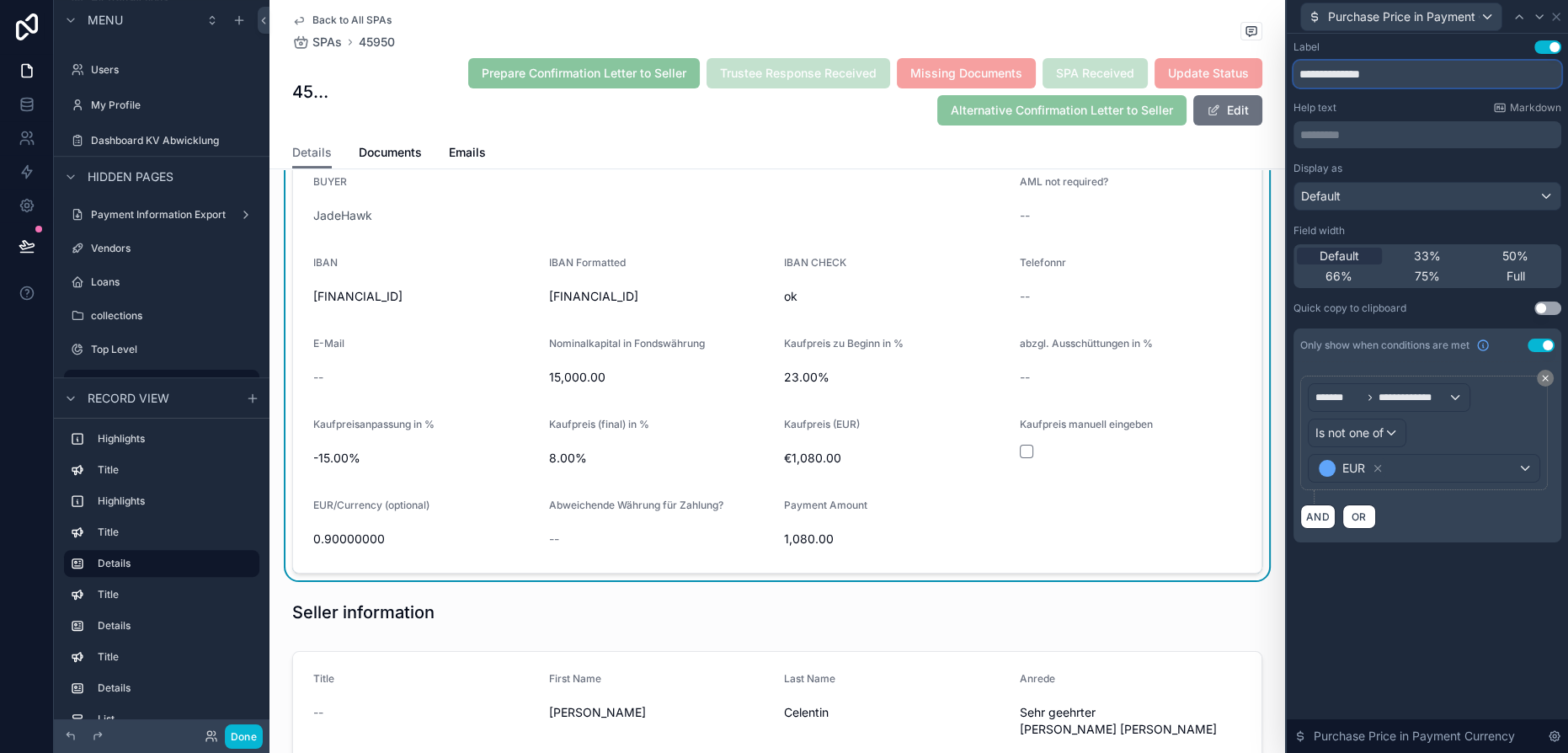
click at [1438, 72] on input "**********" at bounding box center [1427, 74] width 267 height 27
type input "**********"
click at [1420, 609] on div "**********" at bounding box center [1427, 393] width 281 height 719
click at [258, 731] on button "Done" at bounding box center [244, 736] width 38 height 25
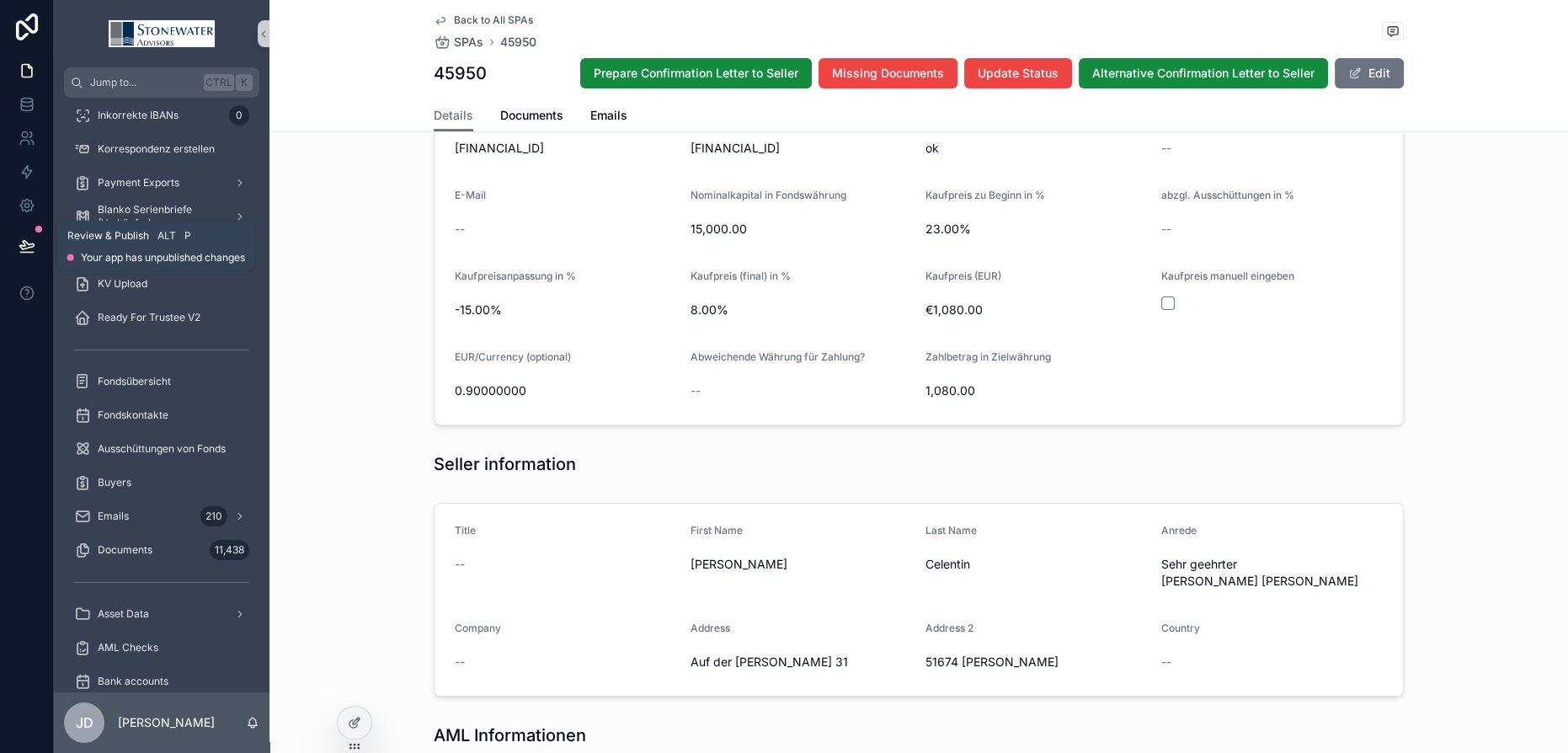
click at [25, 253] on icon at bounding box center [26, 253] width 13 height 0
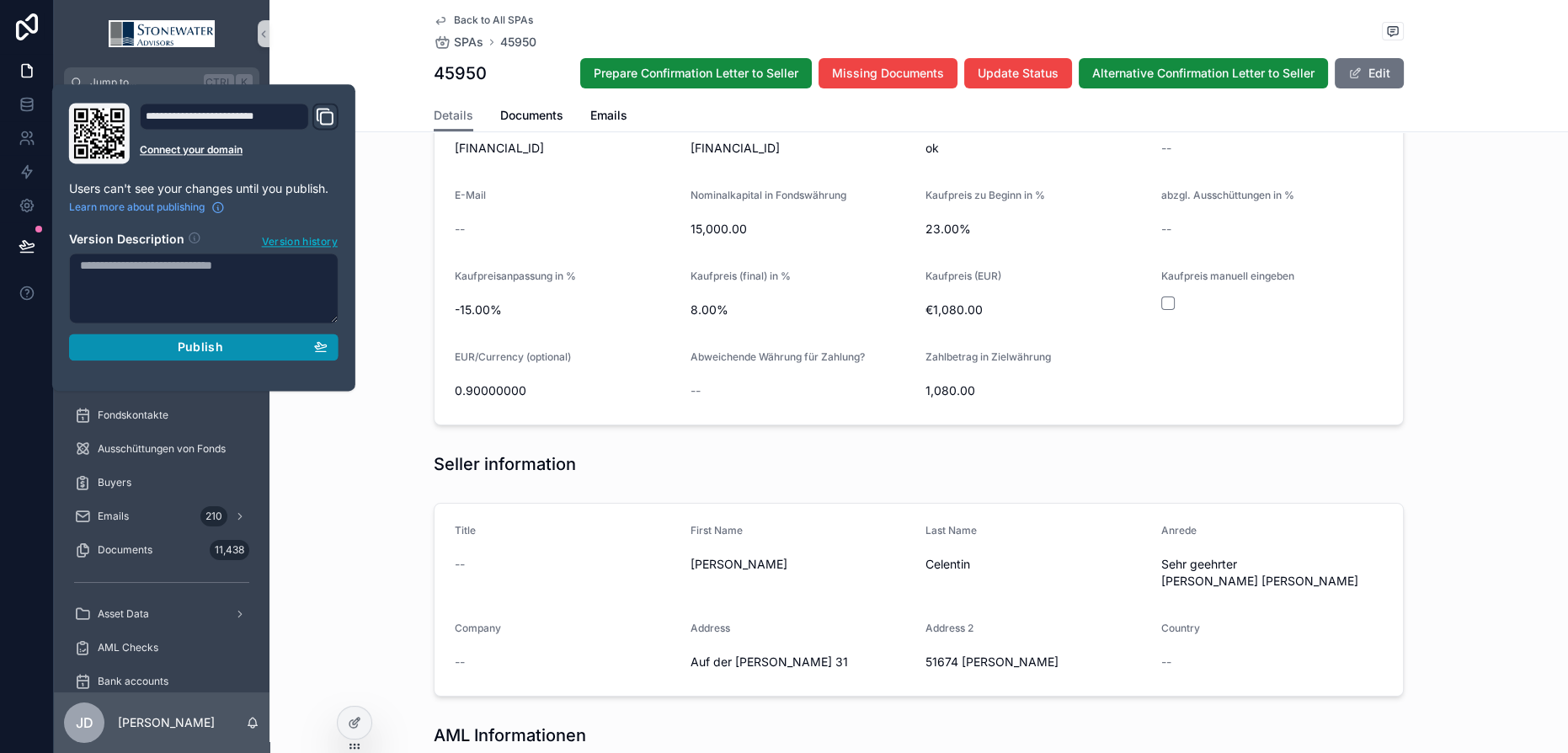
click at [211, 340] on span "Publish" at bounding box center [200, 347] width 46 height 15
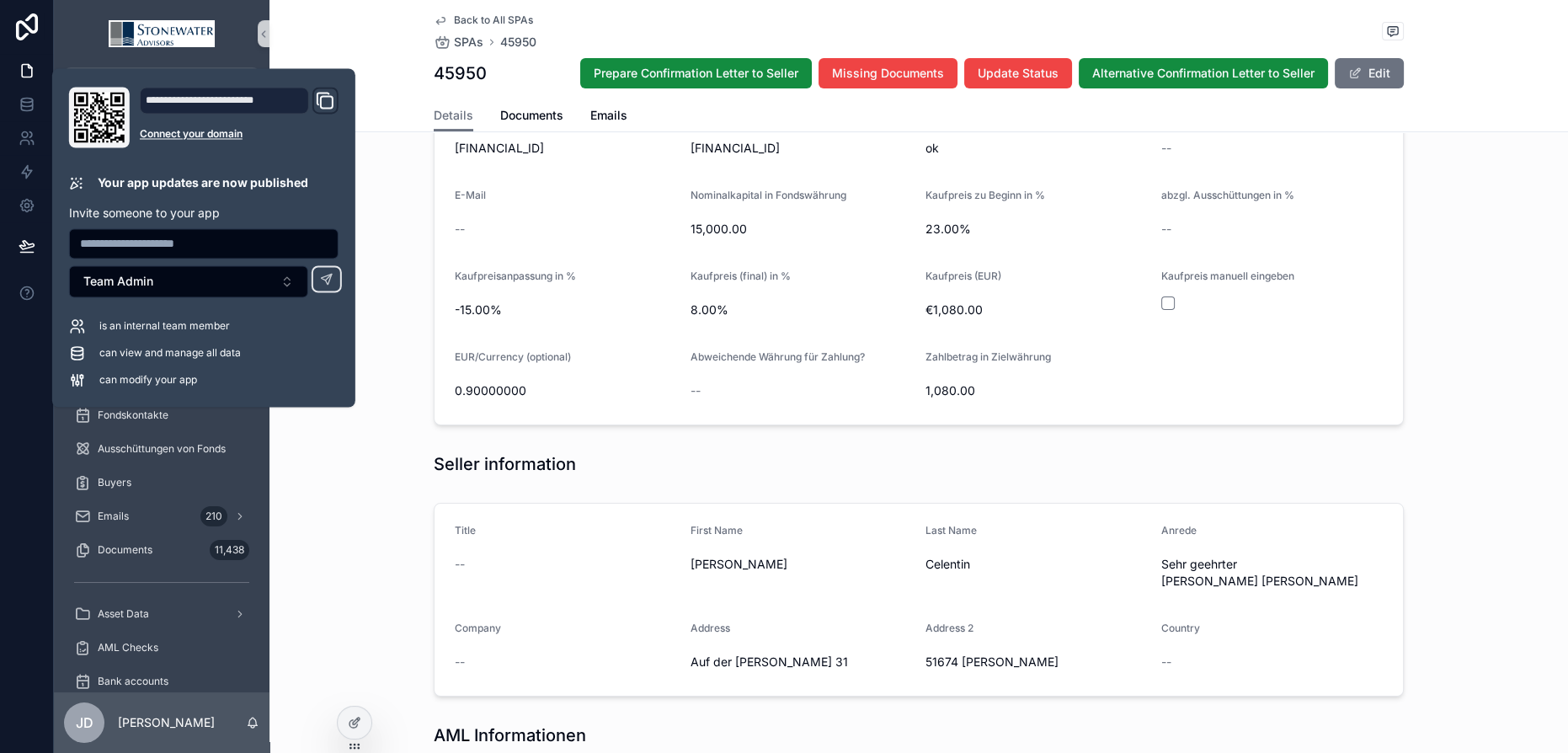
click at [1489, 231] on div "Update Info BUYER JadeHawk AML not required? -- IBAN [FINANCIAL_ID] IBAN Format…" at bounding box center [919, 180] width 1299 height 504
